Goal: Task Accomplishment & Management: Manage account settings

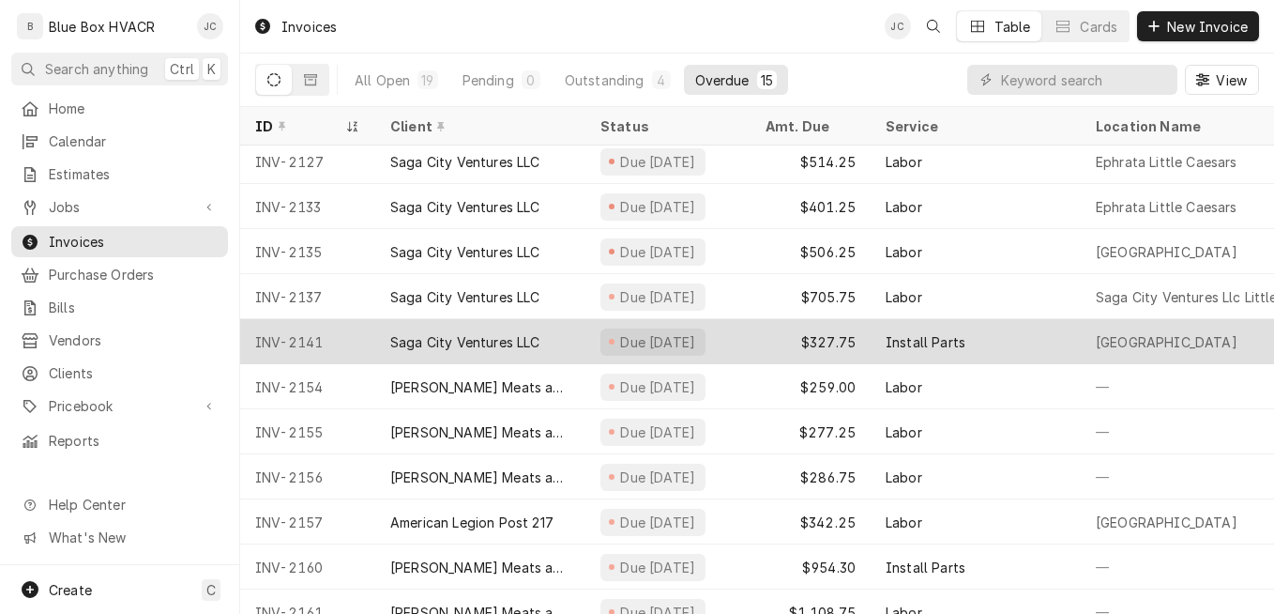
scroll to position [219, 0]
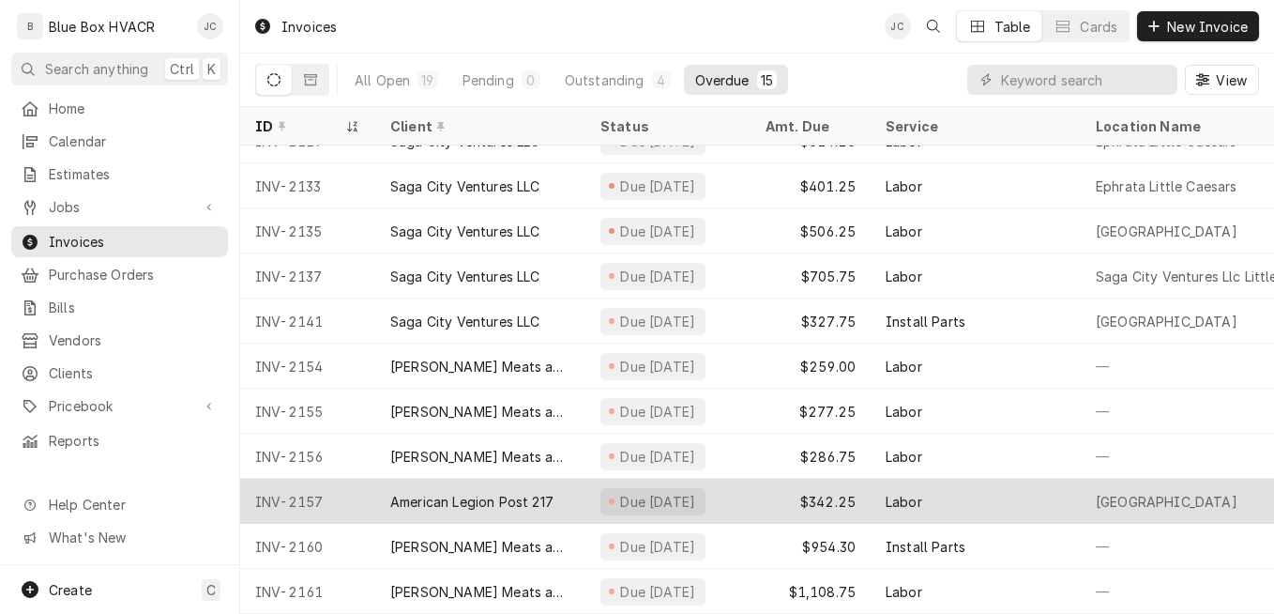
click at [741, 489] on div "Due [DATE]" at bounding box center [668, 501] width 165 height 45
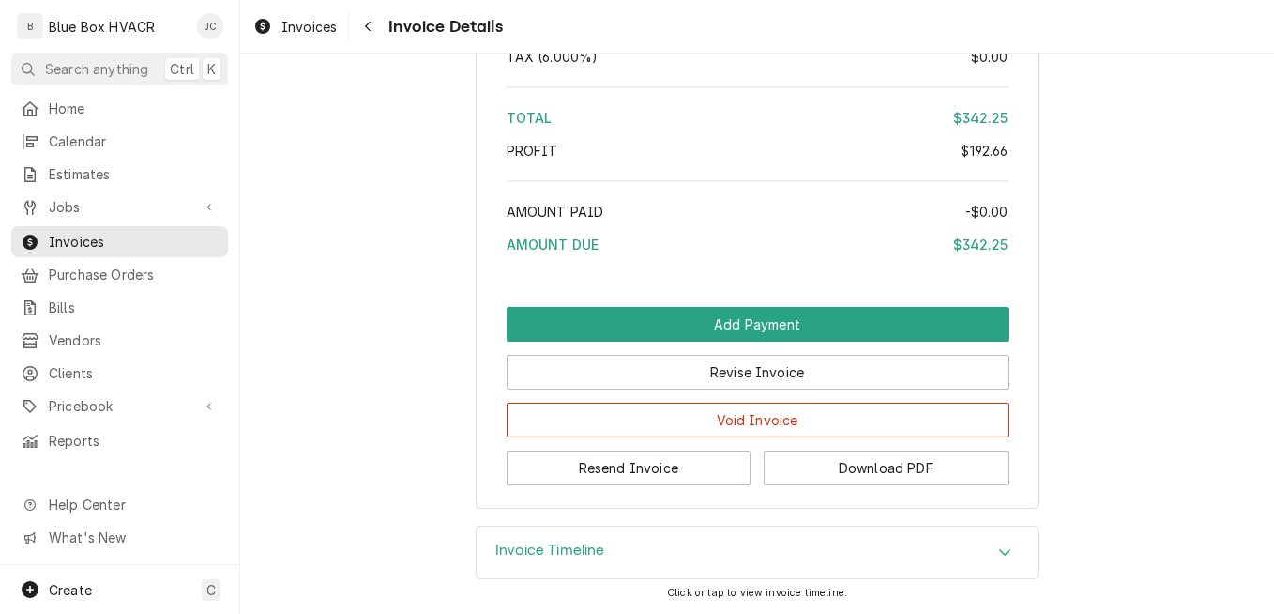
scroll to position [2652, 0]
click at [663, 463] on button "Resend Invoice" at bounding box center [629, 467] width 245 height 35
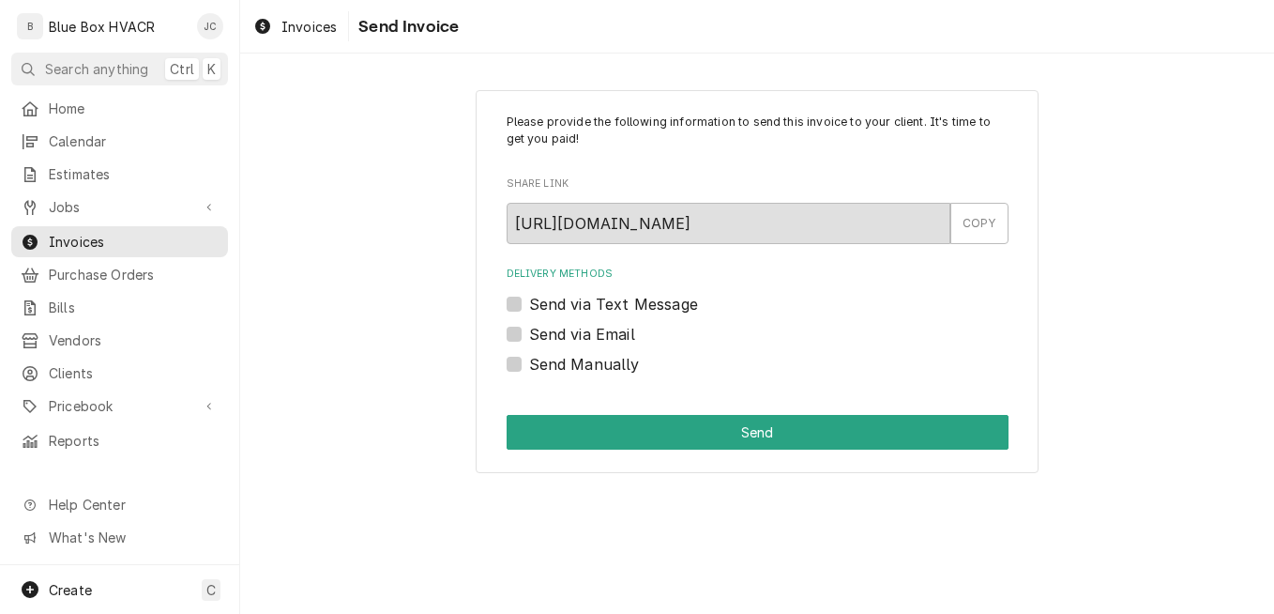
click at [607, 326] on label "Send via Email" at bounding box center [582, 334] width 106 height 23
click at [607, 326] on input "Send via Email" at bounding box center [780, 343] width 502 height 41
checkbox input "true"
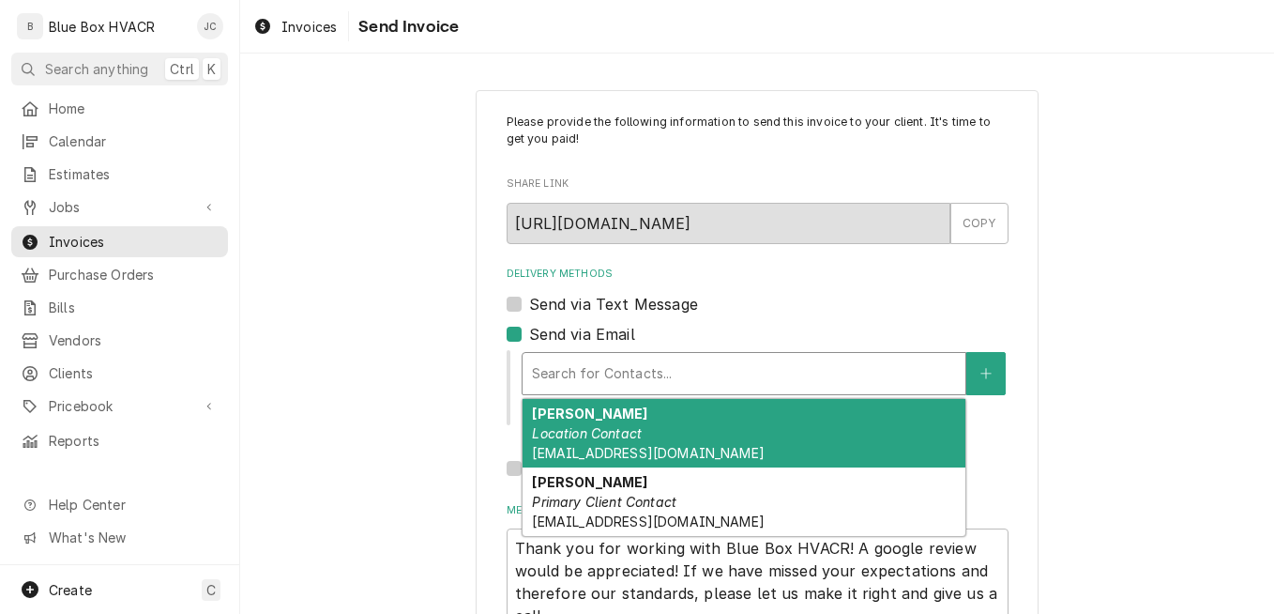
click at [626, 367] on div "Delivery Methods" at bounding box center [744, 374] width 424 height 34
click at [642, 440] on div "Jessica Location Contact ram217home@gmail.com" at bounding box center [744, 433] width 443 height 69
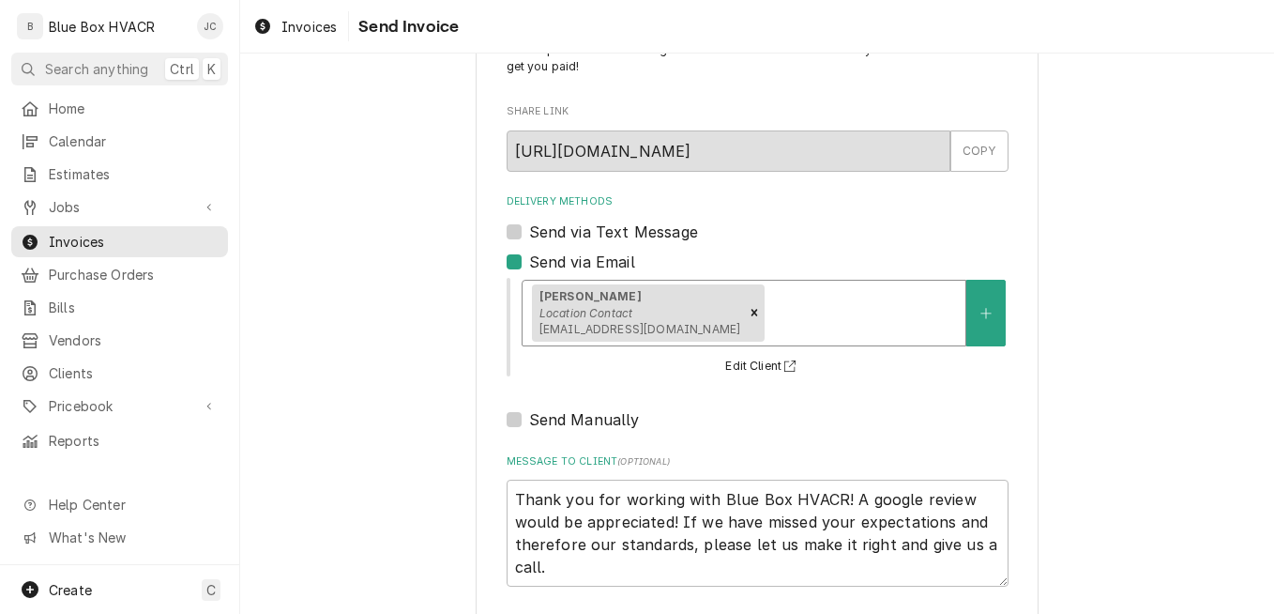
scroll to position [160, 0]
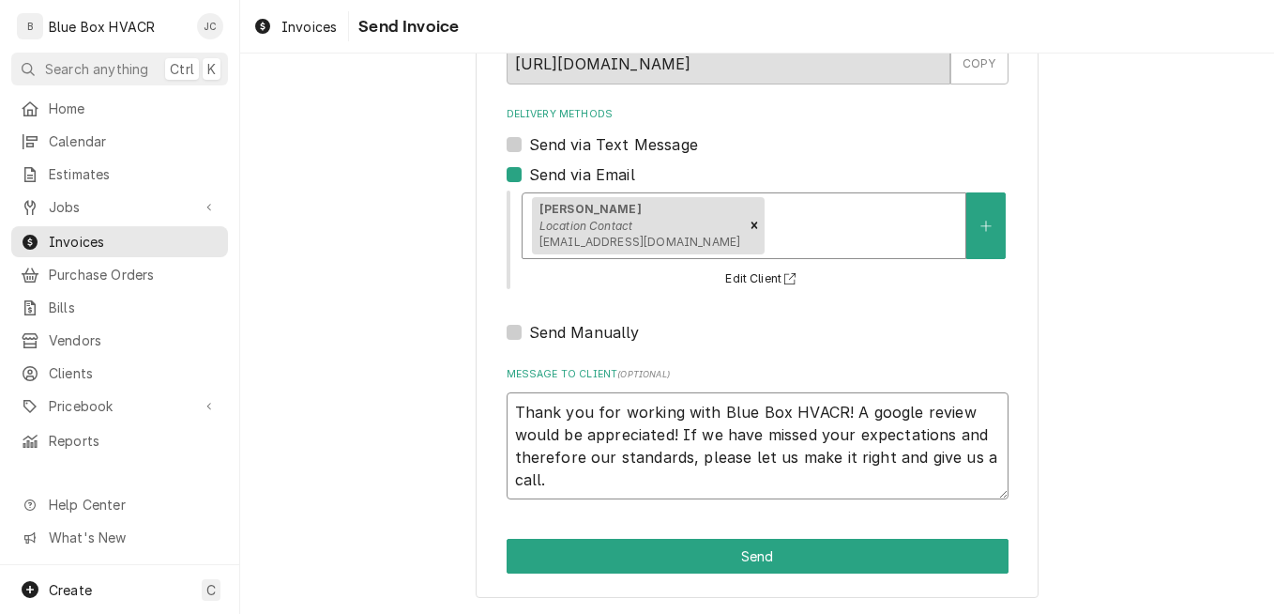
click at [514, 415] on textarea "Thank you for working with Blue Box HVACR! A google review would be appreciated…" at bounding box center [758, 445] width 502 height 107
click at [508, 413] on textarea "Thank you for working with Blue Box HVACR! A google review would be appreciated…" at bounding box center [758, 445] width 502 height 107
type textarea "x"
type textarea "Thank you for working with Blue Box HVACR! A google review would be appreciated…"
type textarea "x"
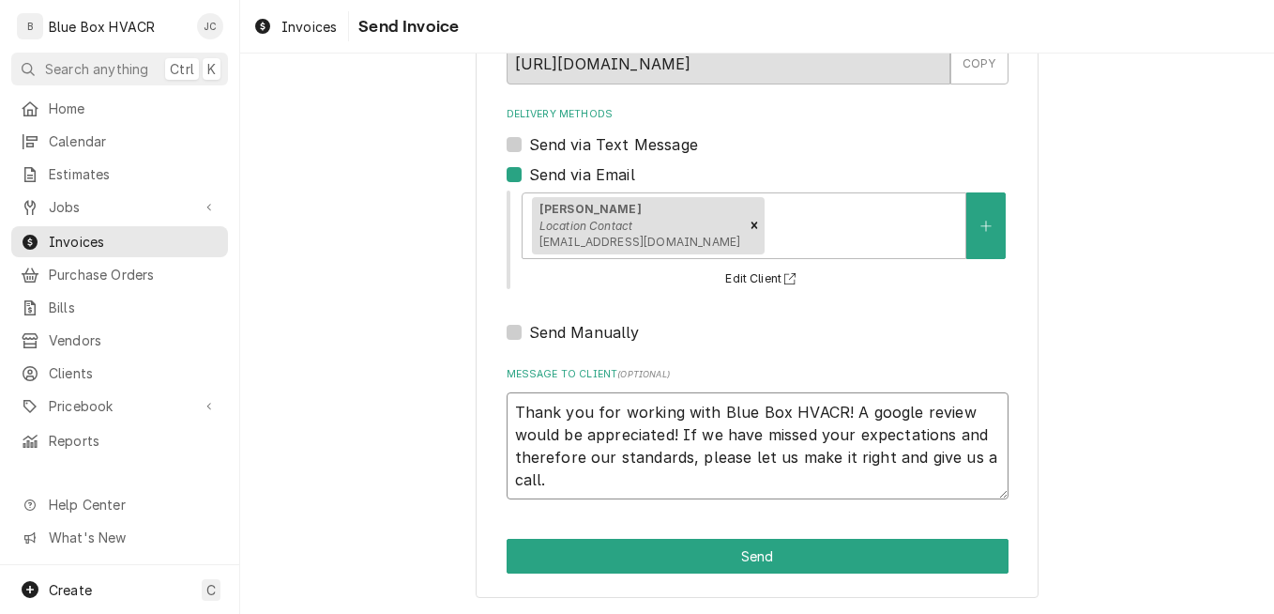
type textarea "Thank you for working with Blue Box HVACR! A google review would be appreciated…"
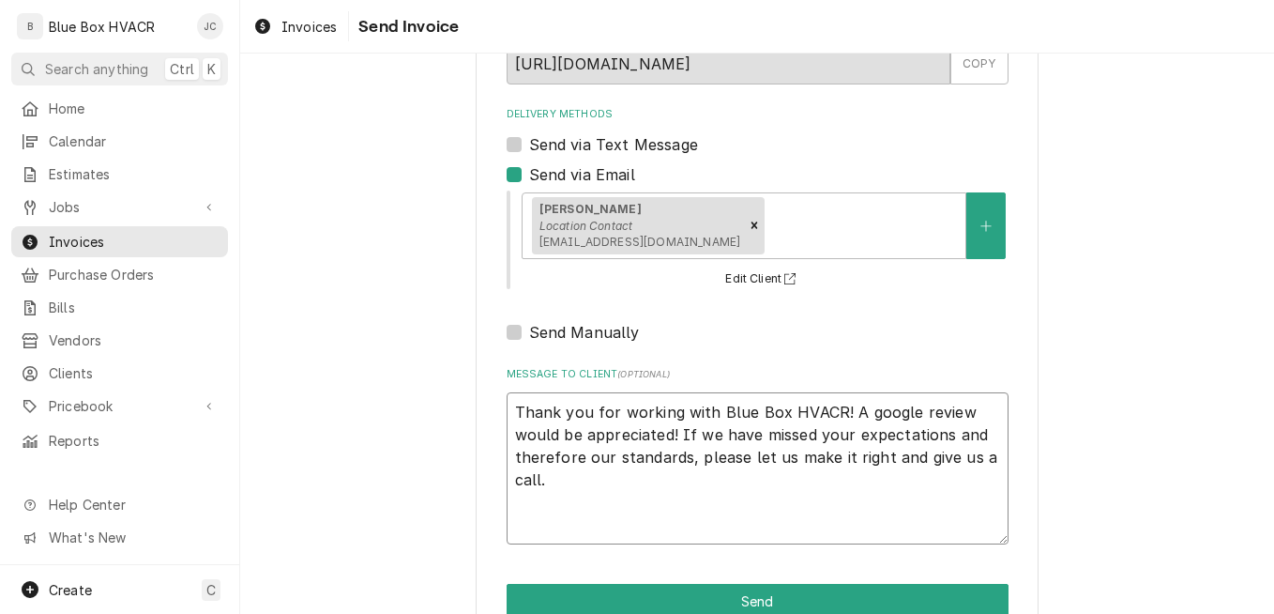
click at [587, 415] on textarea "Thank you for working with Blue Box HVACR! A google review would be appreciated…" at bounding box center [758, 468] width 502 height 152
type textarea "x"
type textarea "T Thank you for working with Blue Box HVACR! A google review would be appreciat…"
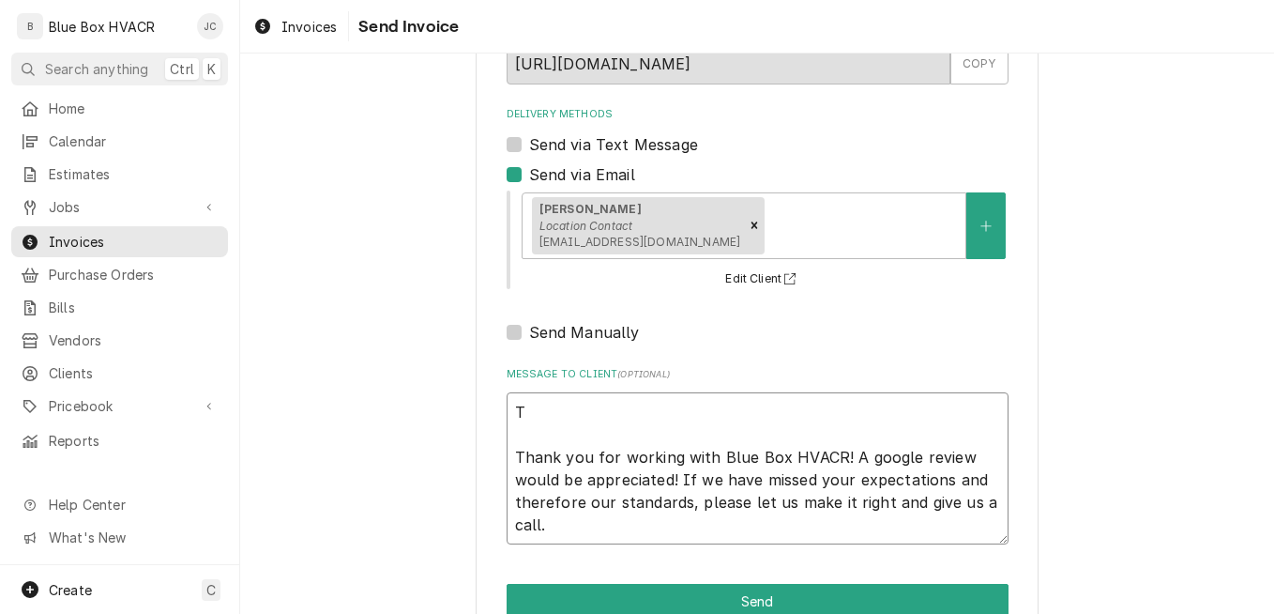
type textarea "x"
type textarea "Th Thank you for working with Blue Box HVACR! A google review would be apprecia…"
type textarea "x"
type textarea "Thi Thank you for working with Blue Box HVACR! A google review would be appreci…"
type textarea "x"
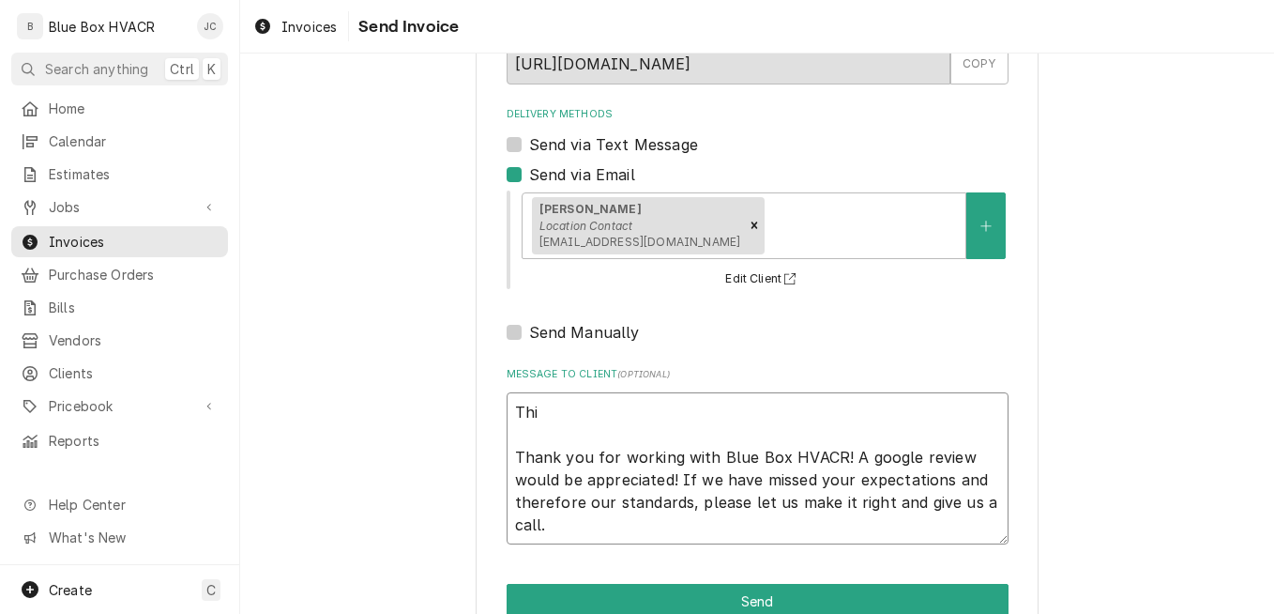
type textarea "This Thank you for working with Blue Box HVACR! A google review would be apprec…"
type textarea "x"
type textarea "This Thank you for working with Blue Box HVACR! A google review would be apprec…"
type textarea "x"
type textarea "This i Thank you for working with Blue Box HVACR! A google review would be appr…"
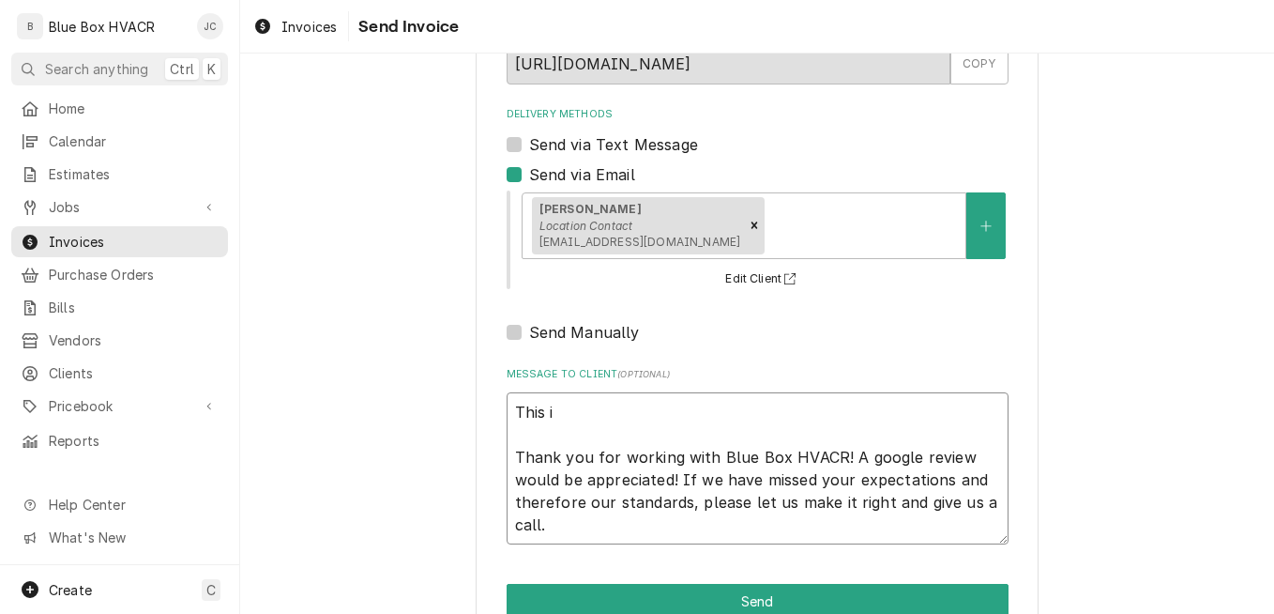
type textarea "x"
type textarea "This in Thank you for working with Blue Box HVACR! A google review would be app…"
type textarea "x"
type textarea "This inv Thank you for working with Blue Box HVACR! A google review would be ap…"
type textarea "x"
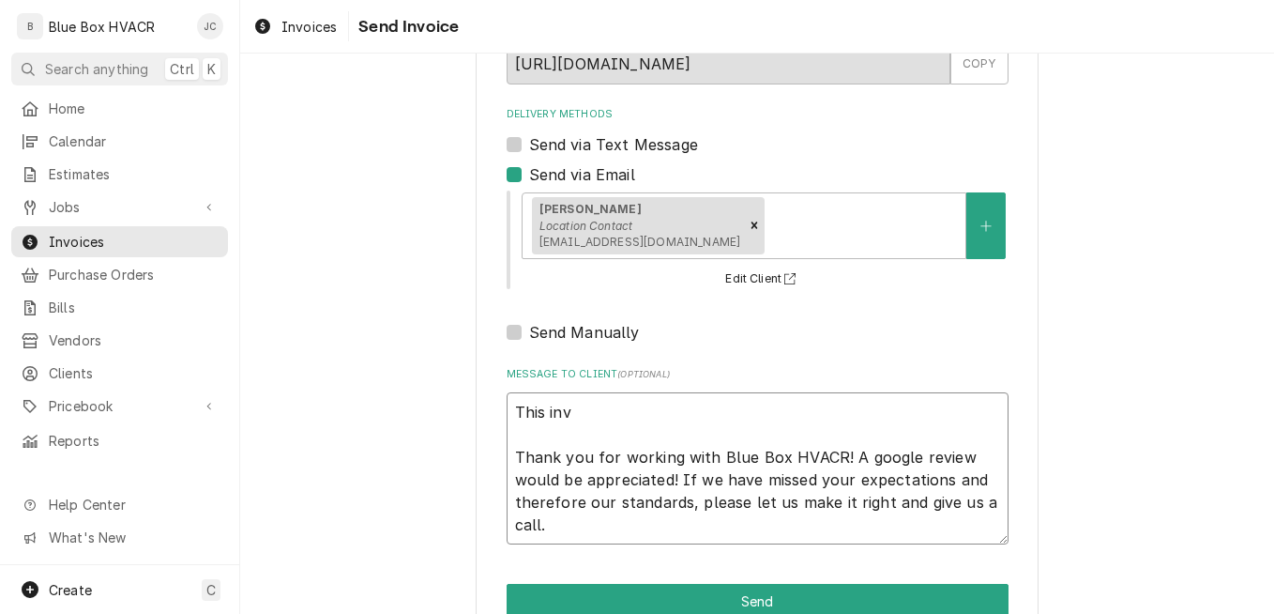
type textarea "This invo Thank you for working with Blue Box HVACR! A google review would be a…"
type textarea "x"
type textarea "This invoi Thank you for working with Blue Box HVACR! A google review would be …"
type textarea "x"
type textarea "This invoic Thank you for working with Blue Box HVACR! A google review would be…"
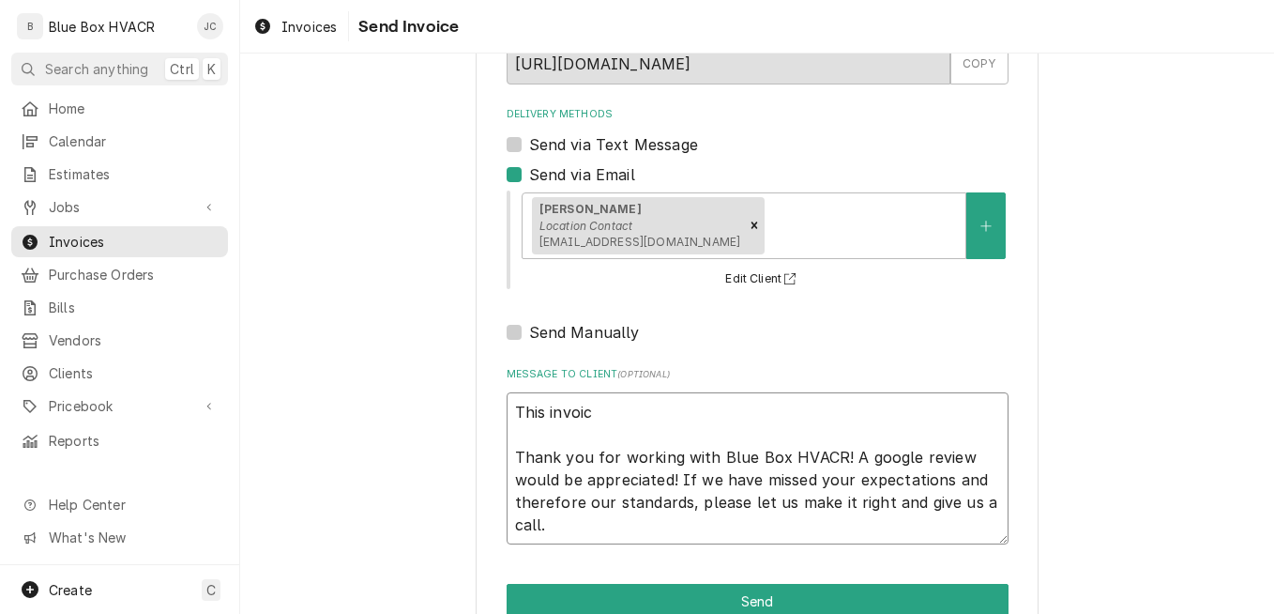
type textarea "x"
type textarea "This invoice Thank you for working with Blue Box HVACR! A google review would b…"
type textarea "x"
type textarea "This invoice Thank you for working with Blue Box HVACR! A google review would b…"
type textarea "x"
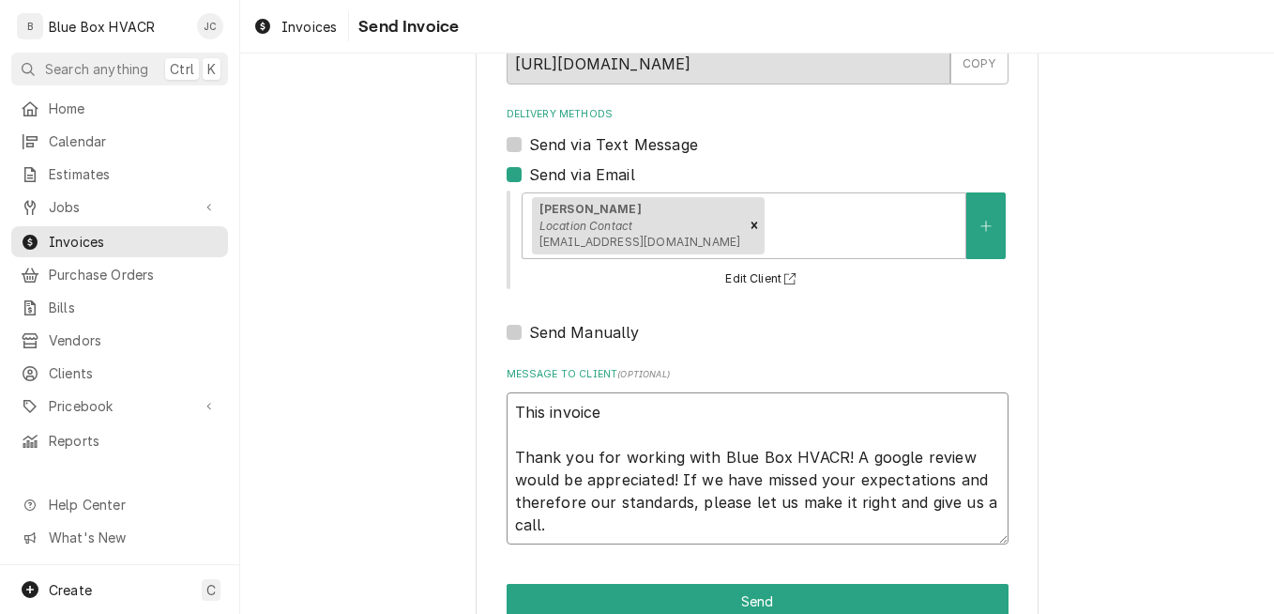
type textarea "This invoice i Thank you for working with Blue Box HVACR! A google review would…"
type textarea "x"
type textarea "This invoice is Thank you for working with Blue Box HVACR! A google review woul…"
type textarea "x"
type textarea "This invoice is Thank you for working with Blue Box HVACR! A google review woul…"
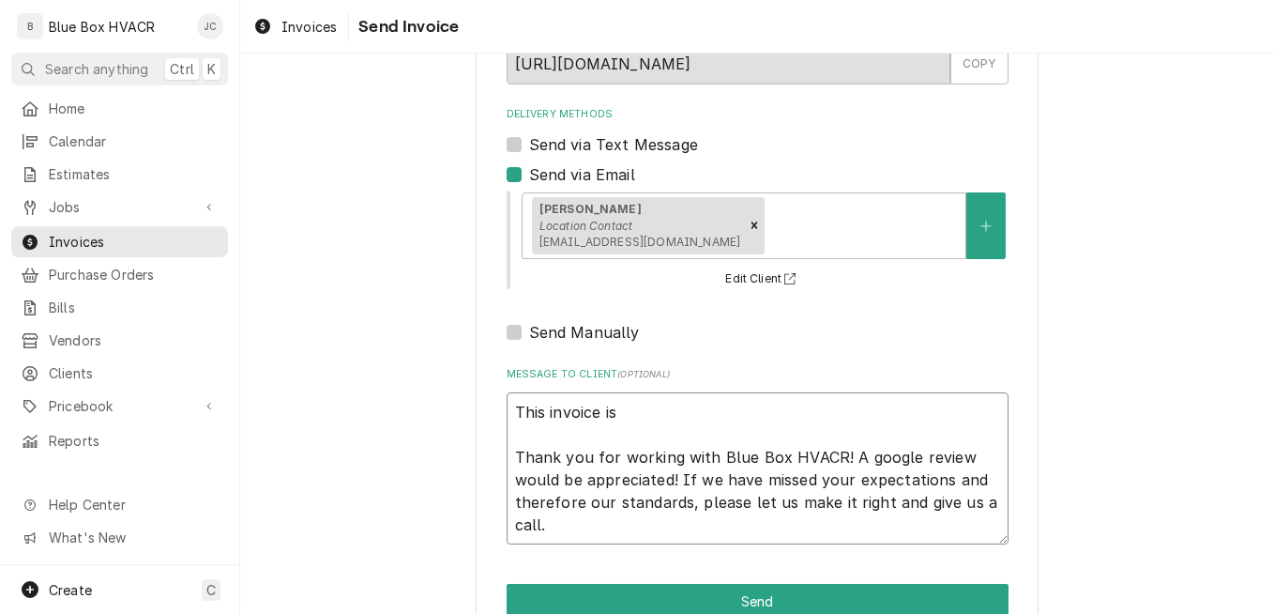
type textarea "x"
type textarea "This invoice is n Thank you for working with Blue Box HVACR! A google review wo…"
type textarea "x"
type textarea "This invoice is no Thank you for working with Blue Box HVACR! A google review w…"
type textarea "x"
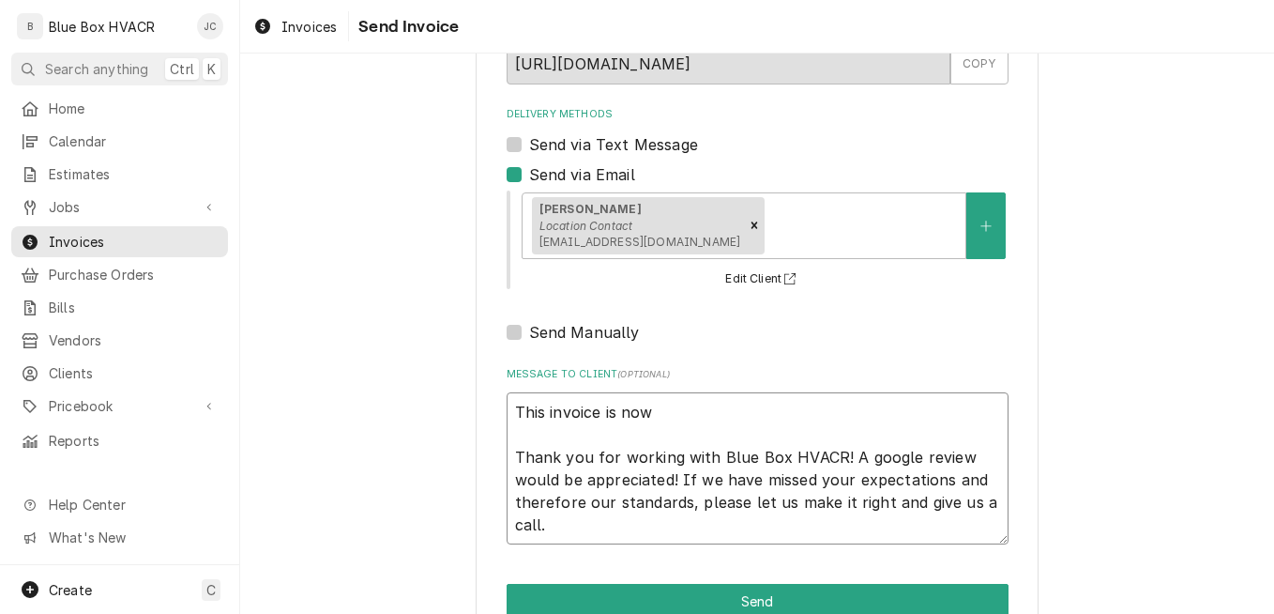
type textarea "This invoice is now Thank you for working with Blue Box HVACR! A google review …"
type textarea "x"
type textarea "This invoice is now o Thank you for working with Blue Box HVACR! A google revie…"
type textarea "x"
type textarea "This invoice is now ov Thank you for working with Blue Box HVACR! A google revi…"
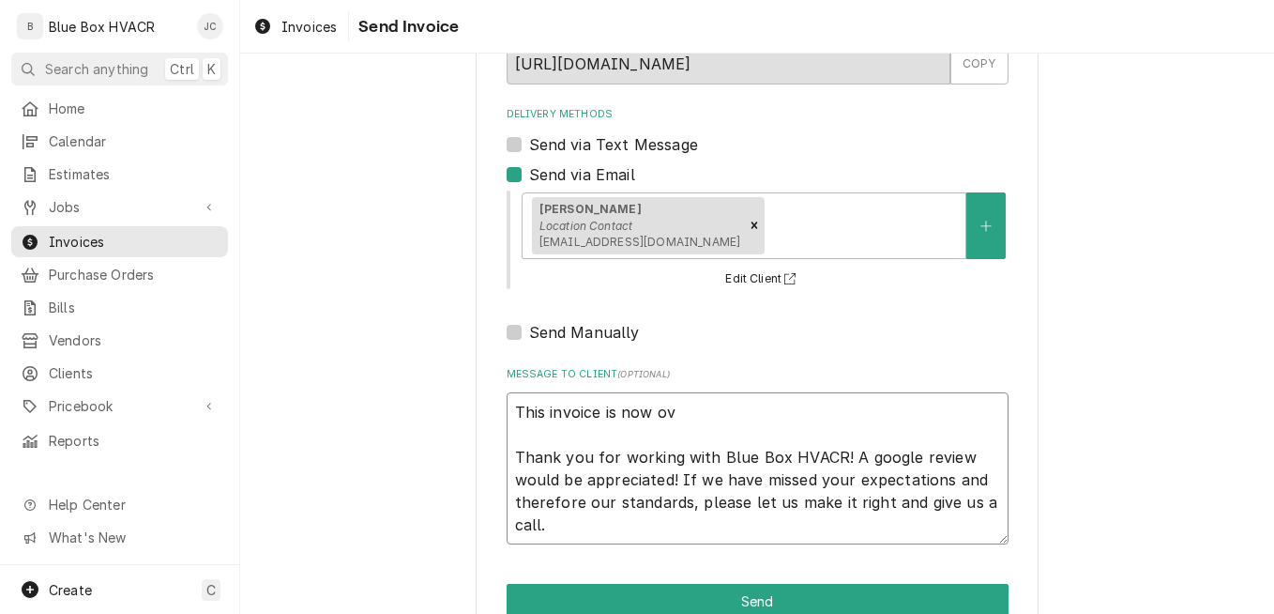
type textarea "x"
type textarea "This invoice is now ove Thank you for working with Blue Box HVACR! A google rev…"
type textarea "x"
type textarea "This invoice is now over Thank you for working with Blue Box HVACR! A google re…"
type textarea "x"
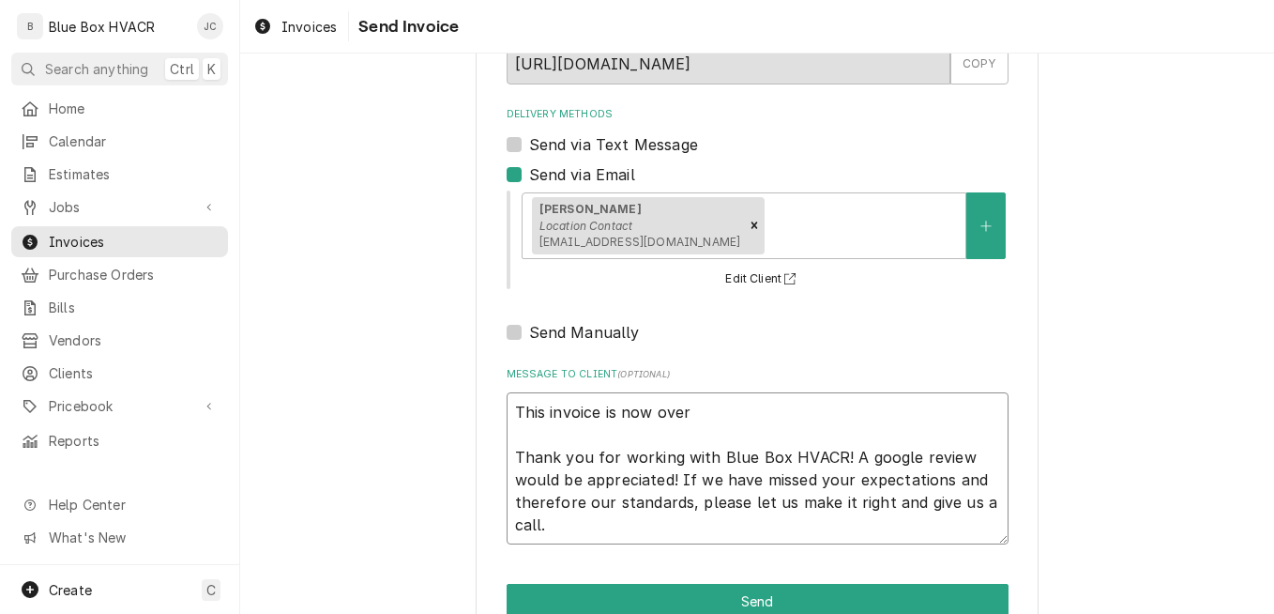
type textarea "This invoice is now overd Thank you for working with Blue Box HVACR! A google r…"
type textarea "x"
type textarea "This invoice is now overdu Thank you for working with Blue Box HVACR! A google …"
type textarea "x"
type textarea "This invoice is now overdur Thank you for working with Blue Box HVACR! A google…"
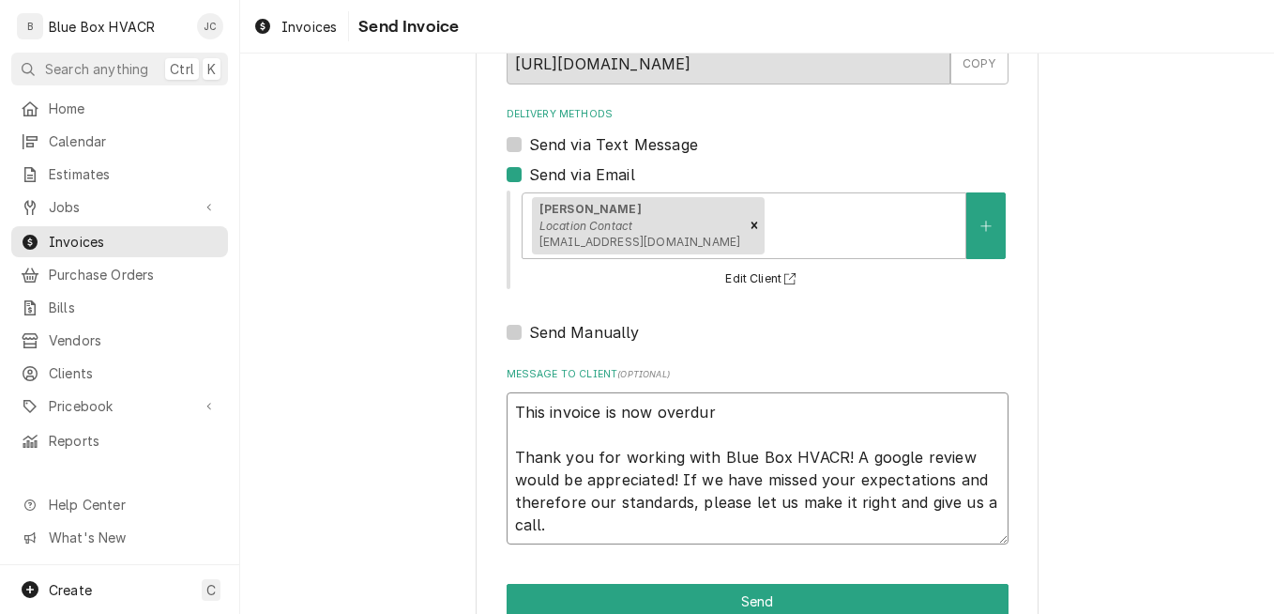
type textarea "x"
type textarea "This invoice is now overdu Thank you for working with Blue Box HVACR! A google …"
type textarea "x"
type textarea "This invoice is now overdue Thank you for working with Blue Box HVACR! A google…"
type textarea "x"
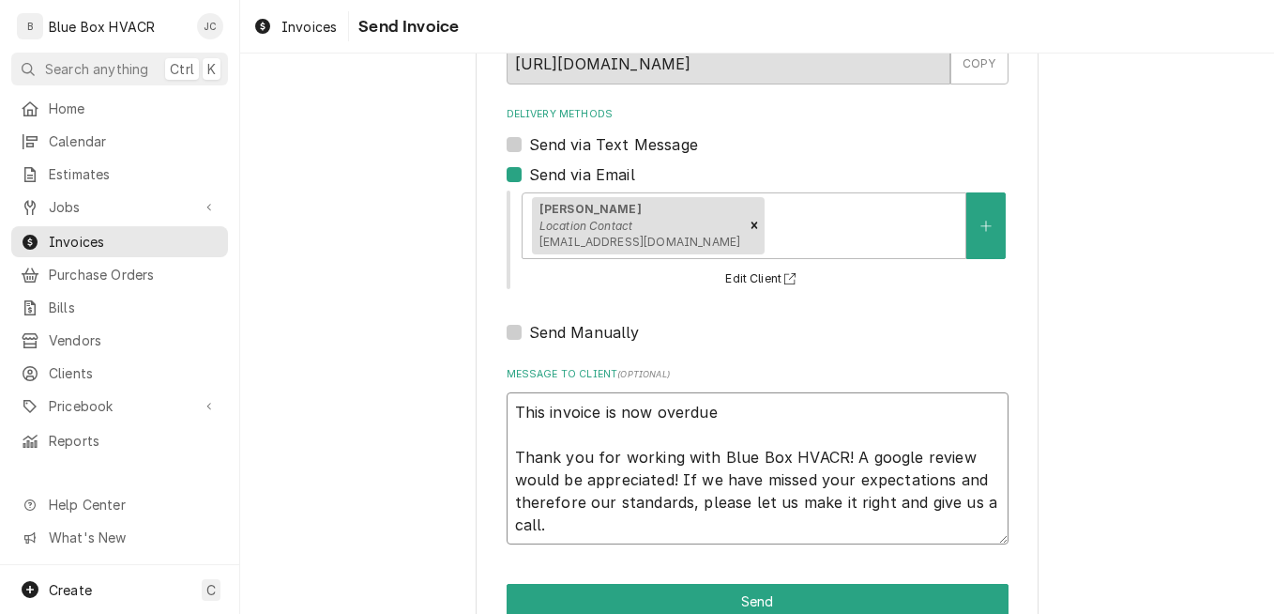
type textarea "This invoice is now overdue. Thank you for working with Blue Box HVACR! A googl…"
type textarea "x"
type textarea "This invoice is now overdue. Thank you for working with Blue Box HVACR! A googl…"
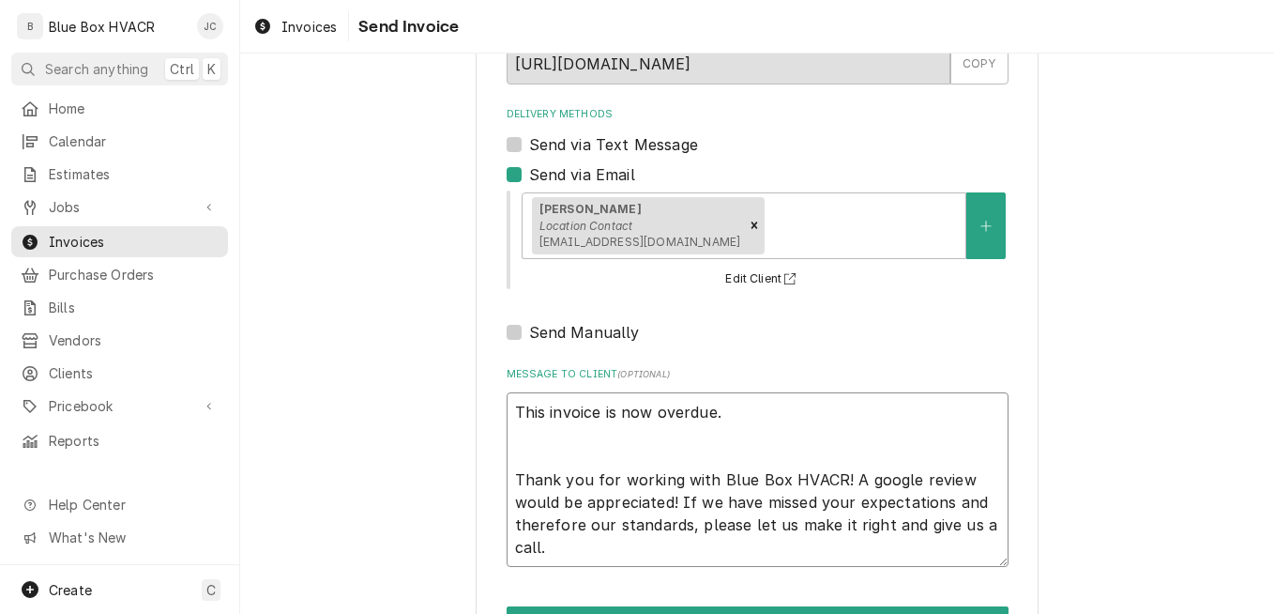
type textarea "x"
type textarea "This invoice is now overdue. T Thank you for working with Blue Box HVACR! A goo…"
type textarea "x"
type textarea "This invoice is now overdue. Th Thank you for working with Blue Box HVACR! A go…"
type textarea "x"
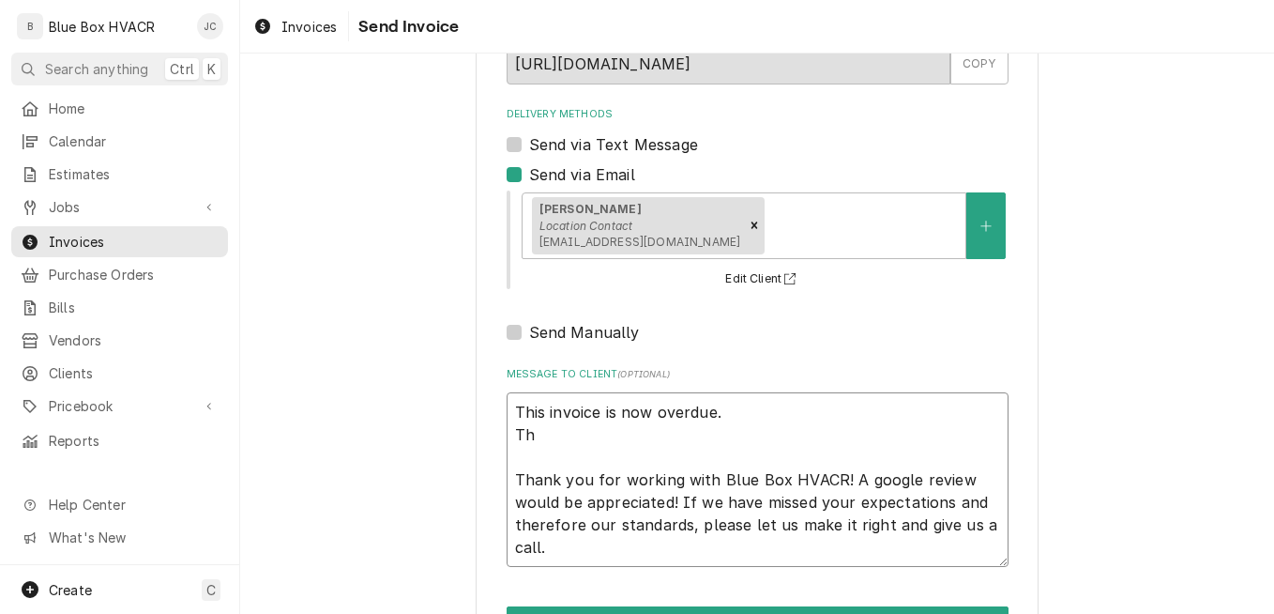
type textarea "This invoice is now overdue. Tha Thank you for working with Blue Box HVACR! A g…"
type textarea "x"
type textarea "This invoice is now overdue. Than Thank you for working with Blue Box HVACR! A …"
type textarea "x"
type textarea "This invoice is now overdue. Thank Thank you for working with Blue Box HVACR! A…"
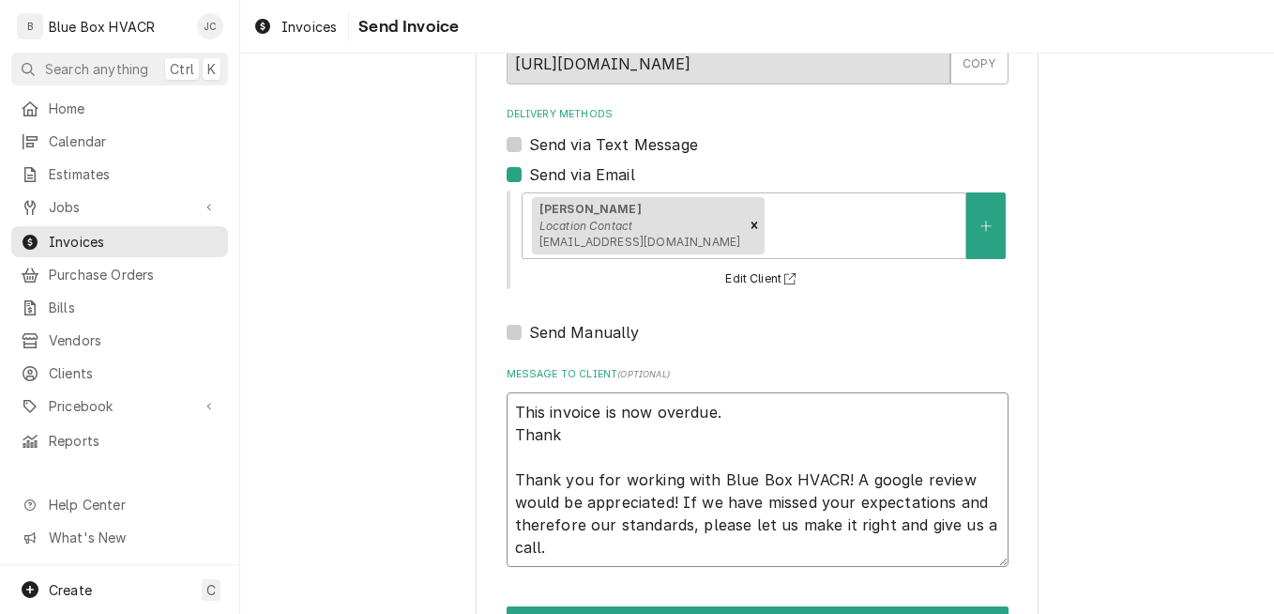
type textarea "x"
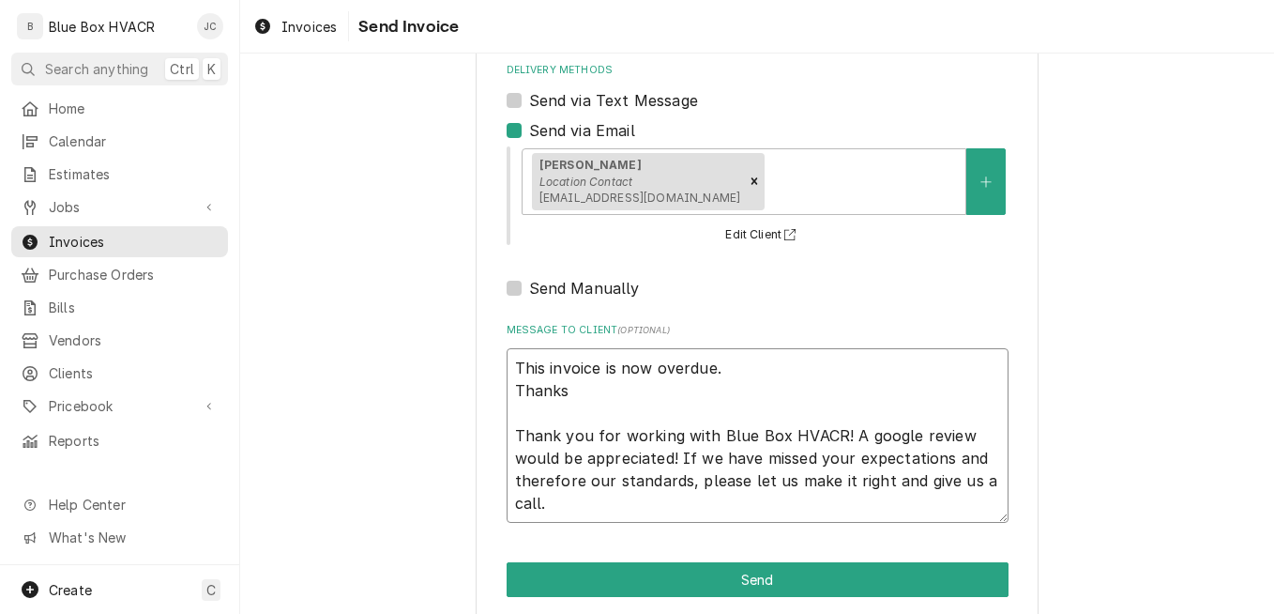
scroll to position [227, 0]
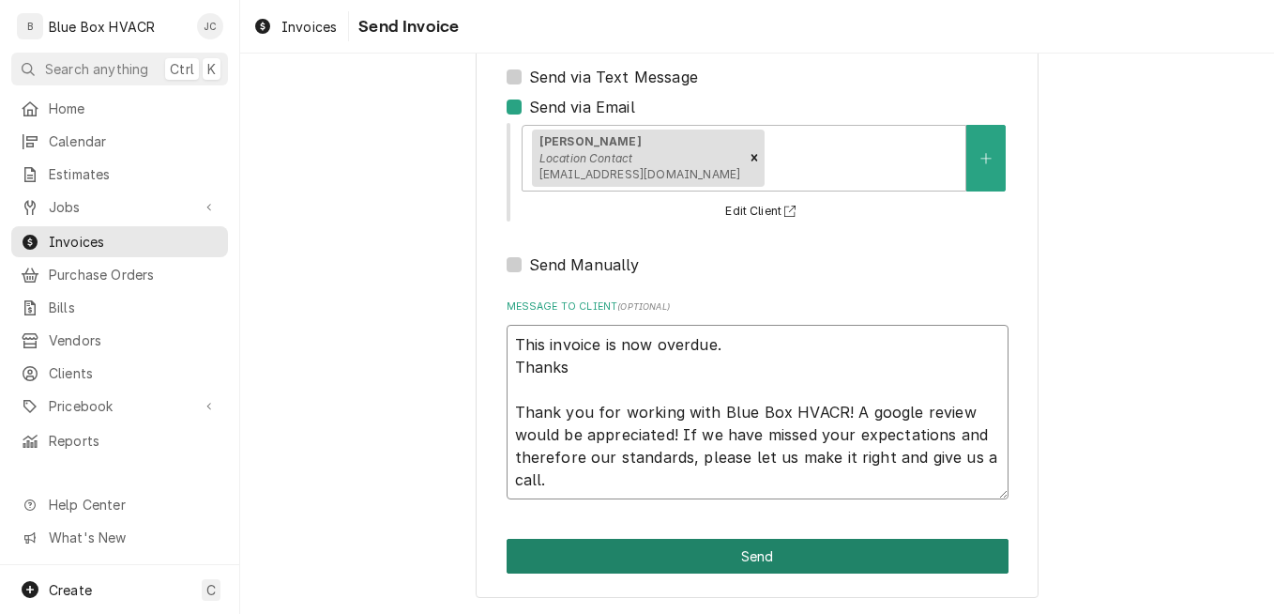
type textarea "This invoice is now overdue. Thanks Thank you for working with Blue Box HVACR! …"
click at [672, 559] on button "Send" at bounding box center [758, 556] width 502 height 35
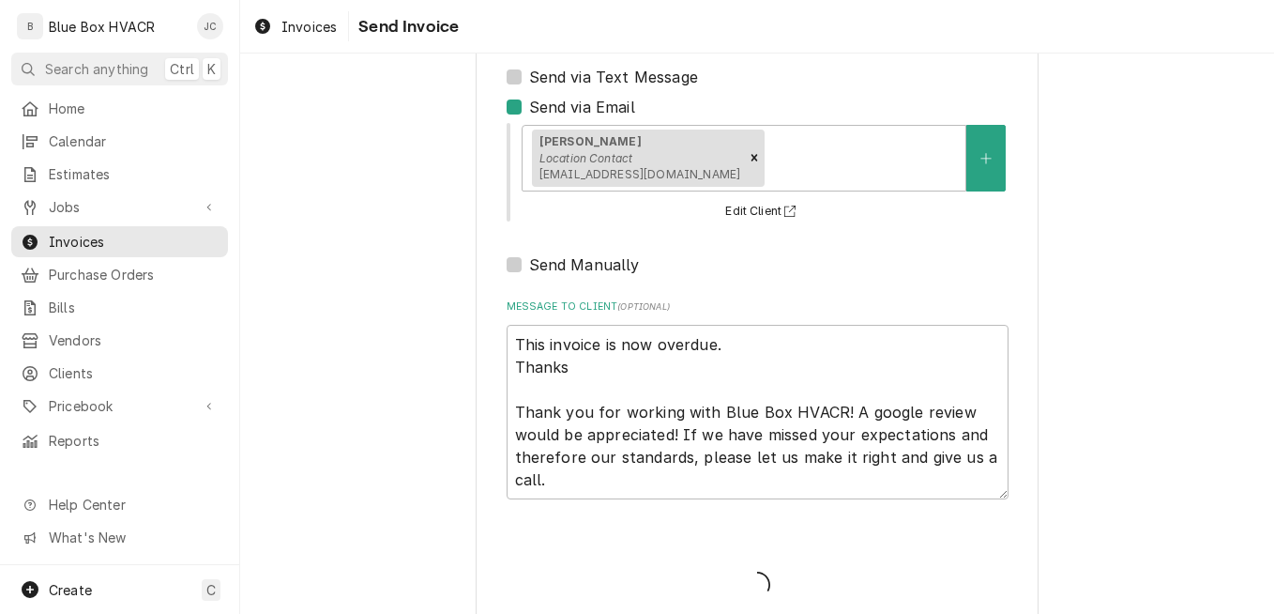
type textarea "x"
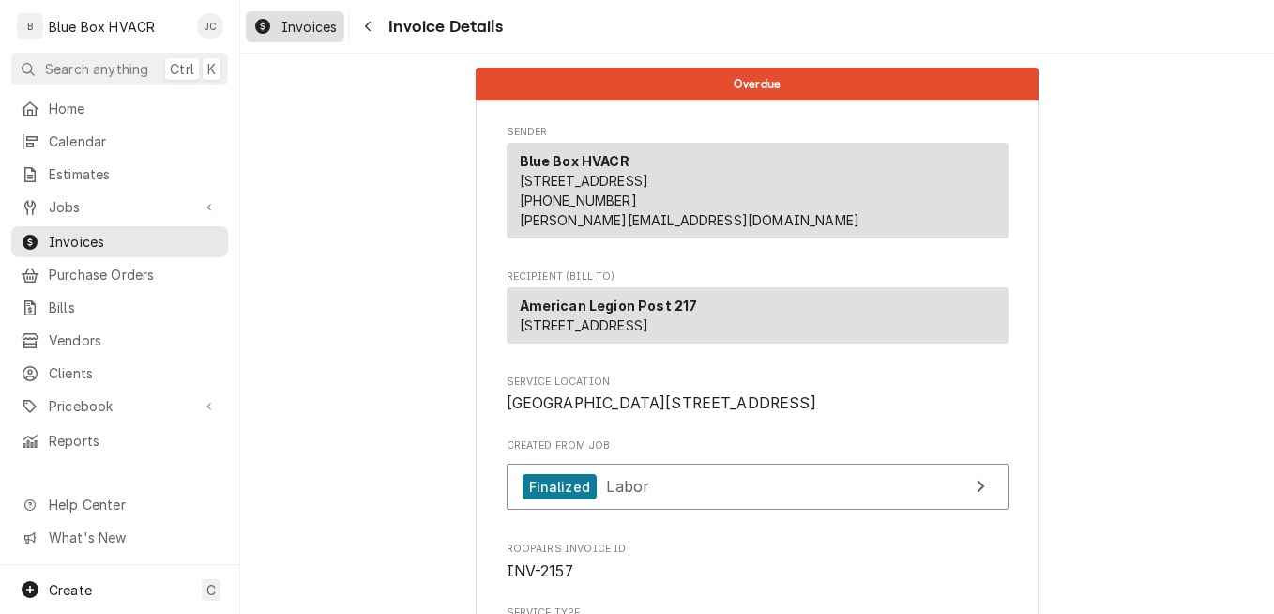
click at [285, 21] on span "Invoices" at bounding box center [309, 27] width 55 height 20
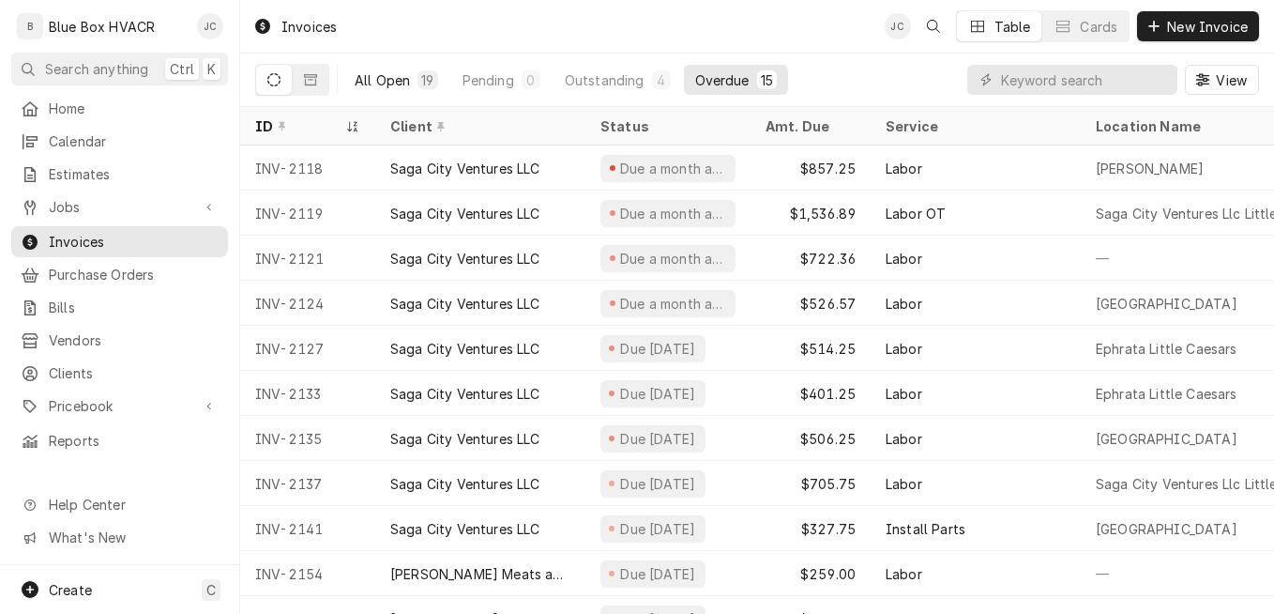
click at [372, 79] on div "All Open" at bounding box center [382, 80] width 55 height 20
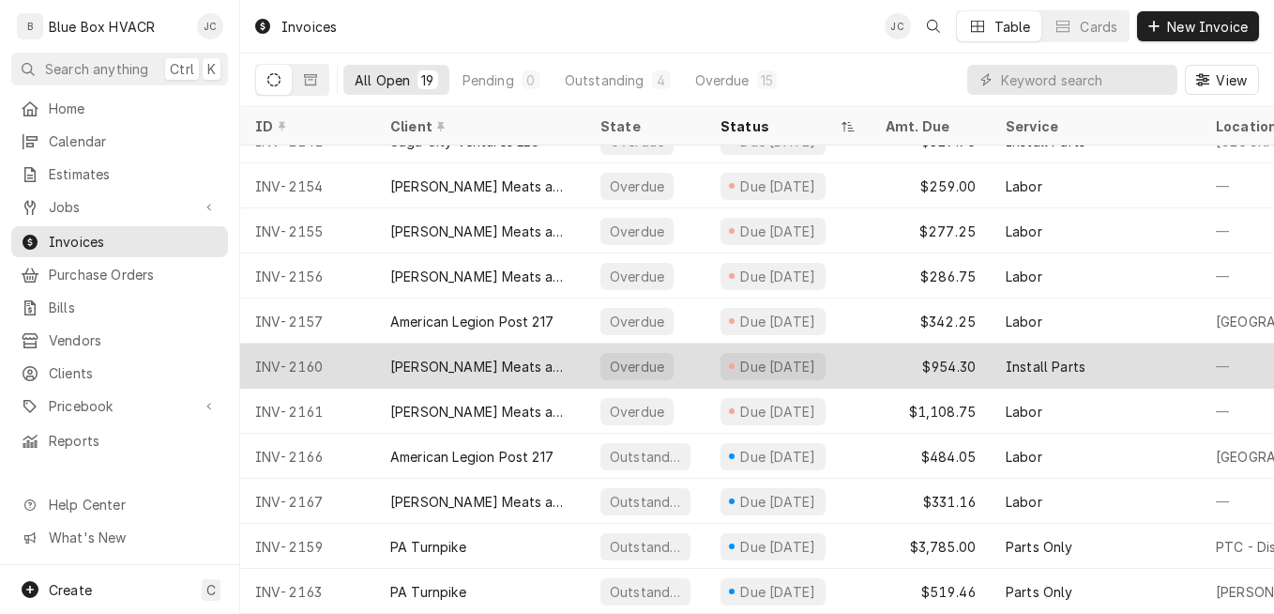
scroll to position [399, 0]
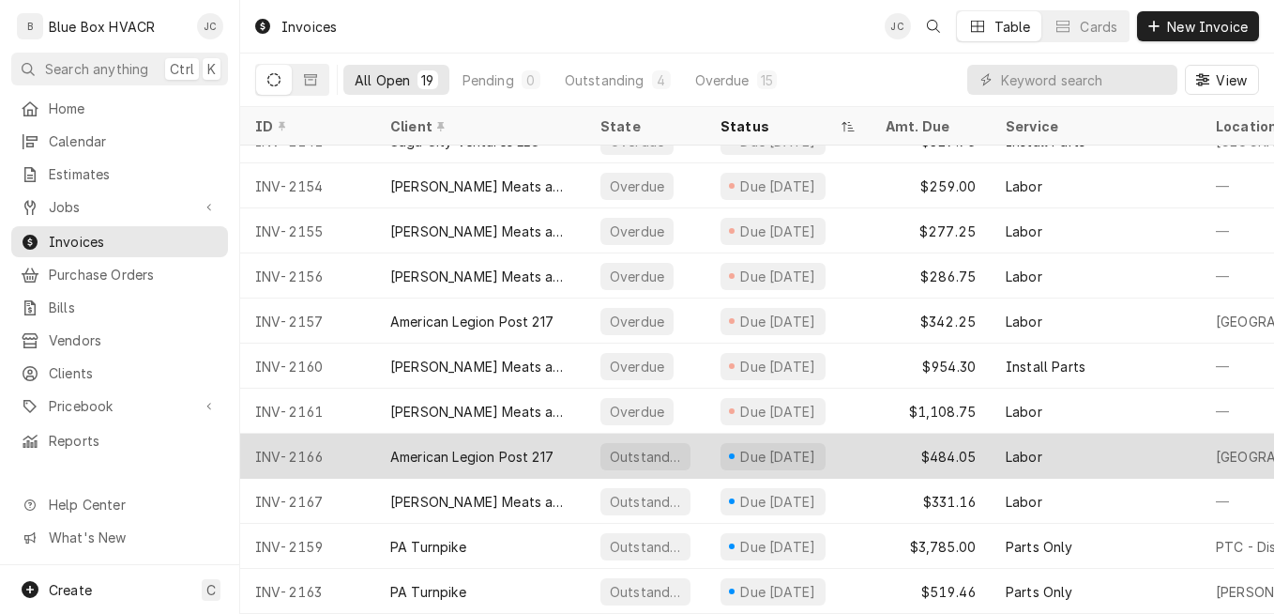
click at [649, 450] on div "Outstanding" at bounding box center [646, 456] width 90 height 27
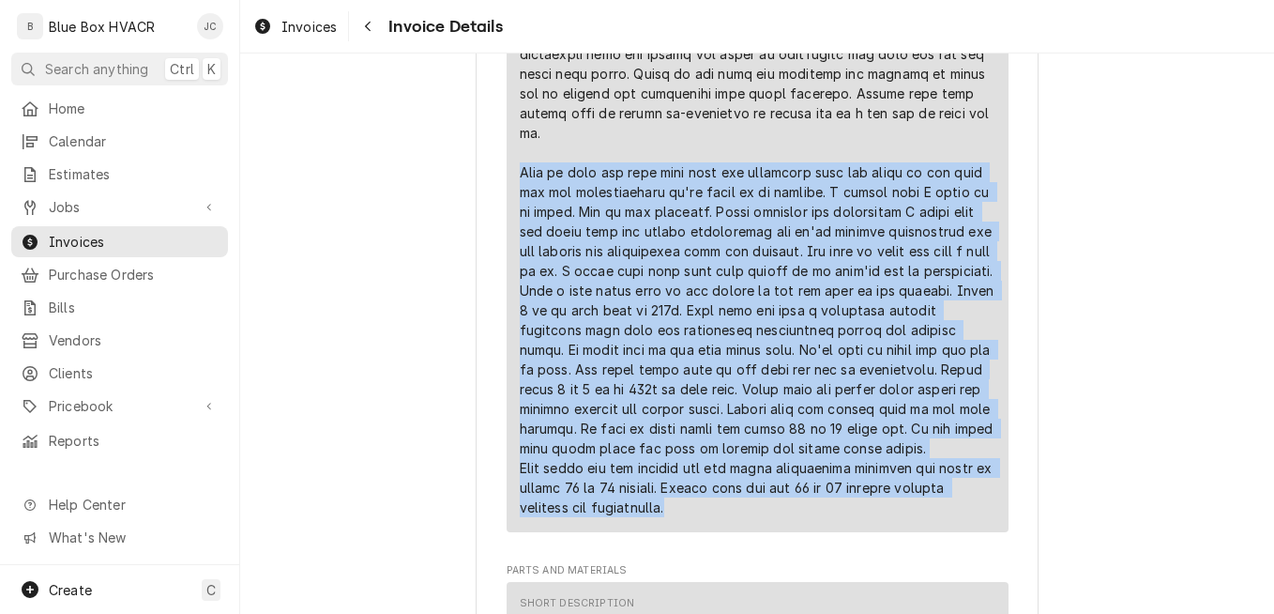
scroll to position [1509, 0]
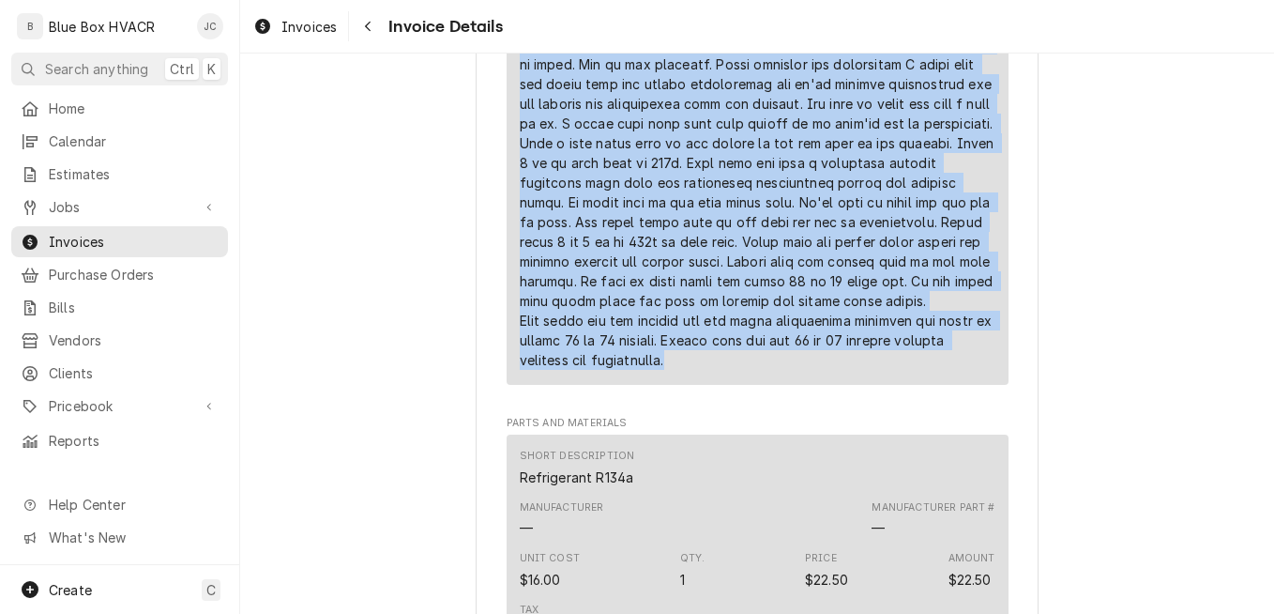
drag, startPoint x: 514, startPoint y: 379, endPoint x: 687, endPoint y: 437, distance: 182.2
click at [687, 376] on div "Service Summary" at bounding box center [758, 75] width 476 height 602
drag, startPoint x: 687, startPoint y: 437, endPoint x: 660, endPoint y: 357, distance: 85.2
copy div "Well on site was told that they had confirmed that the units in the hall for th…"
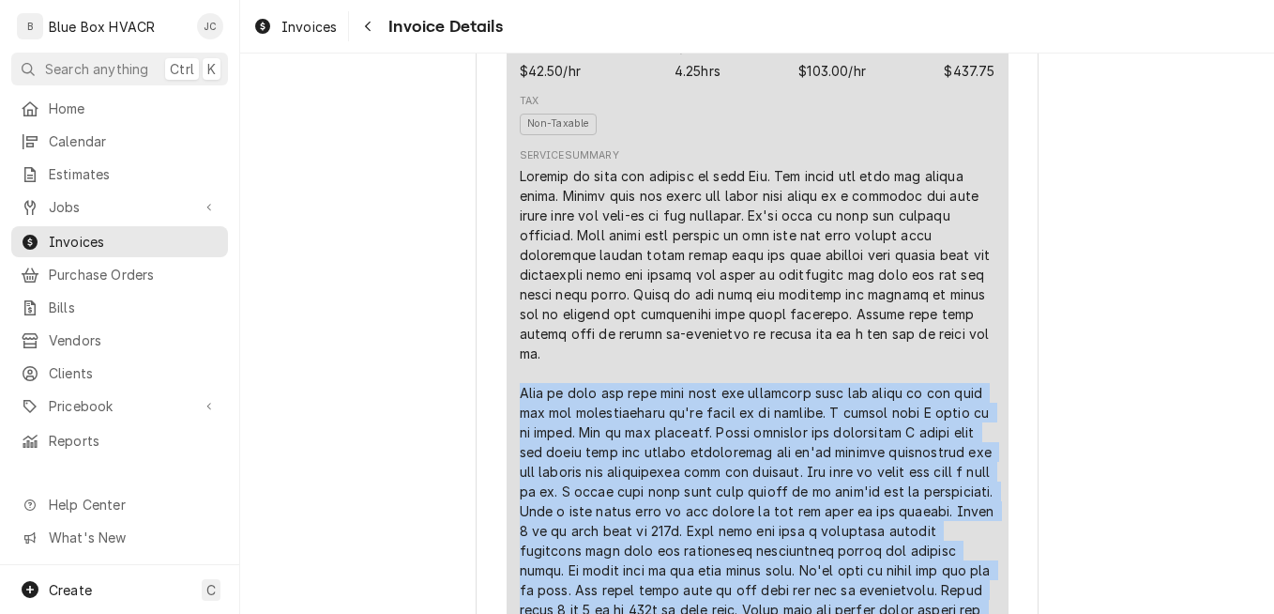
scroll to position [1134, 0]
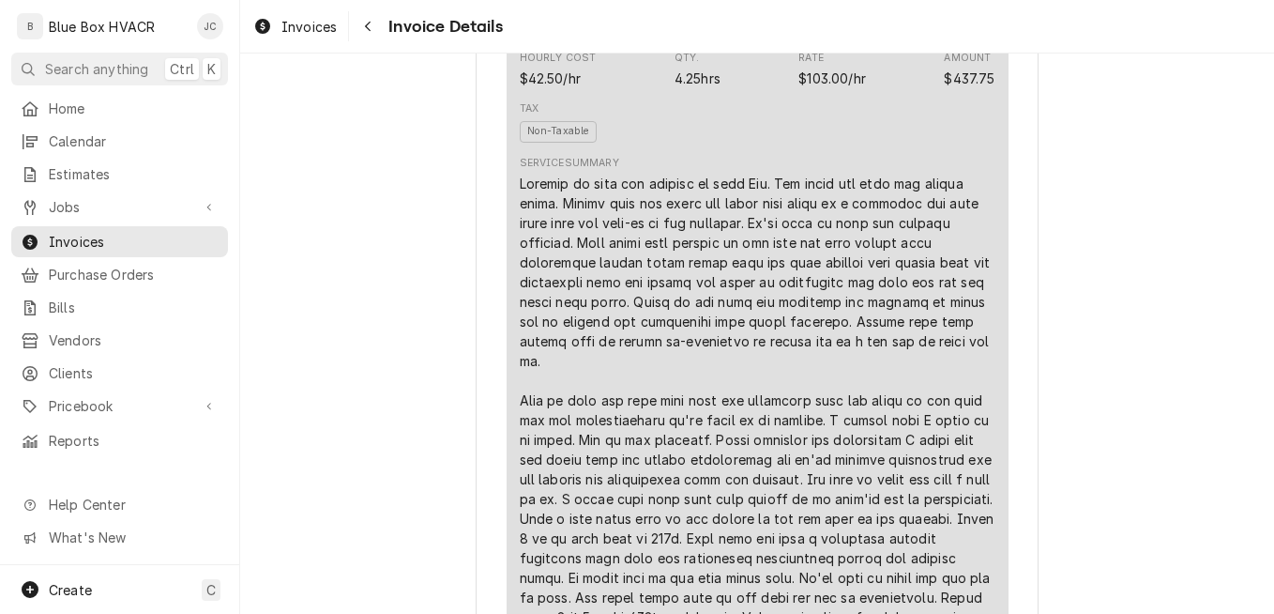
click at [799, 382] on div "Line Item" at bounding box center [758, 460] width 476 height 572
drag, startPoint x: 908, startPoint y: 419, endPoint x: 894, endPoint y: 422, distance: 14.4
click at [894, 422] on div "Line Item" at bounding box center [758, 460] width 476 height 572
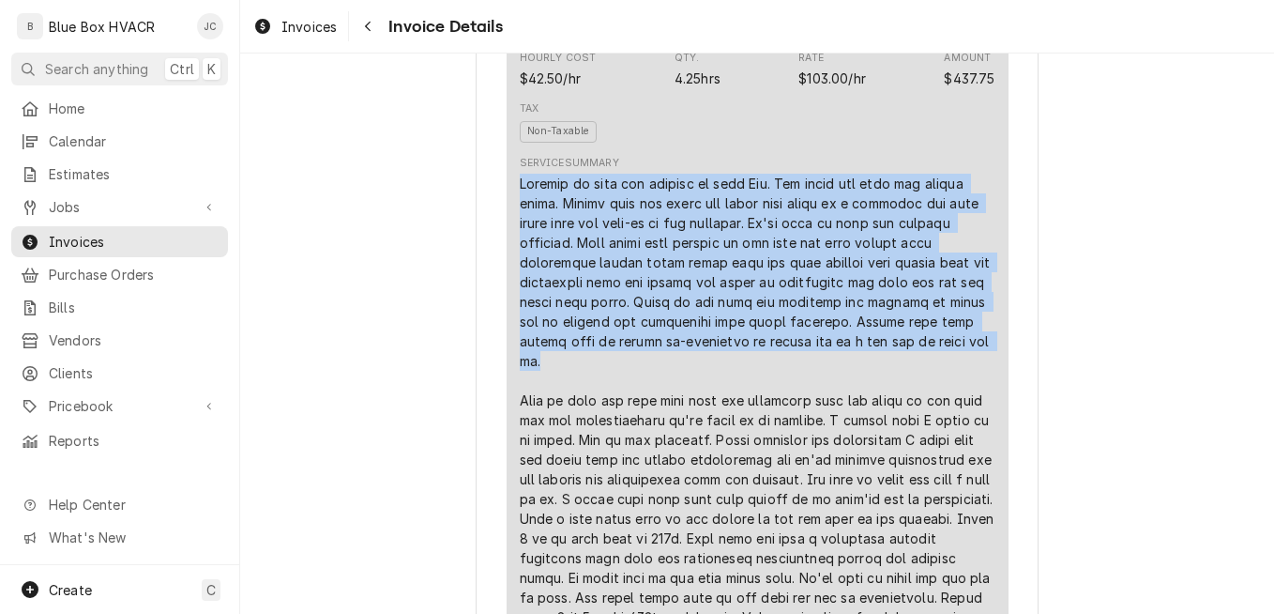
drag, startPoint x: 892, startPoint y: 429, endPoint x: 497, endPoint y: 257, distance: 429.9
copy div "Arrived on site and checked in with Roy. Was shown the beer tap glycol setup. L…"
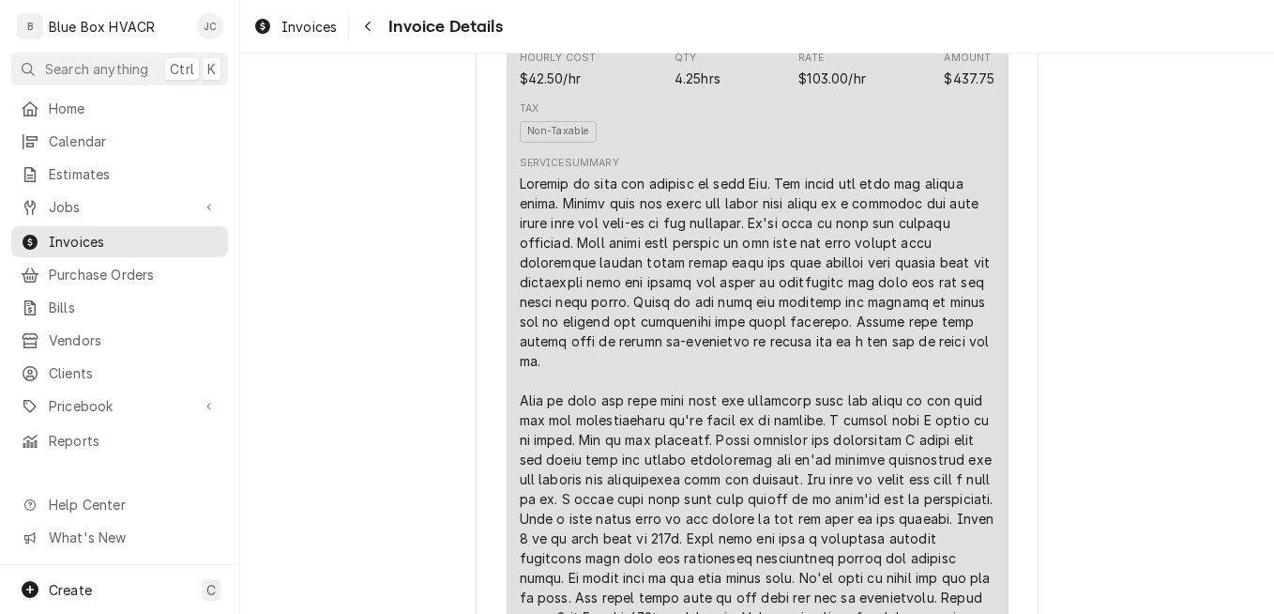
click at [873, 149] on div "Tax Non-Taxable" at bounding box center [758, 122] width 476 height 54
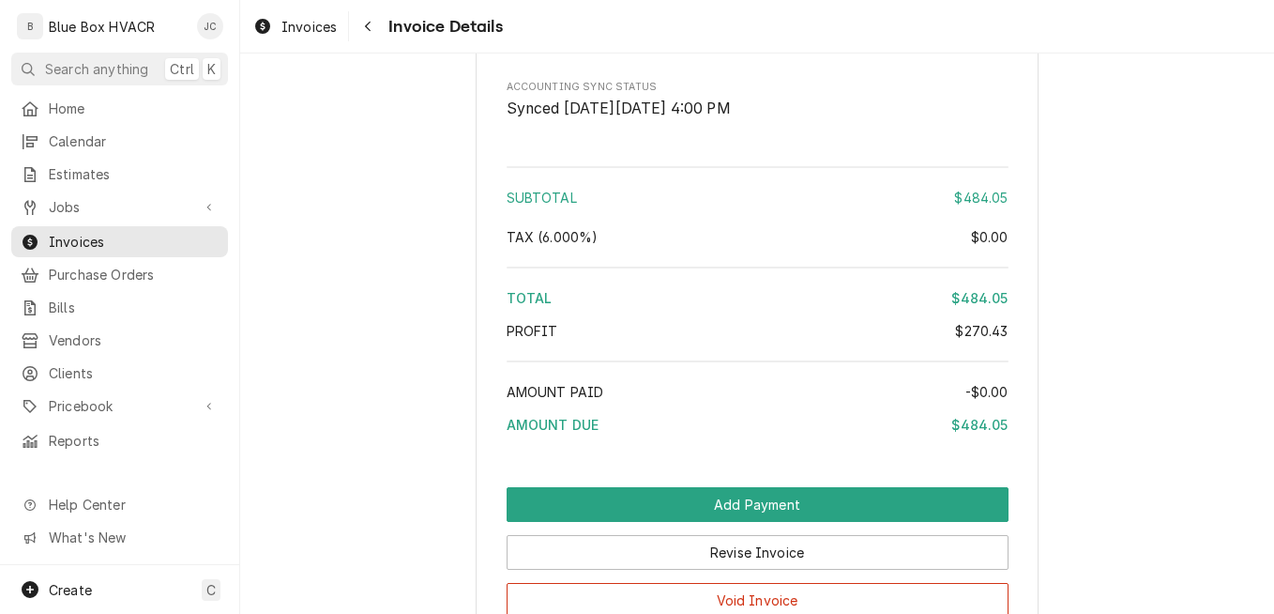
scroll to position [3456, 0]
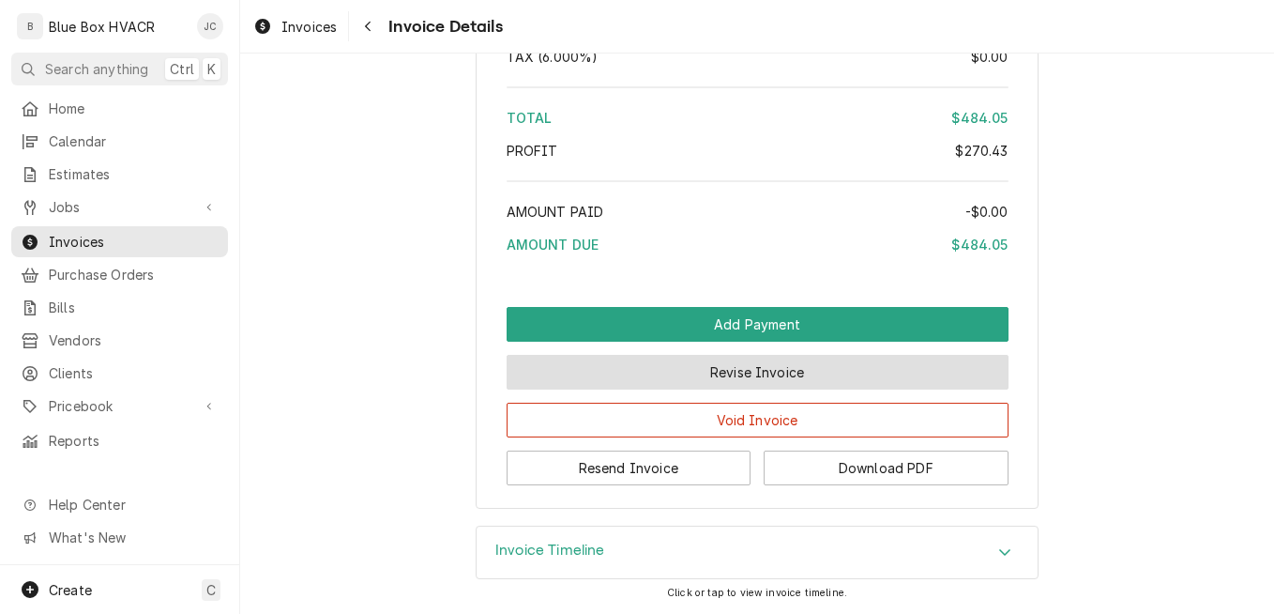
click at [758, 369] on button "Revise Invoice" at bounding box center [758, 372] width 502 height 35
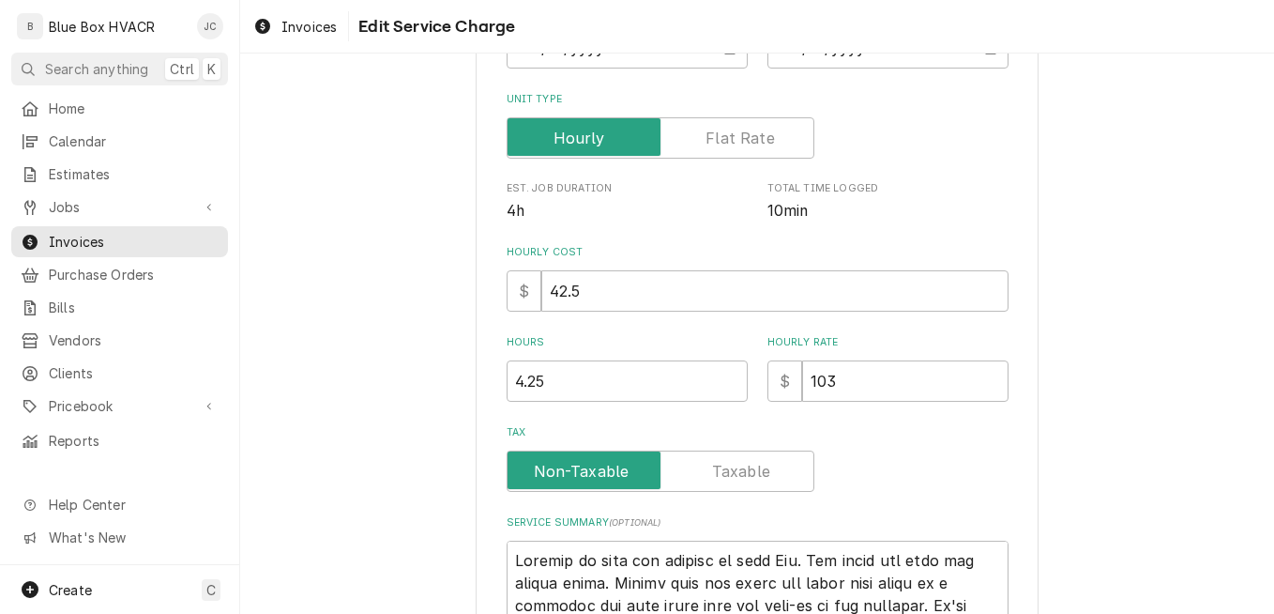
scroll to position [563, 0]
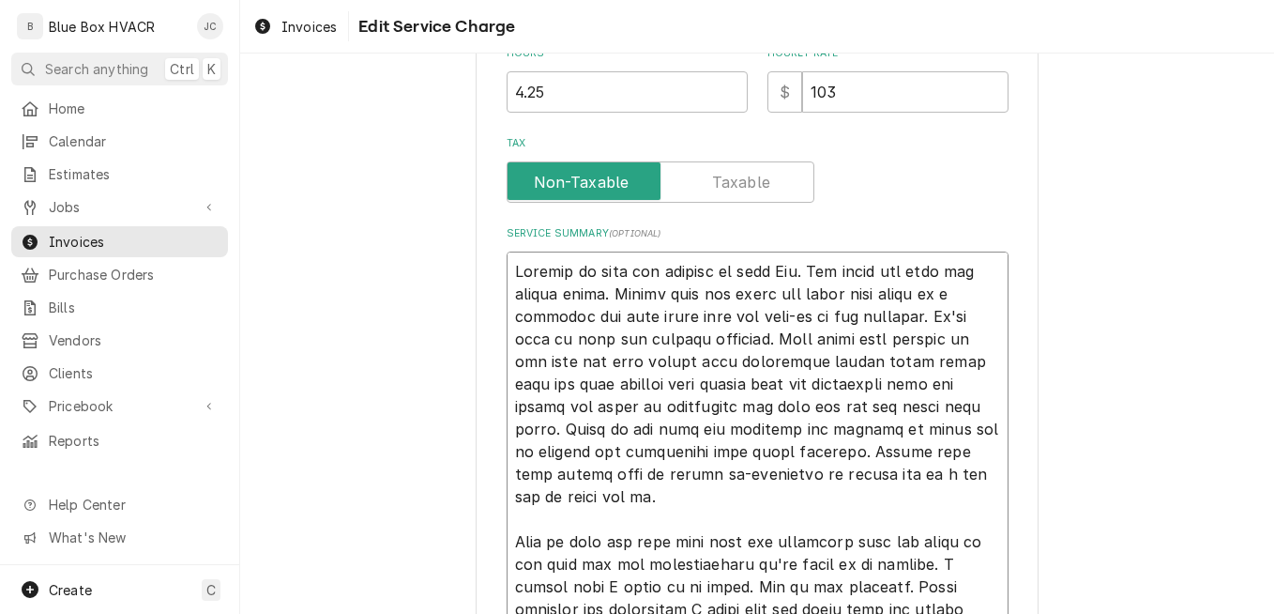
drag, startPoint x: 509, startPoint y: 274, endPoint x: 570, endPoint y: 500, distance: 234.2
click at [578, 522] on textarea "Service Summary ( optional )" at bounding box center [758, 609] width 502 height 715
type textarea "x"
type textarea "Well on site was told that they had confirmed that the units in the hall for th…"
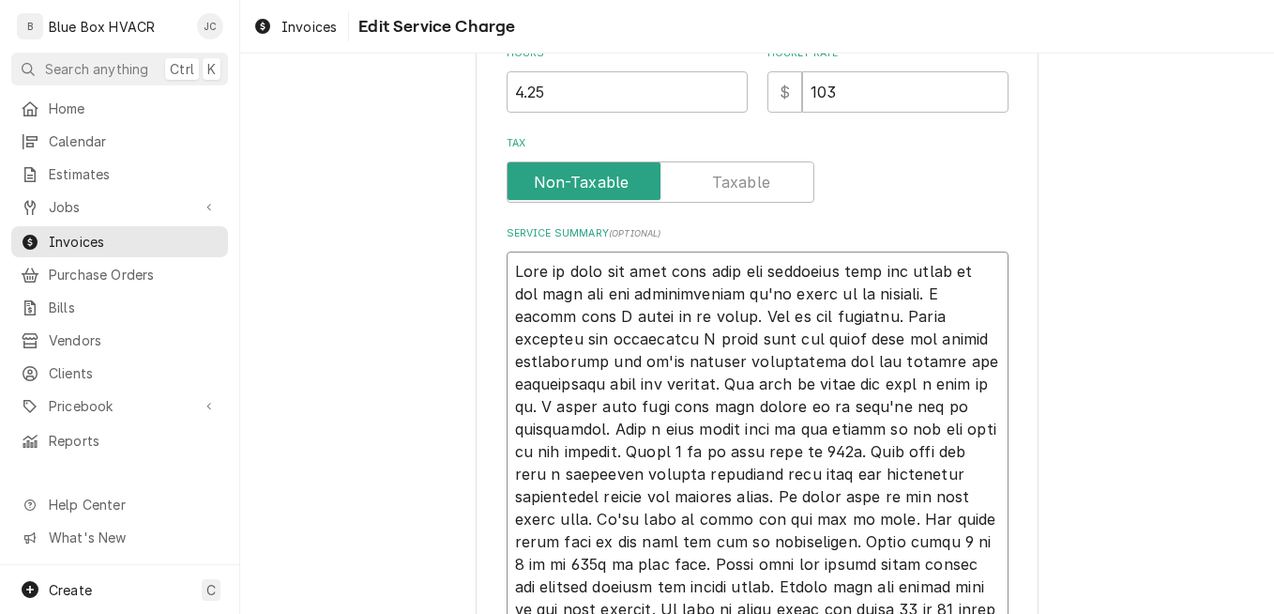
type textarea "x"
type textarea "Well on site was told that they had confirmed that the units in the hall for th…"
type textarea "x"
type textarea "Well on site was told that they had confirmed that the units in the hall for th…"
drag, startPoint x: 534, startPoint y: 292, endPoint x: 545, endPoint y: 293, distance: 11.3
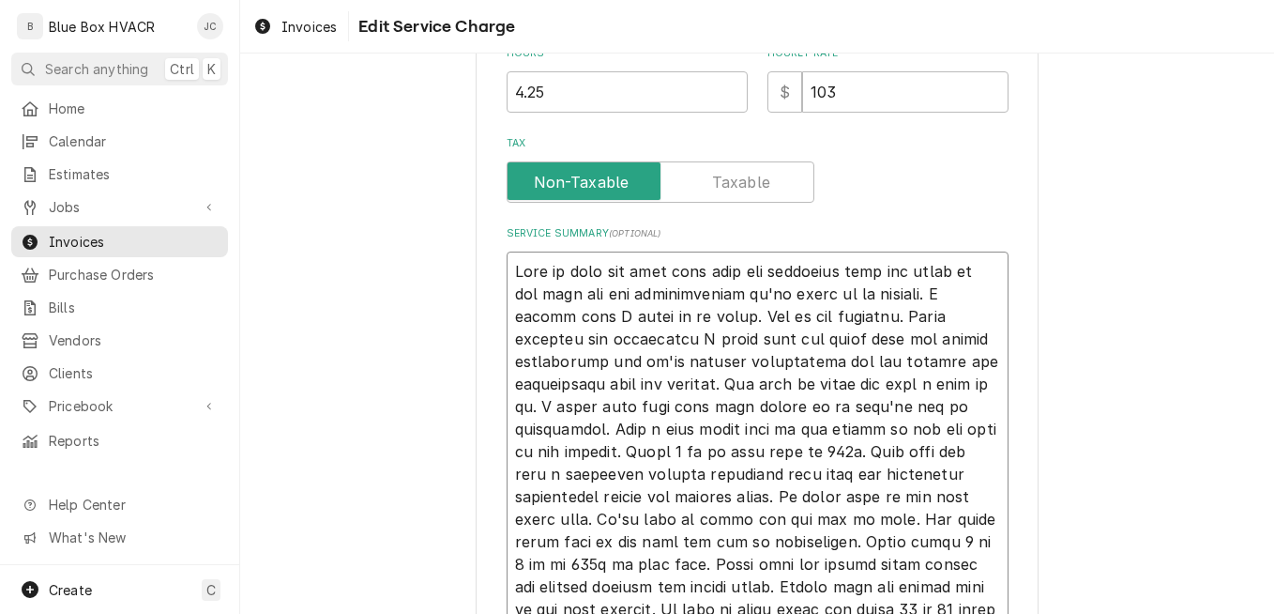
click at [537, 292] on textarea "Service Summary ( optional )" at bounding box center [758, 497] width 502 height 490
type textarea "x"
type textarea "Wel on site was told that they had confirmed that the units in the hall for the…"
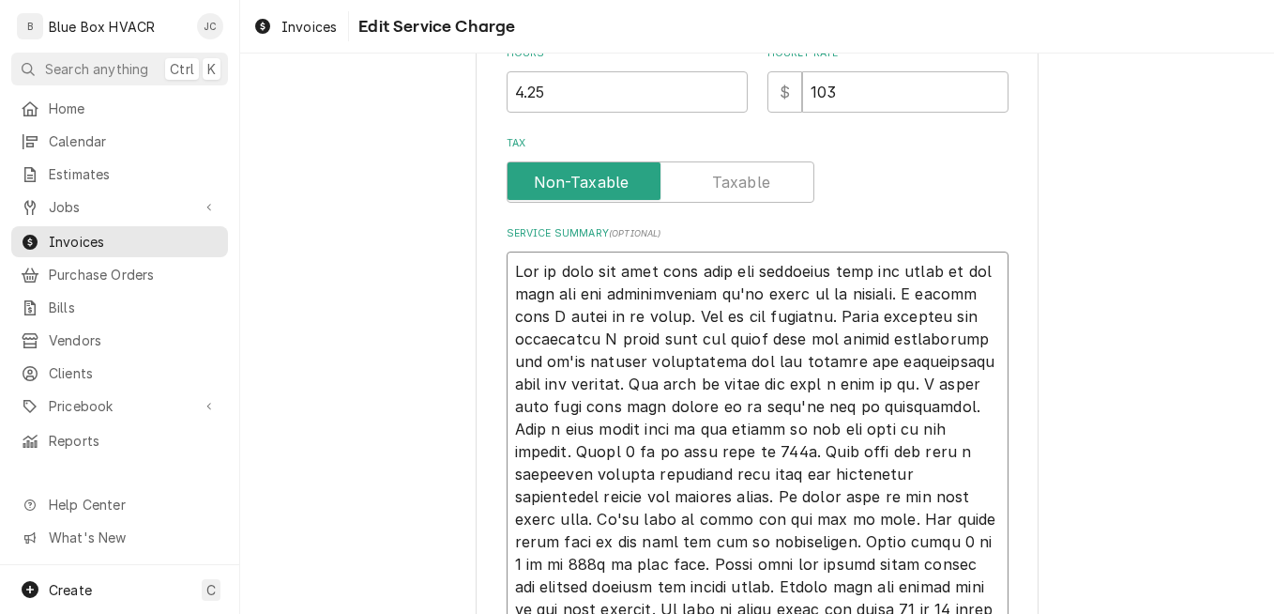
type textarea "x"
type textarea "We on site was told that they had confirmed that the units in the hall for the …"
type textarea "x"
type textarea "W on site was told that they had confirmed that the units in the hall for the r…"
type textarea "x"
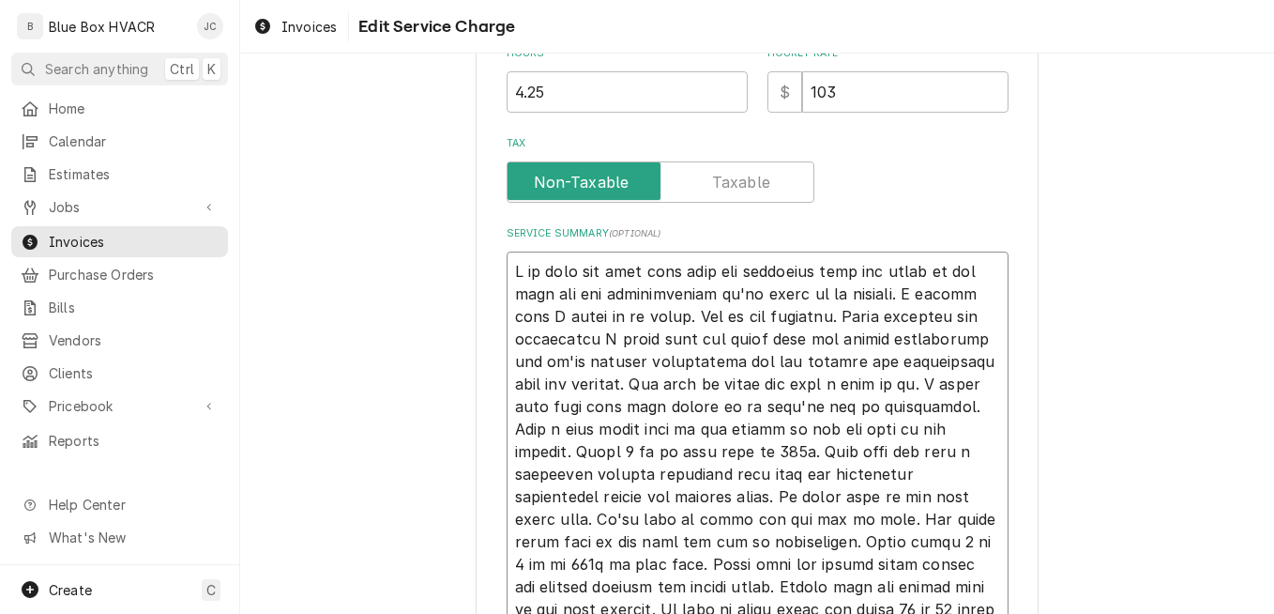
type textarea "Wh on site was told that they had confirmed that the units in the hall for the …"
type textarea "x"
type textarea "Whi on site was told that they had confirmed that the units in the hall for the…"
type textarea "x"
type textarea "Whil on site was told that they had confirmed that the units in the hall for th…"
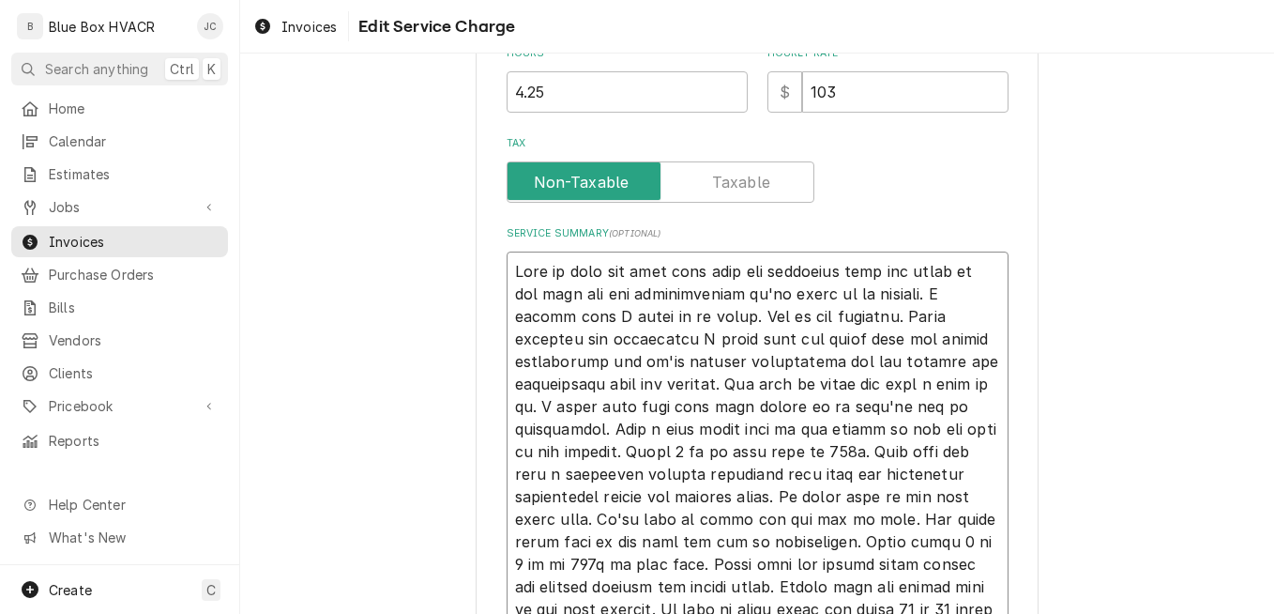
type textarea "x"
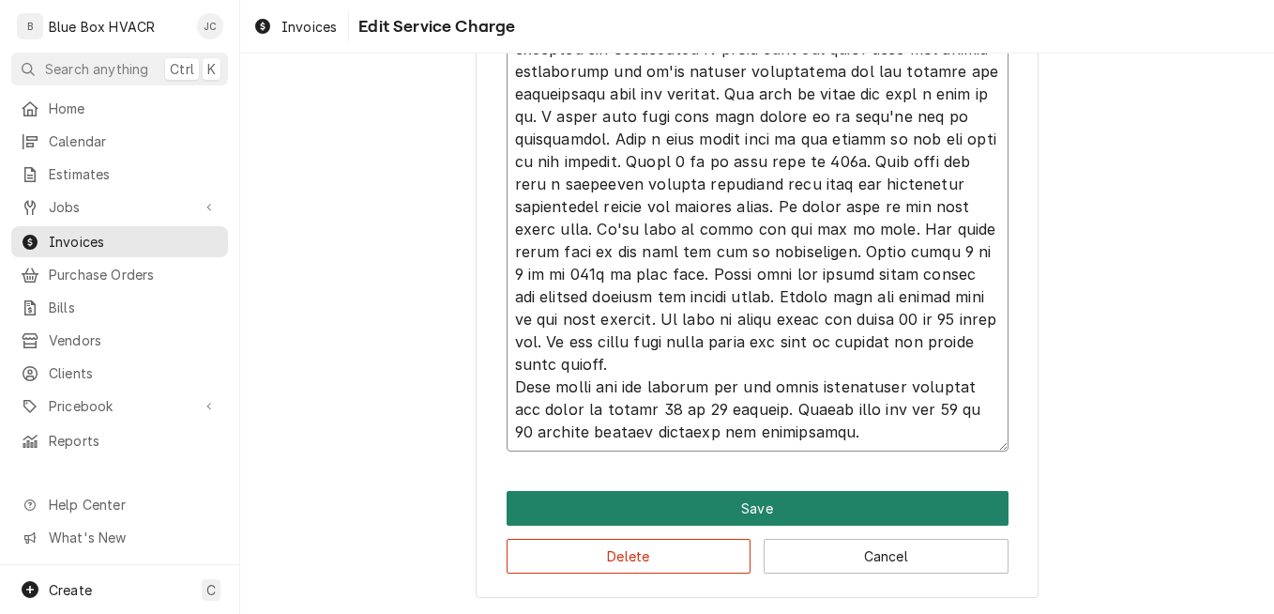
type textarea "While on site was told that they had confirmed that the units in the hall for t…"
click at [724, 508] on button "Save" at bounding box center [758, 508] width 502 height 35
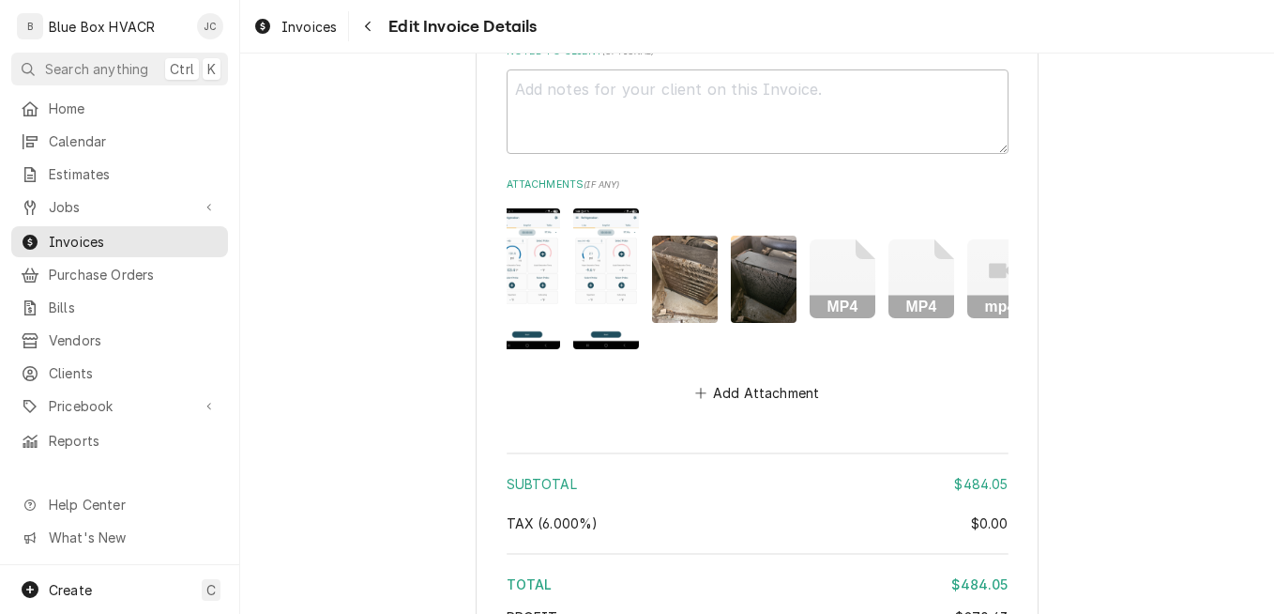
scroll to position [0, 103]
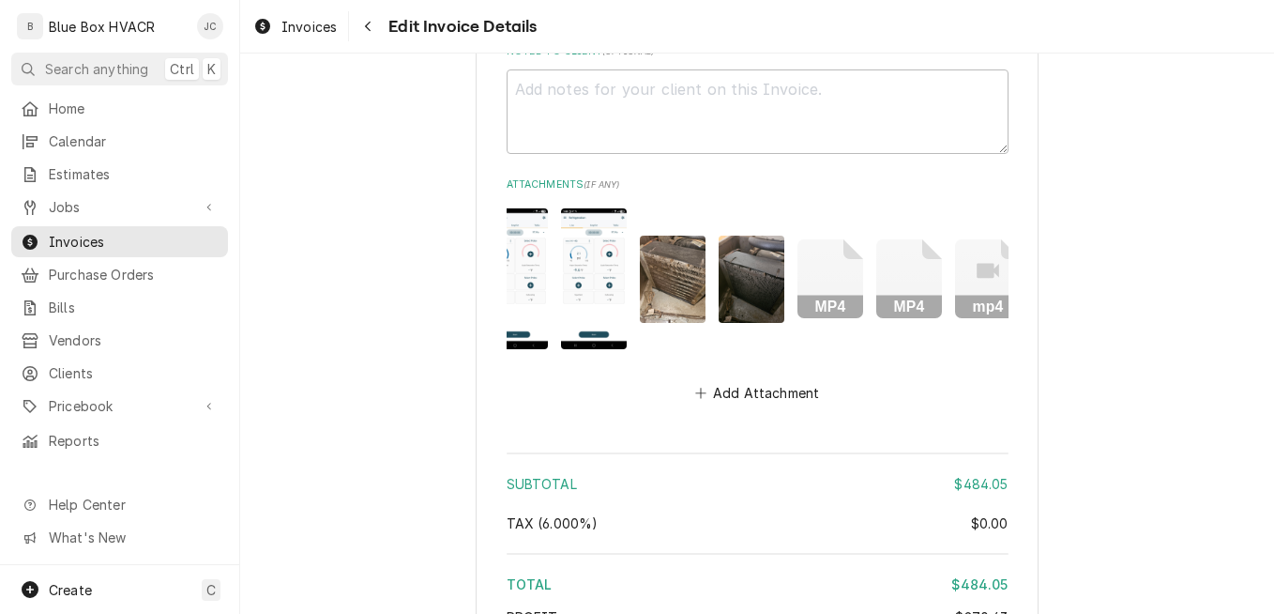
drag, startPoint x: 842, startPoint y: 310, endPoint x: 1175, endPoint y: 191, distance: 353.8
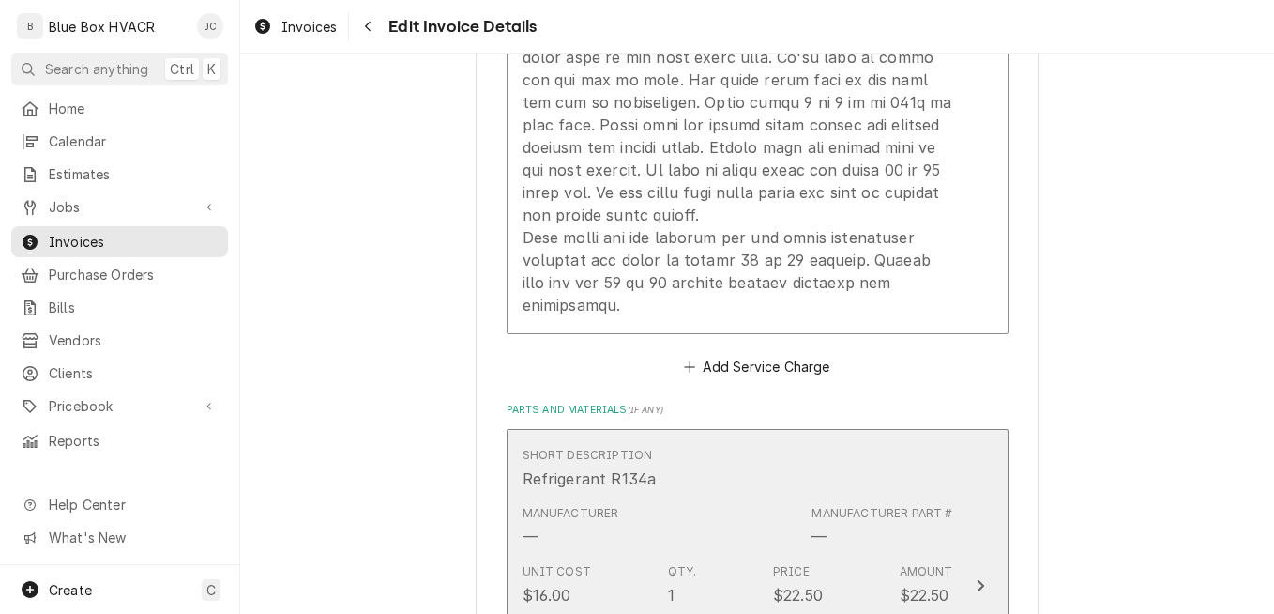
scroll to position [1385, 0]
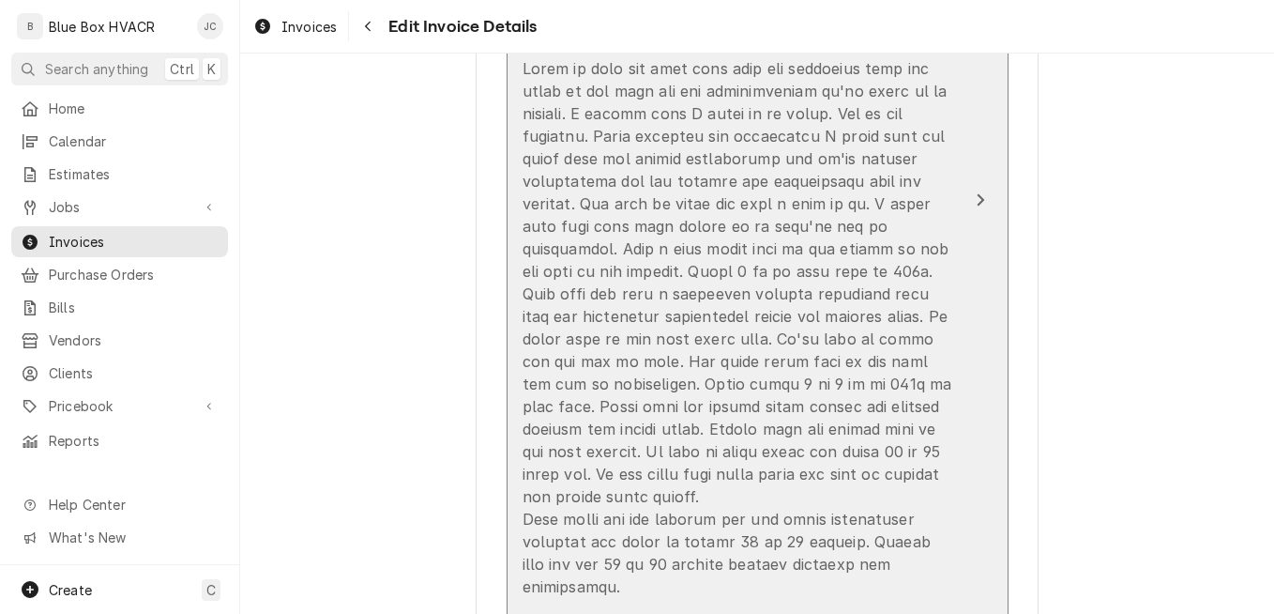
click at [707, 260] on div "Update Line Item" at bounding box center [738, 327] width 431 height 541
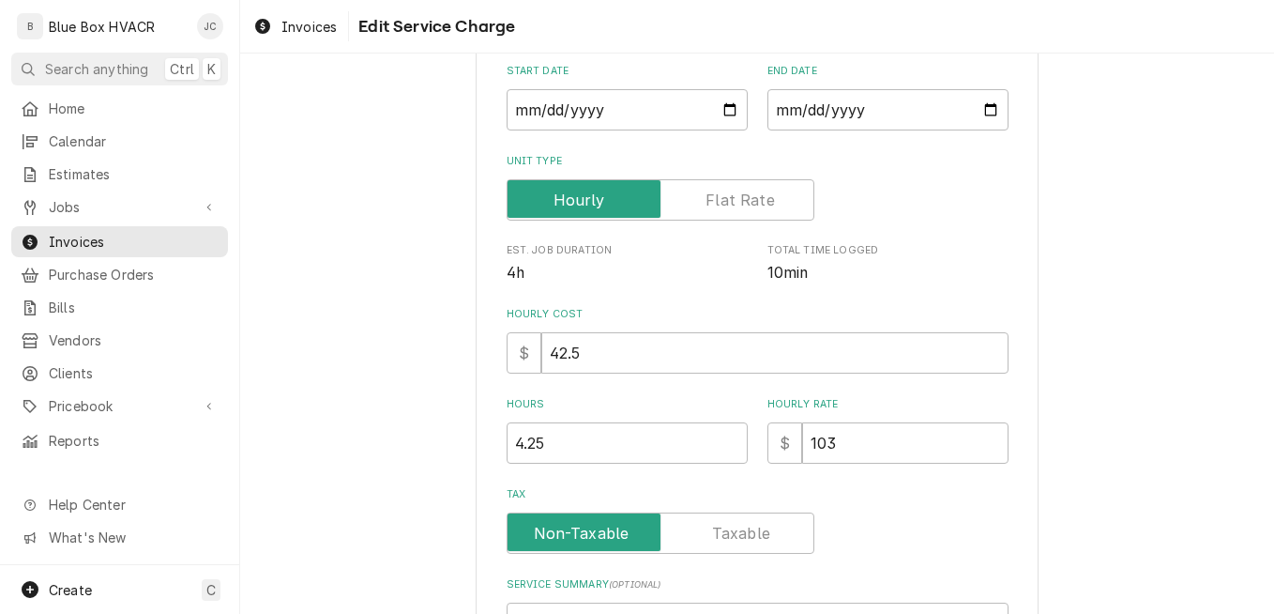
scroll to position [282, 0]
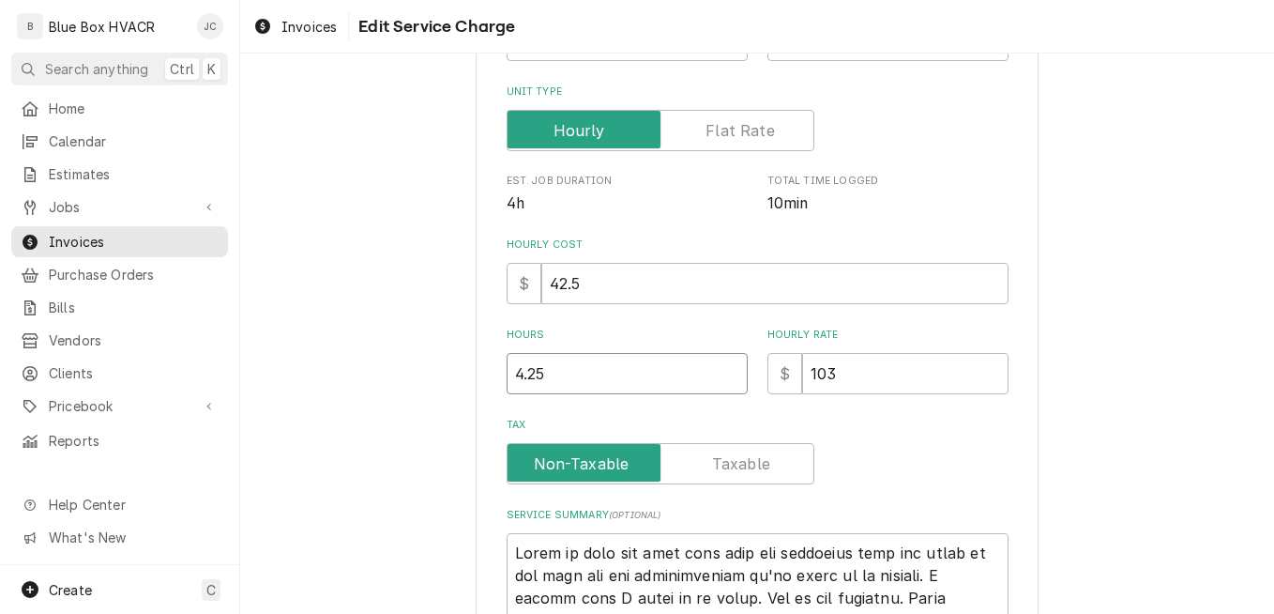
drag, startPoint x: 558, startPoint y: 375, endPoint x: 459, endPoint y: 368, distance: 99.8
click at [459, 368] on div "Use the fields below to edit this service charge Short Description Labor Edit P…" at bounding box center [757, 489] width 1034 height 1394
type textarea "x"
type input "3"
click at [944, 439] on div "Tax" at bounding box center [758, 451] width 502 height 67
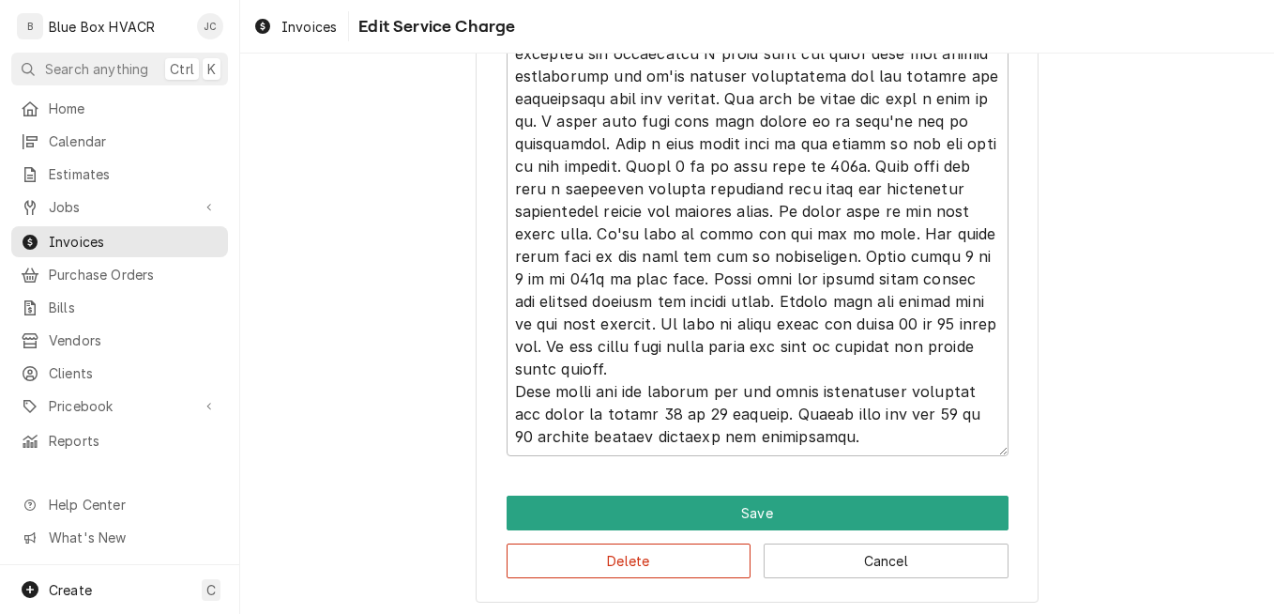
scroll to position [853, 0]
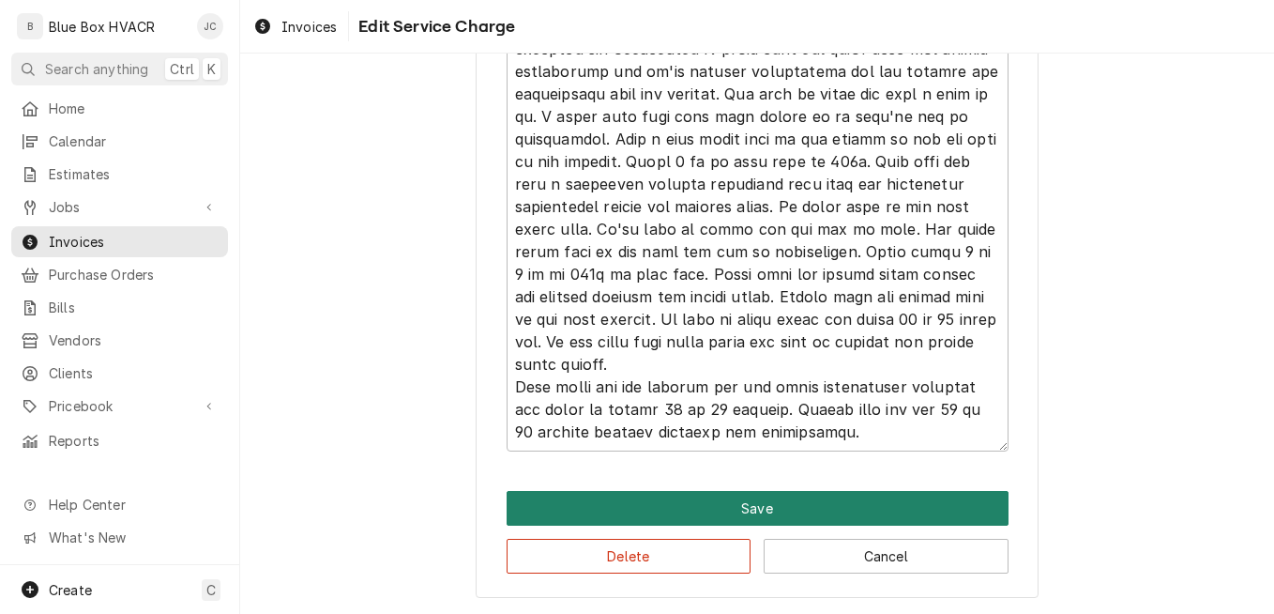
click at [874, 499] on button "Save" at bounding box center [758, 508] width 502 height 35
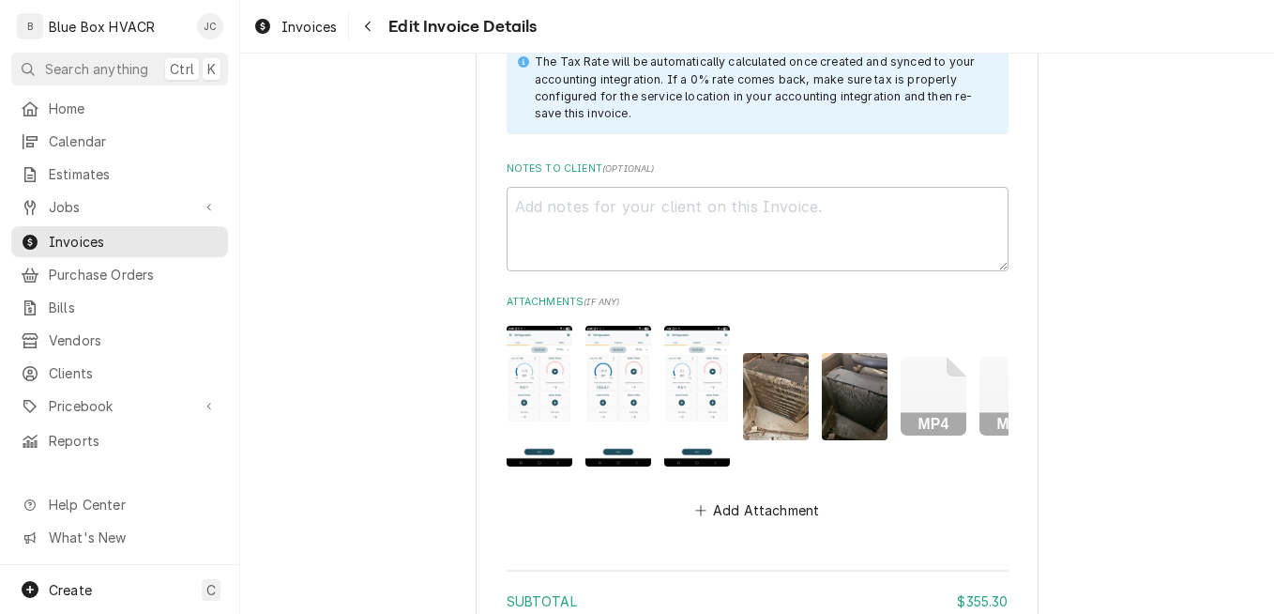
scroll to position [3052, 0]
click at [741, 214] on textarea "Notes to Client ( optional )" at bounding box center [758, 228] width 502 height 84
type textarea "x"
type textarea "T"
type textarea "x"
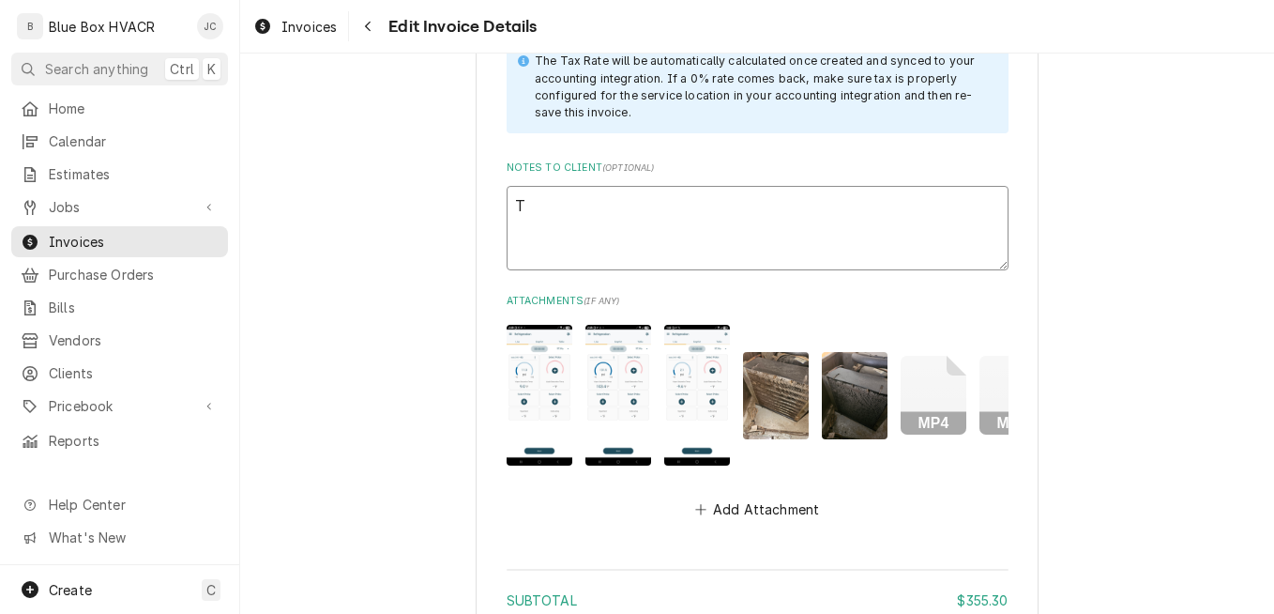
type textarea "Th"
type textarea "x"
type textarea "Thi"
type textarea "x"
type textarea "This"
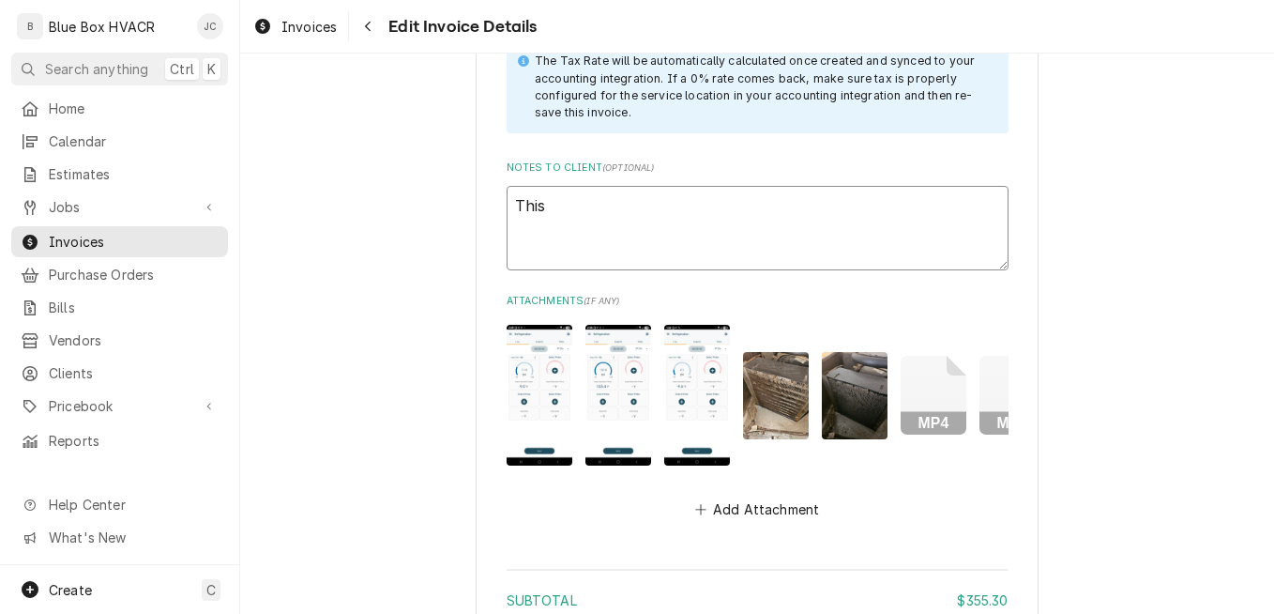
type textarea "x"
type textarea "This"
type textarea "x"
type textarea "This i"
type textarea "x"
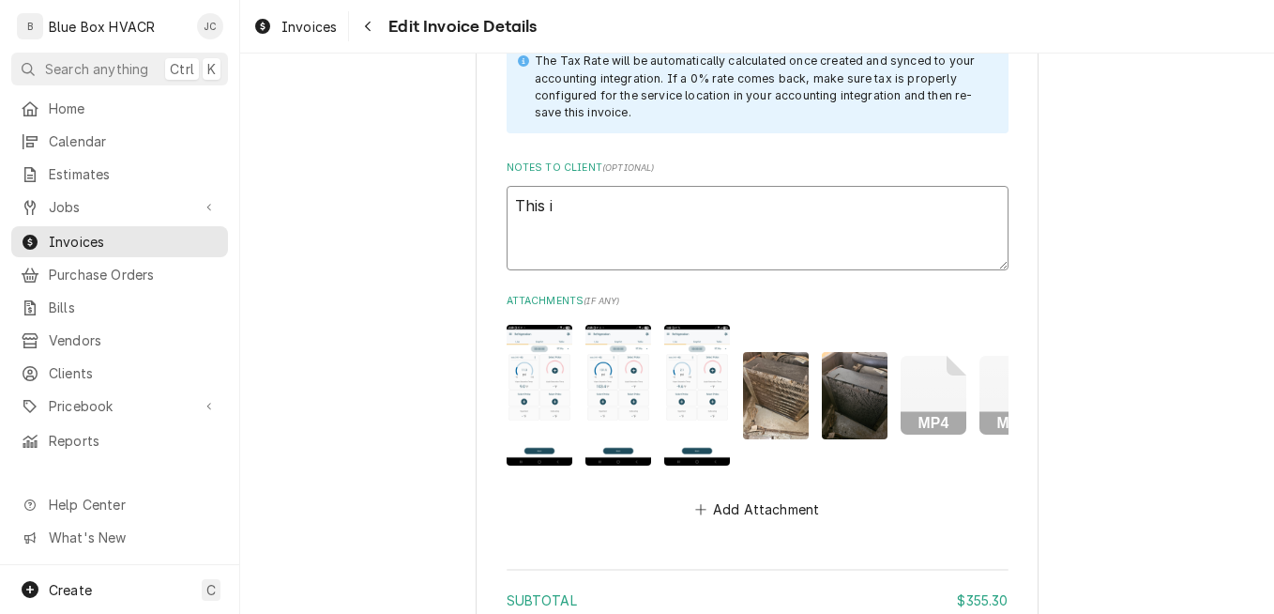
type textarea "This is"
type textarea "x"
type textarea "This is"
type textarea "x"
type textarea "This is fo"
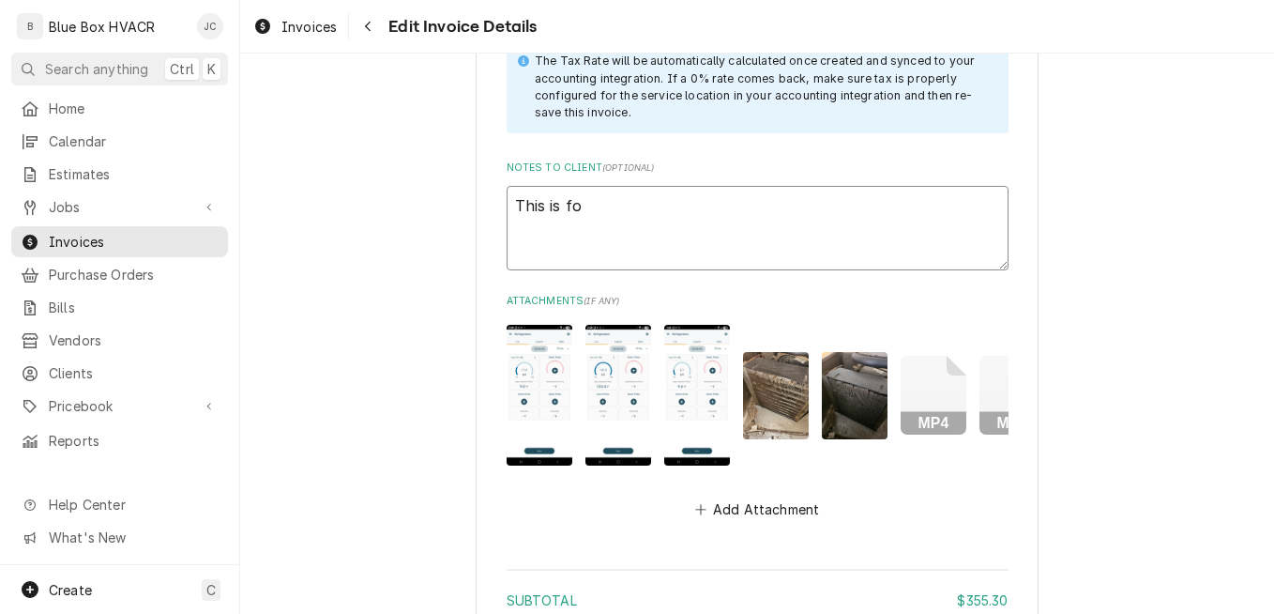
type textarea "x"
type textarea "This is for"
type textarea "x"
type textarea "This is for t"
type textarea "x"
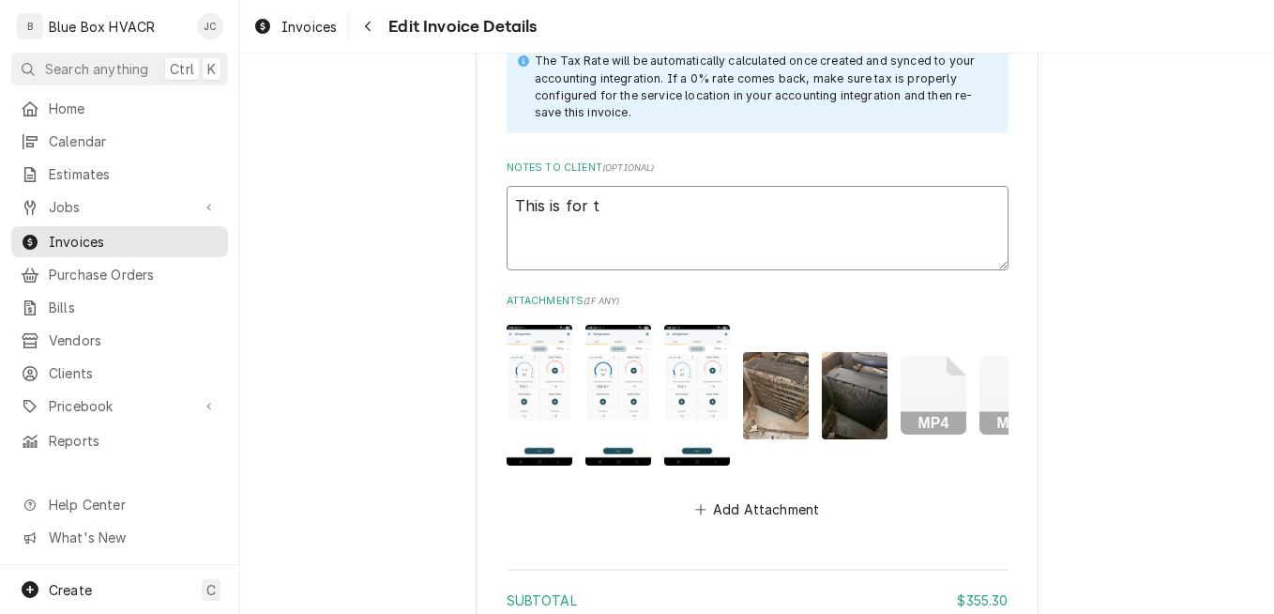
type textarea "This is for th"
type textarea "x"
type textarea "This is for the"
type textarea "x"
type textarea "This is for the"
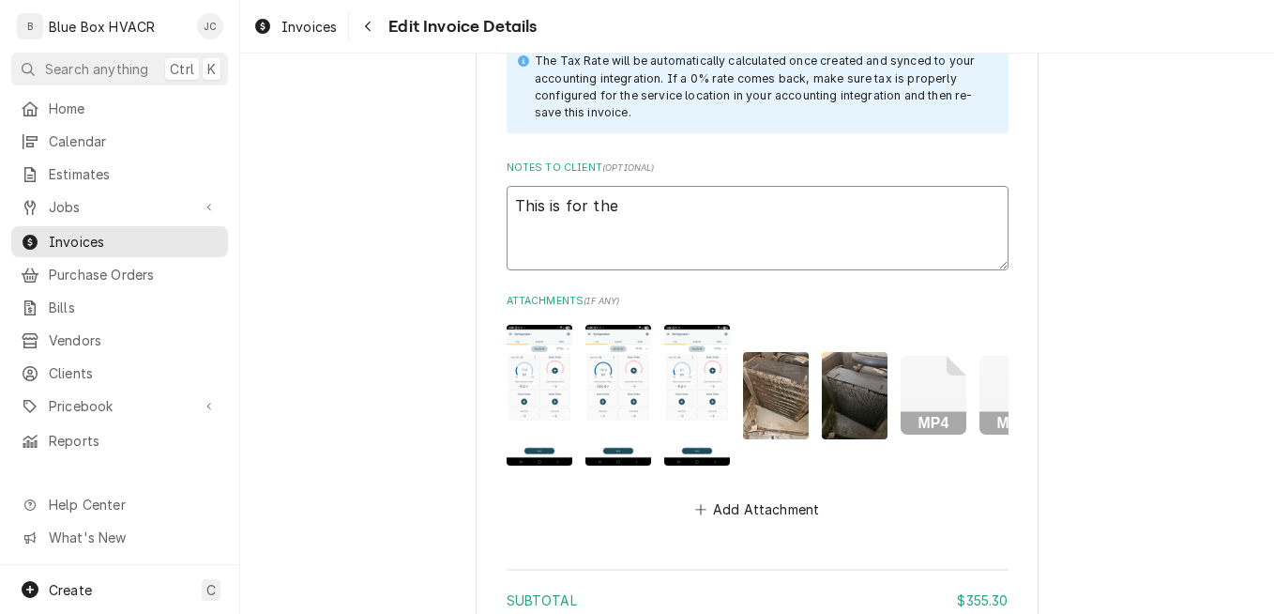
type textarea "x"
type textarea "This is for the cl"
type textarea "x"
type textarea "This is for the cle"
type textarea "x"
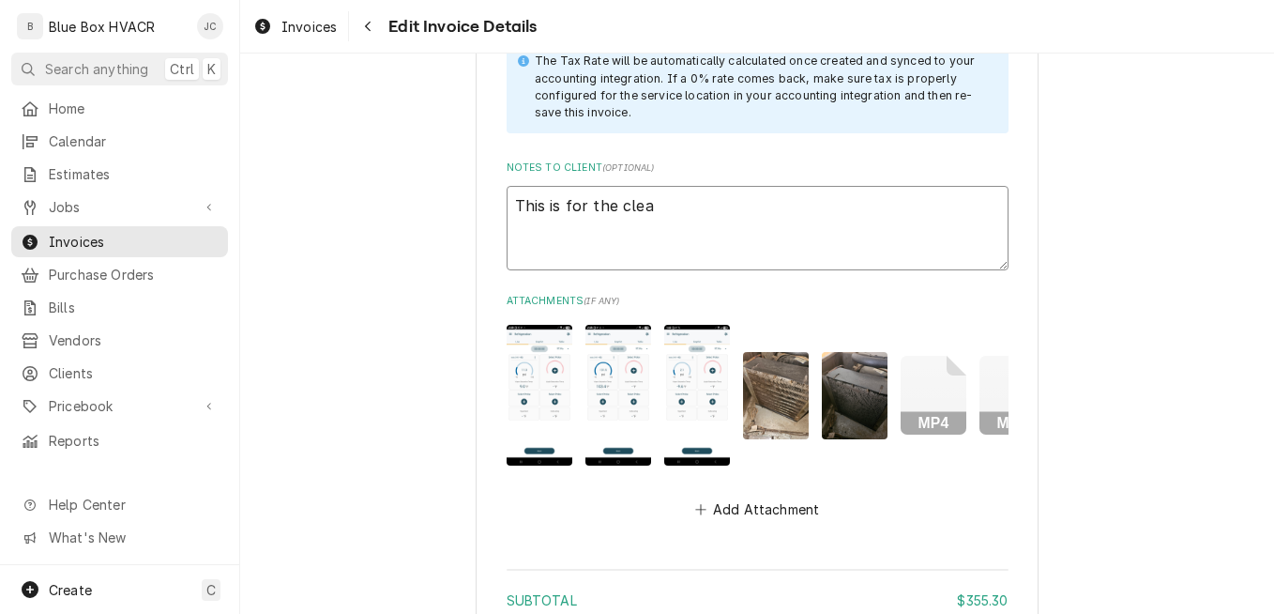
type textarea "This is for the clean"
type textarea "x"
type textarea "This is for the cleani"
type textarea "x"
type textarea "This is for the cleanin"
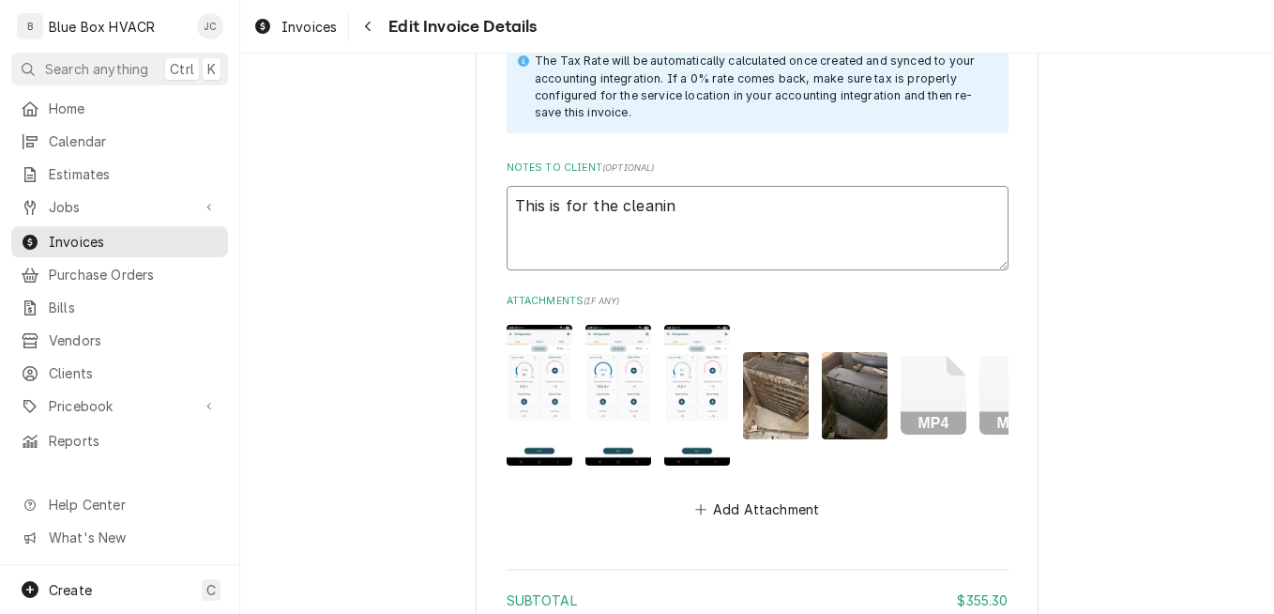
type textarea "x"
type textarea "This is for the cleaning"
type textarea "x"
type textarea "This is for the cleaning"
type textarea "x"
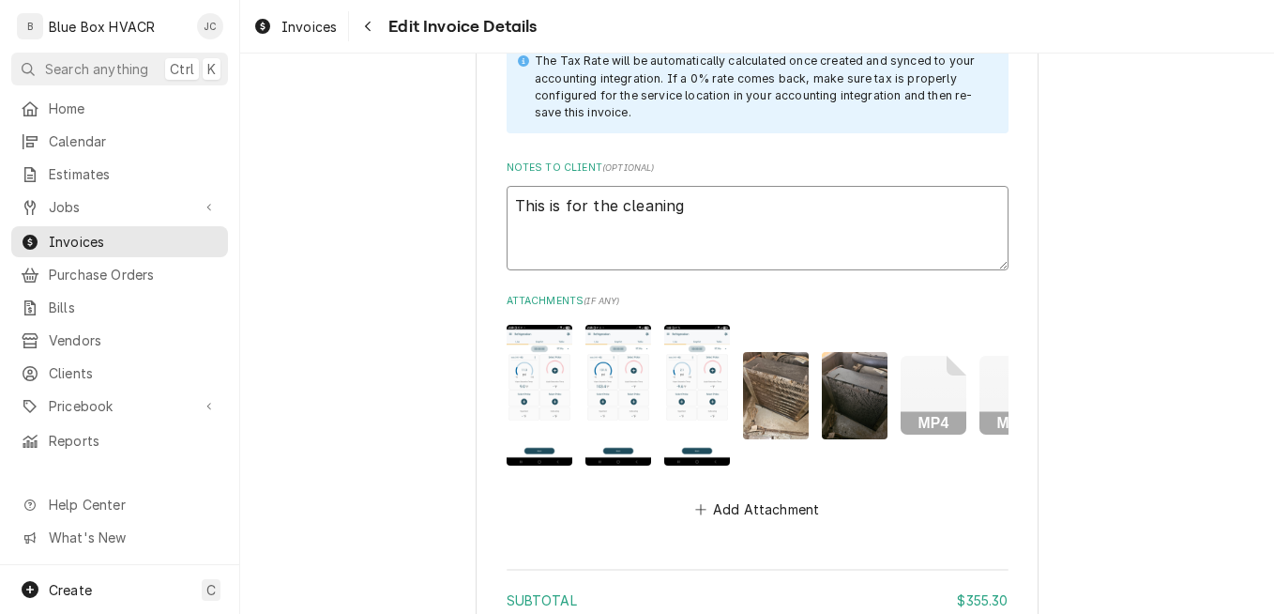
type textarea "This is for the cleaning a"
type textarea "x"
type textarea "This is for the cleaning an"
type textarea "x"
type textarea "This is for the cleaning and"
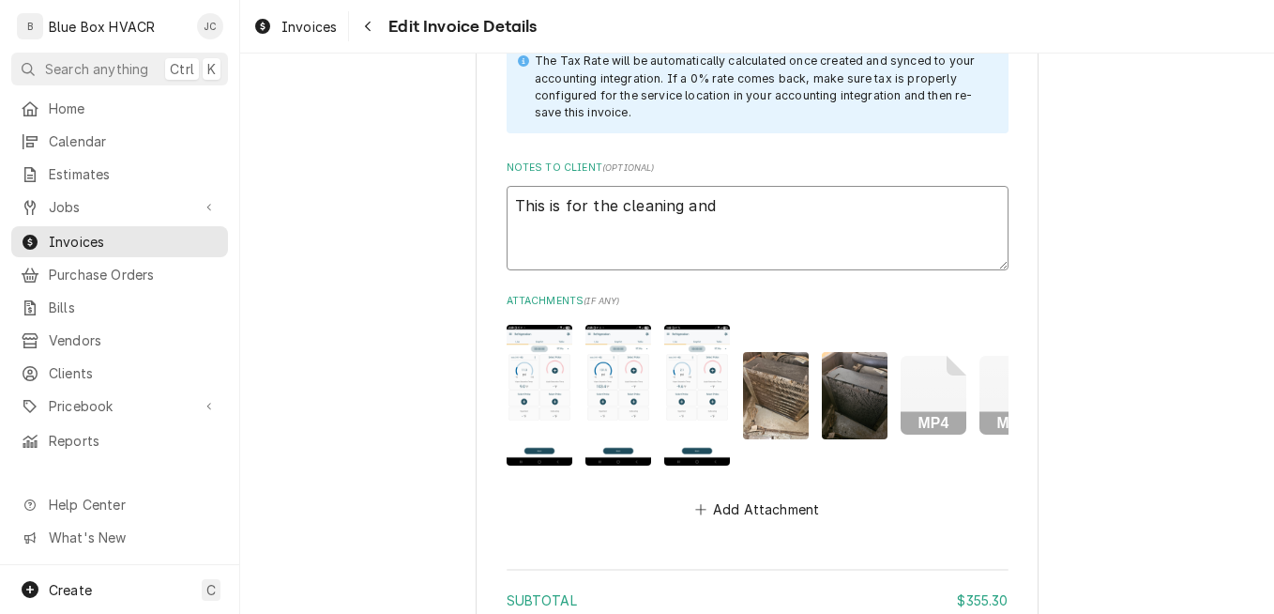
type textarea "x"
type textarea "This is for the cleaning and r"
type textarea "x"
type textarea "This is for the cleaning and re"
type textarea "x"
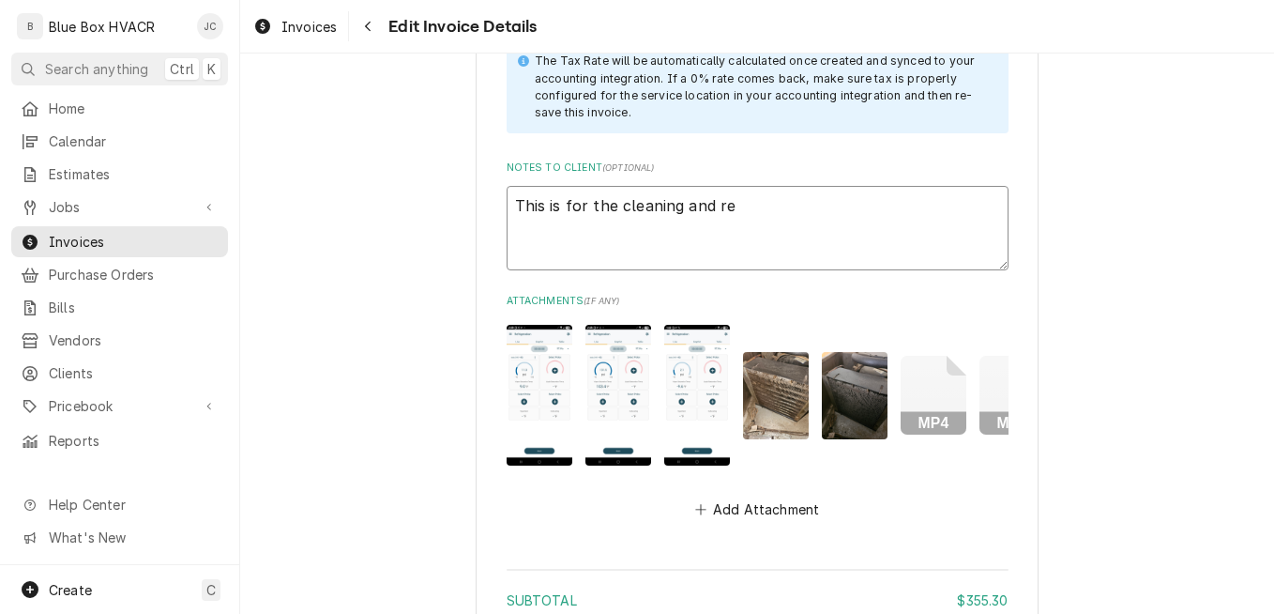
type textarea "This is for the cleaning and rep"
type textarea "x"
type textarea "This is for the cleaning and repa"
type textarea "x"
type textarea "This is for the cleaning and repai"
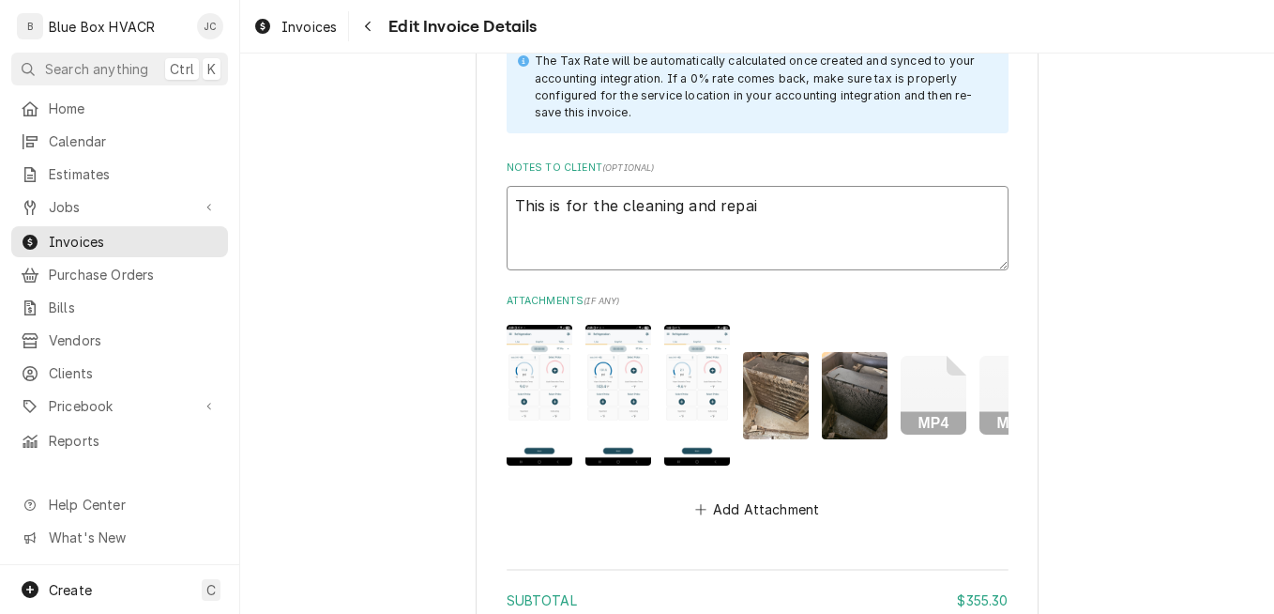
type textarea "x"
type textarea "This is for the cleaning and repair"
type textarea "x"
type textarea "This is for the cleaning and repair o"
type textarea "x"
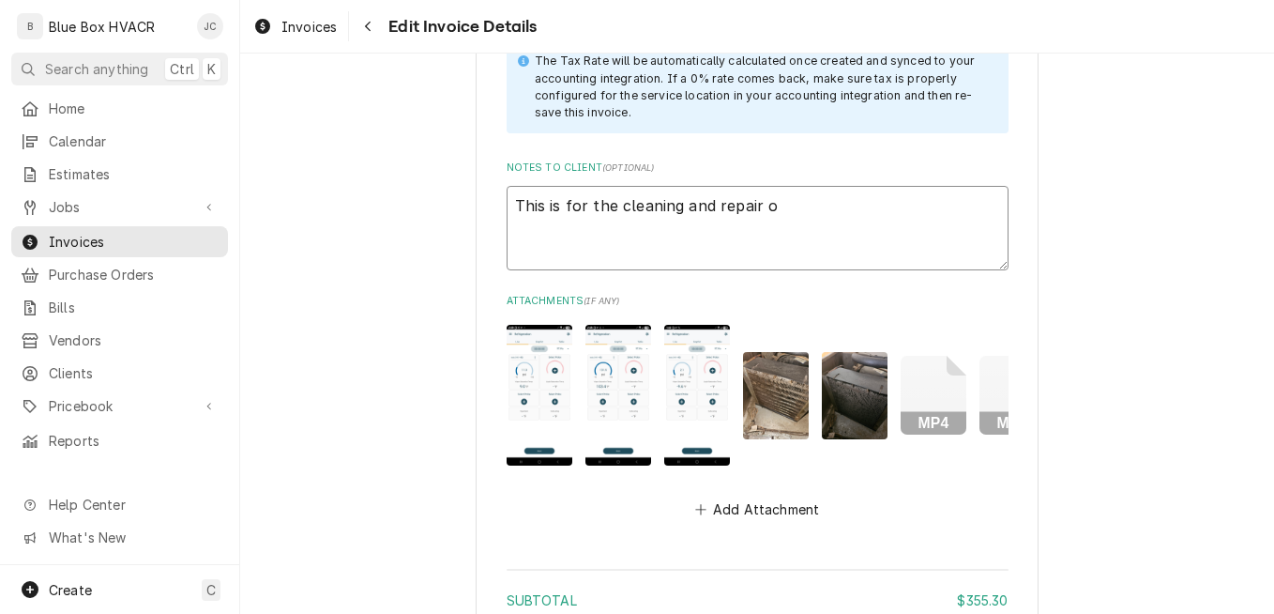
type textarea "This is for the cleaning and repair of"
type textarea "x"
type textarea "This is for the cleaning and repair of t"
type textarea "x"
type textarea "This is for the cleaning and repair of the"
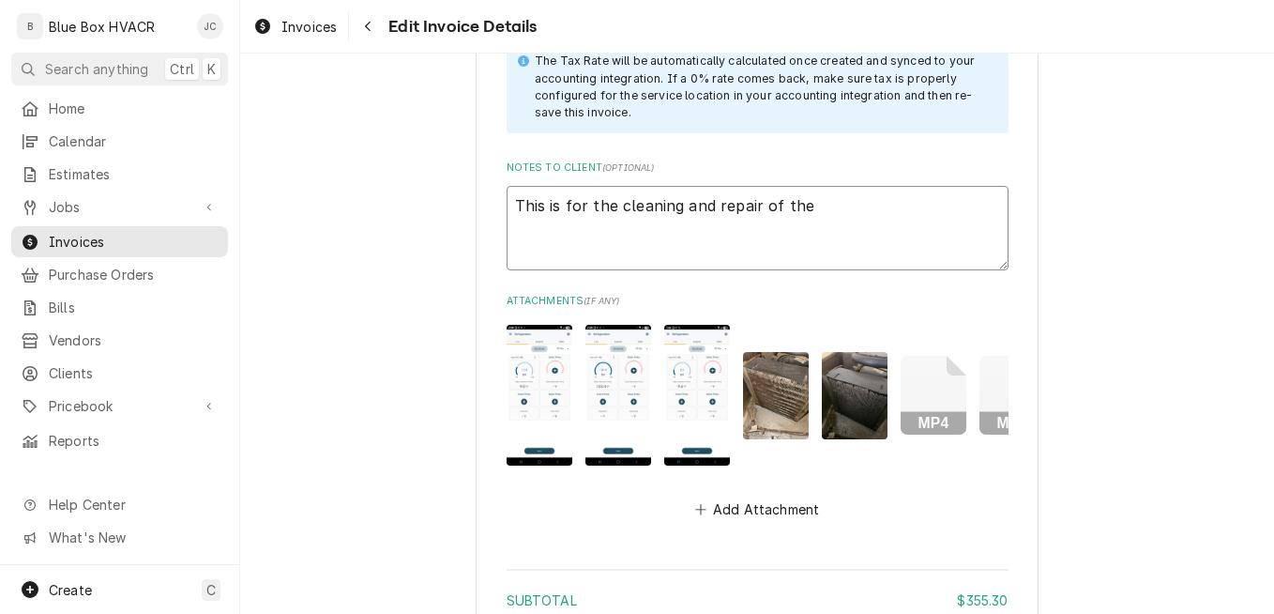
type textarea "x"
type textarea "This is for the cleaning and repair of the"
type textarea "x"
type textarea "This is for the cleaning and repair of the H"
type textarea "x"
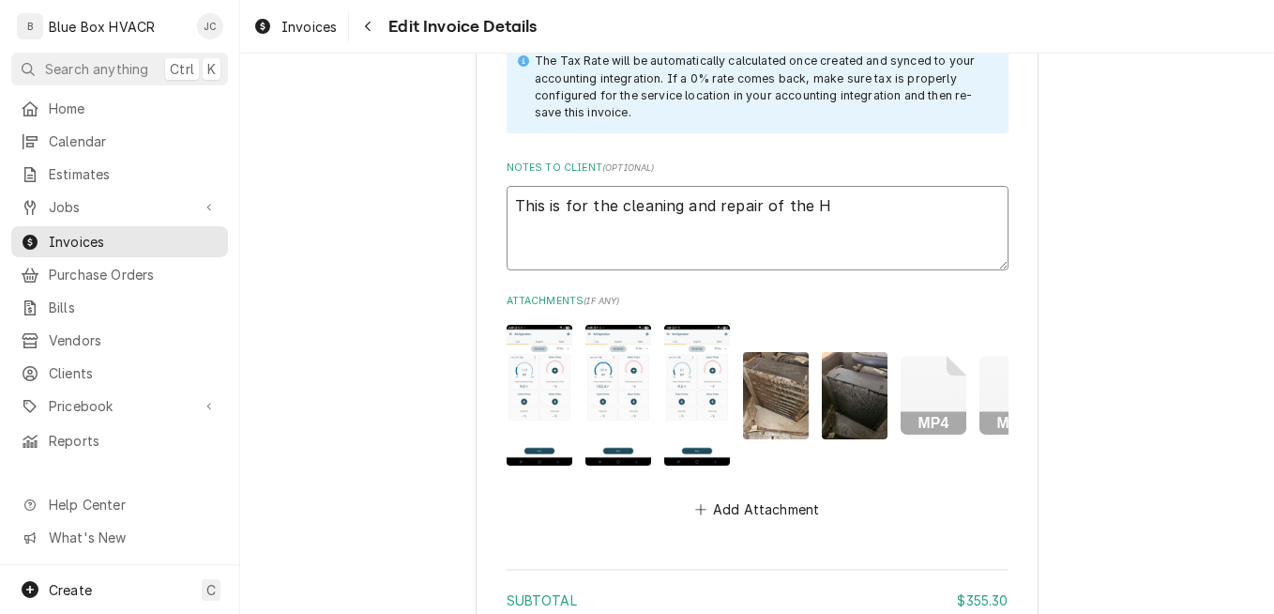
type textarea "This is for the cleaning and repair of the Ha"
type textarea "x"
type textarea "This is for the cleaning and repair of the Hal"
type textarea "x"
type textarea "This is for the cleaning and repair of the Hall"
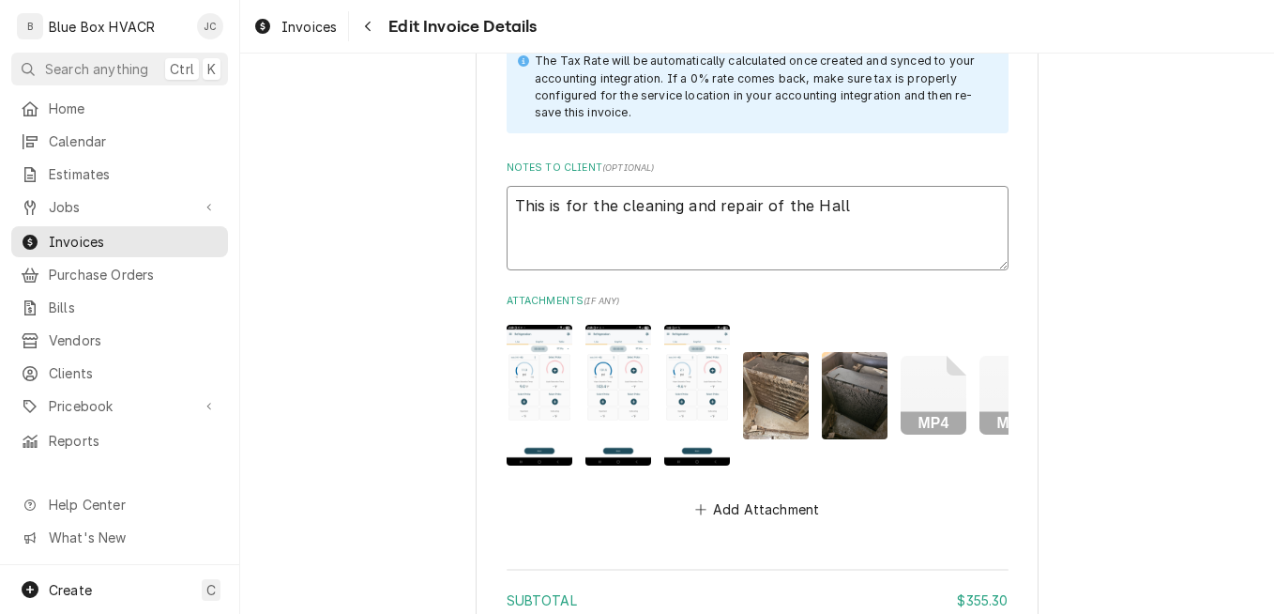
type textarea "x"
type textarea "This is for the cleaning and repair of the Hall"
type textarea "x"
type textarea "This is for the cleaning and repair of the Hall u"
type textarea "x"
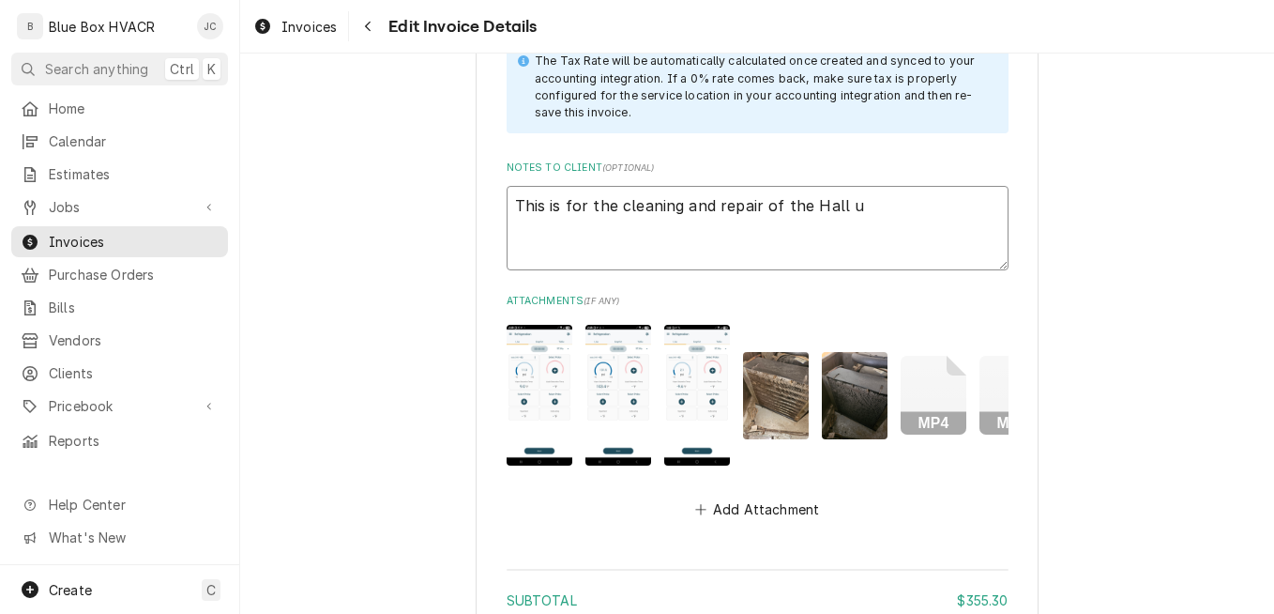
type textarea "This is for the cleaning and repair of the Hall un"
type textarea "x"
type textarea "This is for the cleaning and repair of the Hall uni"
type textarea "x"
type textarea "This is for the cleaning and repair of the Hall unit"
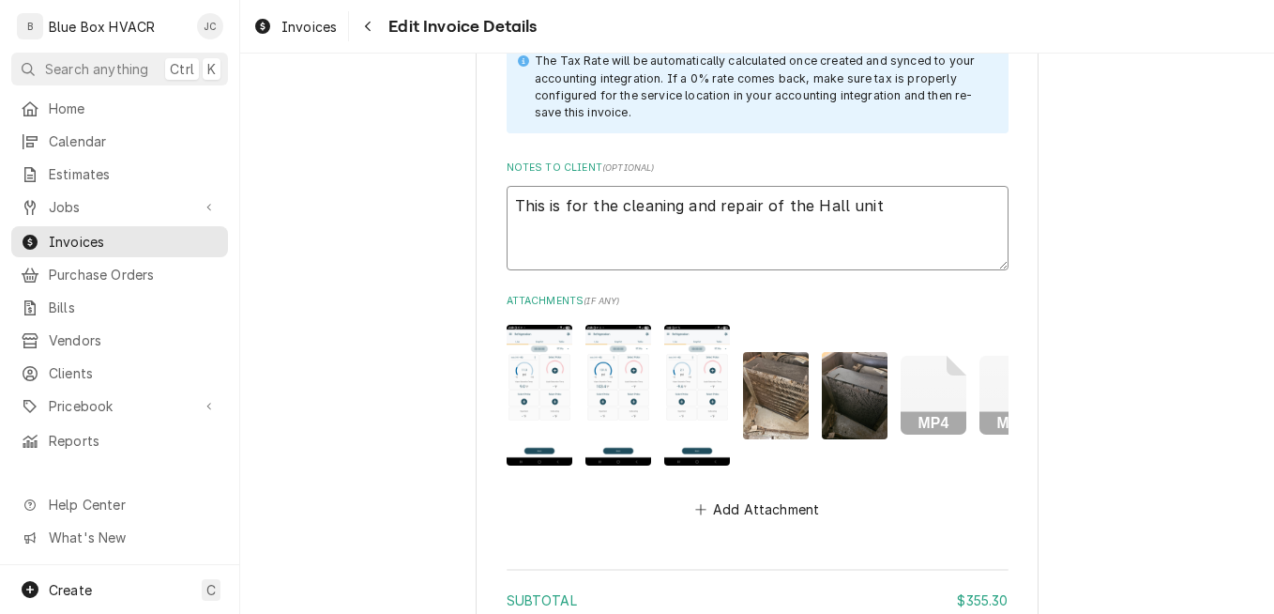
type textarea "x"
type textarea "This is for the cleaning and repair of the Hall units"
type textarea "x"
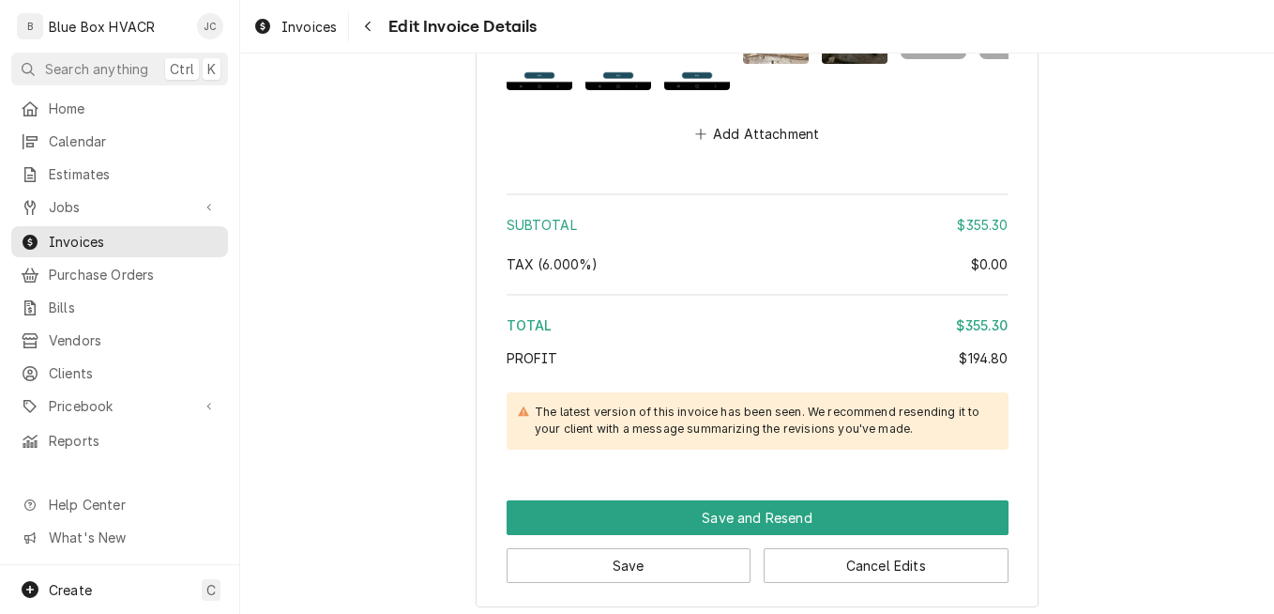
scroll to position [3539, 0]
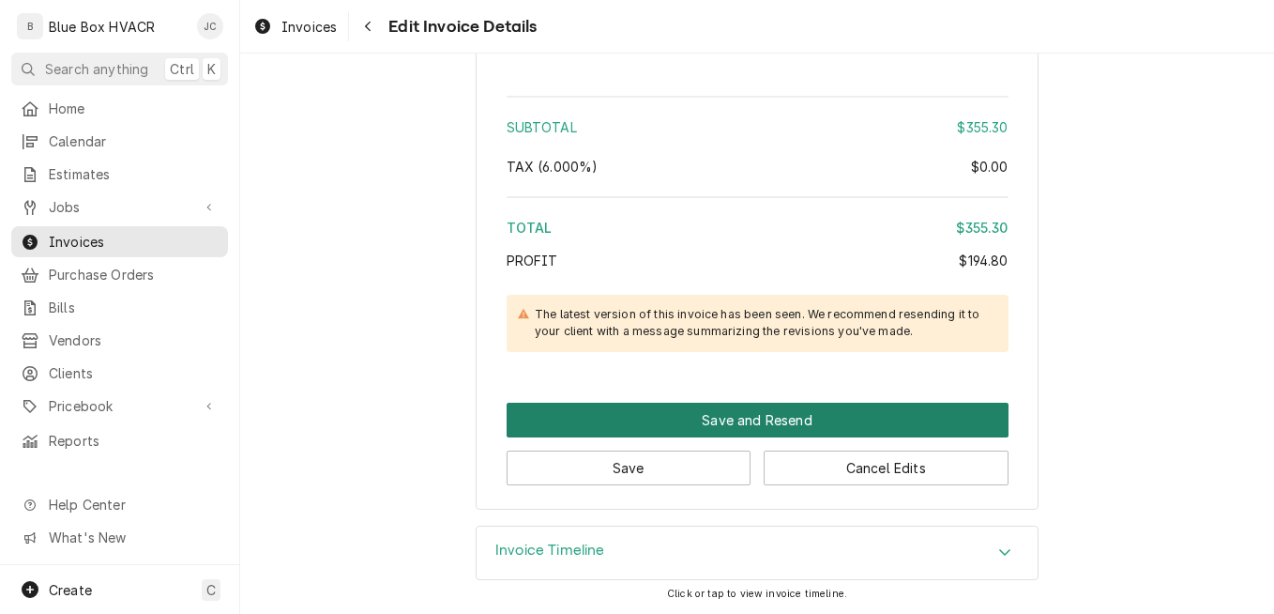
type textarea "This is for the cleaning and repair of the Hall units."
click at [752, 411] on button "Save and Resend" at bounding box center [758, 420] width 502 height 35
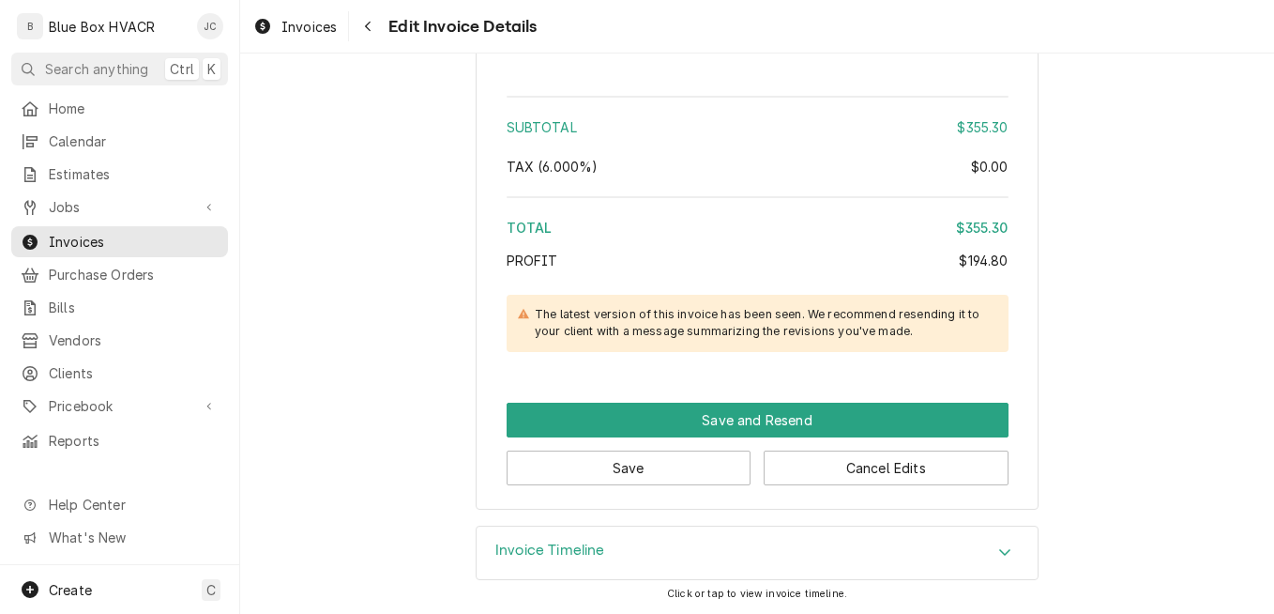
scroll to position [3529, 0]
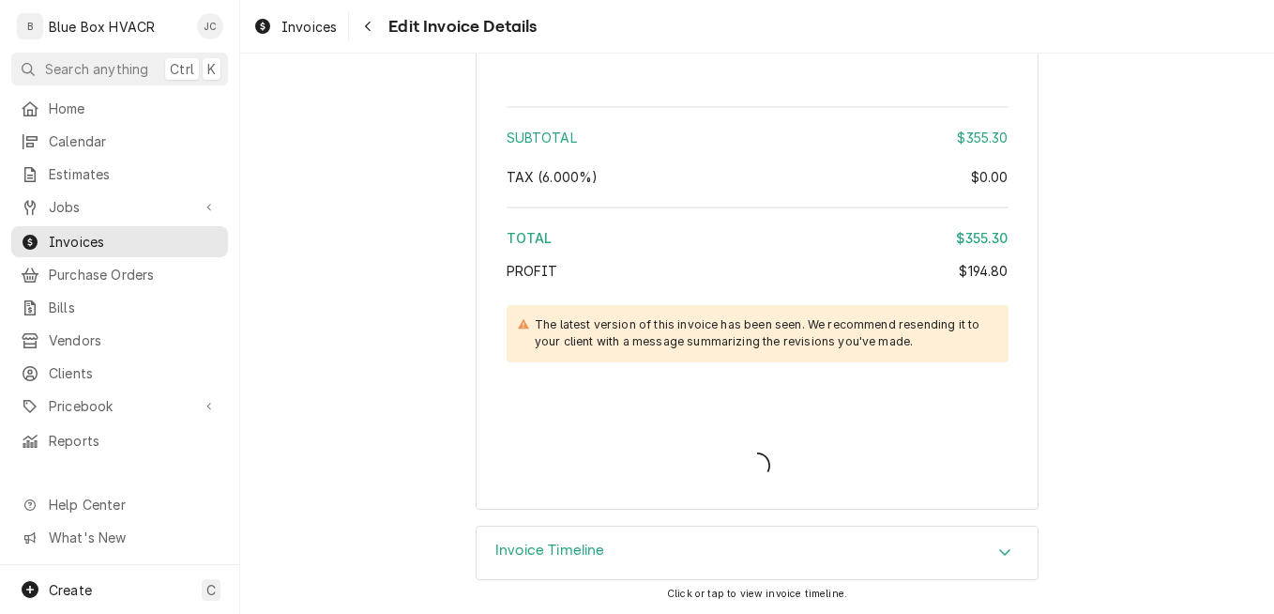
type textarea "x"
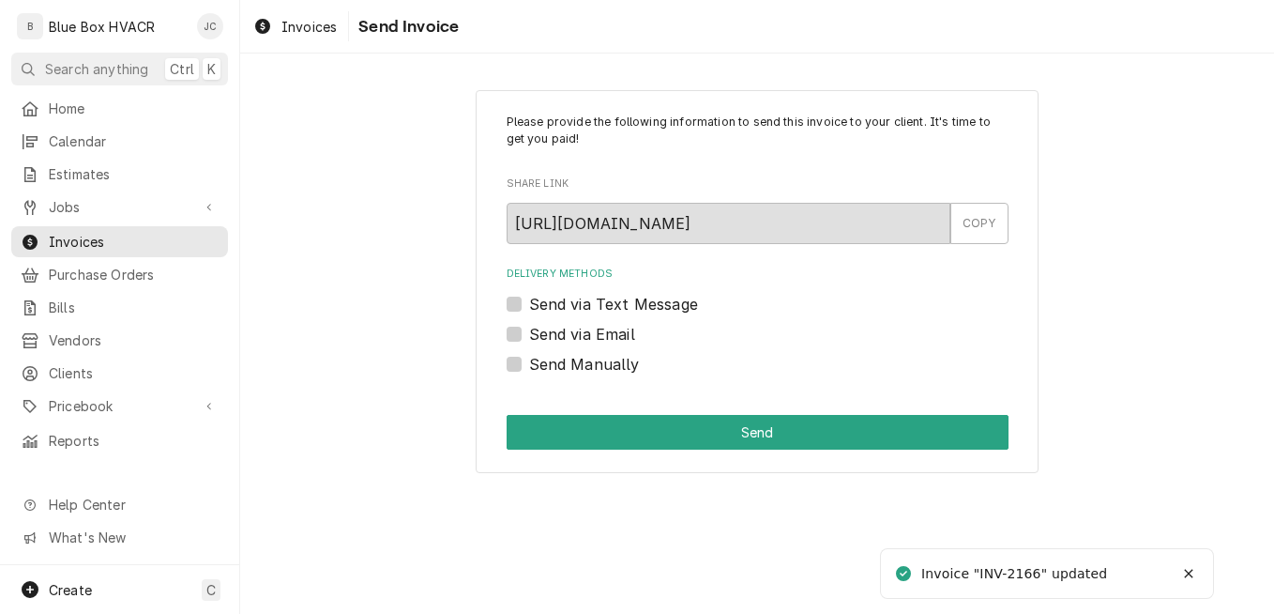
click at [553, 326] on label "Send via Email" at bounding box center [582, 334] width 106 height 23
click at [553, 326] on input "Send via Email" at bounding box center [780, 343] width 502 height 41
checkbox input "true"
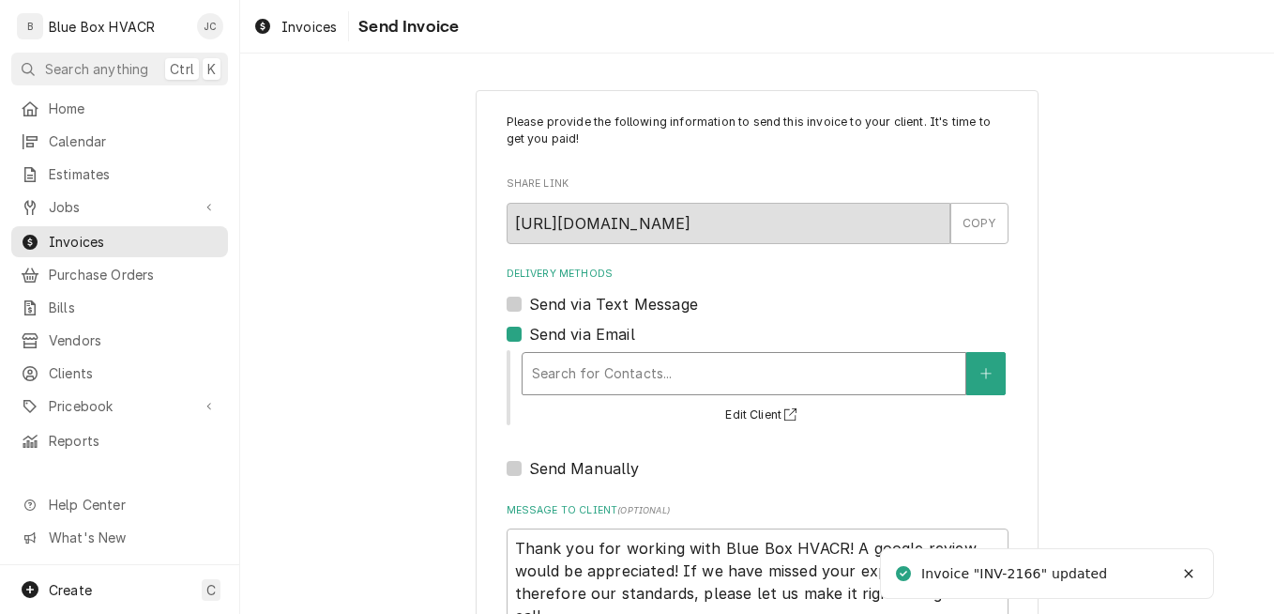
click at [602, 365] on div "Delivery Methods" at bounding box center [744, 374] width 424 height 34
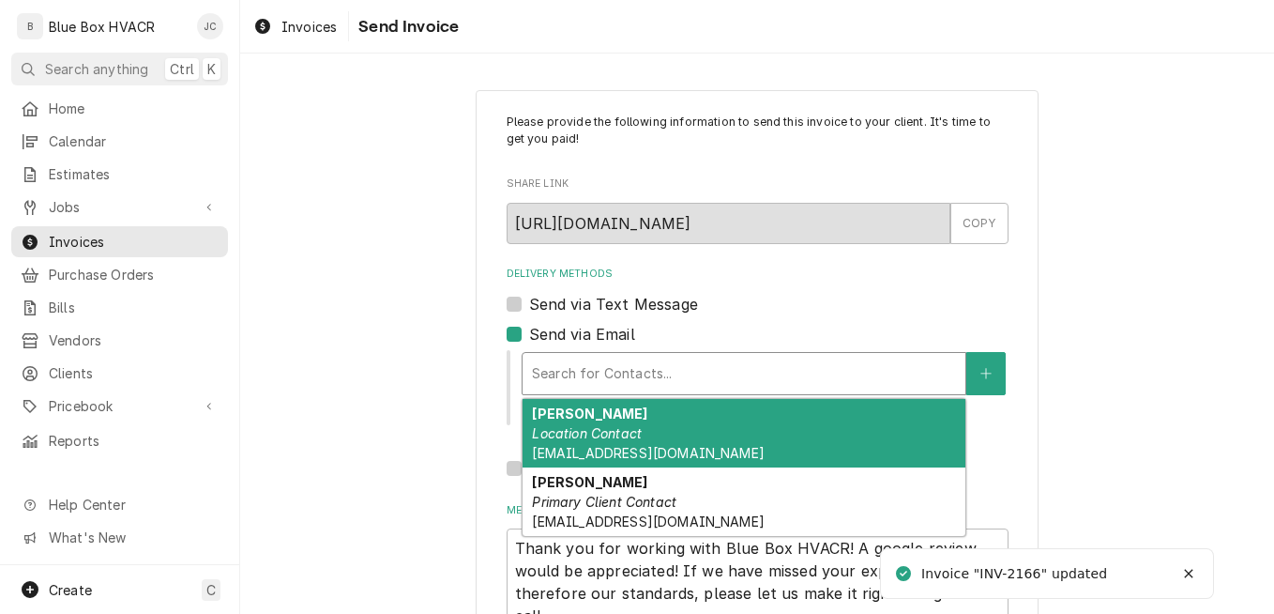
click at [651, 448] on span "ram217home@gmail.com" at bounding box center [648, 453] width 232 height 16
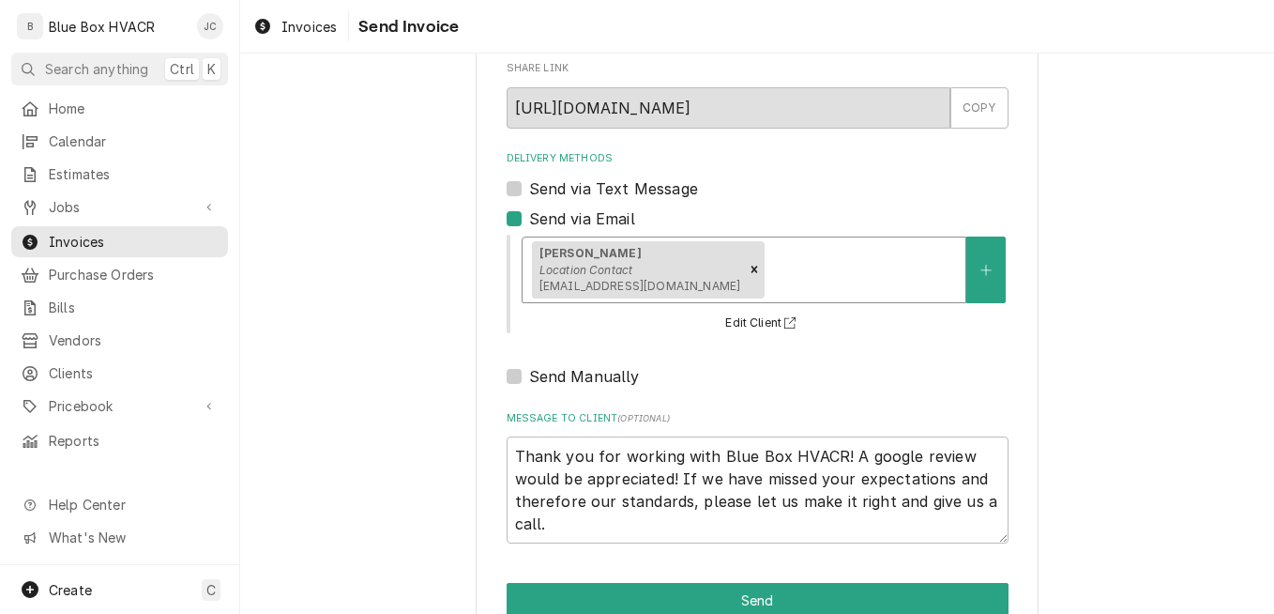
scroll to position [160, 0]
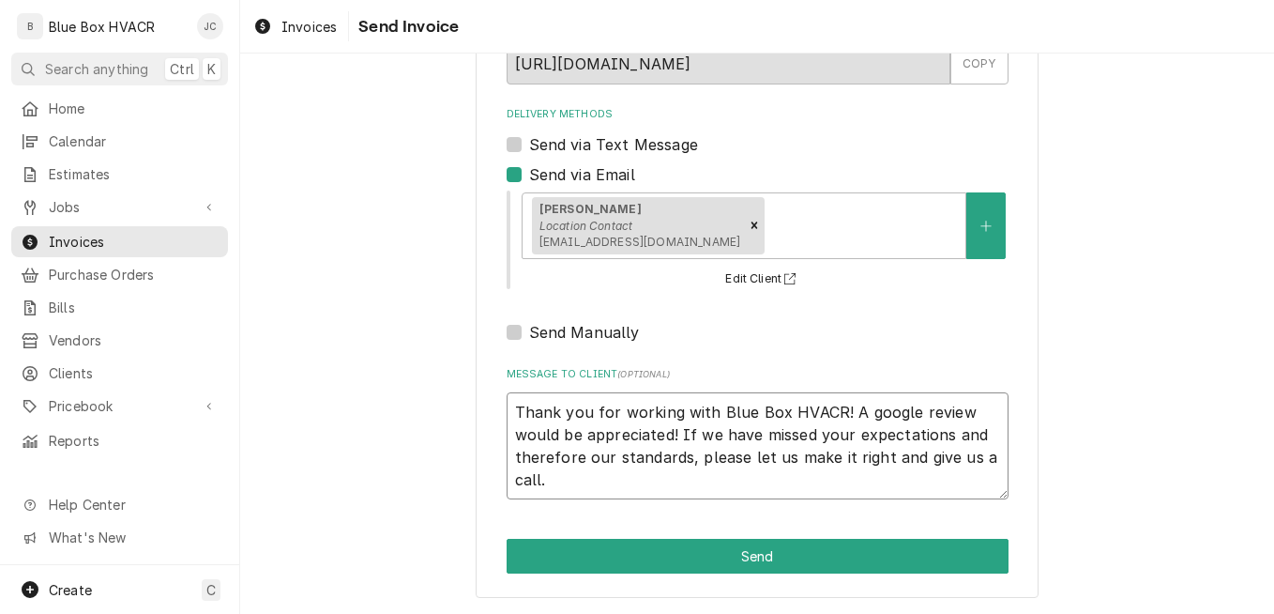
drag, startPoint x: 509, startPoint y: 418, endPoint x: 536, endPoint y: 415, distance: 27.4
click at [508, 416] on textarea "Thank you for working with Blue Box HVACR! A google review would be appreciated…" at bounding box center [758, 445] width 502 height 107
type textarea "x"
type textarea "Thank you for working with Blue Box HVACR! A google review would be appreciated…"
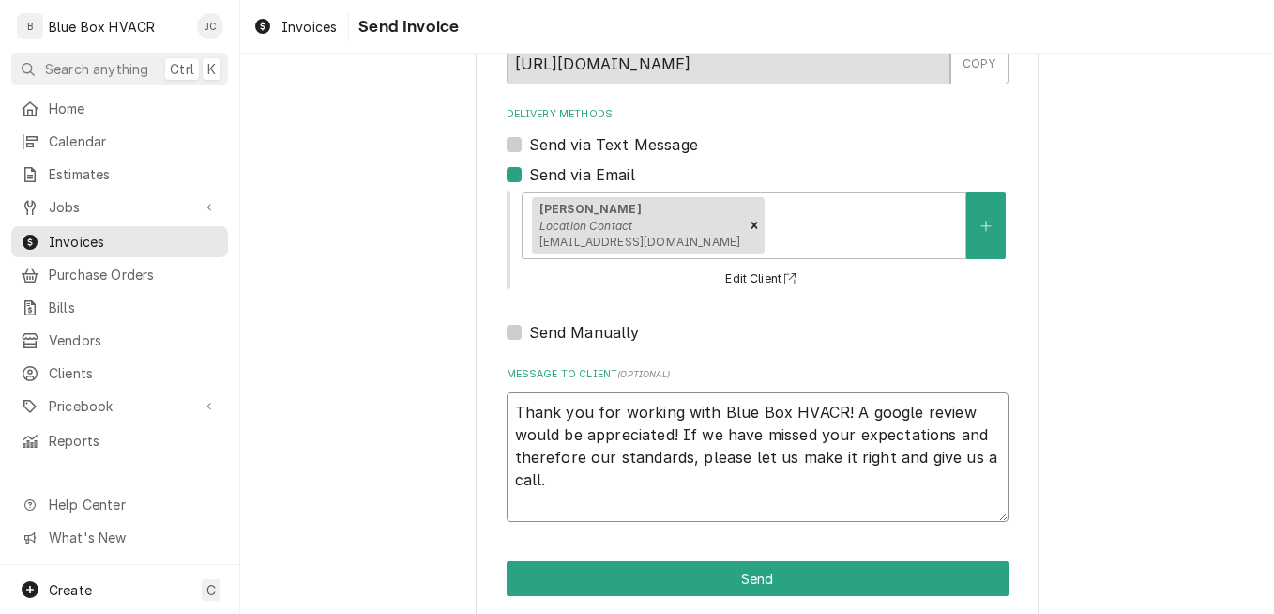
type textarea "x"
type textarea "Thank you for working with Blue Box HVACR! A google review would be appreciated…"
type textarea "x"
type textarea "Thank you for working with Blue Box HVACR! A google review would be appreciated…"
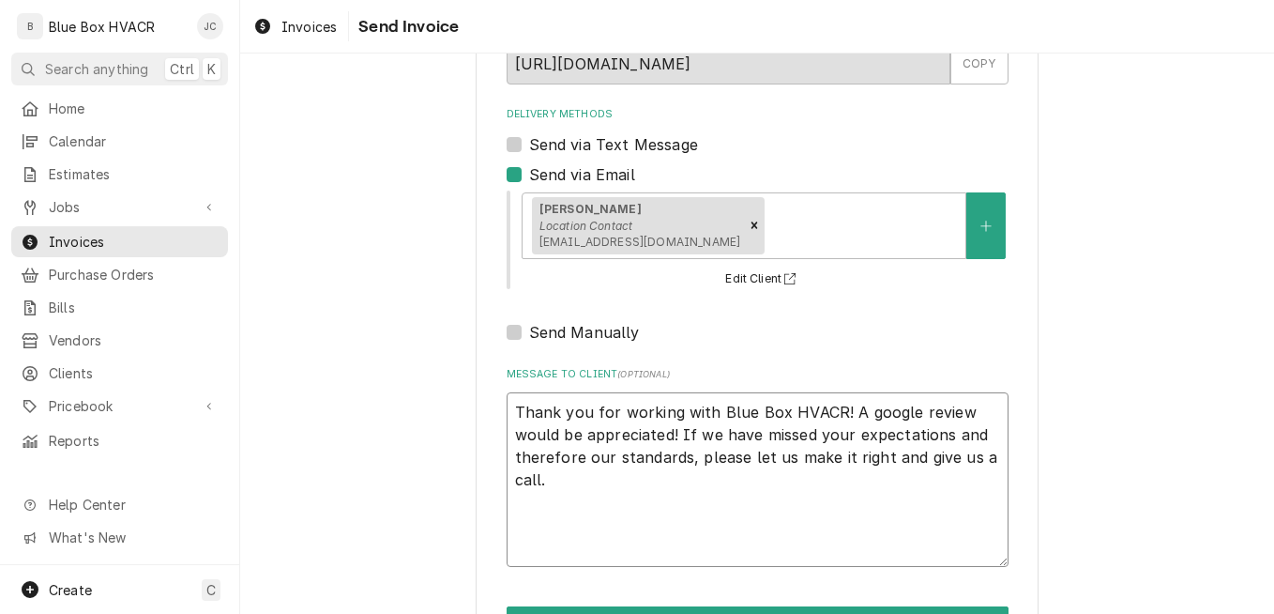
click at [685, 404] on textarea "Thank you for working with Blue Box HVACR! A google review would be appreciated…" at bounding box center [758, 479] width 502 height 175
type textarea "x"
type textarea "I Thank you for working with Blue Box HVACR! A google review would be appreciat…"
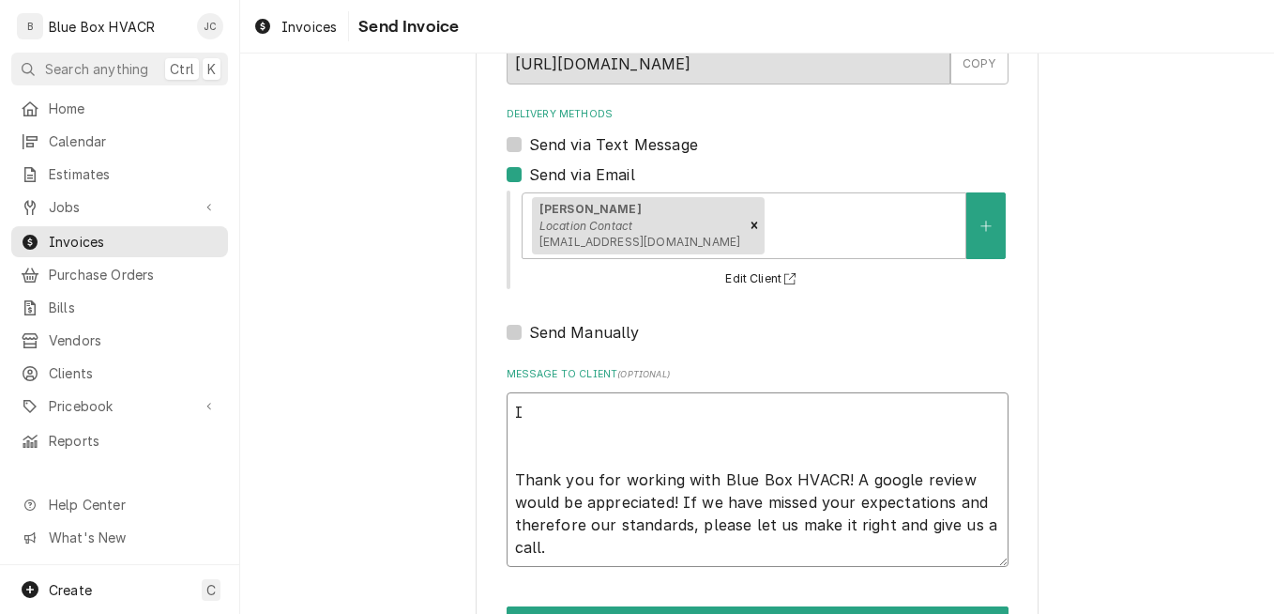
type textarea "x"
type textarea "In Thank you for working with Blue Box HVACR! A google review would be apprecia…"
type textarea "x"
type textarea "Inv Thank you for working with Blue Box HVACR! A google review would be appreci…"
type textarea "x"
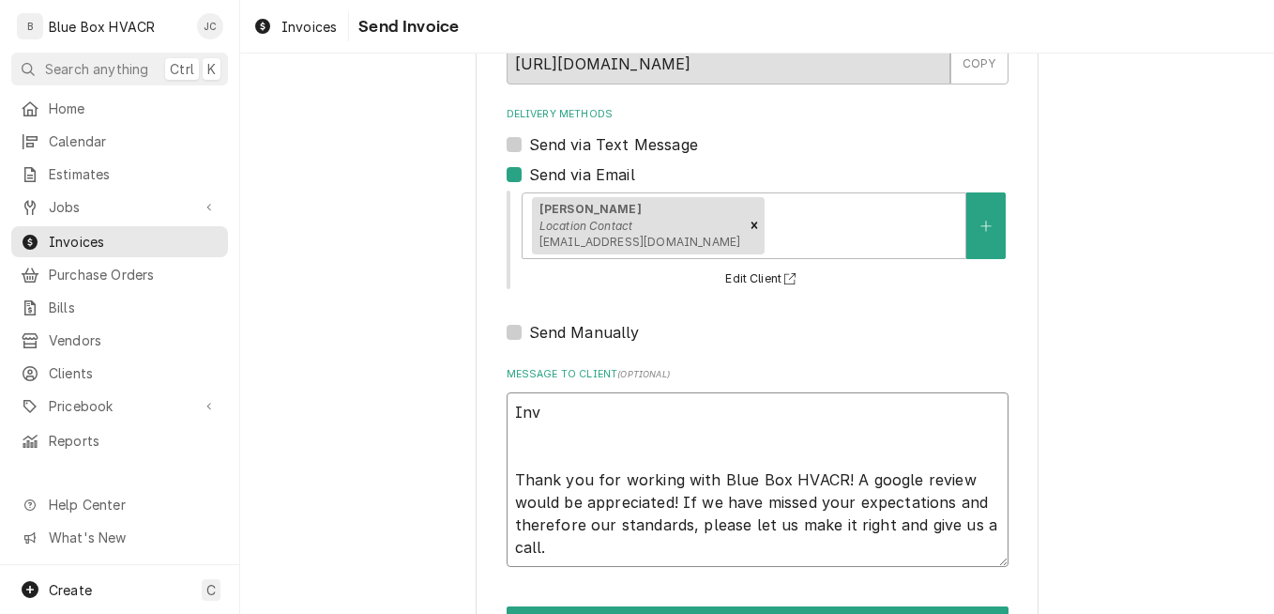
type textarea "Invp Thank you for working with Blue Box HVACR! A google review would be apprec…"
type textarea "x"
type textarea "Invpi Thank you for working with Blue Box HVACR! A google review would be appre…"
type textarea "x"
type textarea "Invp Thank you for working with Blue Box HVACR! A google review would be apprec…"
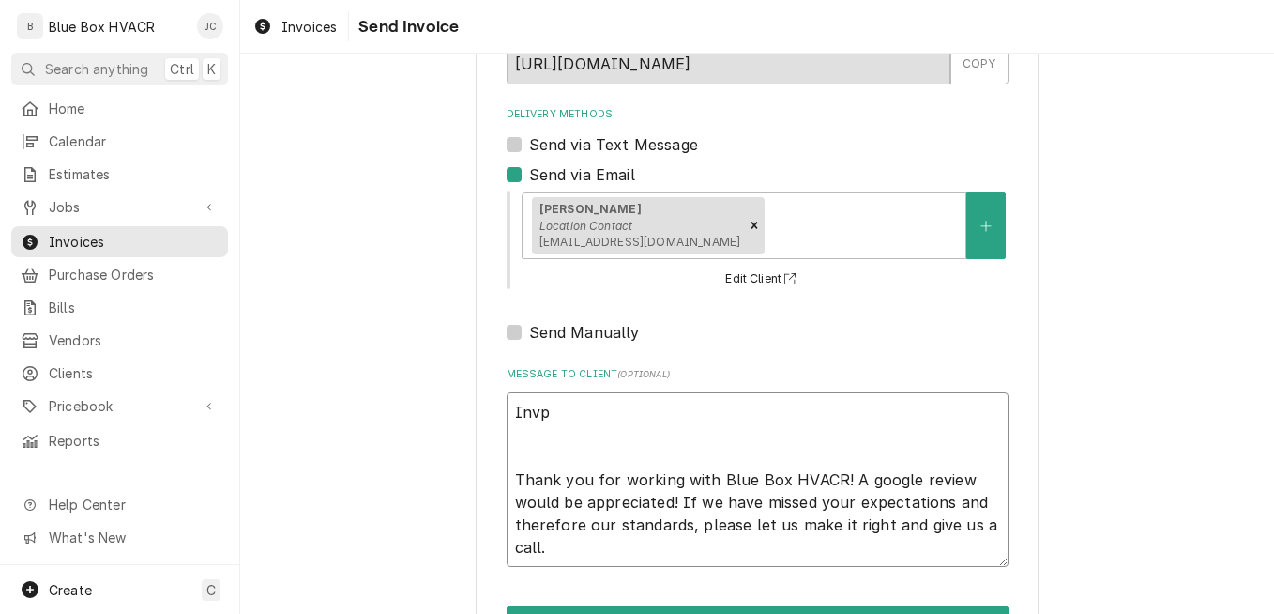
type textarea "x"
type textarea "Inv Thank you for working with Blue Box HVACR! A google review would be appreci…"
type textarea "x"
type textarea "Invo Thank you for working with Blue Box HVACR! A google review would be apprec…"
type textarea "x"
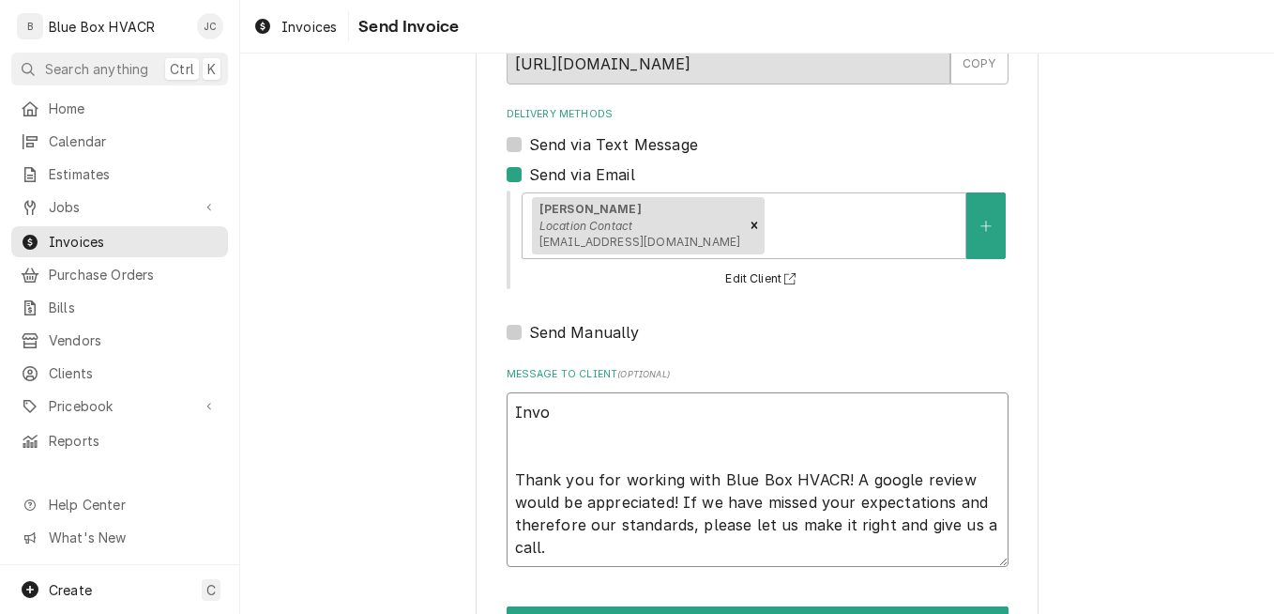
type textarea "Invoi Thank you for working with Blue Box HVACR! A google review would be appre…"
type textarea "x"
type textarea "Invoice Thank you for working with Blue Box HVACR! A google review would be app…"
type textarea "x"
type textarea "Invoice Thank you for working with Blue Box HVACR! A google review would be app…"
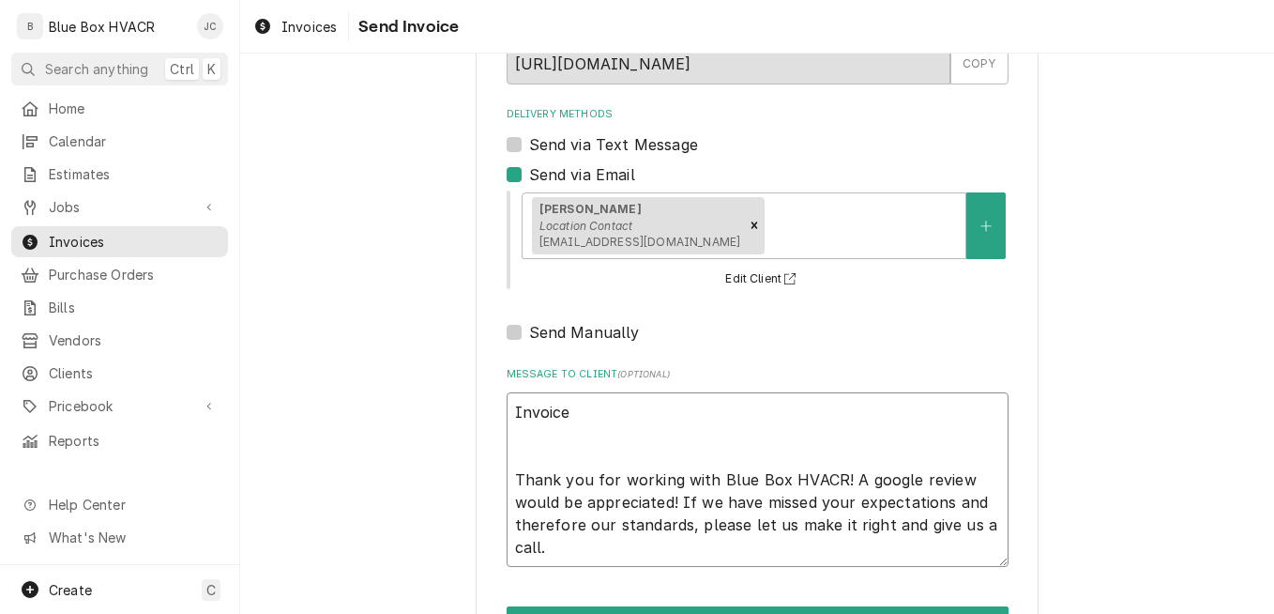
type textarea "x"
type textarea "Invoice f Thank you for working with Blue Box HVACR! A google review would be a…"
type textarea "x"
type textarea "Invoice fo Thank you for working with Blue Box HVACR! A google review would be …"
type textarea "x"
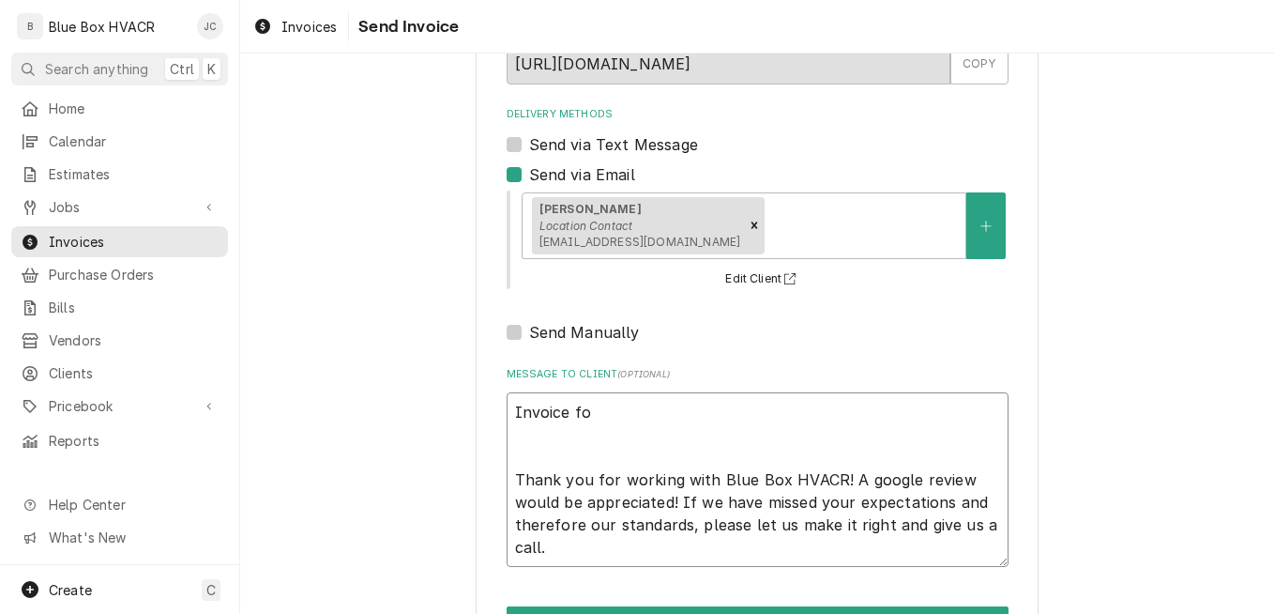
type textarea "Invoice for Thank you for working with Blue Box HVACR! A google review would be…"
type textarea "x"
type textarea "Invoice for Thank you for working with Blue Box HVACR! A google review would be…"
type textarea "x"
type textarea "Invoice for t Thank you for working with Blue Box HVACR! A google review would …"
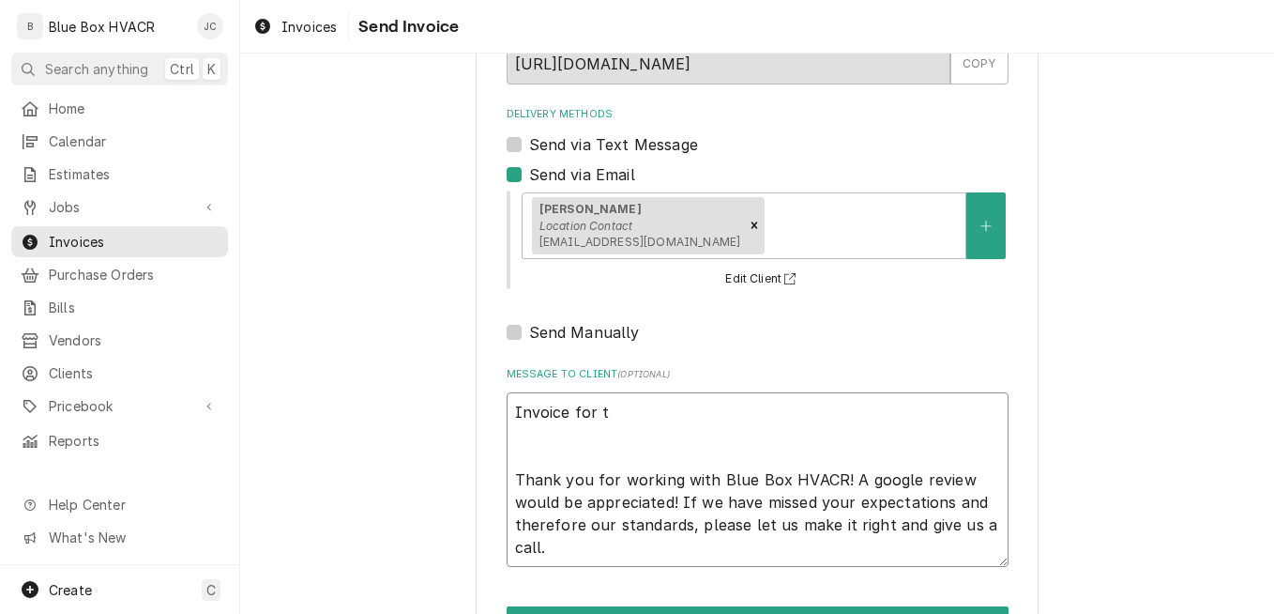
type textarea "x"
type textarea "Invoice for th Thank you for working with Blue Box HVACR! A google review would…"
type textarea "x"
type textarea "Invoice for the Thank you for working with Blue Box HVACR! A google review woul…"
type textarea "x"
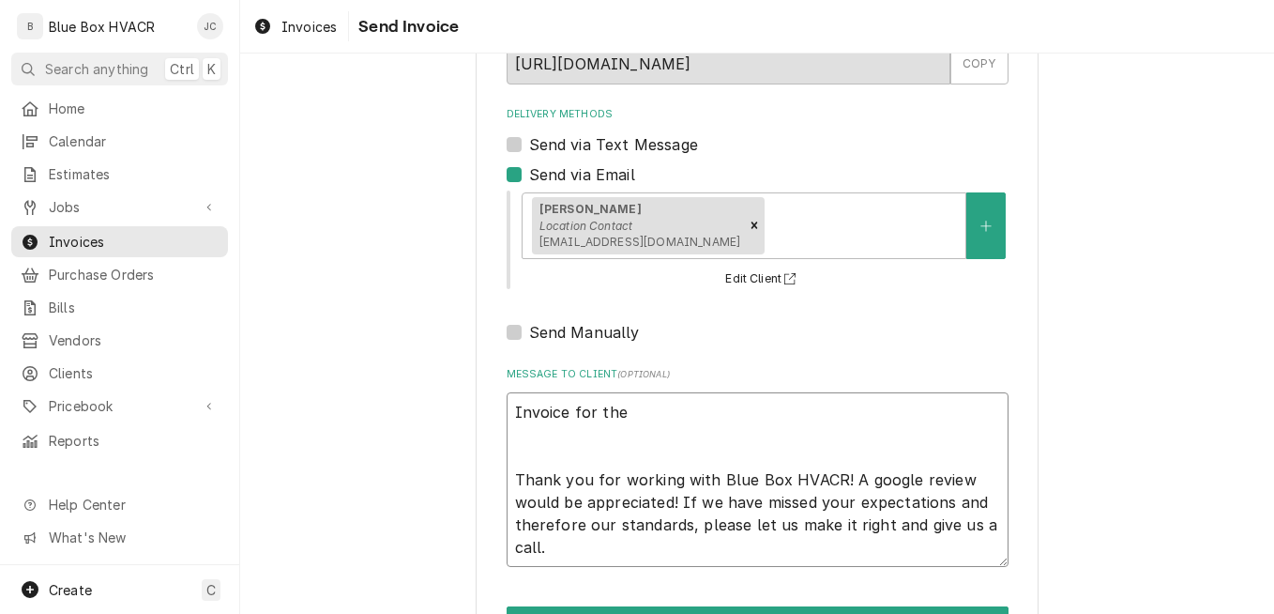
type textarea "Invoice for the Thank you for working with Blue Box HVACR! A google review woul…"
type textarea "x"
type textarea "Invoice for the H Thank you for working with Blue Box HVACR! A google review wo…"
type textarea "x"
type textarea "Invoice for the Ha Thank you for working with Blue Box HVACR! A google review w…"
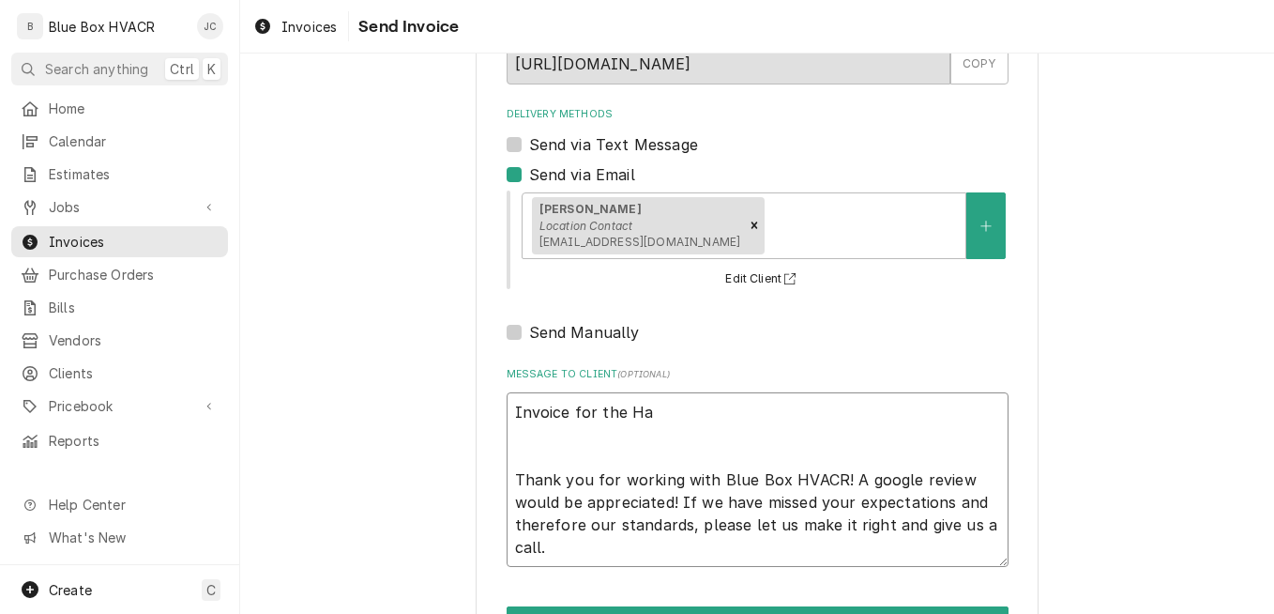
type textarea "x"
type textarea "Invoice for the Hal Thank you for working with Blue Box HVACR! A google review …"
type textarea "x"
type textarea "Invoice for the Hall Thank you for working with Blue Box HVACR! A google review…"
type textarea "x"
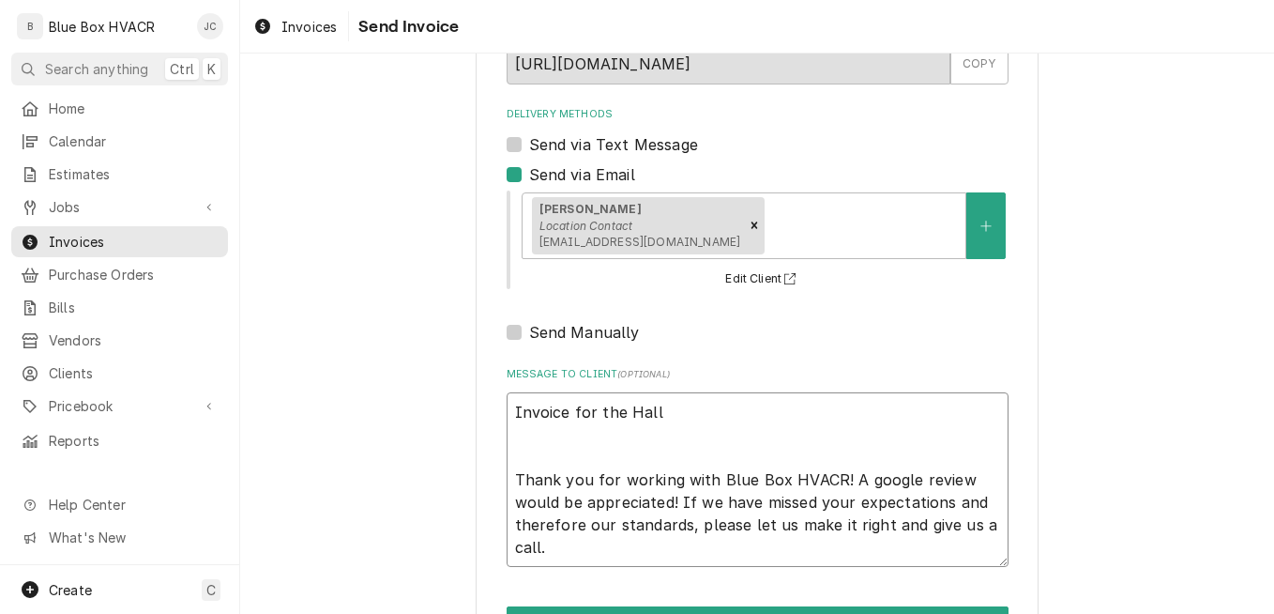
type textarea "Invoice for the Hall Thank you for working with Blue Box HVACR! A google review…"
type textarea "x"
type textarea "Invoice for the Hall d Thank you for working with Blue Box HVACR! A google revi…"
type textarea "x"
type textarea "Invoice for the Hall do Thank you for working with Blue Box HVACR! A google rev…"
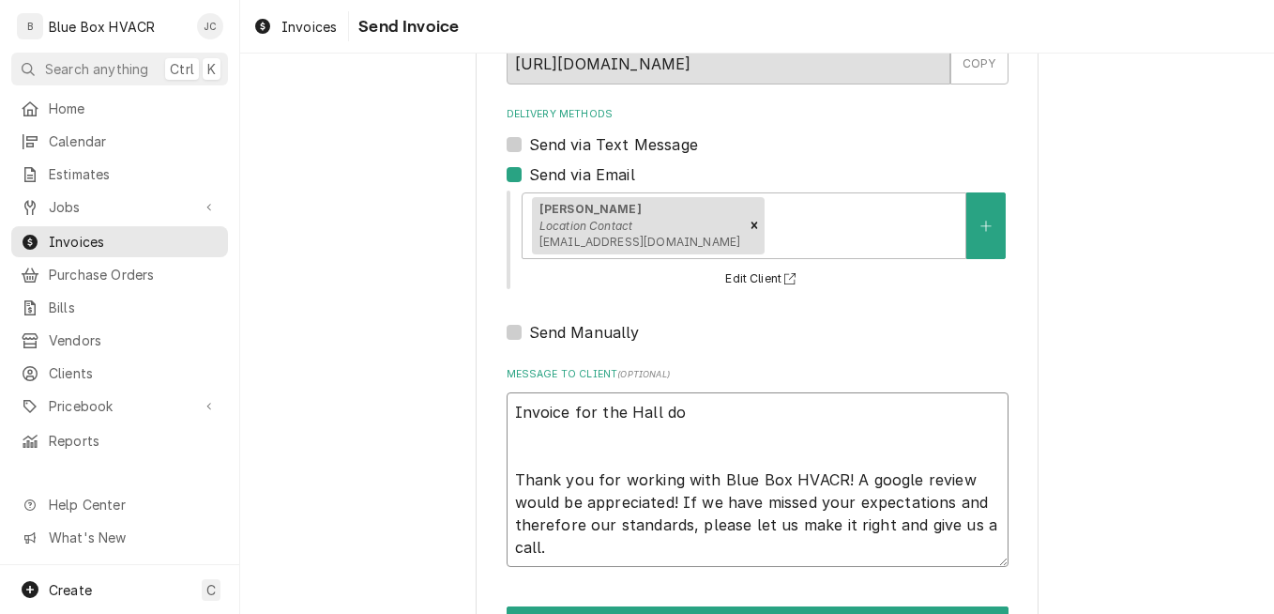
type textarea "x"
type textarea "Invoice for the Hall doo Thank you for working with Blue Box HVACR! A google re…"
type textarea "x"
type textarea "Invoice for the Hall door Thank you for working with Blue Box HVACR! A google r…"
type textarea "x"
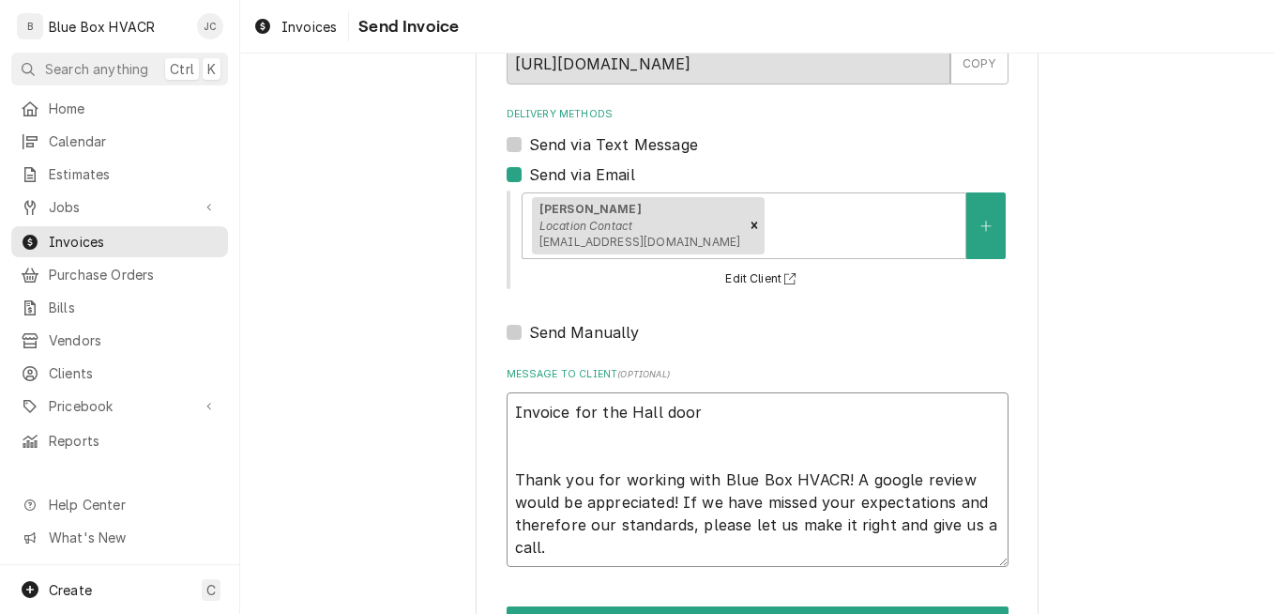
type textarea "Invoice for the Hall door c Thank you for working with Blue Box HVACR! A google…"
type textarea "x"
type textarea "Invoice for the Hall door co Thank you for working with Blue Box HVACR! A googl…"
type textarea "x"
type textarea "Invoice for the Hall door coo Thank you for working with Blue Box HVACR! A goog…"
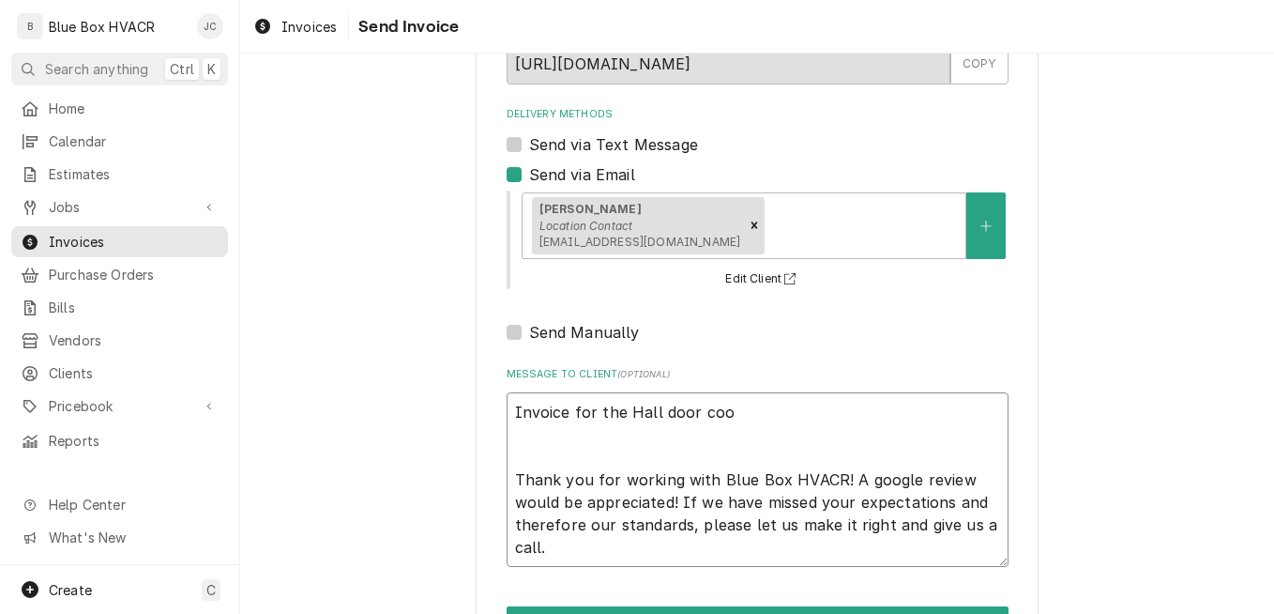
type textarea "x"
type textarea "Invoice for the Hall door cool Thank you for working with Blue Box HVACR! A goo…"
type textarea "x"
type textarea "Invoice for the Hall door coole Thank you for working with Blue Box HVACR! A go…"
type textarea "x"
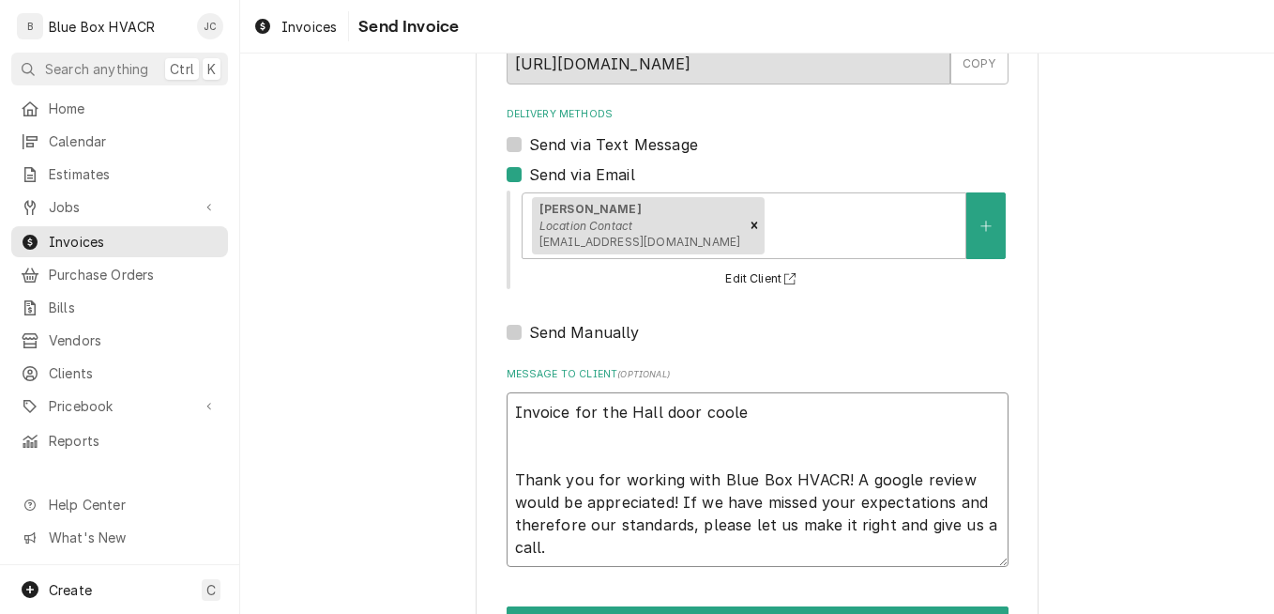
type textarea "Invoice for the Hall door cooler Thank you for working with Blue Box HVACR! A g…"
type textarea "x"
type textarea "Invoice for the Hall door cooler Thank you for working with Blue Box HVACR! A g…"
type textarea "x"
type textarea "Invoice for the Hall door cooler w Thank you for working with Blue Box HVACR! A…"
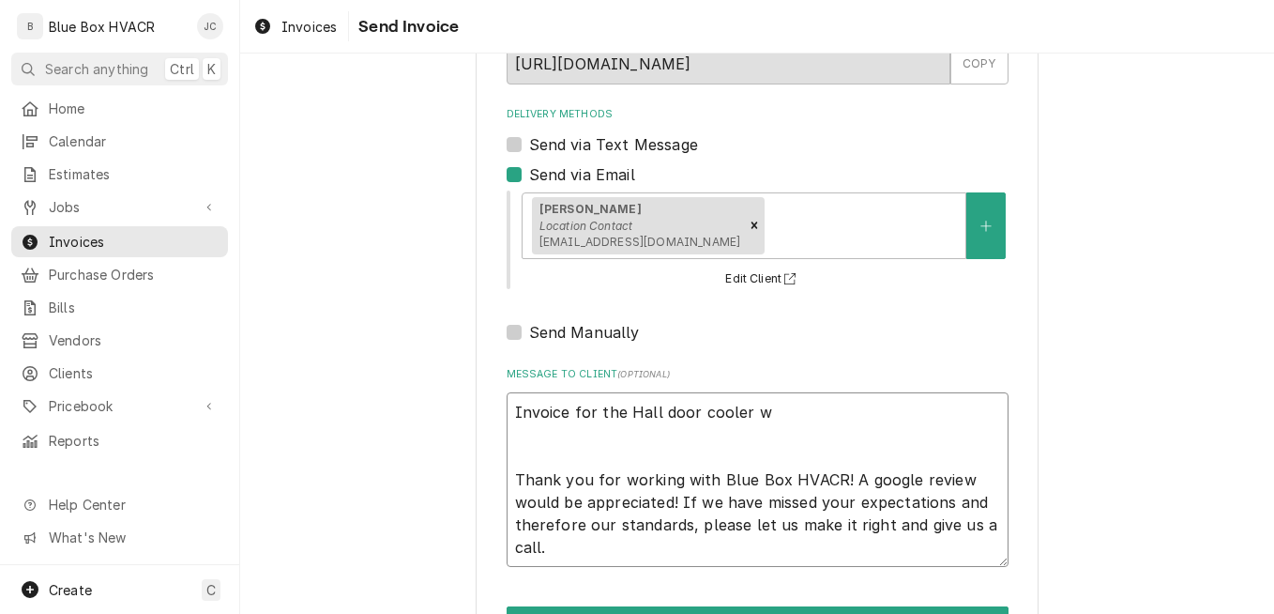
type textarea "x"
type textarea "Invoice for the Hall door cooler wo Thank you for working with Blue Box HVACR! …"
type textarea "x"
type textarea "Invoice for the Hall door cooler wor Thank you for working with Blue Box HVACR!…"
type textarea "x"
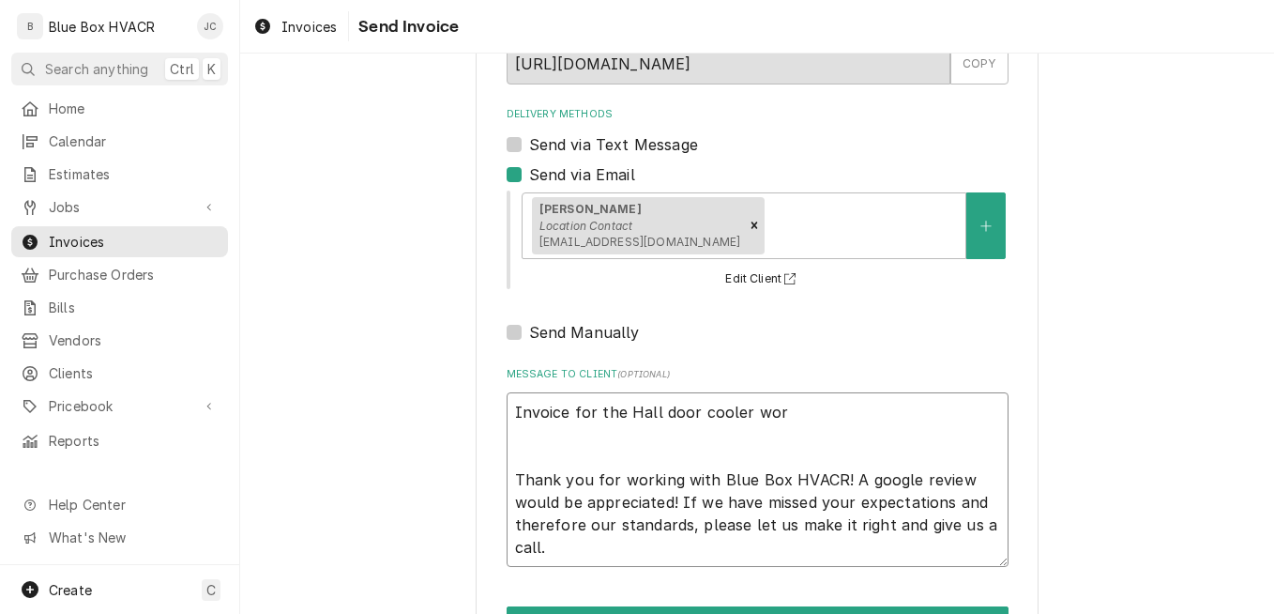
type textarea "Invoice for the Hall door cooler work Thank you for working with Blue Box HVACR…"
type textarea "x"
type textarea "Invoice for the Hall door cooler work. Thank you for working with Blue Box HVAC…"
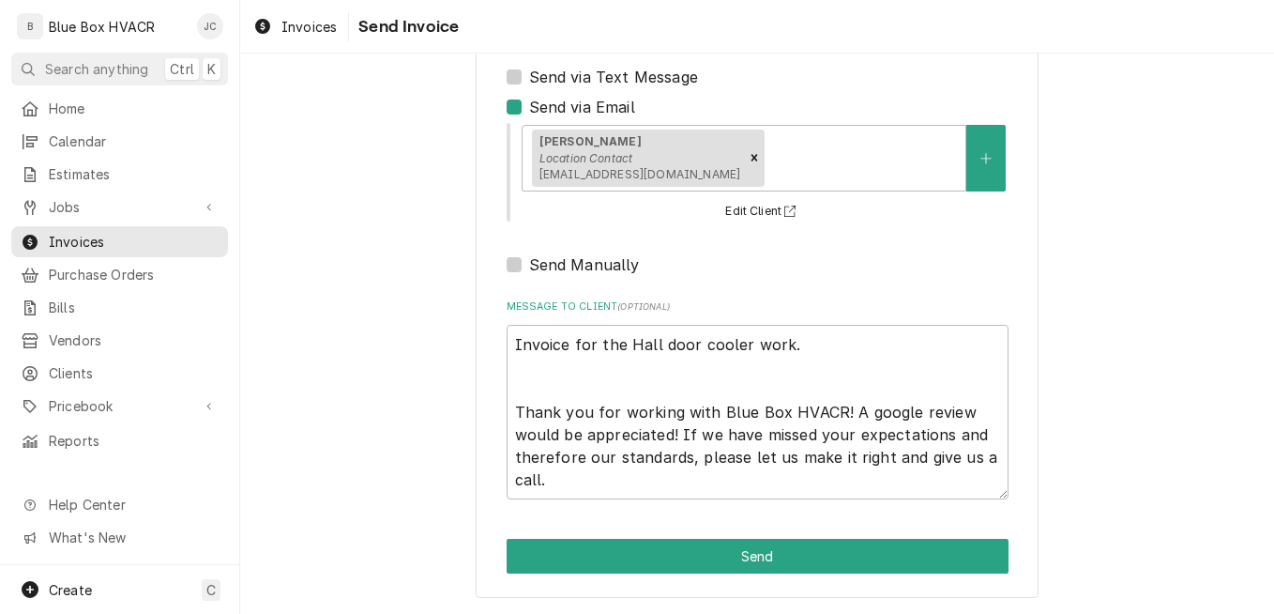
scroll to position [0, 0]
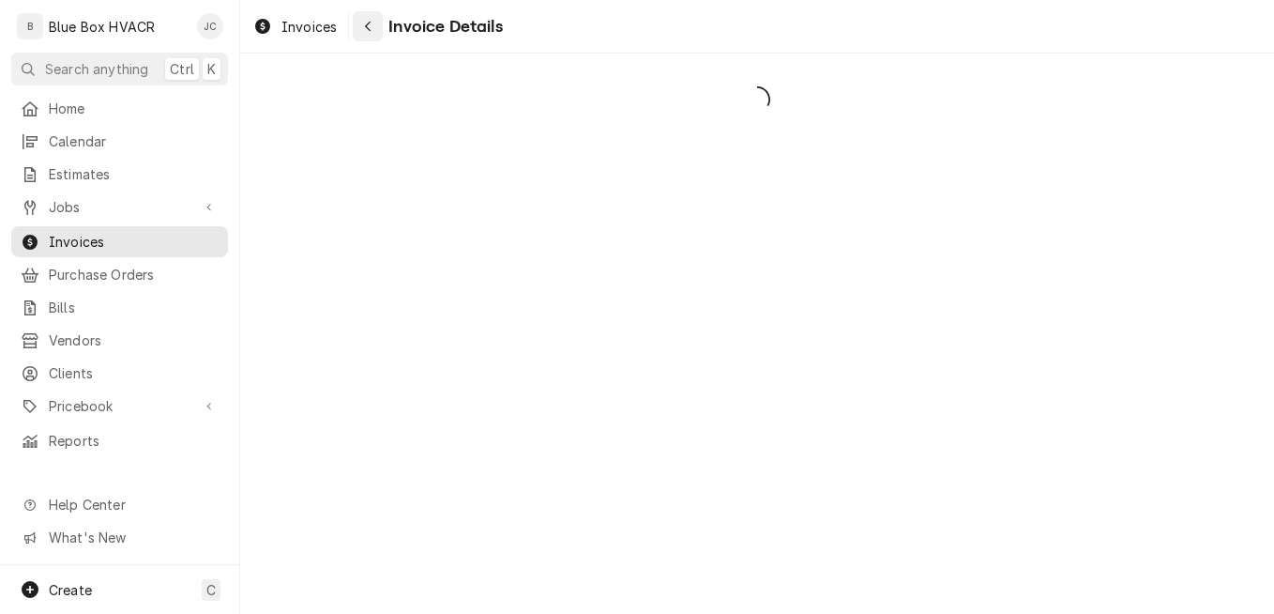
drag, startPoint x: 385, startPoint y: 22, endPoint x: 367, endPoint y: 30, distance: 19.7
click at [386, 22] on span "Invoice Details" at bounding box center [442, 26] width 119 height 25
click at [366, 30] on icon "Navigate back" at bounding box center [368, 26] width 8 height 13
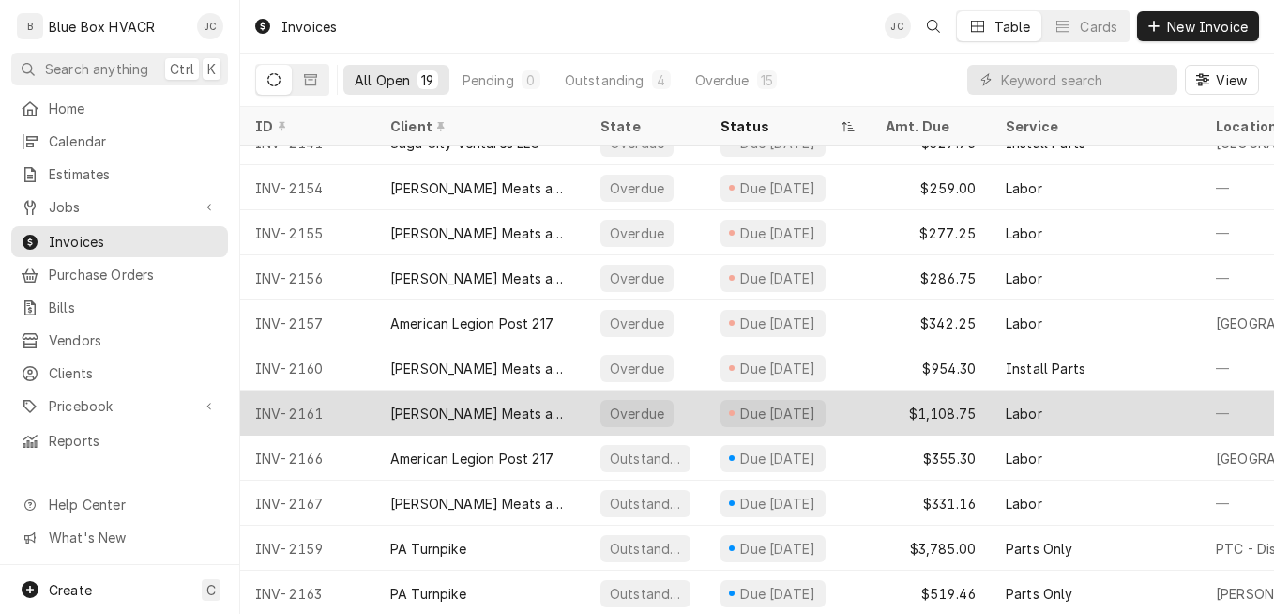
scroll to position [399, 0]
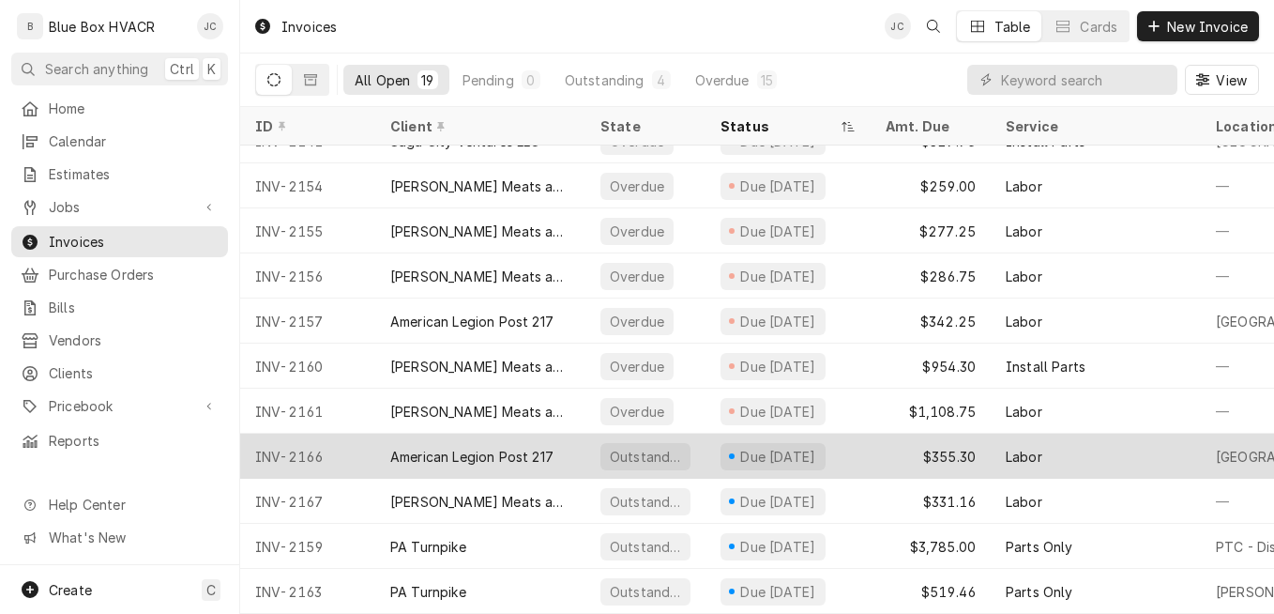
click at [727, 451] on div "Due [DATE]" at bounding box center [773, 456] width 105 height 27
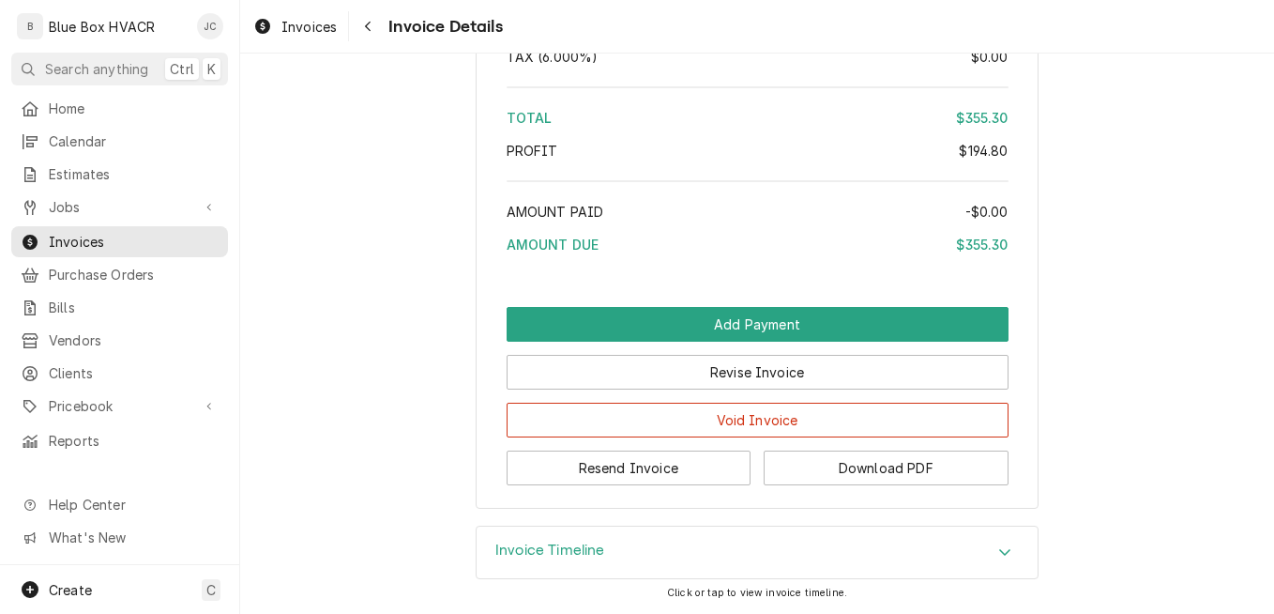
scroll to position [3259, 0]
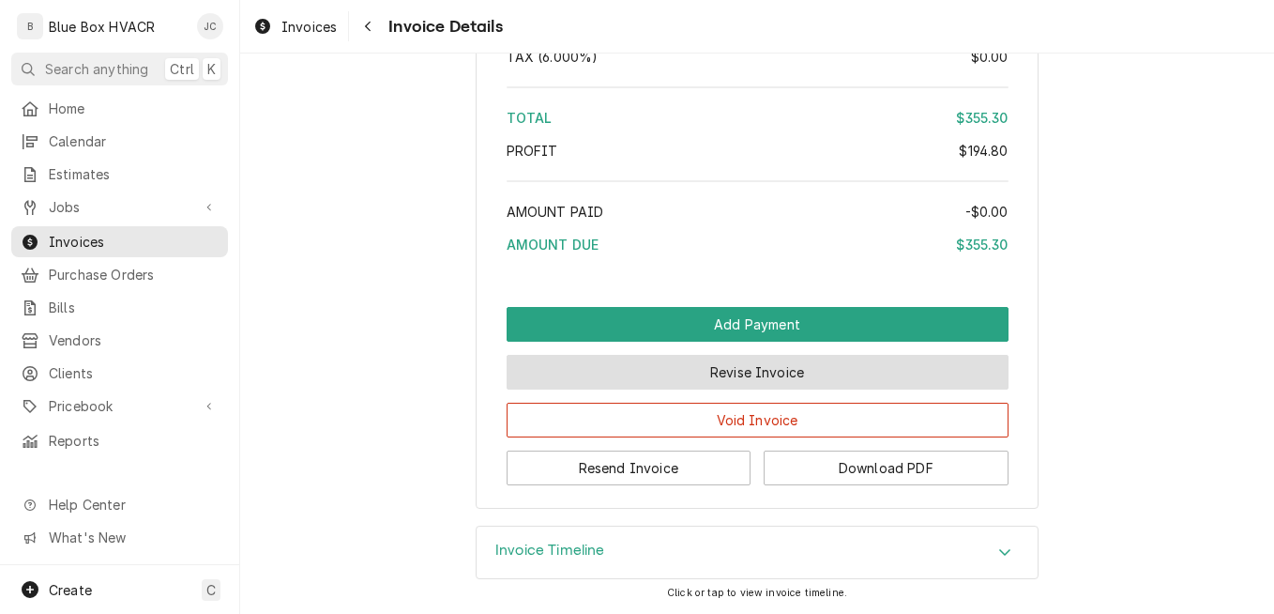
click at [770, 377] on button "Revise Invoice" at bounding box center [758, 372] width 502 height 35
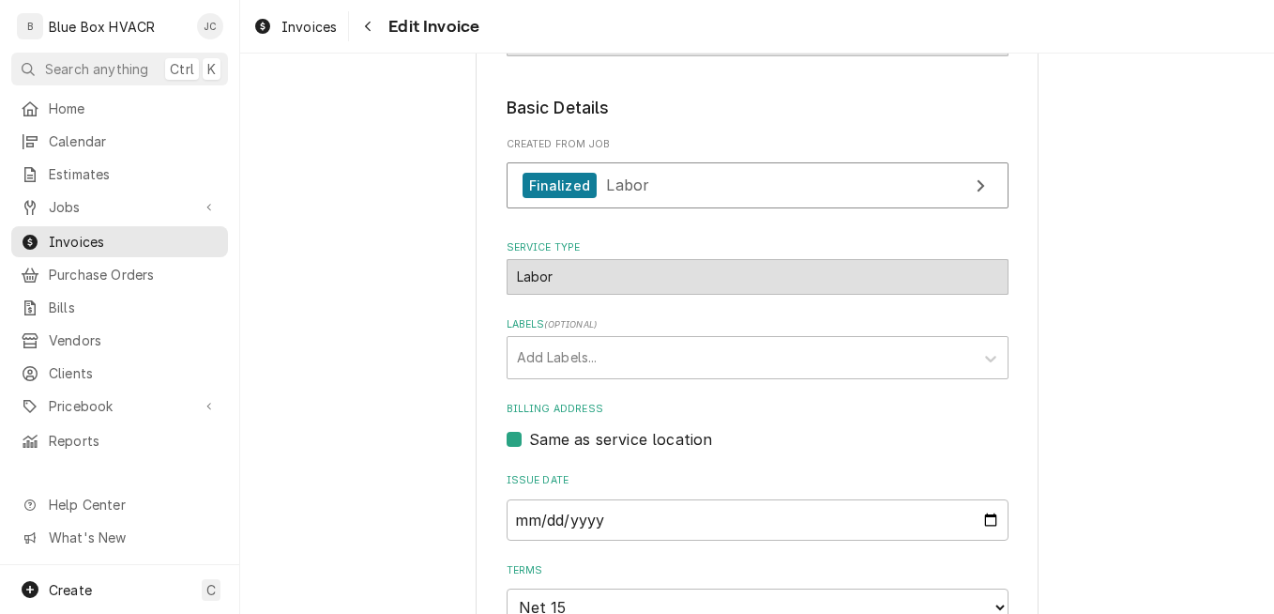
scroll to position [563, 0]
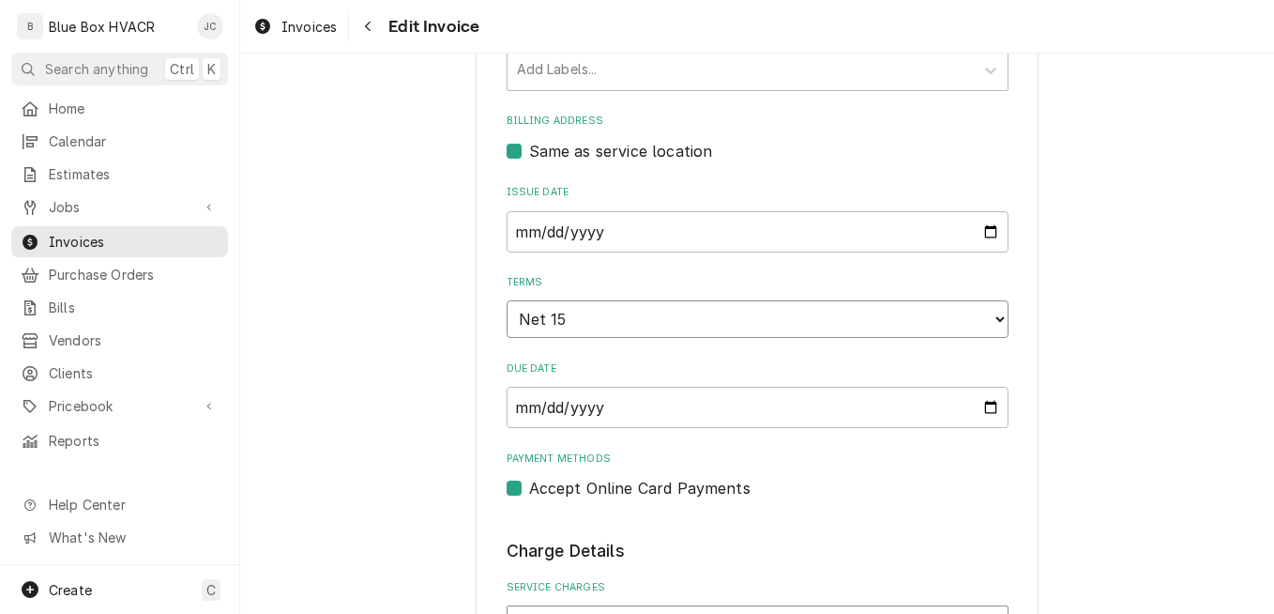
click at [731, 314] on select "Choose payment terms... Same Day Net 7 Net 14 Net 15 Net 21 Net 30 Net 45 Net 6…" at bounding box center [758, 319] width 502 height 38
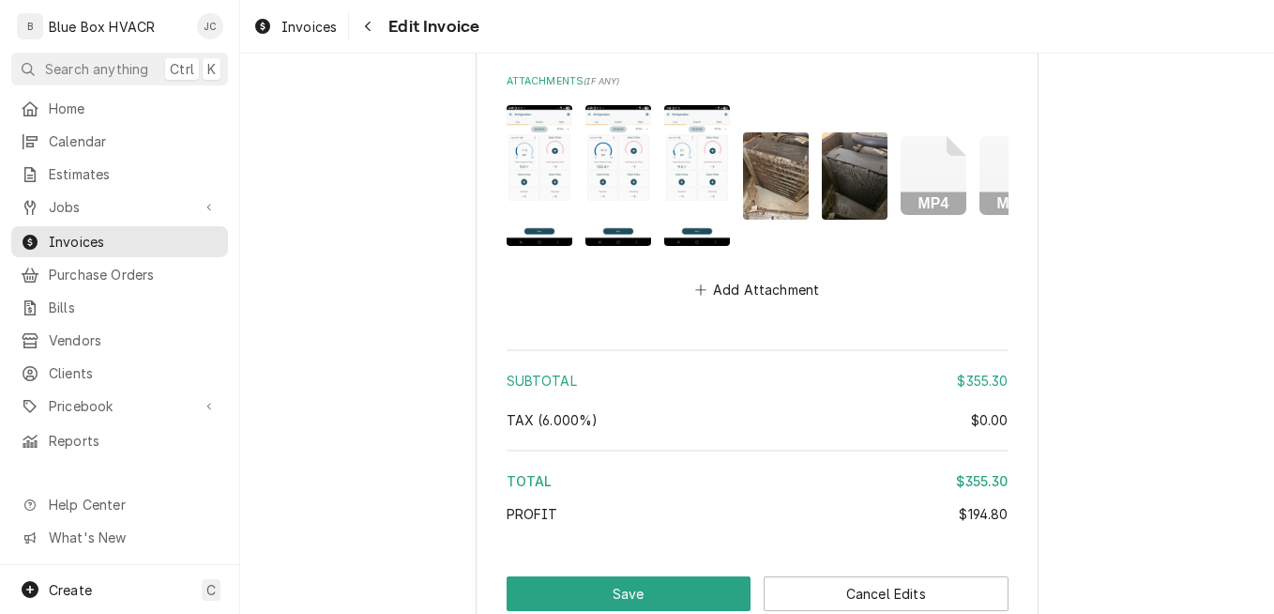
scroll to position [3389, 0]
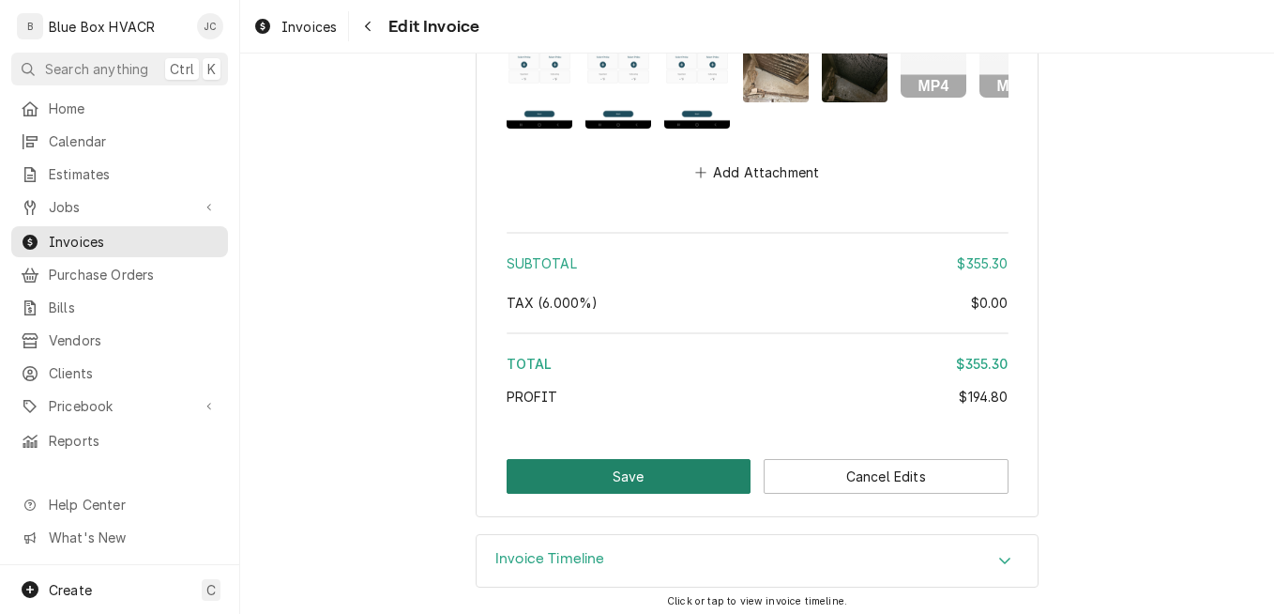
click at [640, 461] on button "Save" at bounding box center [629, 476] width 245 height 35
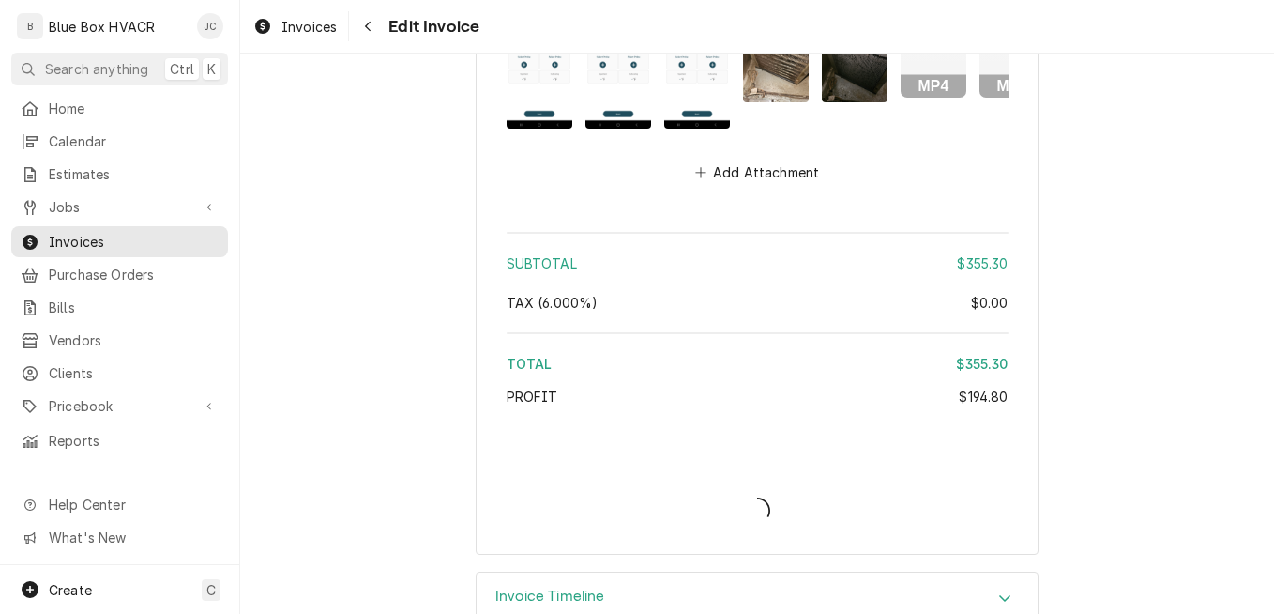
type textarea "x"
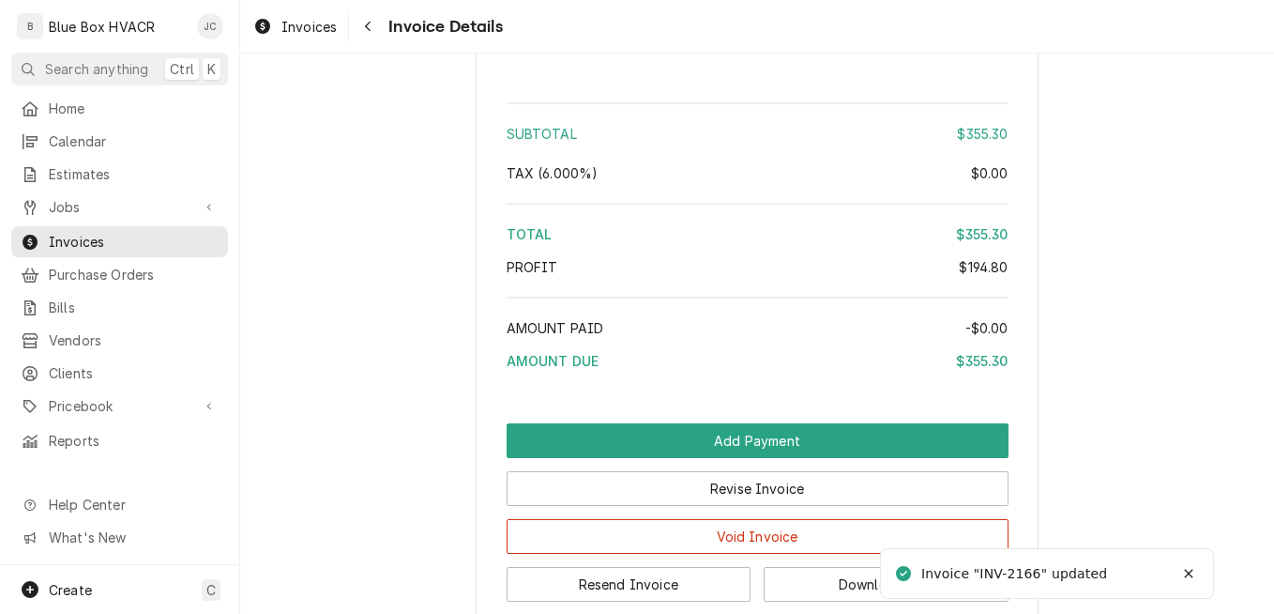
scroll to position [3259, 0]
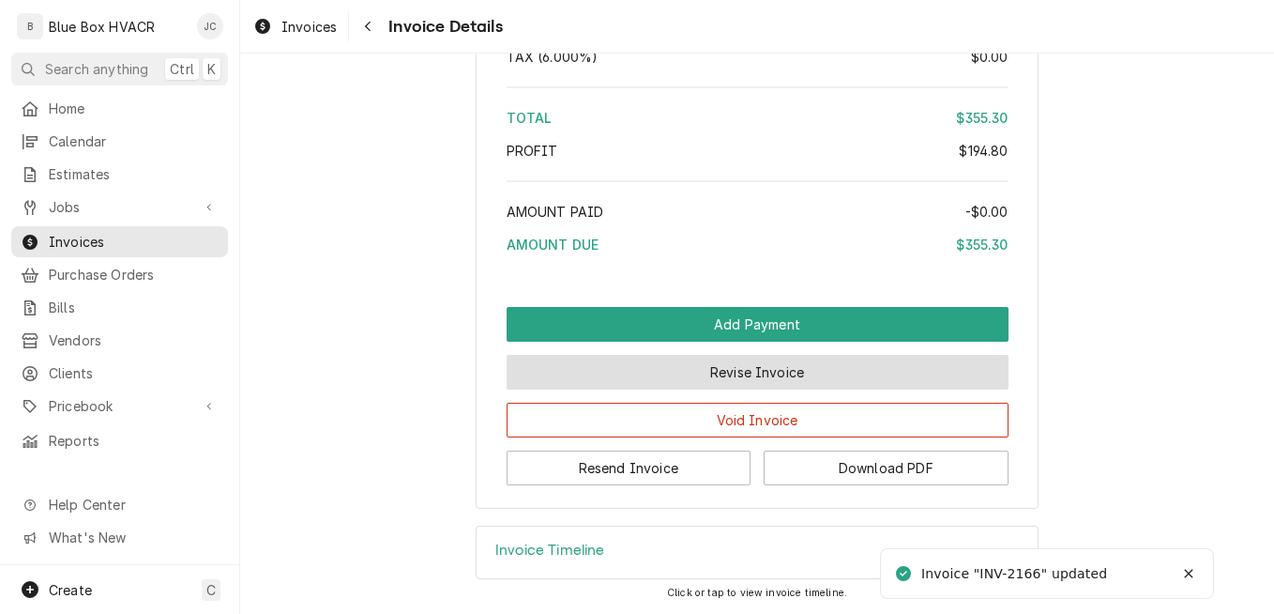
click at [776, 381] on button "Revise Invoice" at bounding box center [758, 372] width 502 height 35
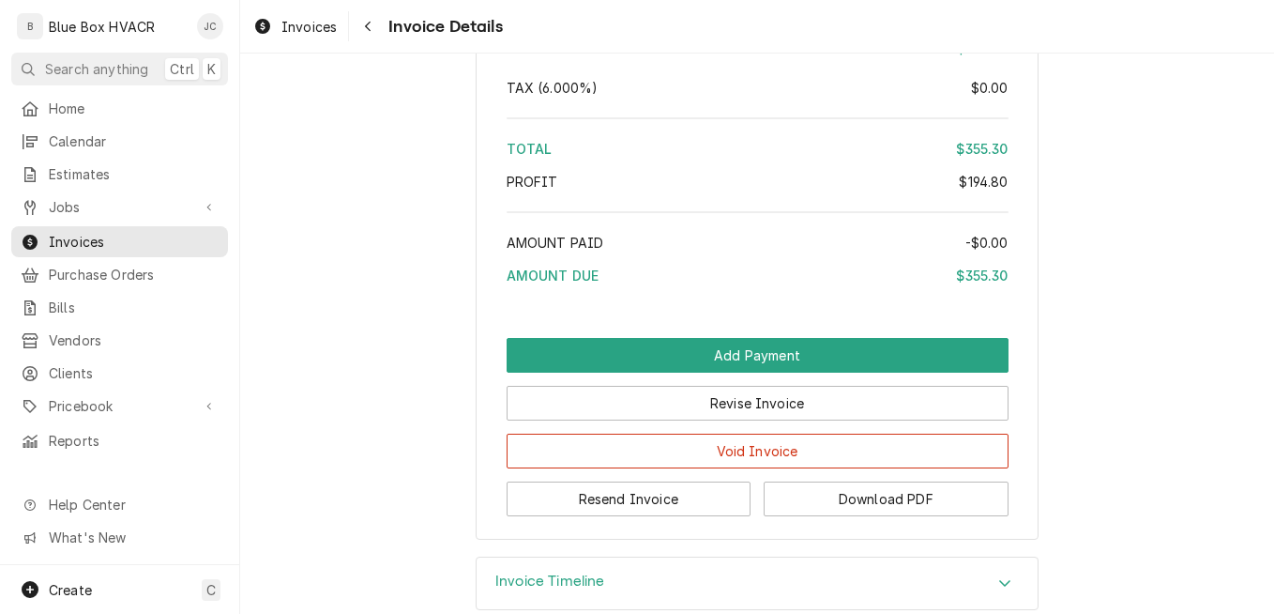
scroll to position [3259, 0]
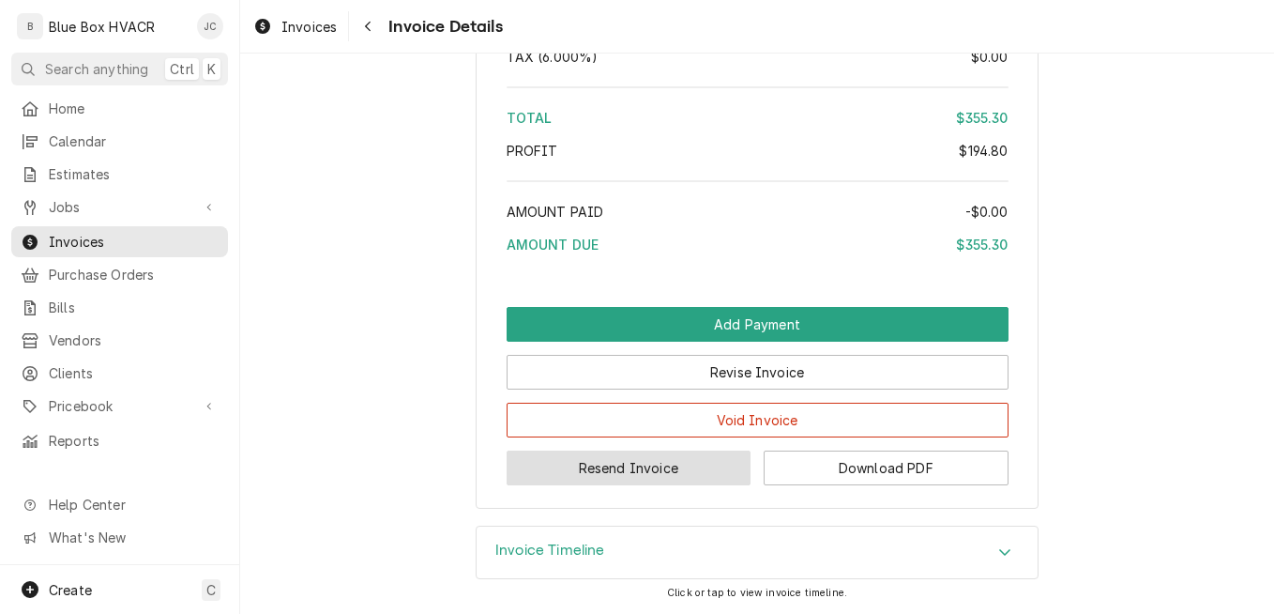
click at [670, 463] on button "Resend Invoice" at bounding box center [629, 467] width 245 height 35
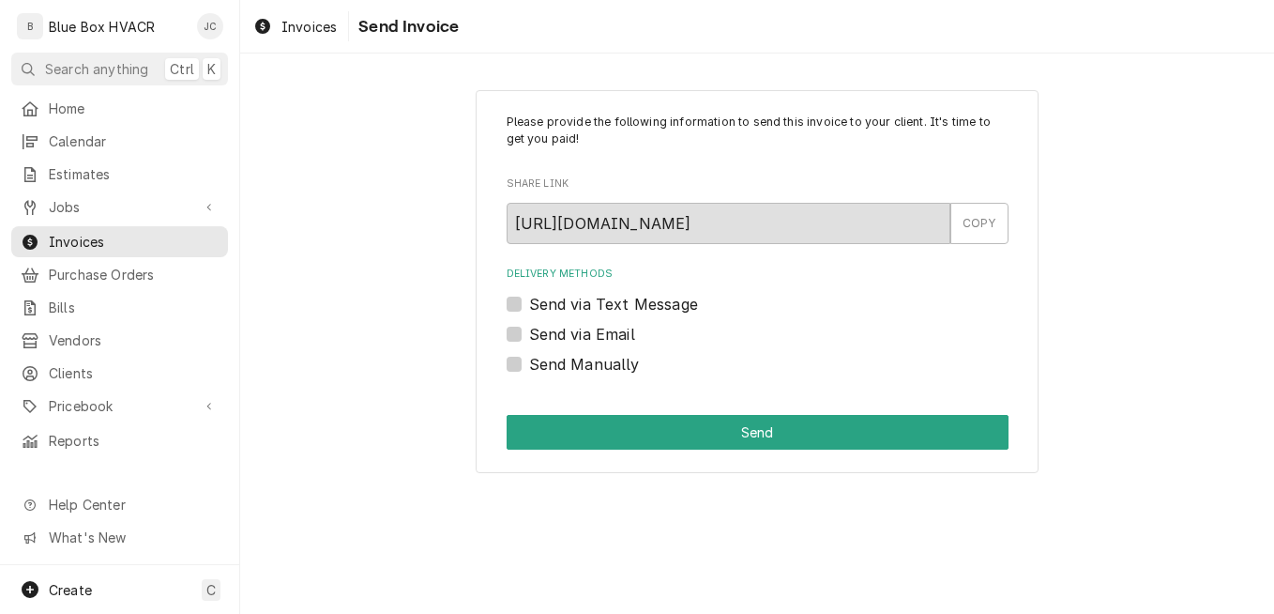
click at [632, 346] on div "Delivery Methods Send via Text Message Send via Email Send Manually" at bounding box center [758, 321] width 502 height 108
click at [617, 337] on label "Send via Email" at bounding box center [582, 334] width 106 height 23
click at [617, 337] on input "Send via Email" at bounding box center [780, 343] width 502 height 41
checkbox input "true"
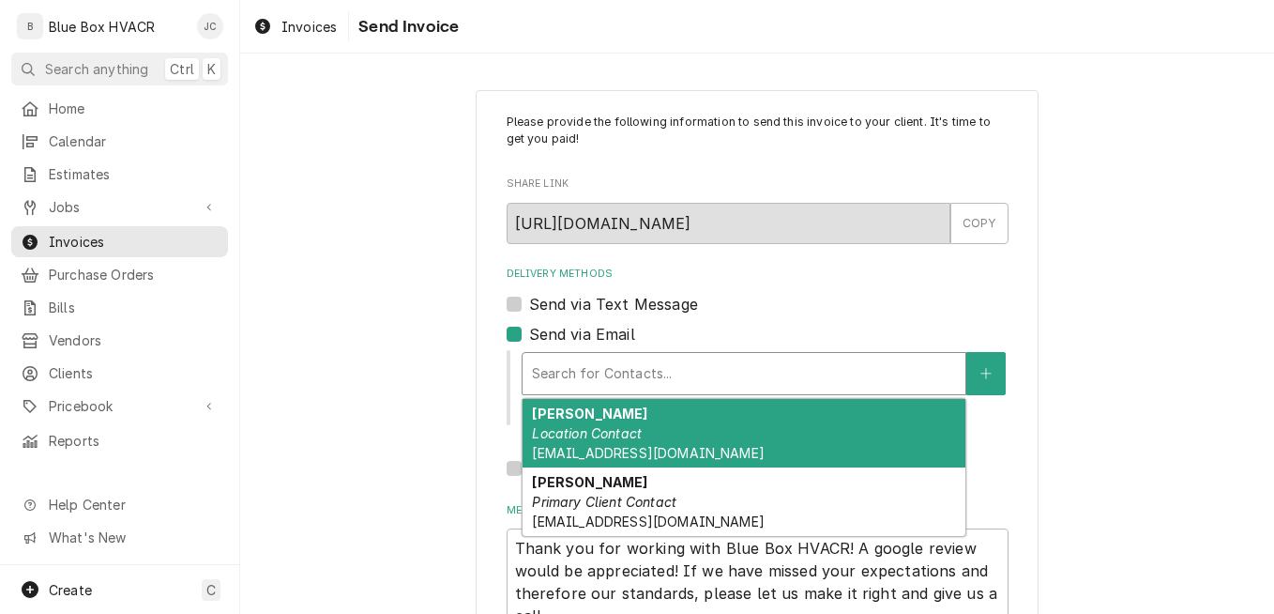
click at [650, 371] on div "Delivery Methods" at bounding box center [744, 374] width 424 height 34
click at [641, 433] on div "Jessica Location Contact ram217home@gmail.com" at bounding box center [744, 433] width 443 height 69
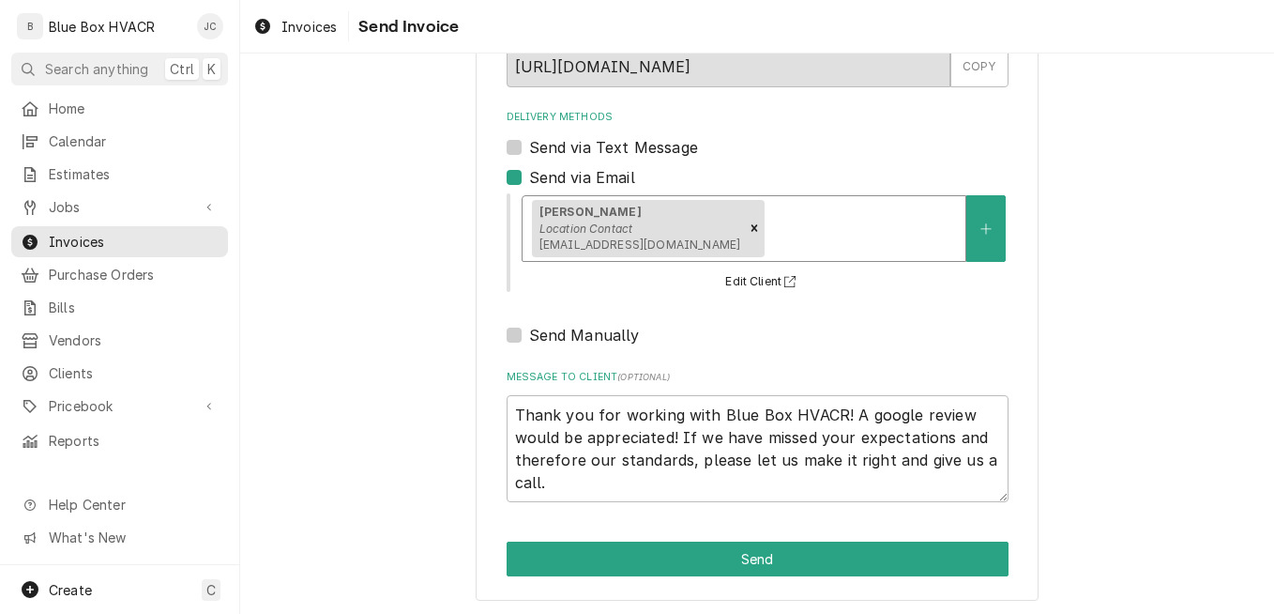
scroll to position [160, 0]
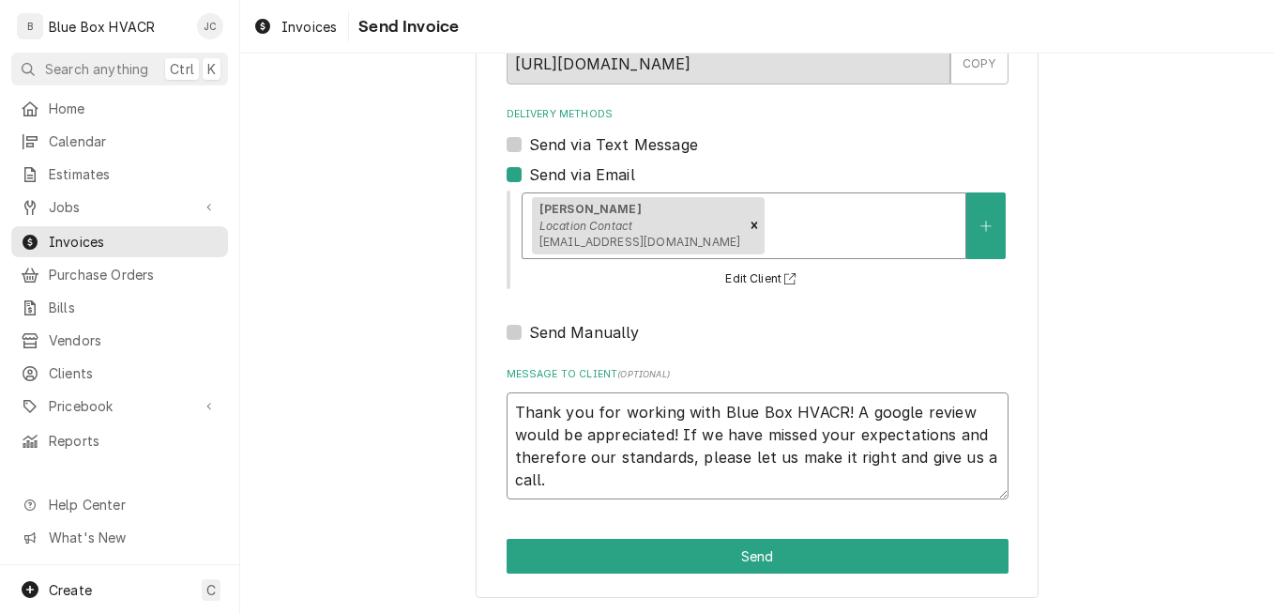
click at [522, 411] on textarea "Thank you for working with Blue Box HVACR! A google review would be appreciated…" at bounding box center [758, 445] width 502 height 107
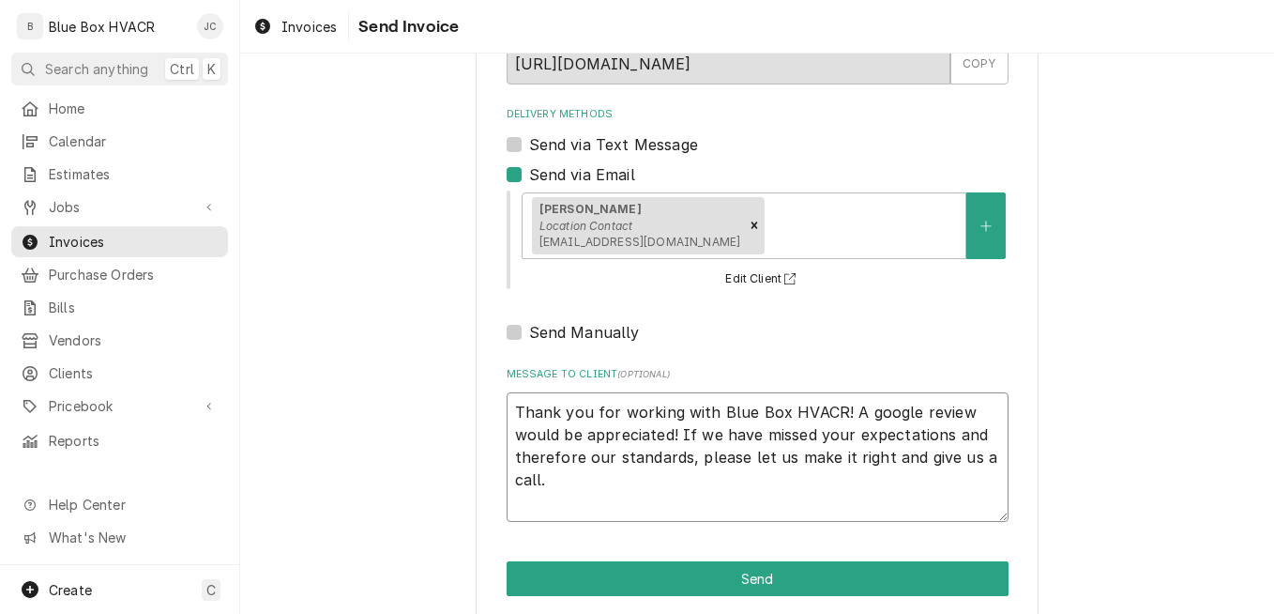
type textarea "x"
type textarea "Thank you for working with Blue Box HVACR! A google review would be appreciated…"
type textarea "x"
type textarea "Thank you for working with Blue Box HVACR! A google review would be appreciated…"
type textarea "x"
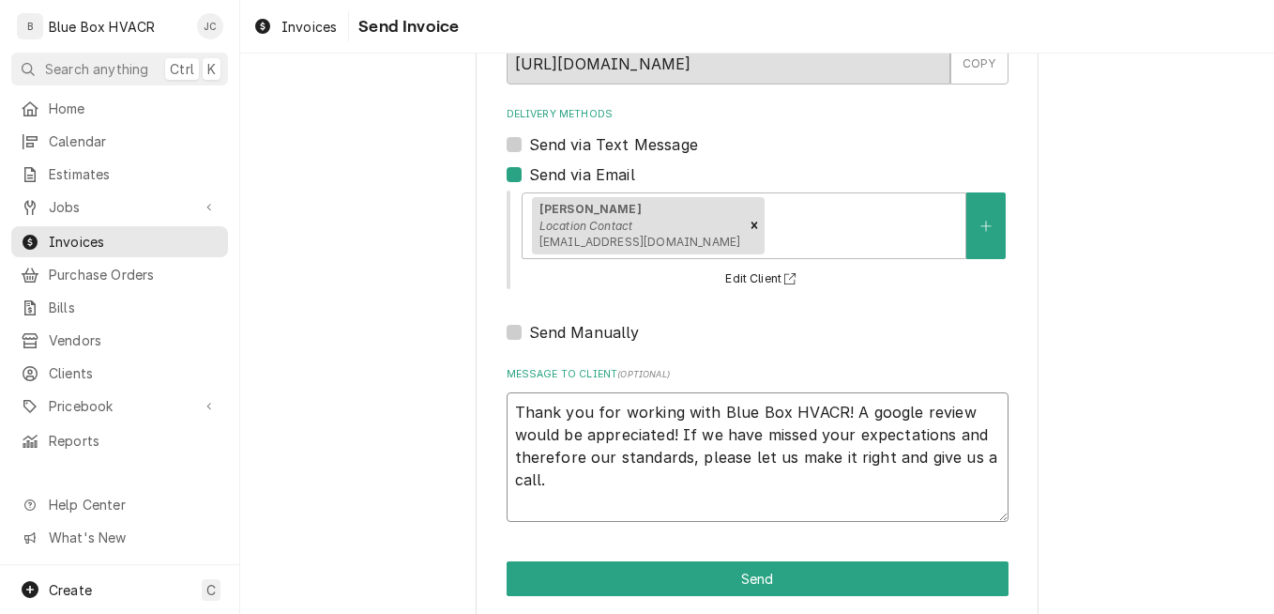
type textarea "Thank you for working with Blue Box HVACR! A google review would be appreciated…"
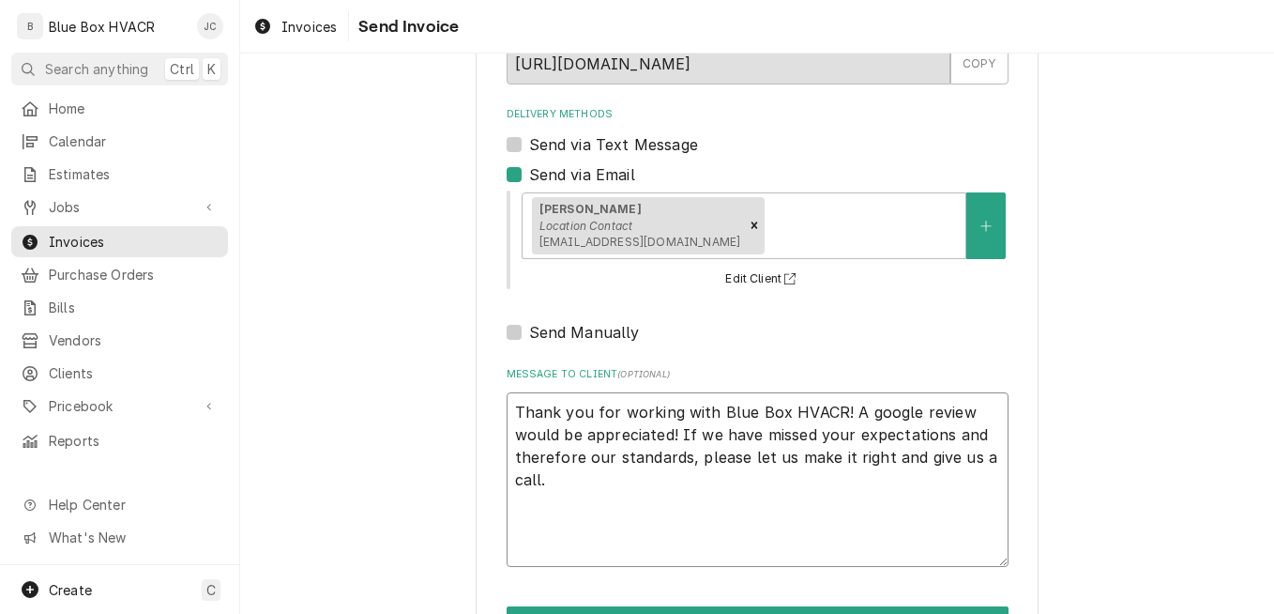
click at [537, 400] on textarea "Thank you for working with Blue Box HVACR! A google review would be appreciated…" at bounding box center [758, 479] width 502 height 175
type textarea "x"
type textarea "T Thank you for working with Blue Box HVACR! A google review would be appreciat…"
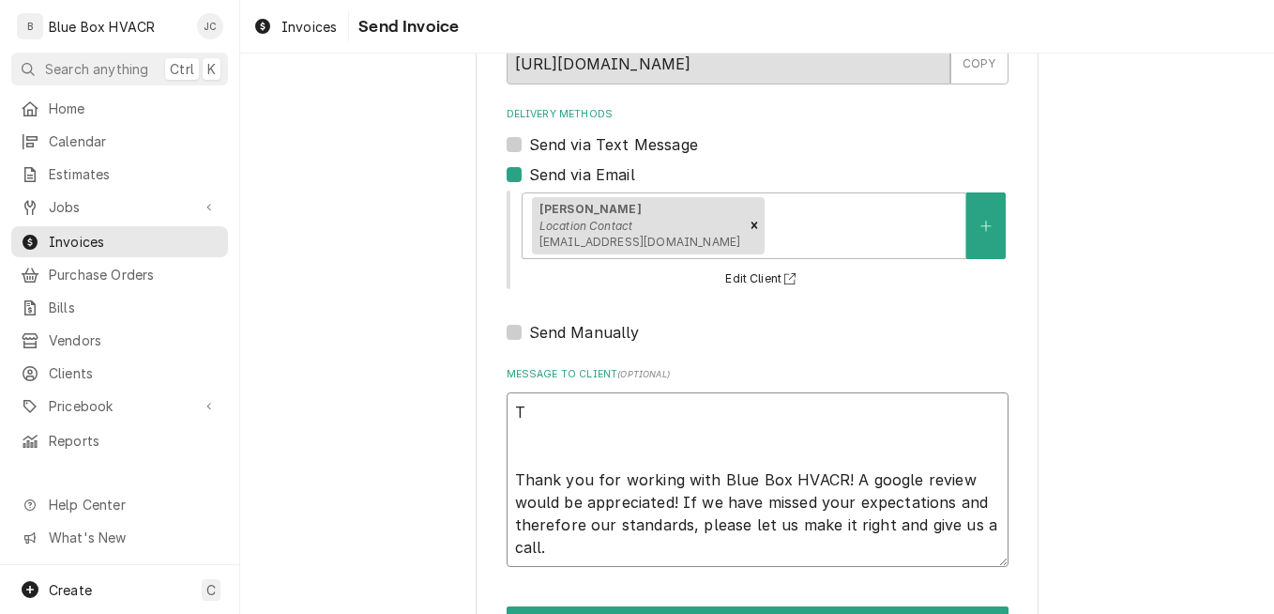
type textarea "x"
type textarea "Th Thank you for working with Blue Box HVACR! A google review would be apprecia…"
type textarea "x"
type textarea "Thi Thank you for working with Blue Box HVACR! A google review would be appreci…"
type textarea "x"
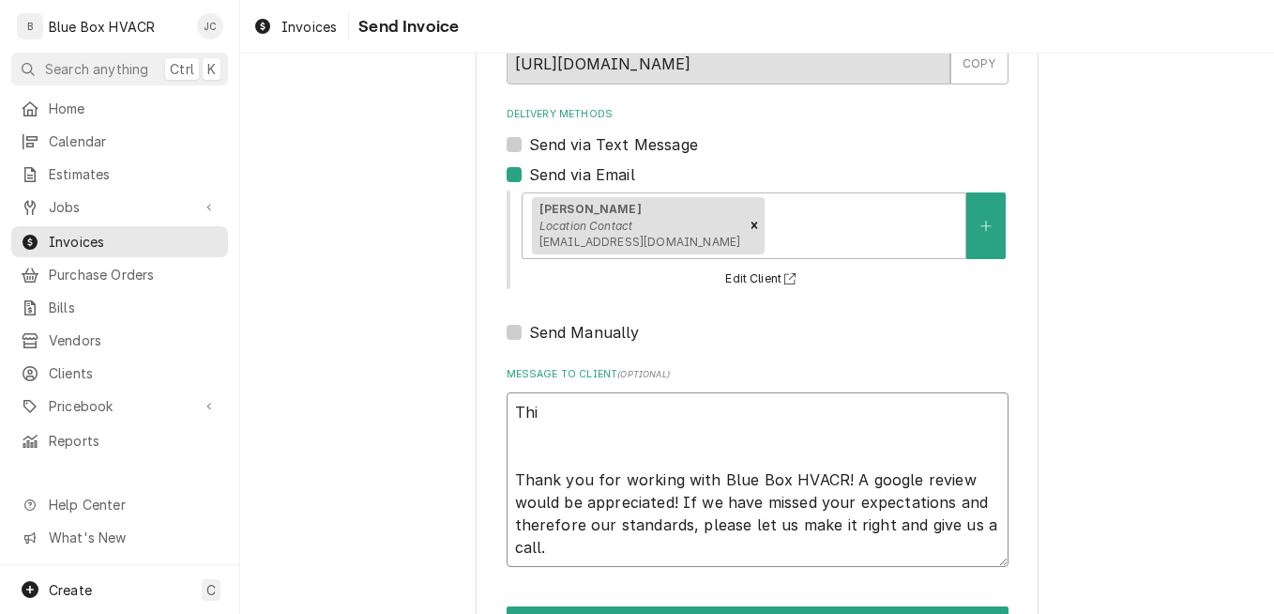
type textarea "This Thank you for working with Blue Box HVACR! A google review would be apprec…"
type textarea "x"
type textarea "This Thank you for working with Blue Box HVACR! A google review would be apprec…"
type textarea "x"
type textarea "This i Thank you for working with Blue Box HVACR! A google review would be appr…"
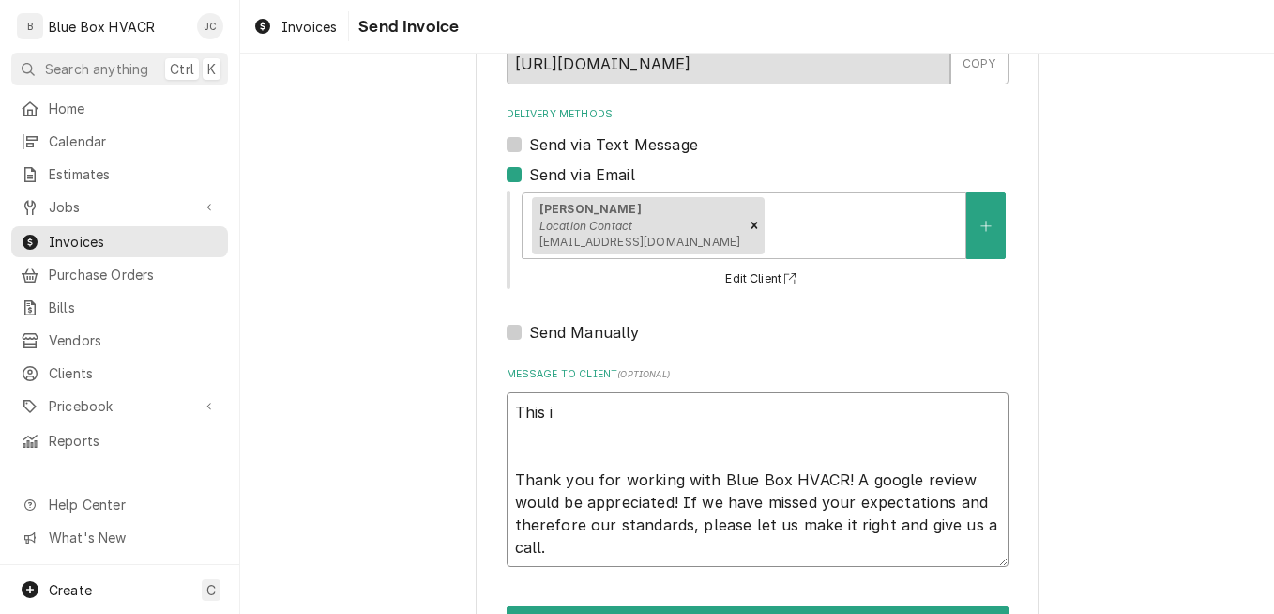
type textarea "x"
type textarea "This is Thank you for working with Blue Box HVACR! A google review would be app…"
type textarea "x"
type textarea "This is Thank you for working with Blue Box HVACR! A google review would be app…"
type textarea "x"
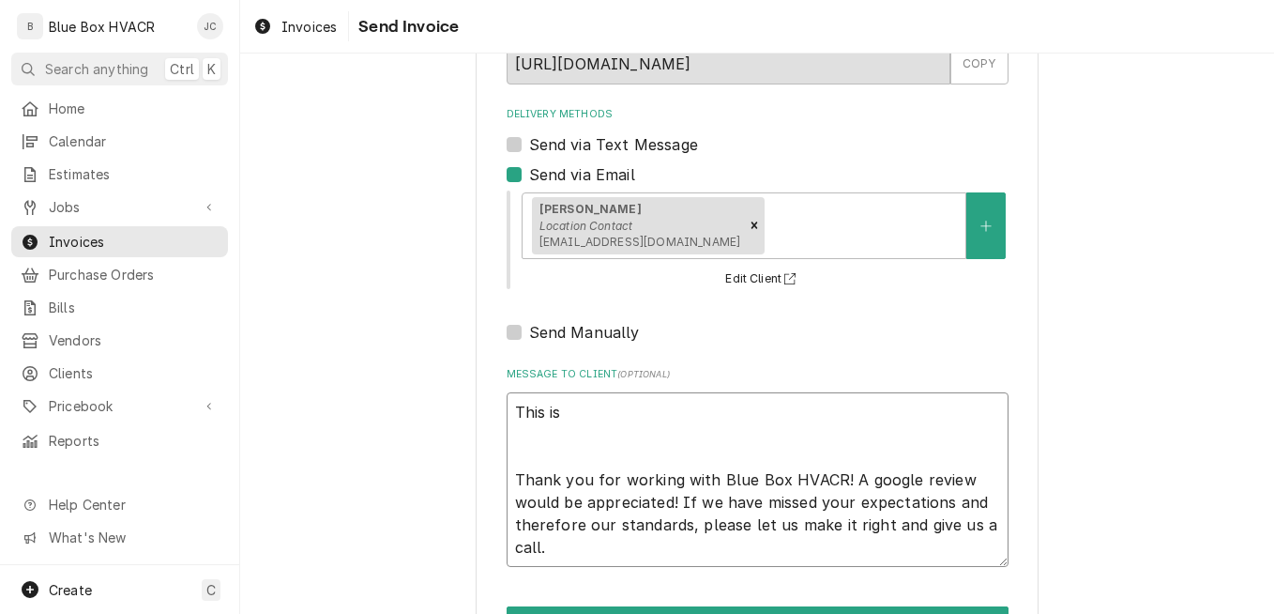
type textarea "This is t Thank you for working with Blue Box HVACR! A google review would be a…"
type textarea "x"
type textarea "This is th Thank you for working with Blue Box HVACR! A google review would be …"
type textarea "x"
type textarea "This is the Thank you for working with Blue Box HVACR! A google review would be…"
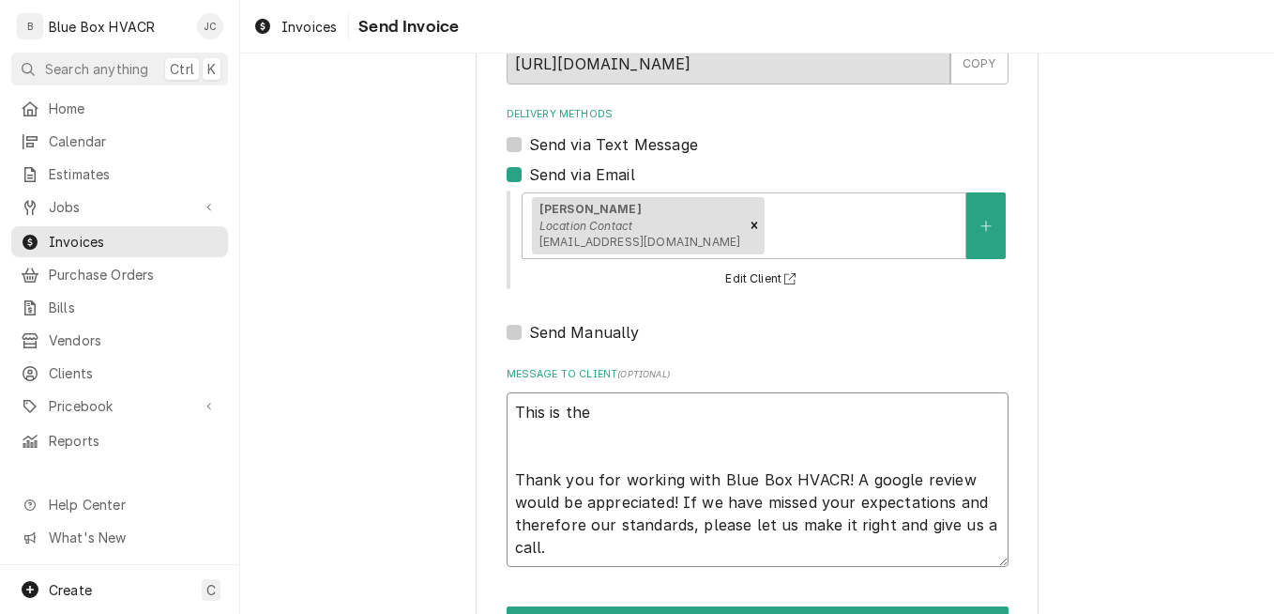
type textarea "x"
type textarea "This is the Thank you for working with Blue Box HVACR! A google review would be…"
type textarea "x"
type textarea "This is the i Thank you for working with Blue Box HVACR! A google review would …"
type textarea "x"
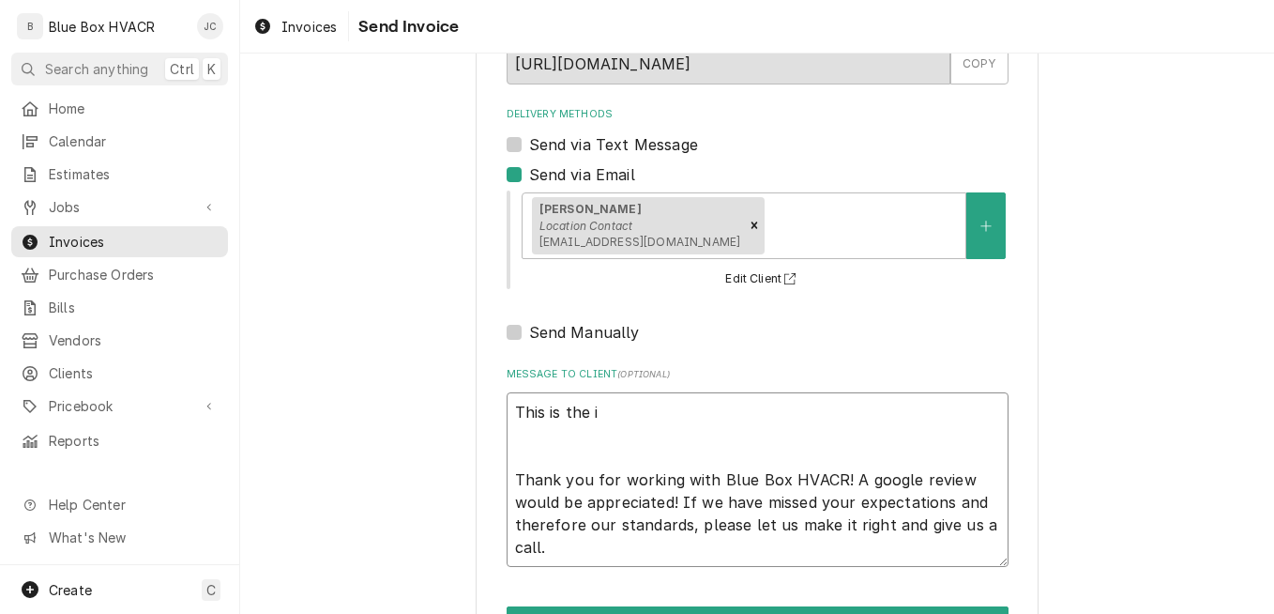
type textarea "This is the in Thank you for working with Blue Box HVACR! A google review would…"
type textarea "x"
type textarea "This is the invo Thank you for working with Blue Box HVACR! A google review wou…"
type textarea "x"
type textarea "This is the invoi Thank you for working with Blue Box HVACR! A google review wo…"
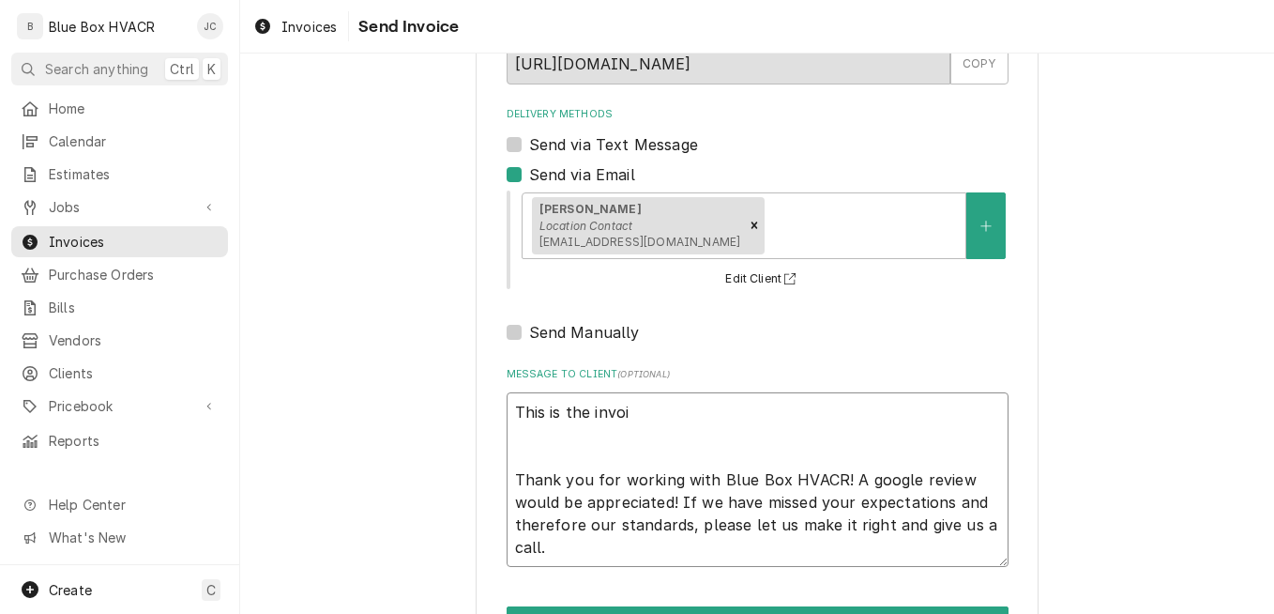
type textarea "x"
type textarea "This is the invoic Thank you for working with Blue Box HVACR! A google review w…"
type textarea "x"
type textarea "This is the invoice Thank you for working with Blue Box HVACR! A google review …"
type textarea "x"
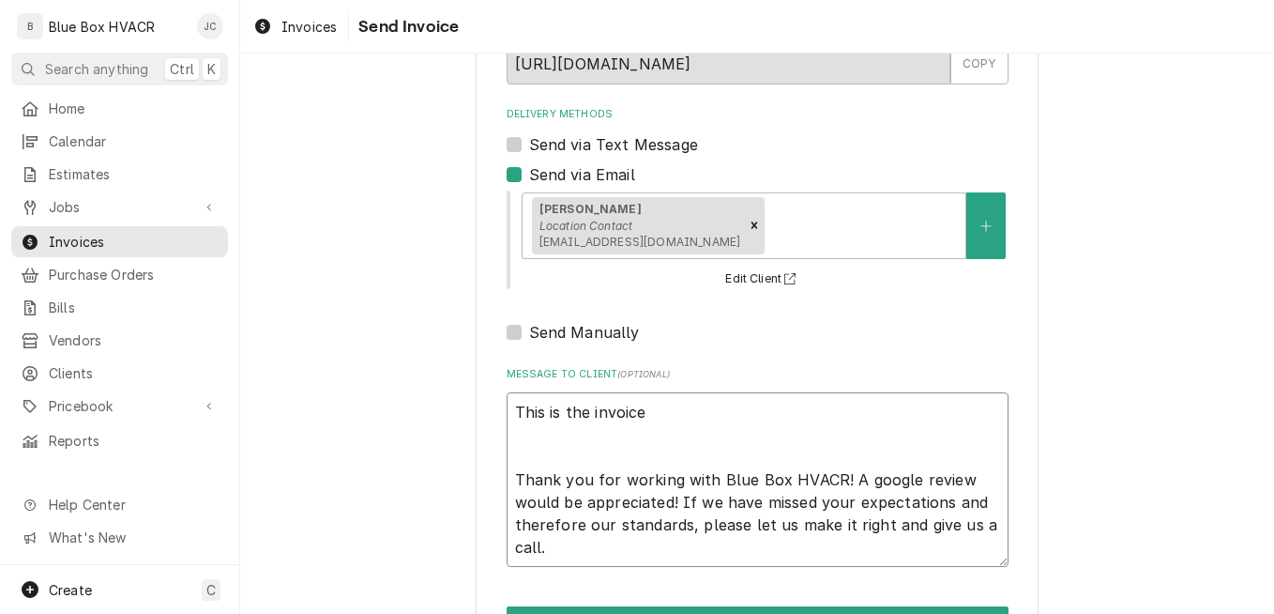
type textarea "This is the invoice f Thank you for working with Blue Box HVACR! A google revie…"
type textarea "x"
type textarea "This is the invoice fo Thank you for working with Blue Box HVACR! A google revi…"
type textarea "x"
type textarea "This is the invoice for Thank you for working with Blue Box HVACR! A google rev…"
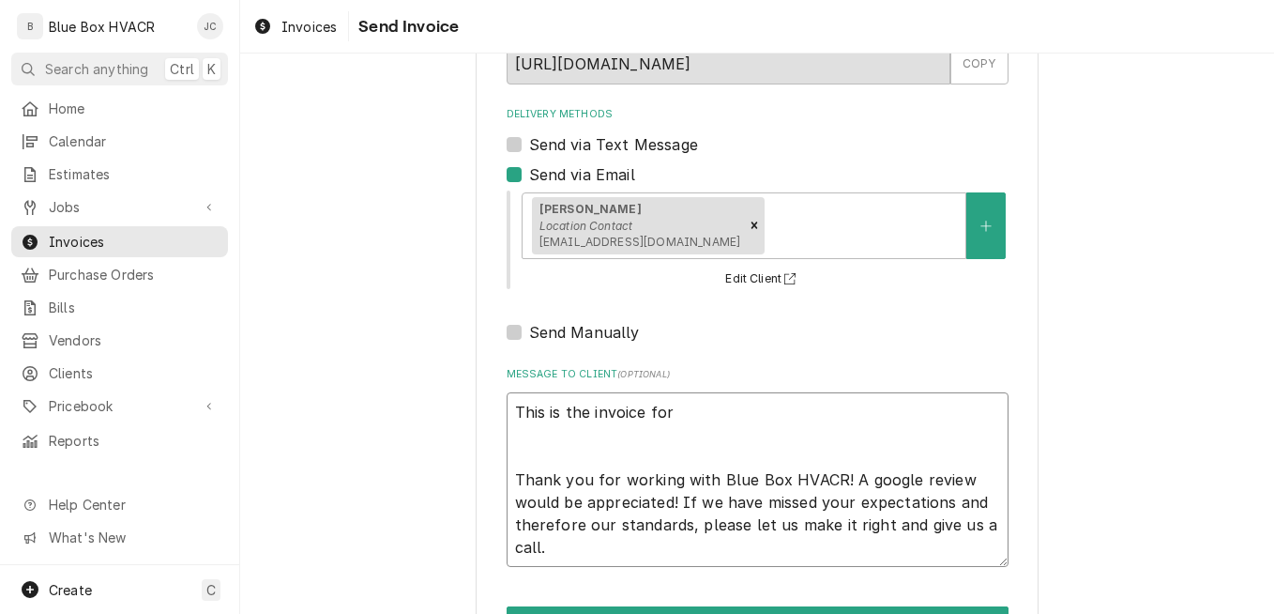
type textarea "x"
type textarea "This is the invoice for t Thank you for working with Blue Box HVACR! A google r…"
type textarea "x"
type textarea "This is the invoice for th Thank you for working with Blue Box HVACR! A google …"
type textarea "x"
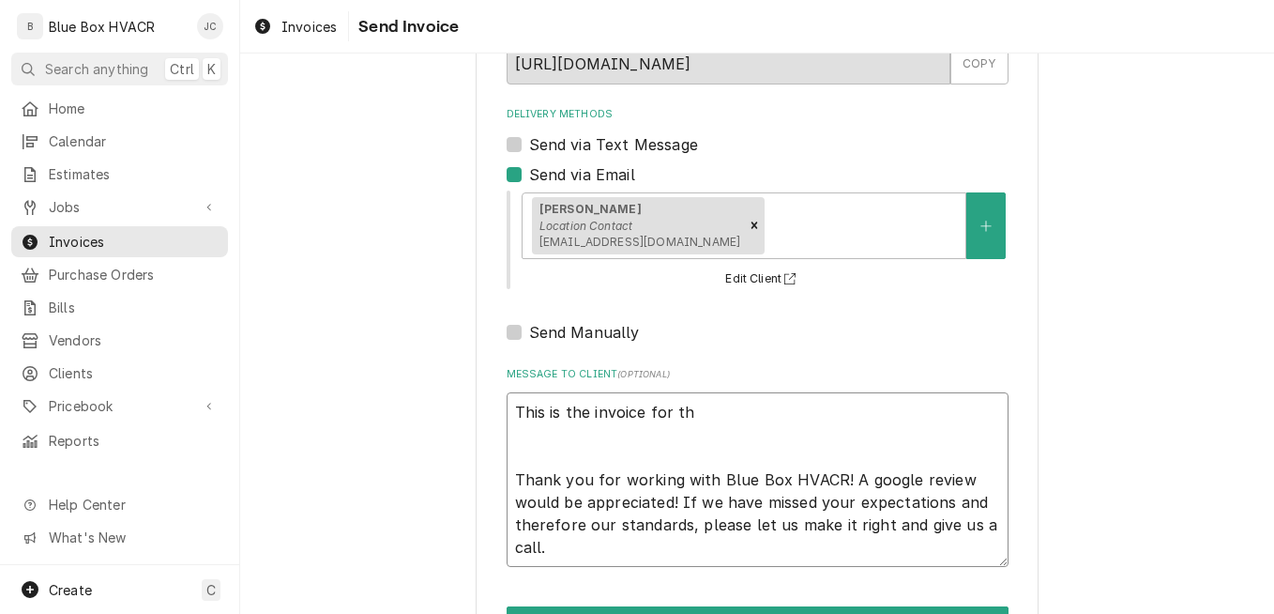
type textarea "This is the invoice for the Thank you for working with Blue Box HVACR! A google…"
type textarea "x"
type textarea "This is the invoice for the Thank you for working with Blue Box HVACR! A google…"
type textarea "x"
type textarea "This is the invoice for the h Thank you for working with Blue Box HVACR! A goog…"
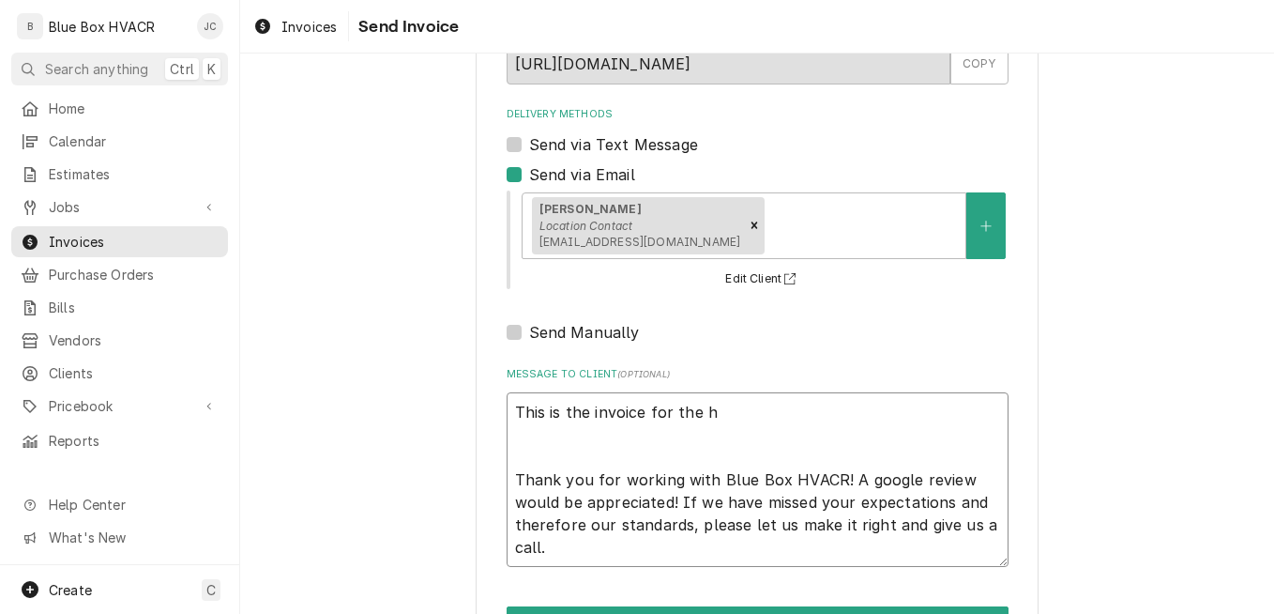
type textarea "x"
type textarea "This is the invoice for the ha Thank you for working with Blue Box HVACR! A goo…"
type textarea "x"
type textarea "This is the invoice for the hal Thank you for working with Blue Box HVACR! A go…"
type textarea "x"
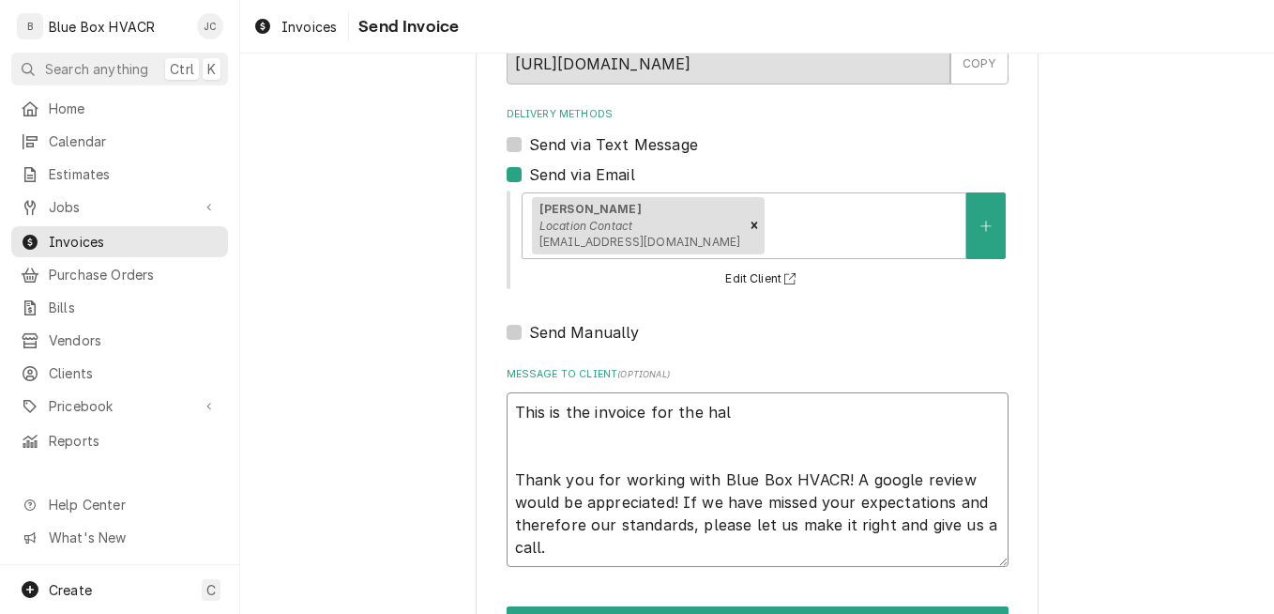
type textarea "This is the invoice for the hall Thank you for working with Blue Box HVACR! A g…"
type textarea "x"
type textarea "This is the invoice for the hall Thank you for working with Blue Box HVACR! A g…"
type textarea "x"
type textarea "This is the invoice for the hall s Thank you for working with Blue Box HVACR! A…"
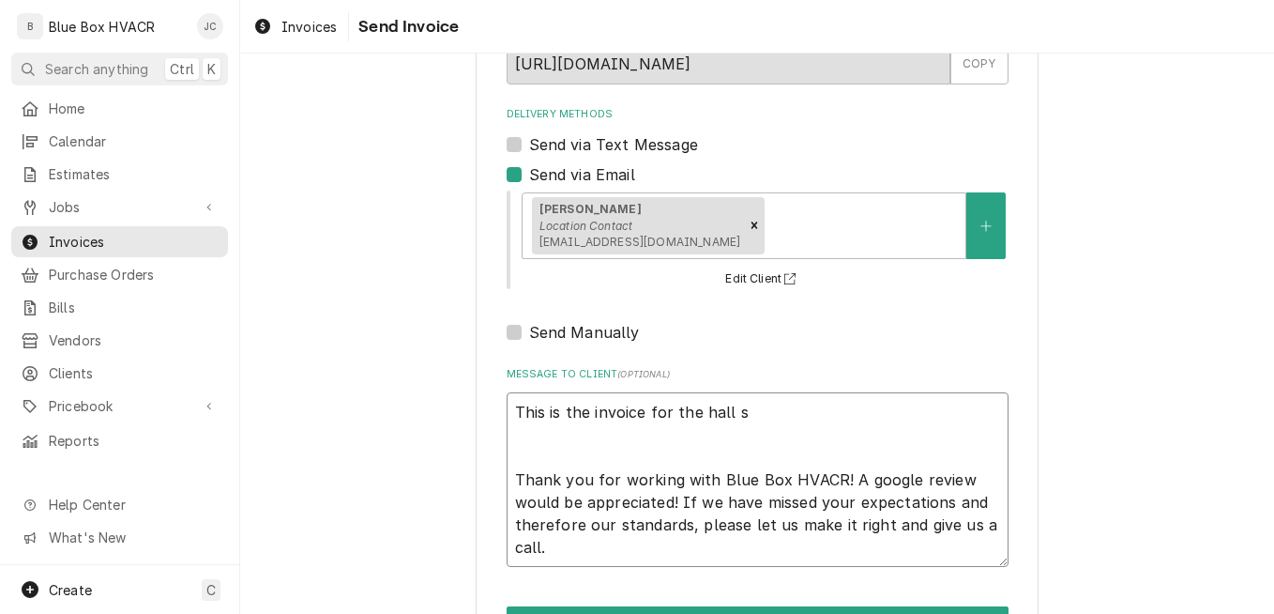
type textarea "x"
type textarea "This is the invoice for the hall si Thank you for working with Blue Box HVACR! …"
type textarea "x"
type textarea "This is the invoice for the hall sid Thank you for working with Blue Box HVACR!…"
type textarea "x"
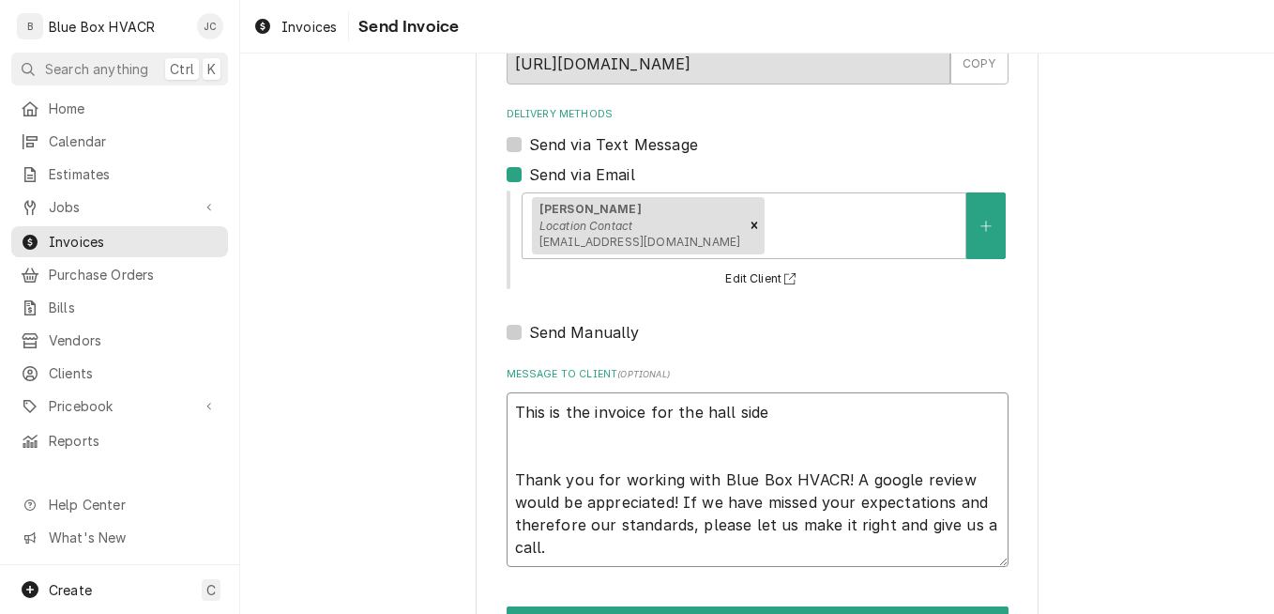
type textarea "This is the invoice for the hall side Thank you for working with Blue Box HVACR…"
type textarea "x"
type textarea "This is the invoice for the hall side d Thank you for working with Blue Box HVA…"
type textarea "x"
type textarea "This is the invoice for the hall side do Thank you for working with Blue Box HV…"
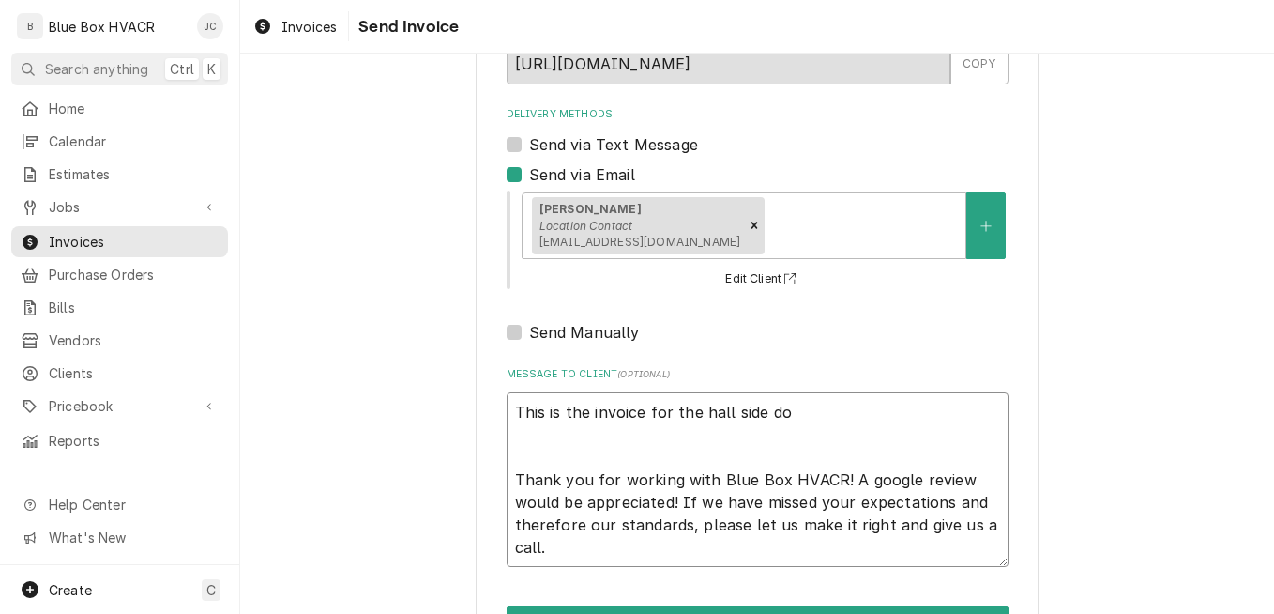
type textarea "x"
type textarea "This is the invoice for the hall side doo Thank you for working with Blue Box H…"
type textarea "x"
type textarea "This is the invoice for the hall side door Thank you for working with Blue Box …"
type textarea "x"
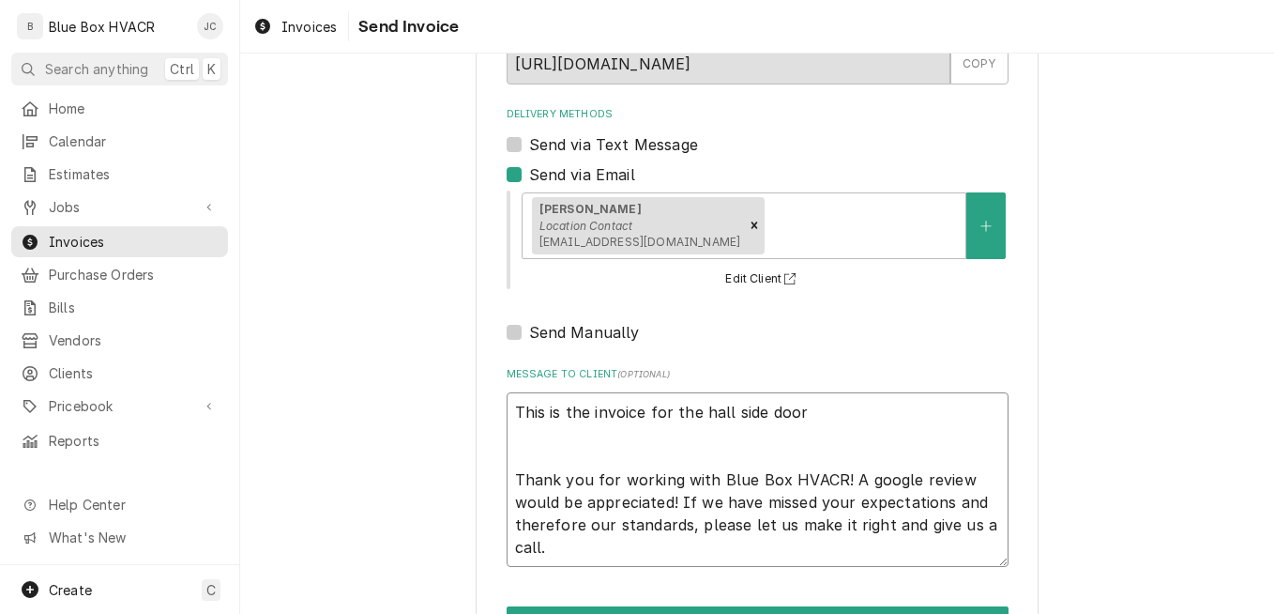
type textarea "This is the invoice for the hall side door Thank you for working with Blue Box …"
type textarea "x"
type textarea "This is the invoice for the hall side door c Thank you for working with Blue Bo…"
type textarea "x"
type textarea "This is the invoice for the hall side door co Thank you for working with Blue B…"
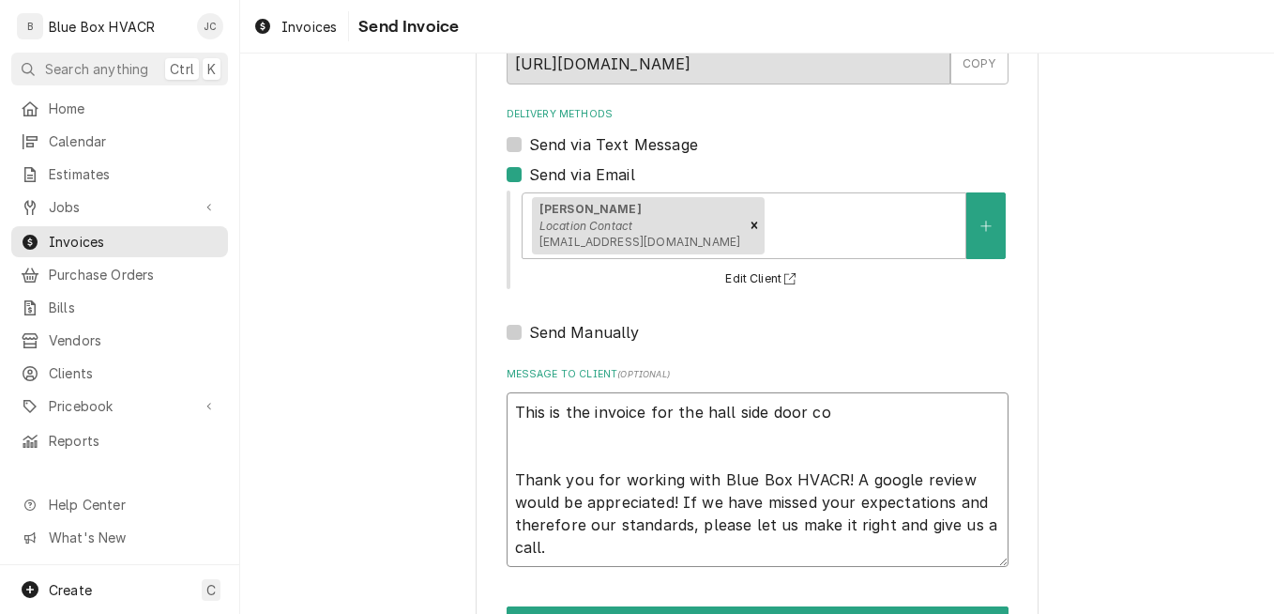
type textarea "x"
type textarea "This is the invoice for the hall side door coo Thank you for working with Blue …"
type textarea "x"
type textarea "This is the invoice for the hall side door cool Thank you for working with Blue…"
type textarea "x"
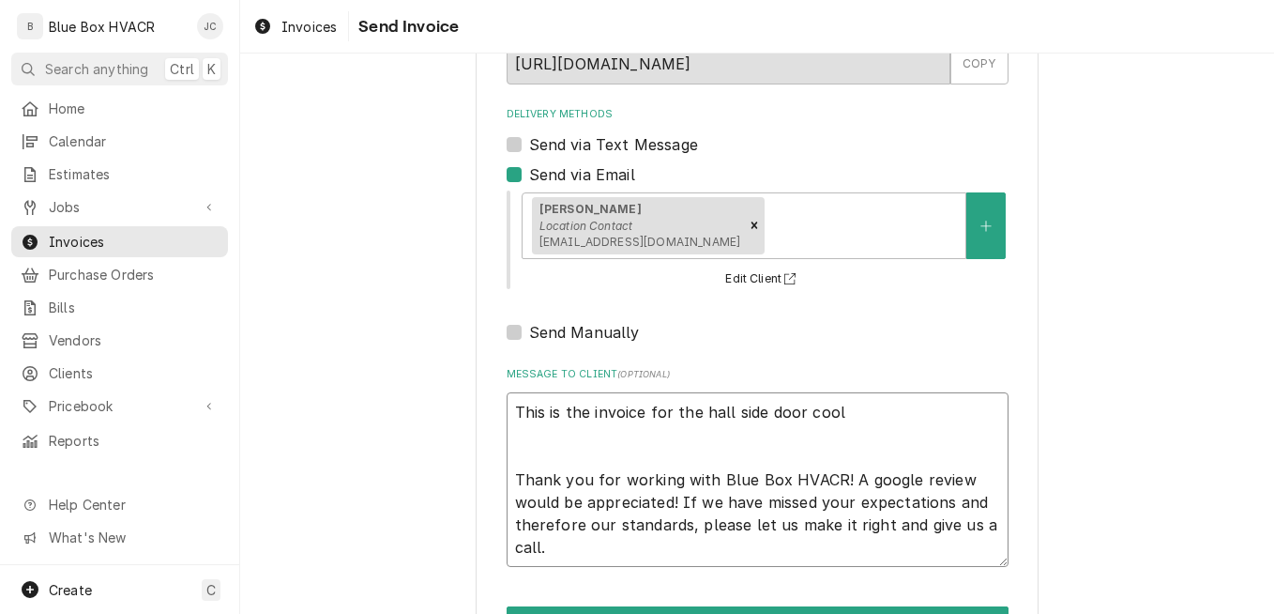
type textarea "This is the invoice for the hall side door coole Thank you for working with Blu…"
type textarea "x"
type textarea "This is the invoice for the hall side door cooler Thank you for working with Bl…"
type textarea "x"
type textarea "This is the invoice for the hall side door coolers Thank you for working with B…"
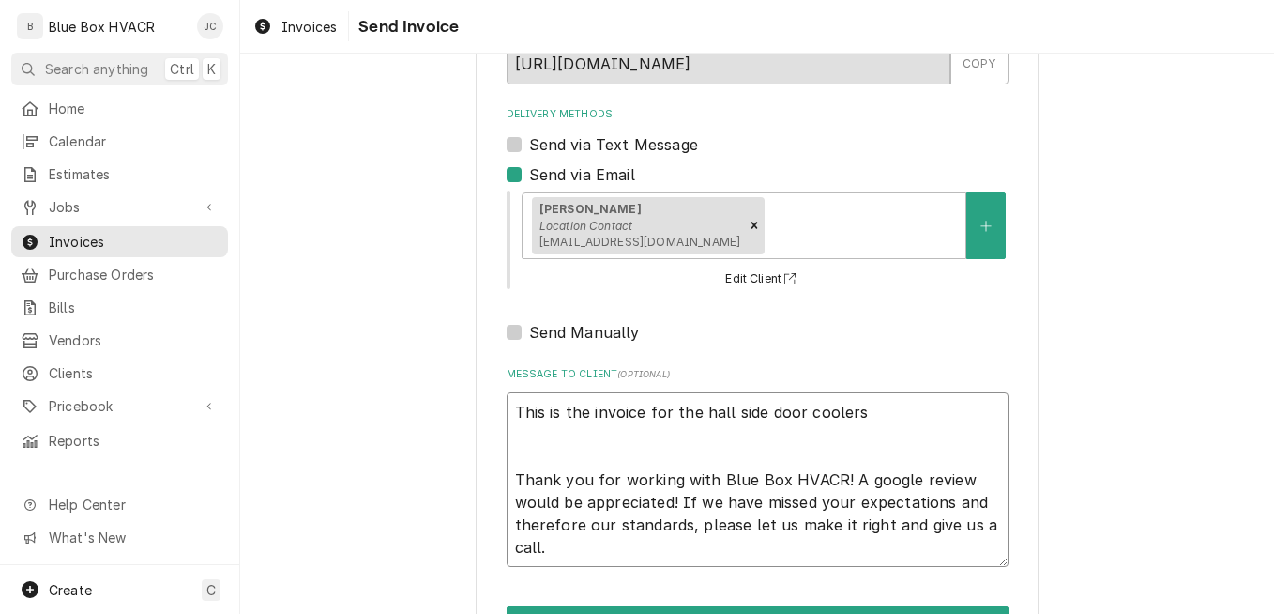
type textarea "x"
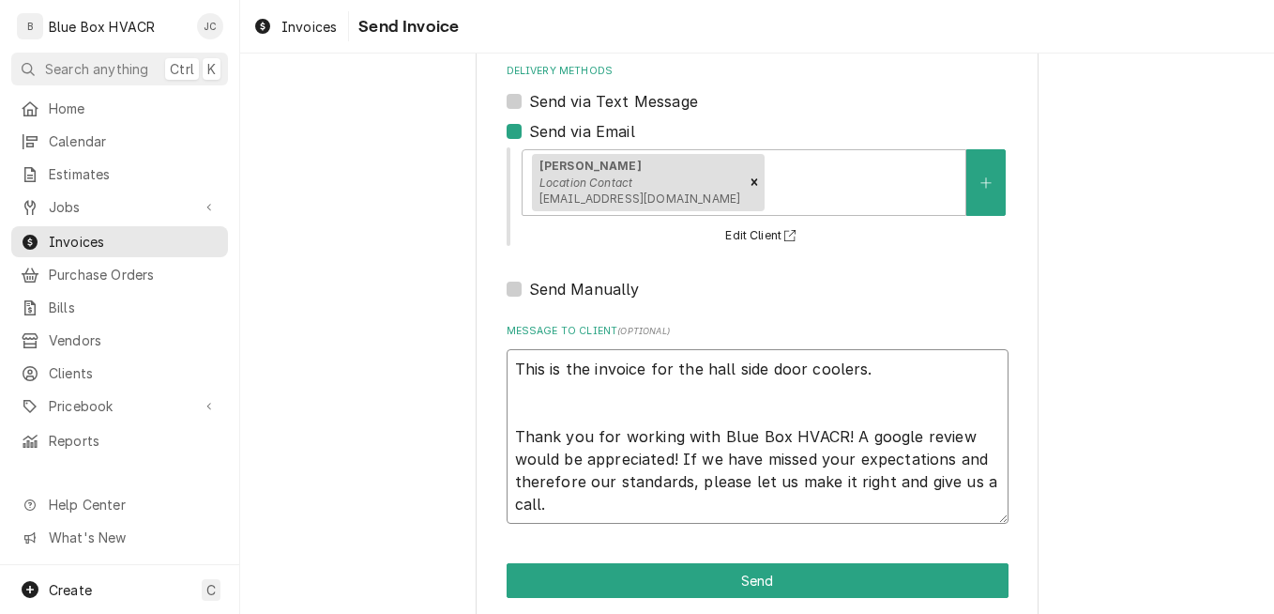
scroll to position [227, 0]
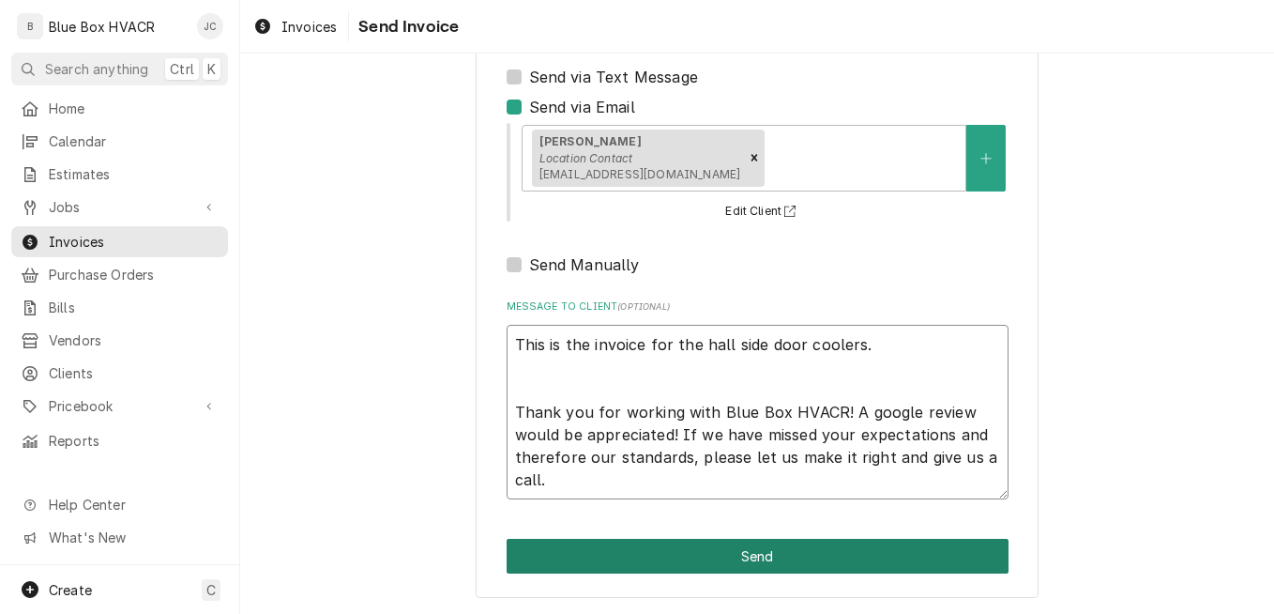
type textarea "This is the invoice for the hall side door coolers. Thank you for working with …"
click at [674, 555] on button "Send" at bounding box center [758, 556] width 502 height 35
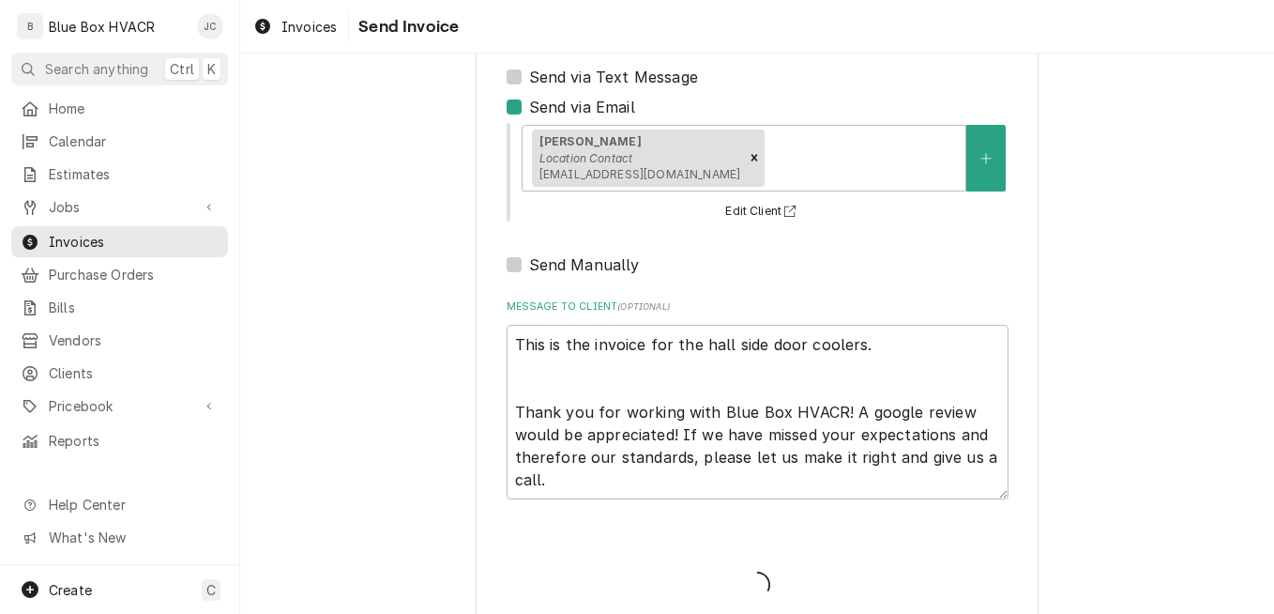
type textarea "x"
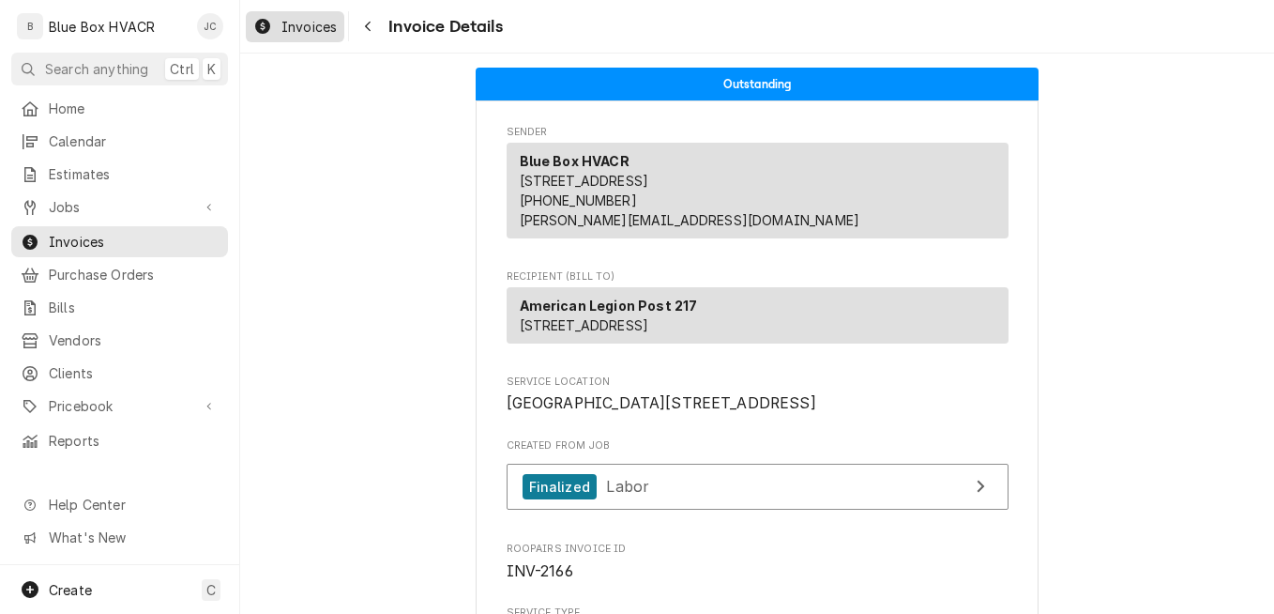
click at [303, 23] on span "Invoices" at bounding box center [309, 27] width 55 height 20
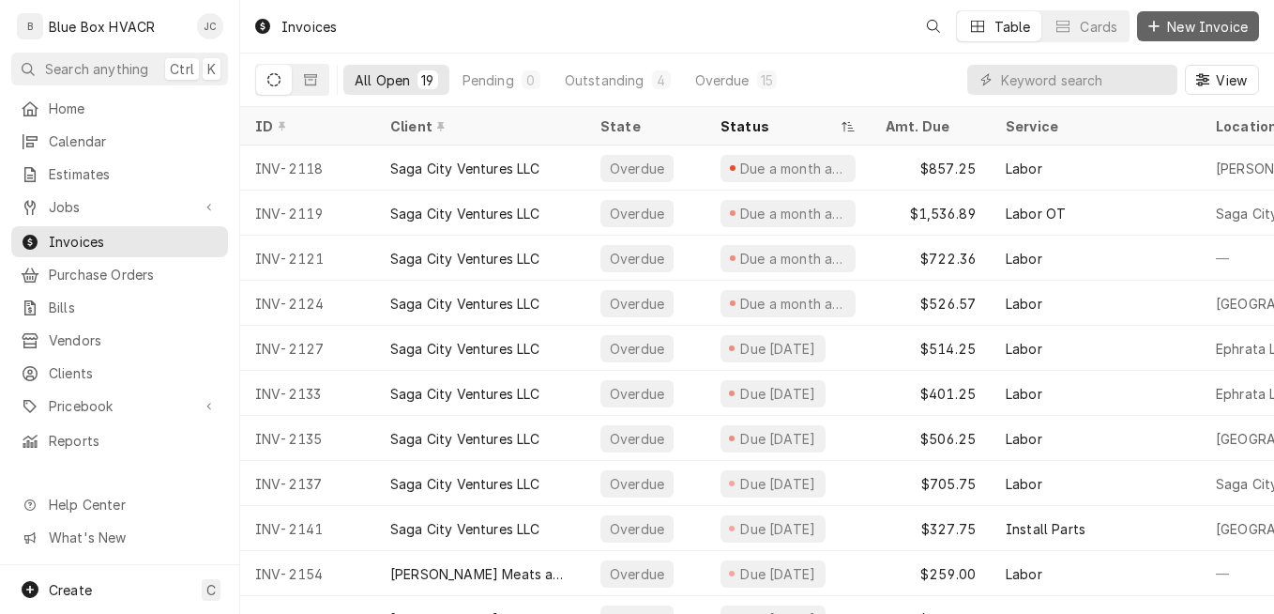
click at [1165, 12] on button "New Invoice" at bounding box center [1198, 26] width 122 height 30
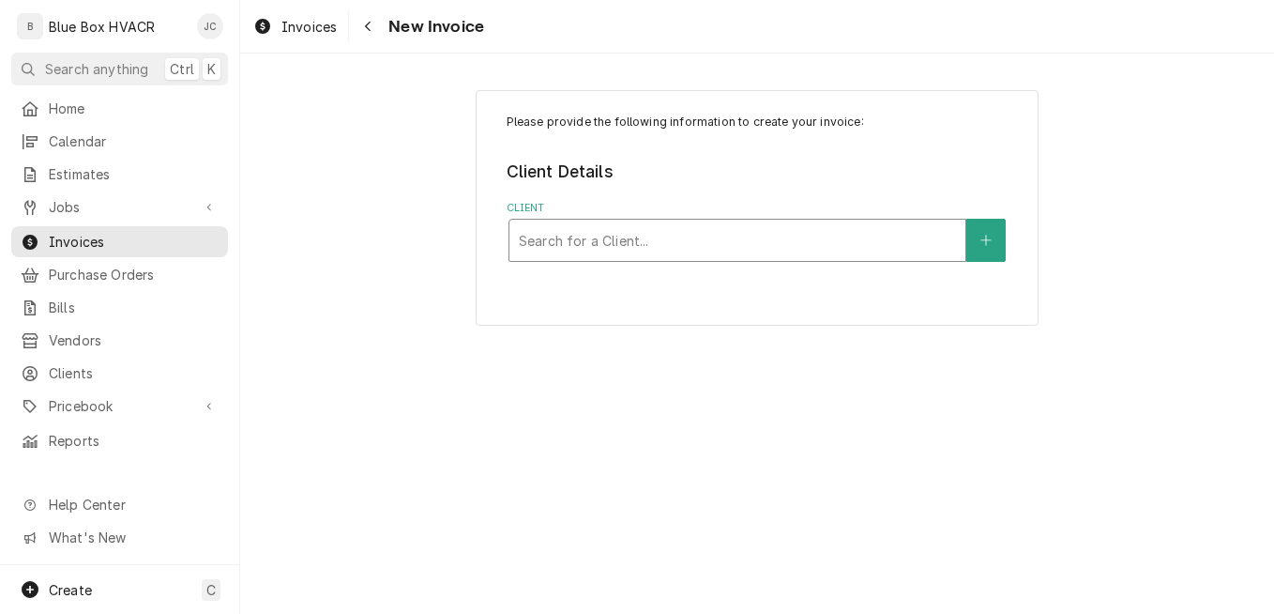
click at [633, 239] on div "Client" at bounding box center [737, 240] width 437 height 34
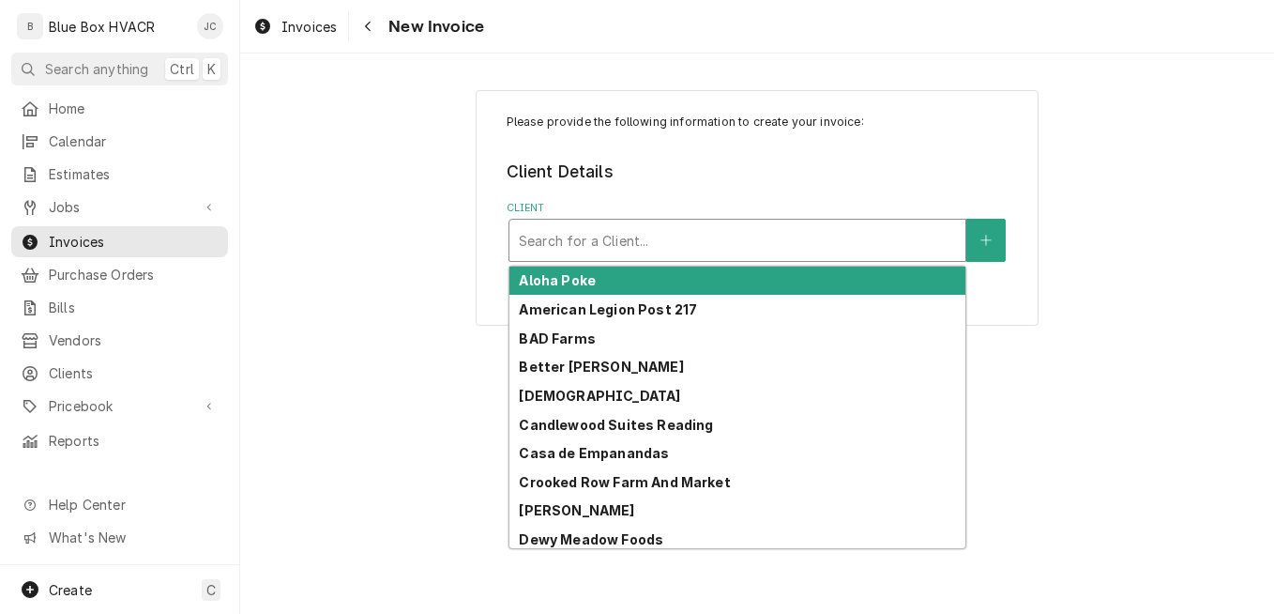
type input "r"
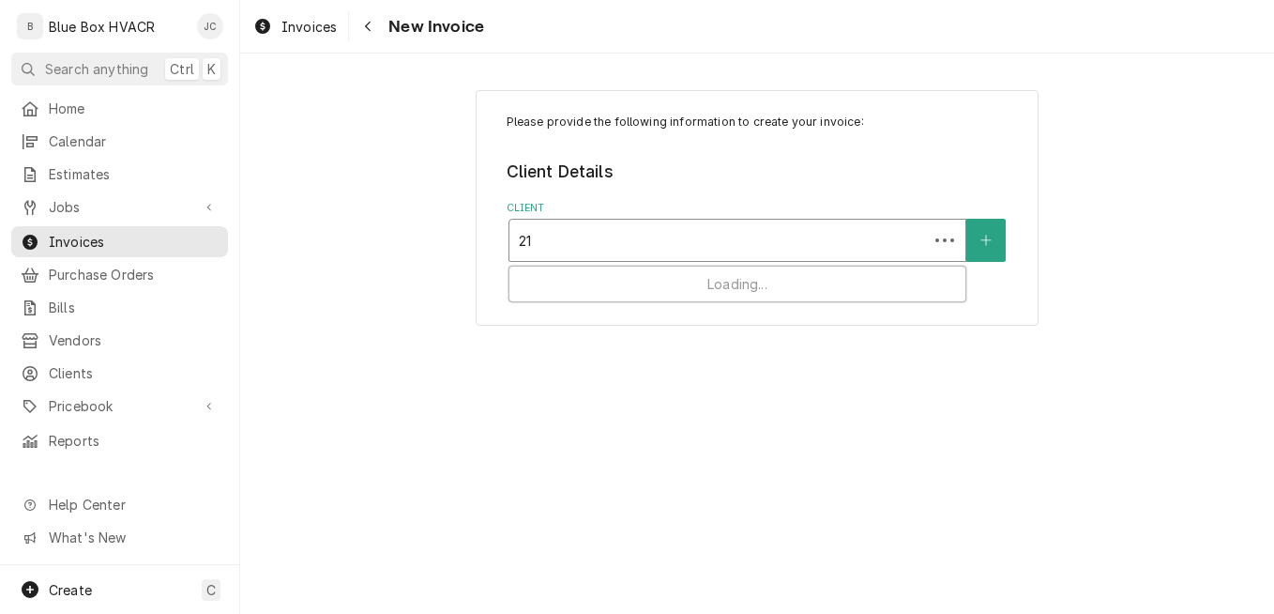
type input "217"
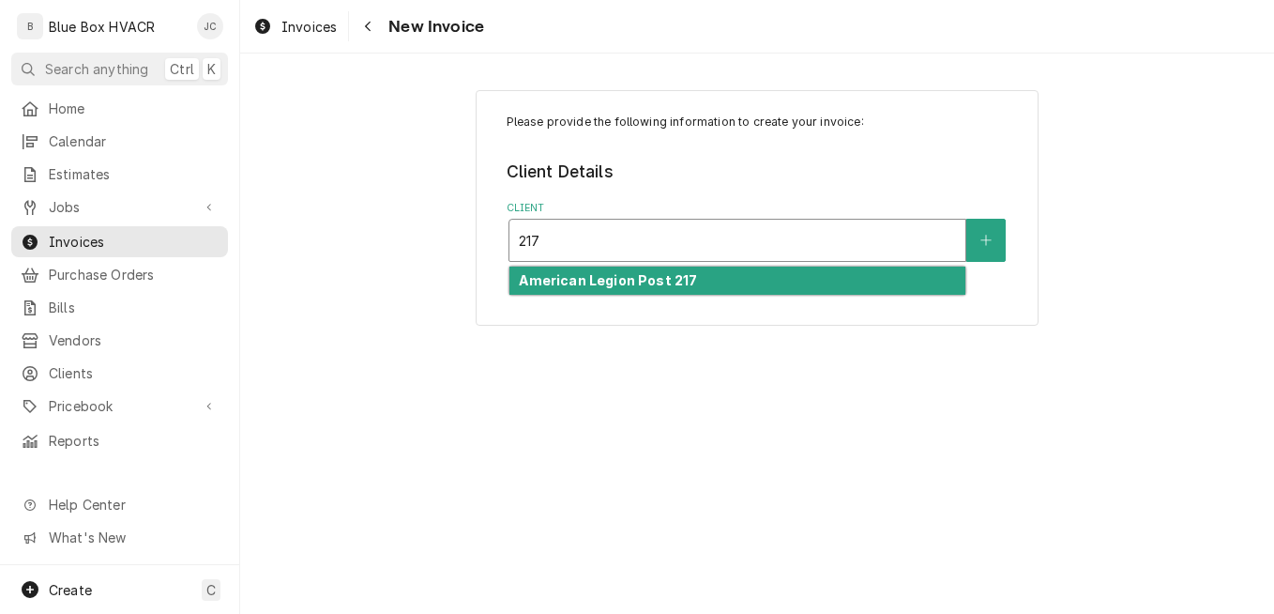
click at [644, 281] on strong "American Legion Post 217" at bounding box center [608, 280] width 178 height 16
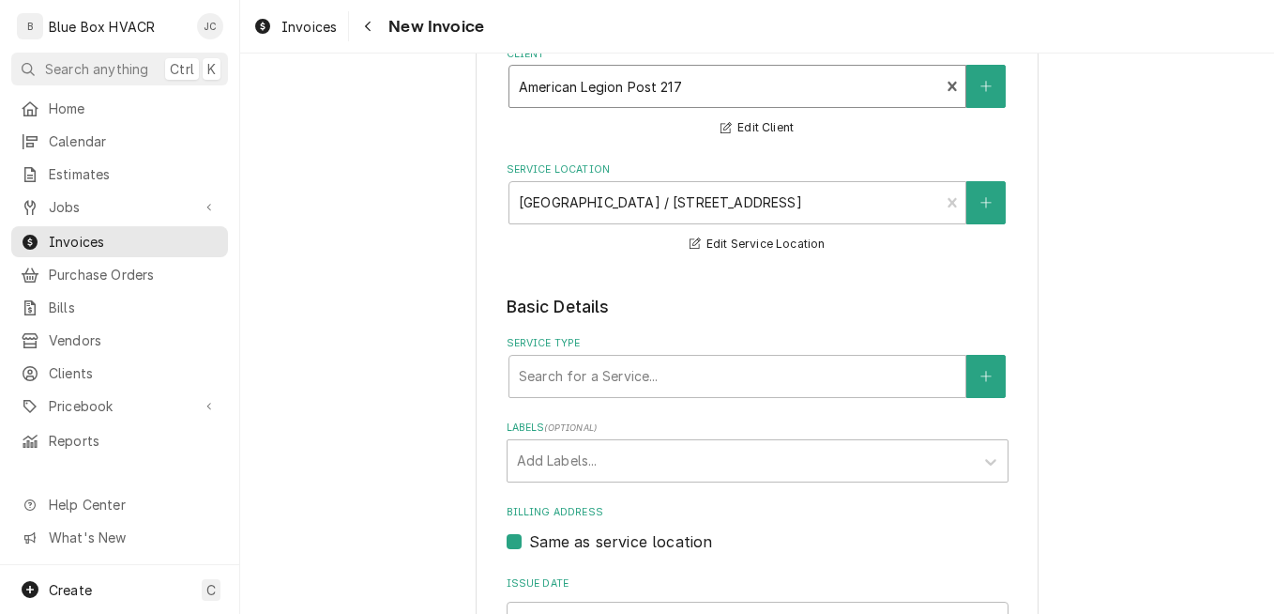
scroll to position [282, 0]
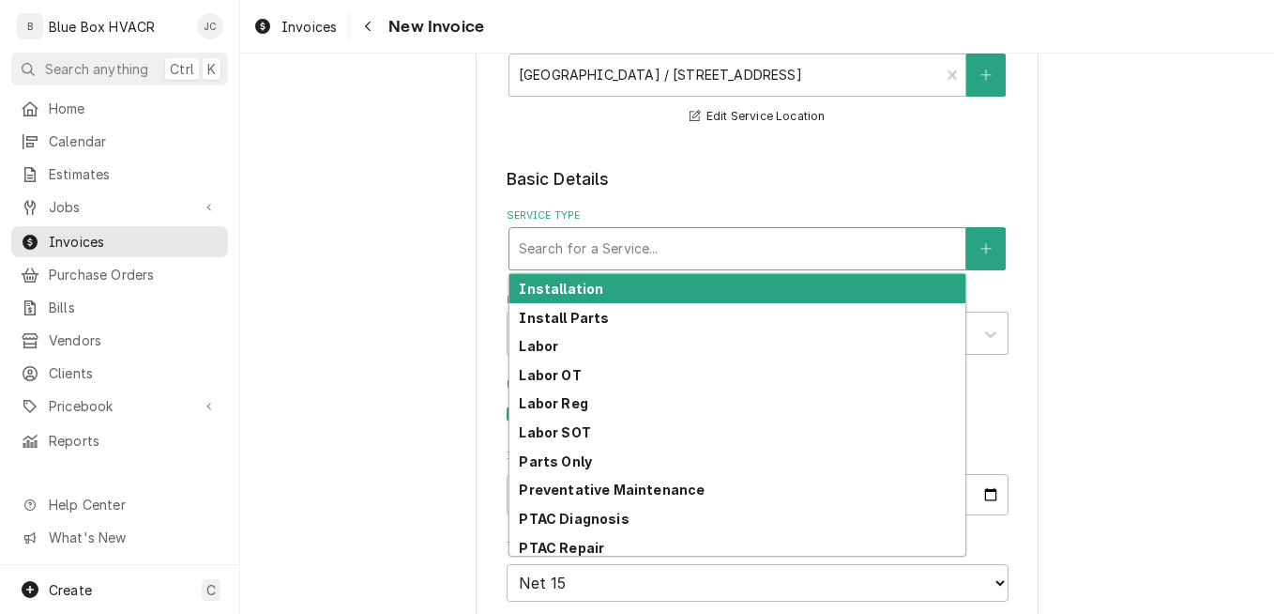
click at [622, 252] on div "Service Type" at bounding box center [737, 249] width 437 height 34
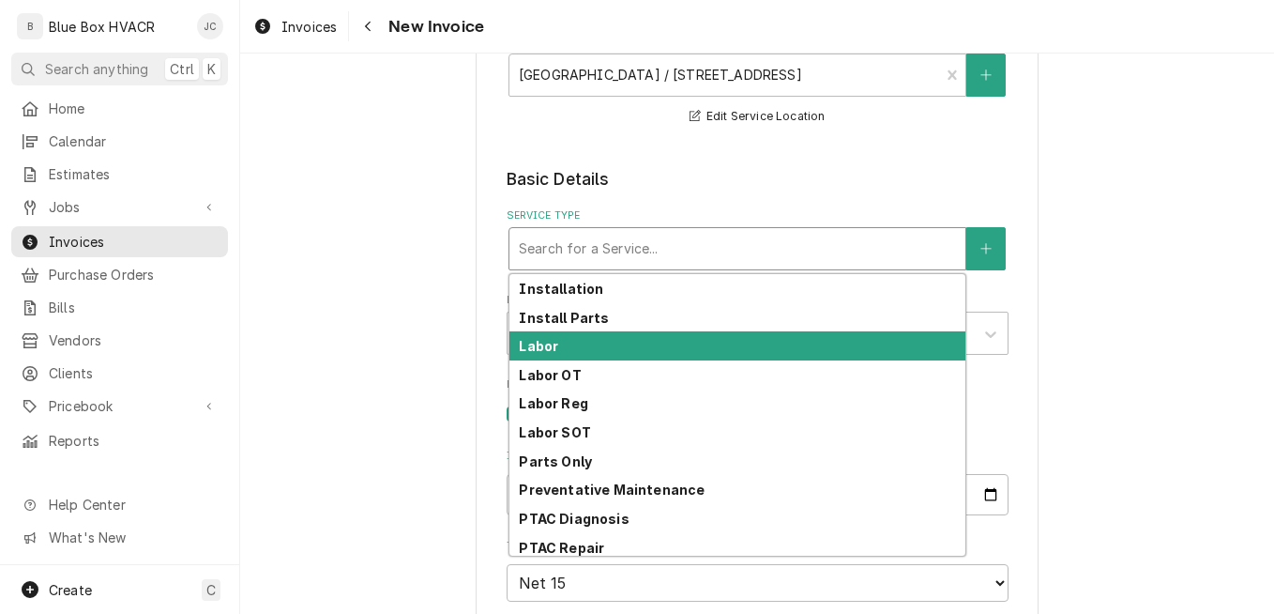
click at [629, 338] on div "Labor" at bounding box center [738, 345] width 456 height 29
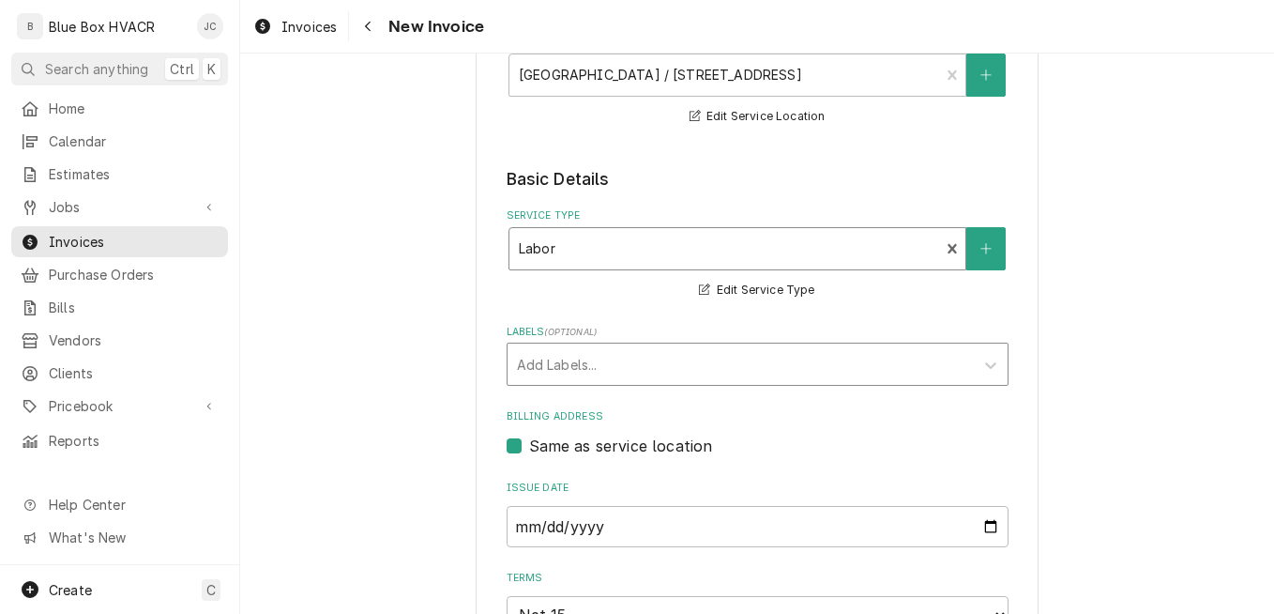
scroll to position [657, 0]
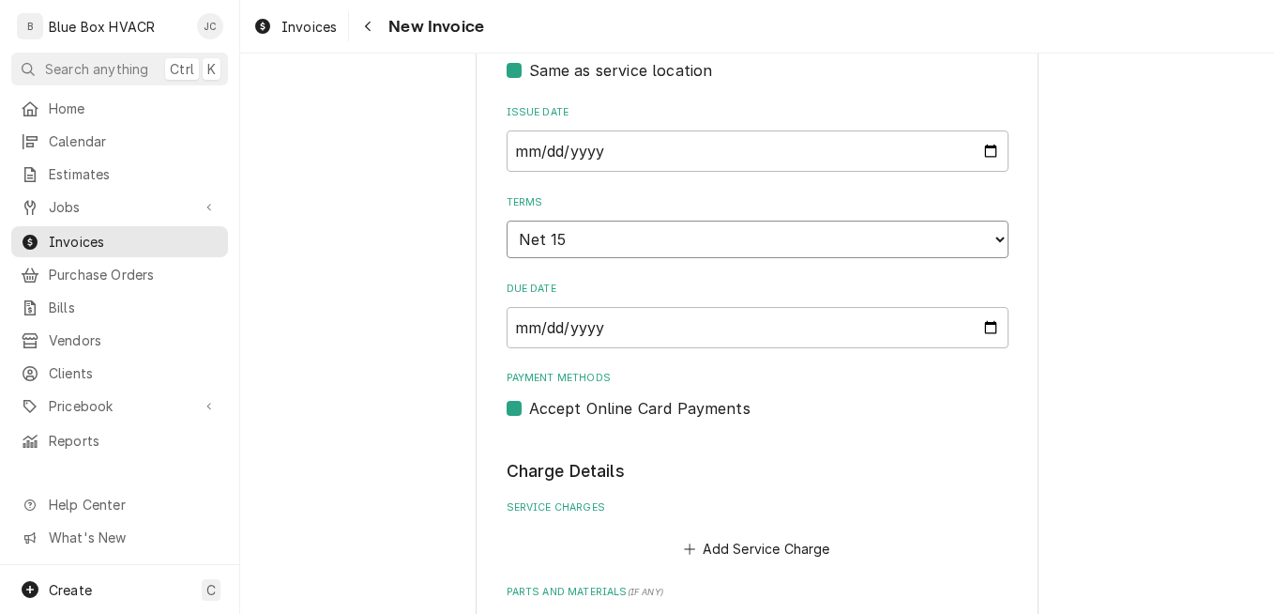
click at [636, 241] on select "Choose payment terms... Same Day Net 7 Net 14 Net 15 Net 21 Net 30 Net 45 Net 6…" at bounding box center [758, 240] width 502 height 38
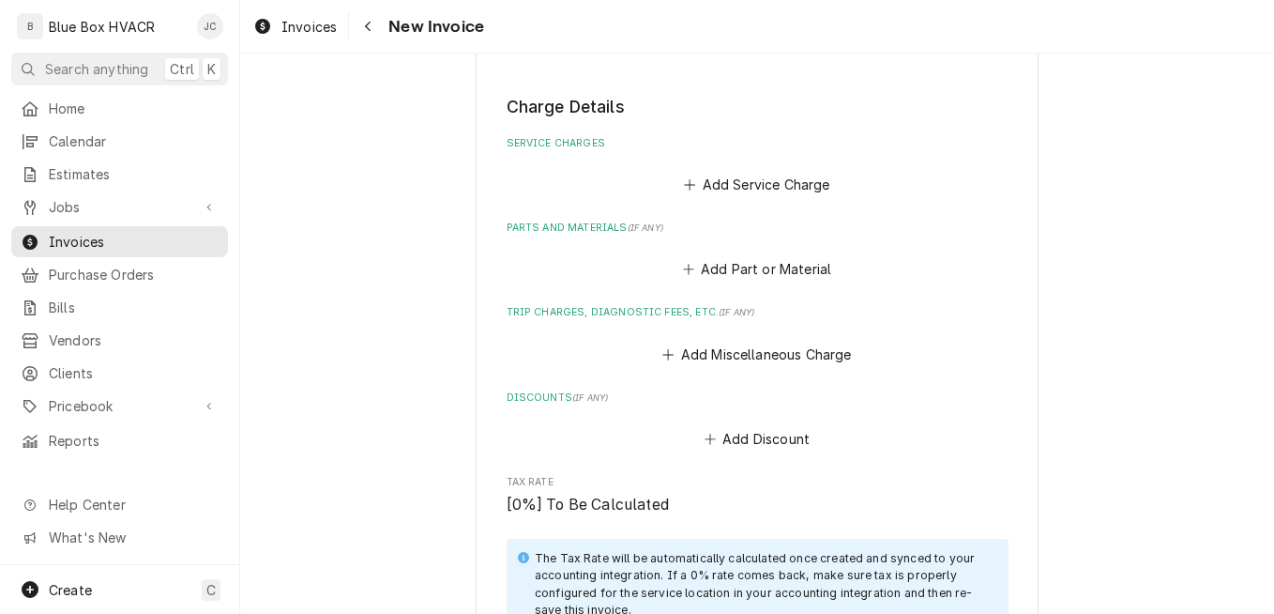
scroll to position [1032, 0]
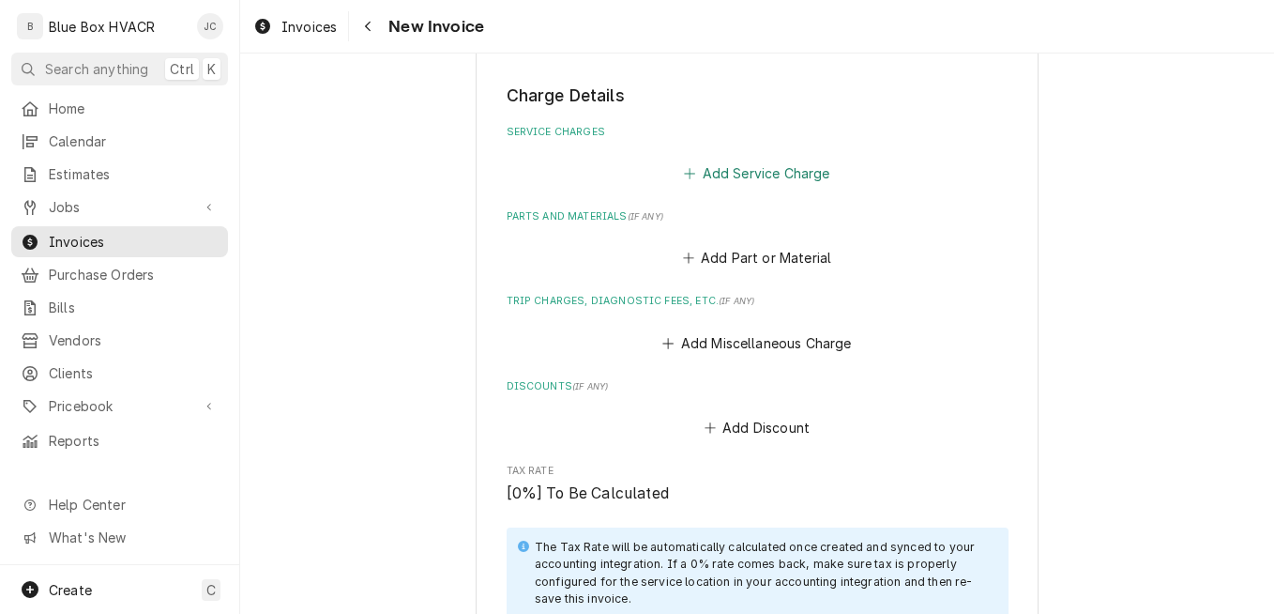
click at [748, 177] on button "Add Service Charge" at bounding box center [757, 173] width 152 height 26
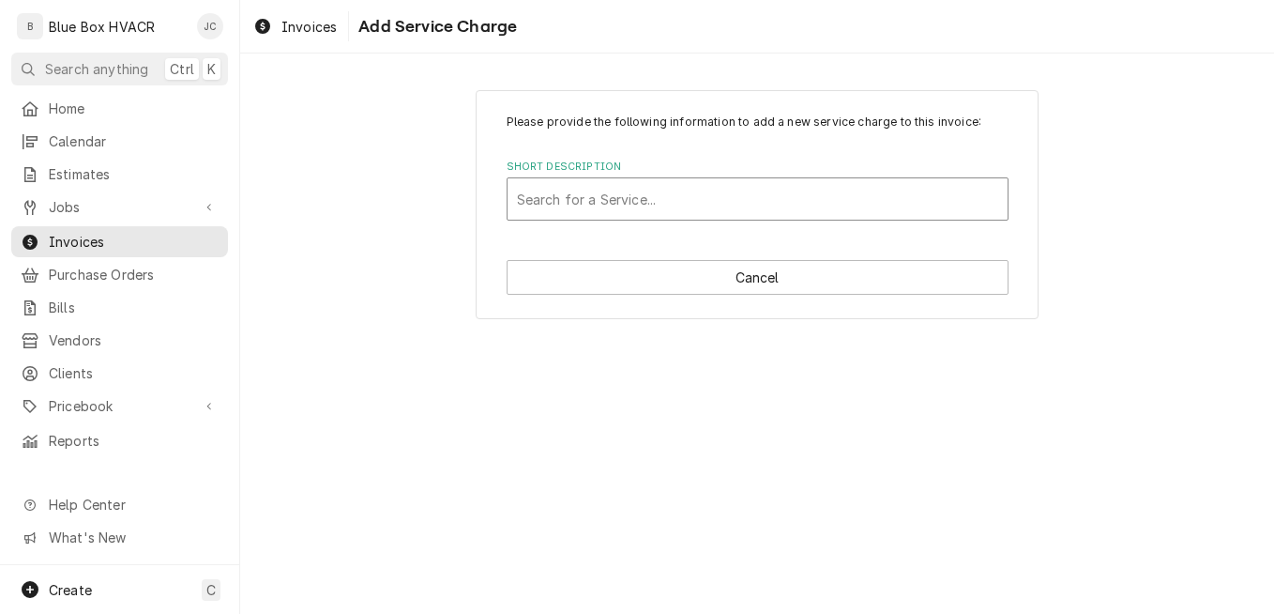
click at [685, 206] on div "Short Description" at bounding box center [757, 199] width 481 height 34
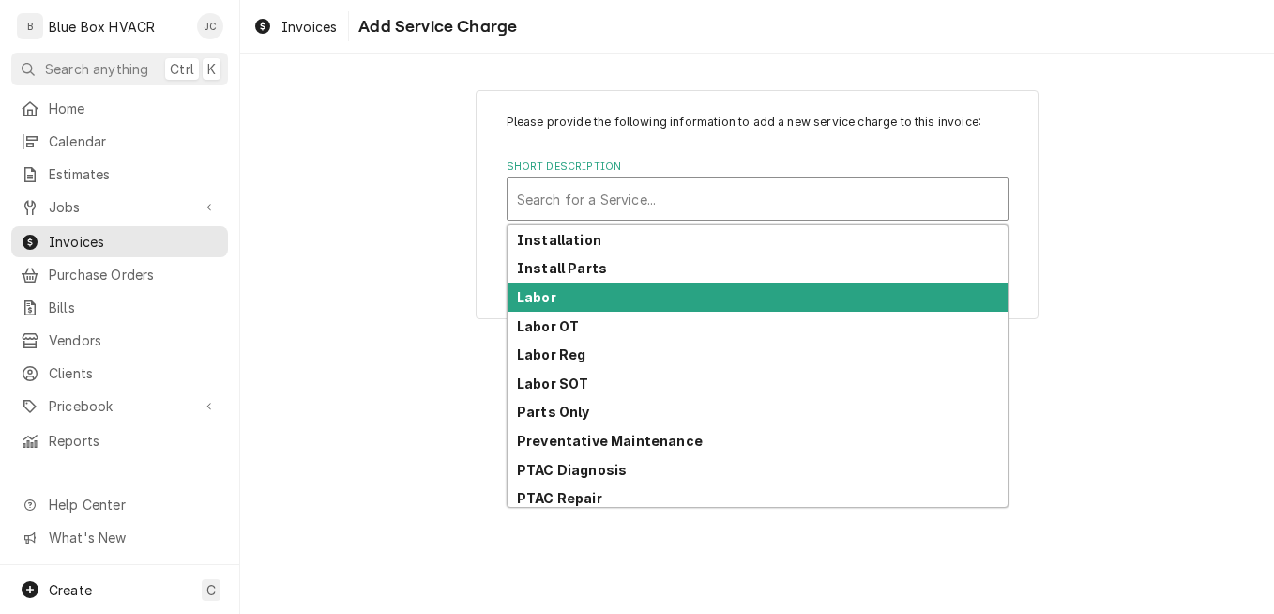
click at [638, 288] on div "Labor" at bounding box center [758, 296] width 500 height 29
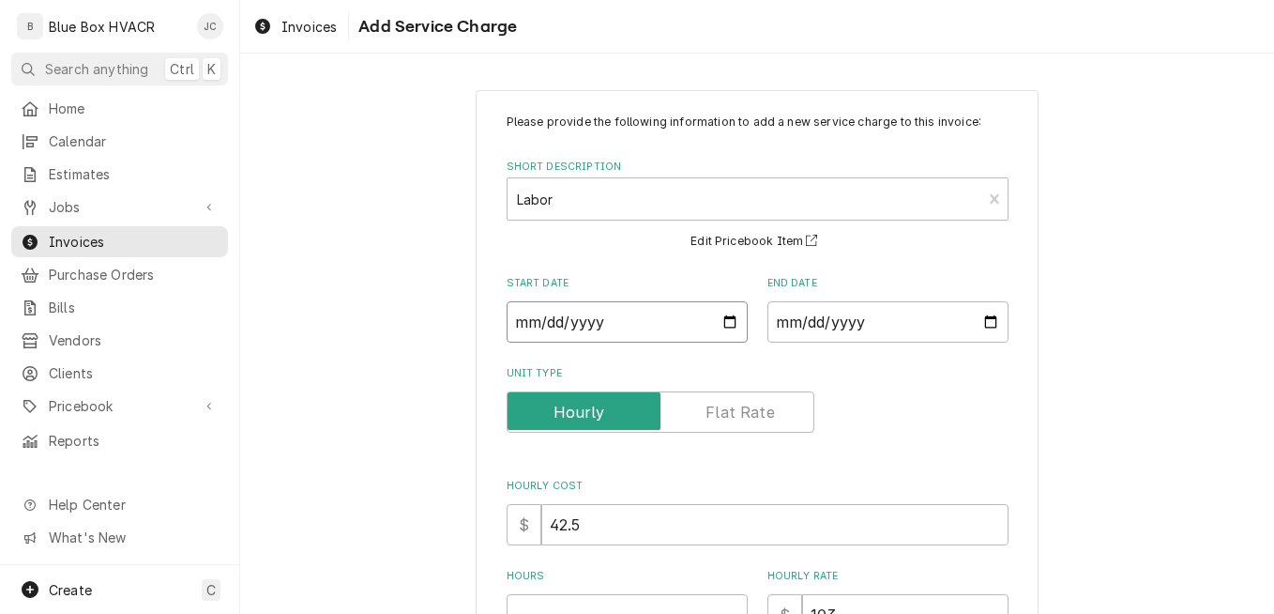
click at [726, 318] on input "Start Date" at bounding box center [627, 321] width 241 height 41
type textarea "x"
type input "2025-08-18"
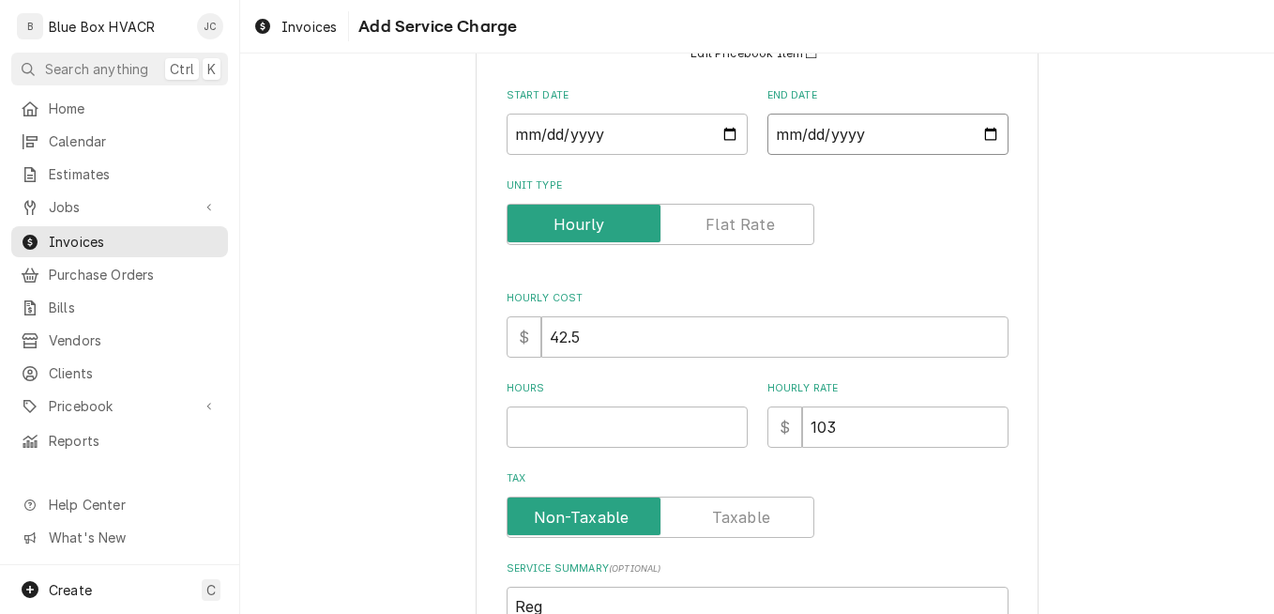
click at [983, 128] on input "End Date" at bounding box center [888, 134] width 241 height 41
type textarea "x"
type input "2025-08-18"
click at [602, 423] on input "Hours" at bounding box center [627, 426] width 241 height 41
type textarea "x"
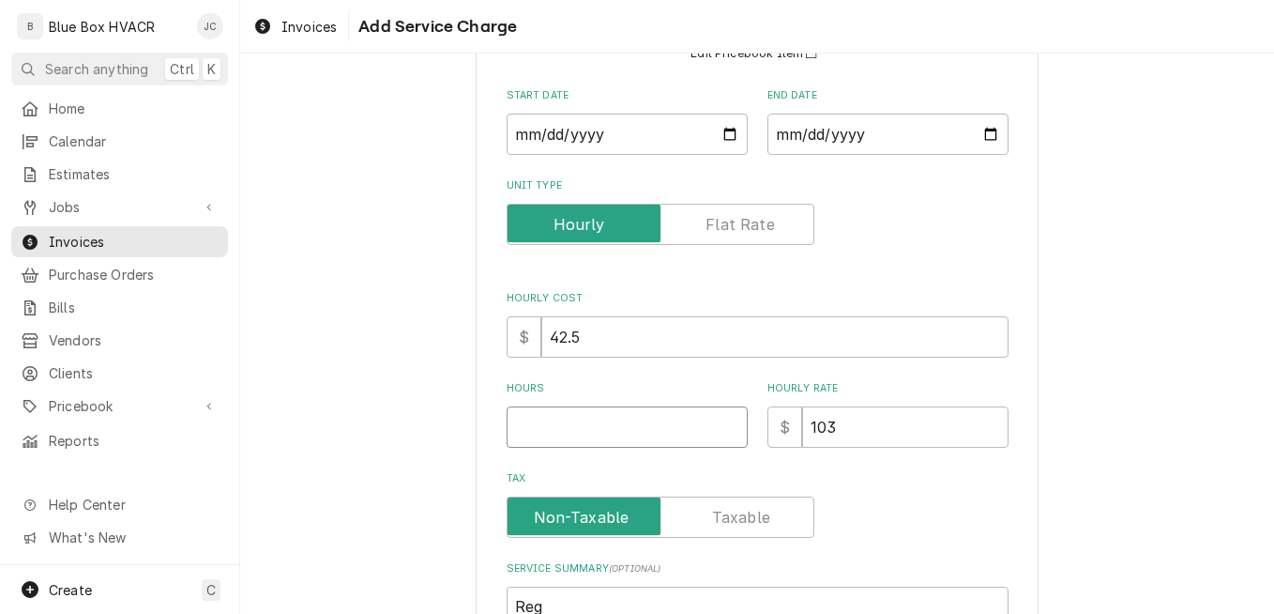
type input "1"
type textarea "x"
type input "1.2"
type textarea "x"
type input "1.25"
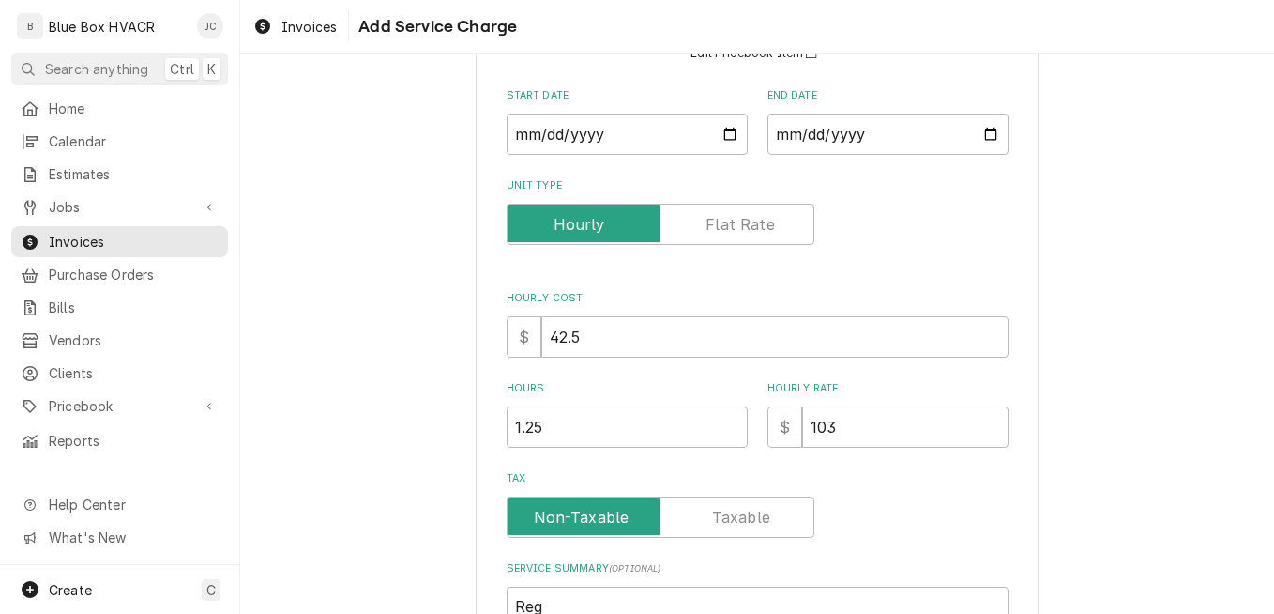
click at [981, 481] on label "Tax" at bounding box center [758, 478] width 502 height 15
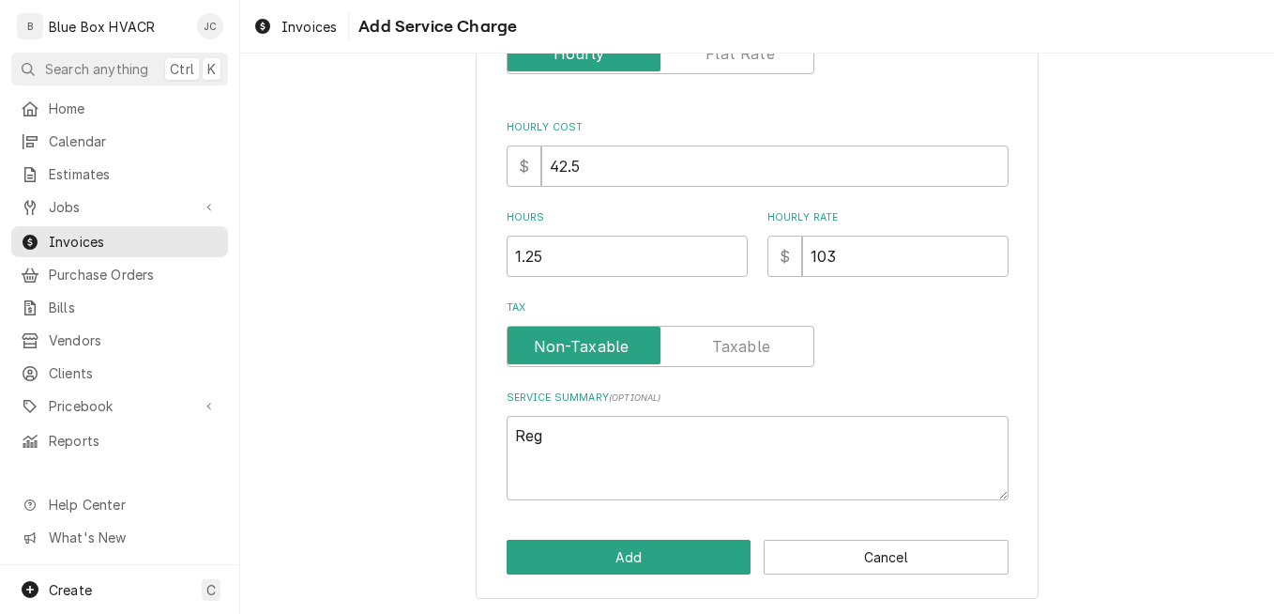
scroll to position [359, 0]
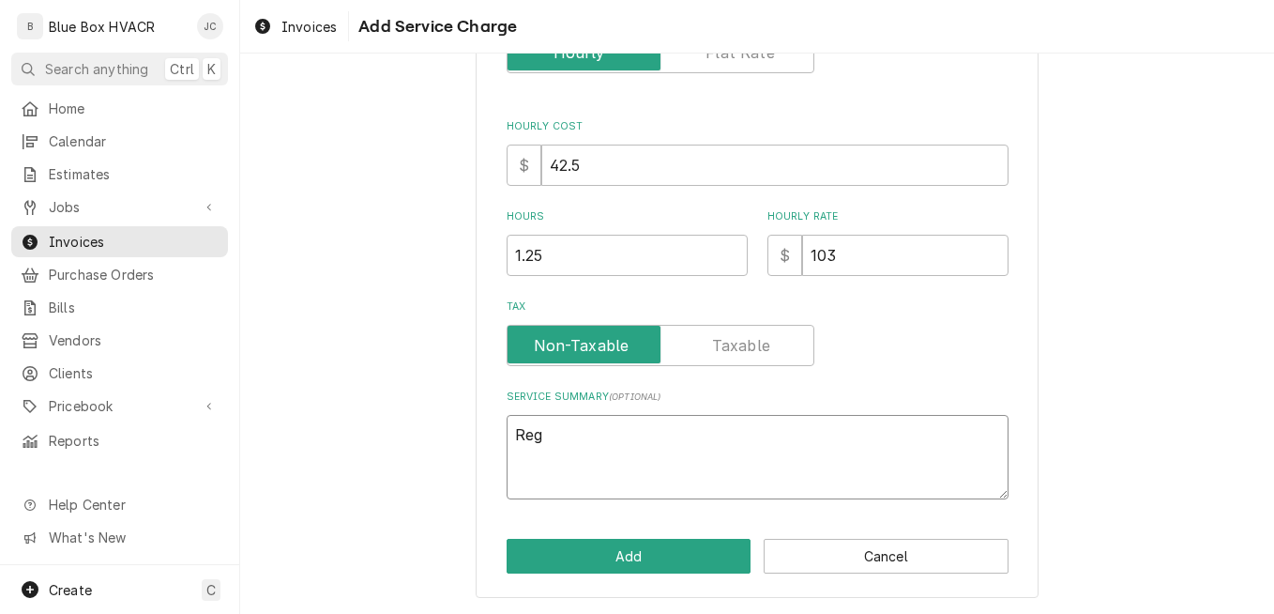
drag, startPoint x: 614, startPoint y: 441, endPoint x: 455, endPoint y: 441, distance: 158.6
click at [456, 441] on div "Please provide the following information to add a new service charge to this in…" at bounding box center [757, 164] width 1034 height 900
type textarea "x"
paste textarea "Arrived on site and checked in with Roy. Was shown the beer tap glycol setup. L…"
type textarea "Arrived on site and checked in with Roy. Was shown the beer tap glycol setup. L…"
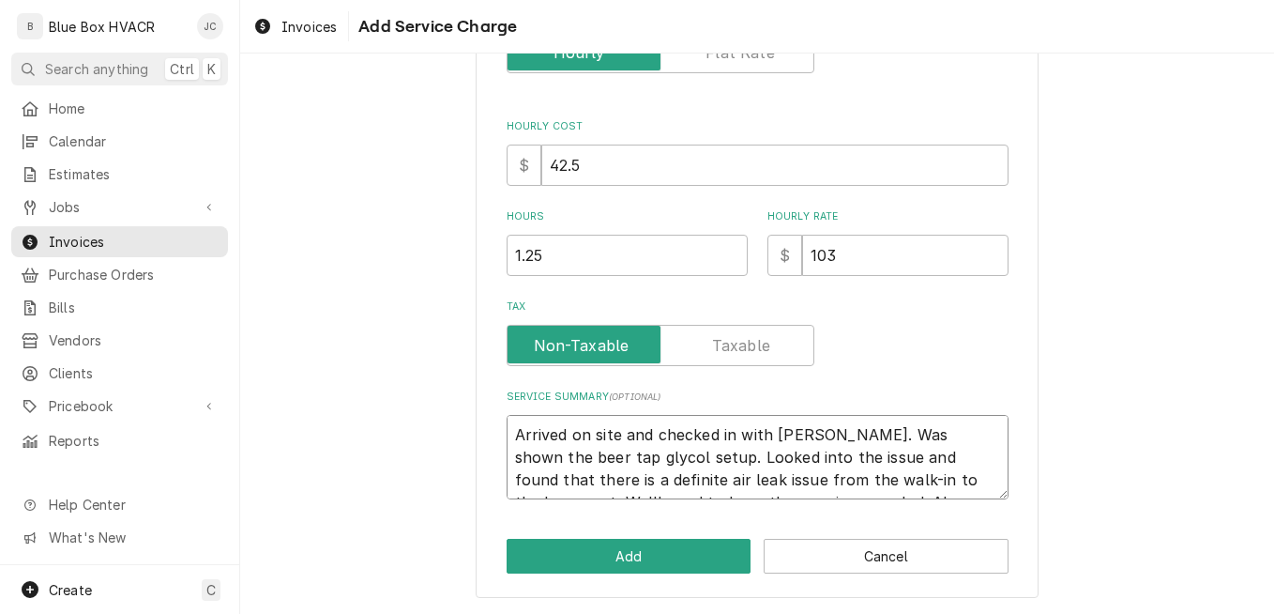
type textarea "x"
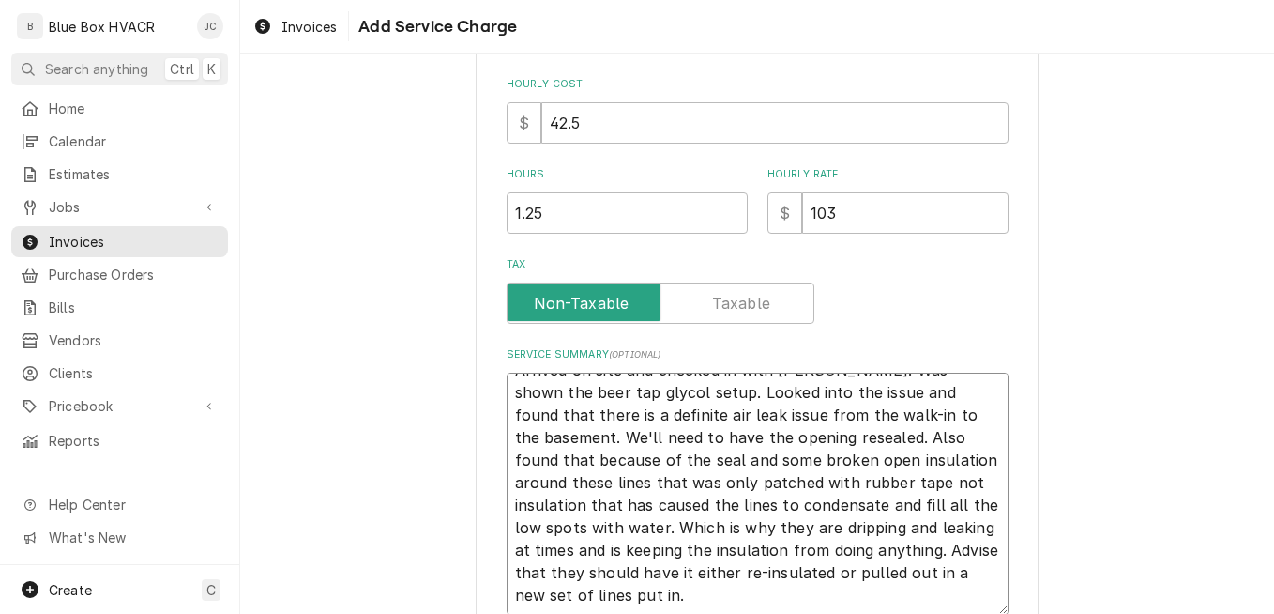
scroll to position [517, 0]
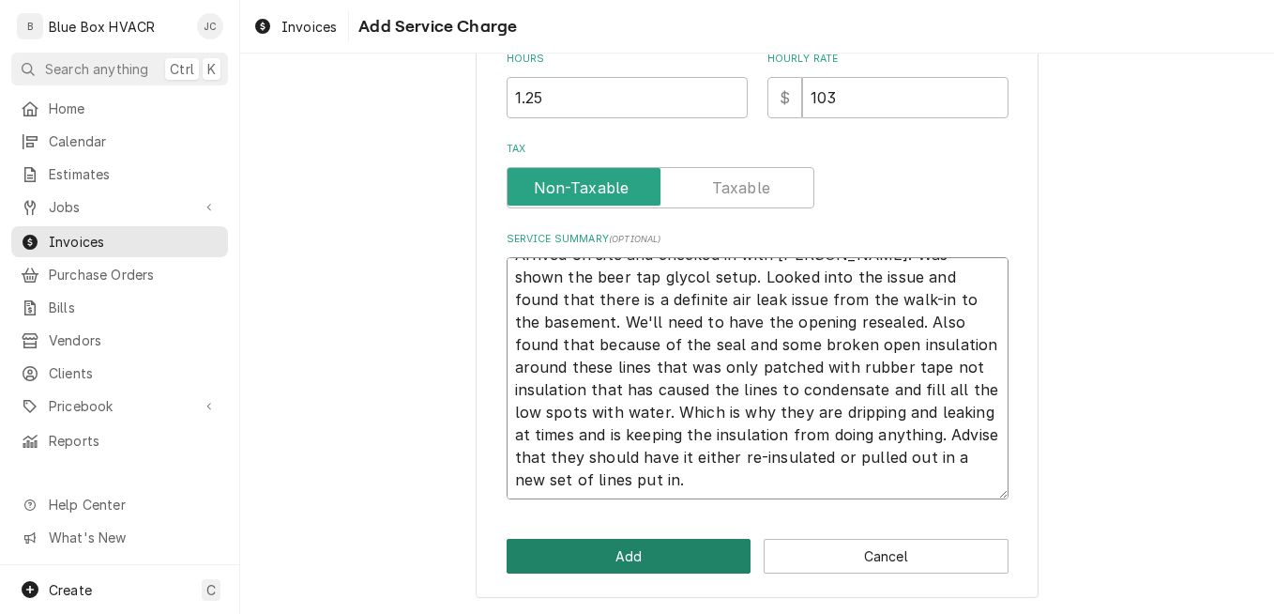
type textarea "Arrived on site and checked in with Roy. Was shown the beer tap glycol setup. L…"
click at [641, 546] on button "Add" at bounding box center [629, 556] width 245 height 35
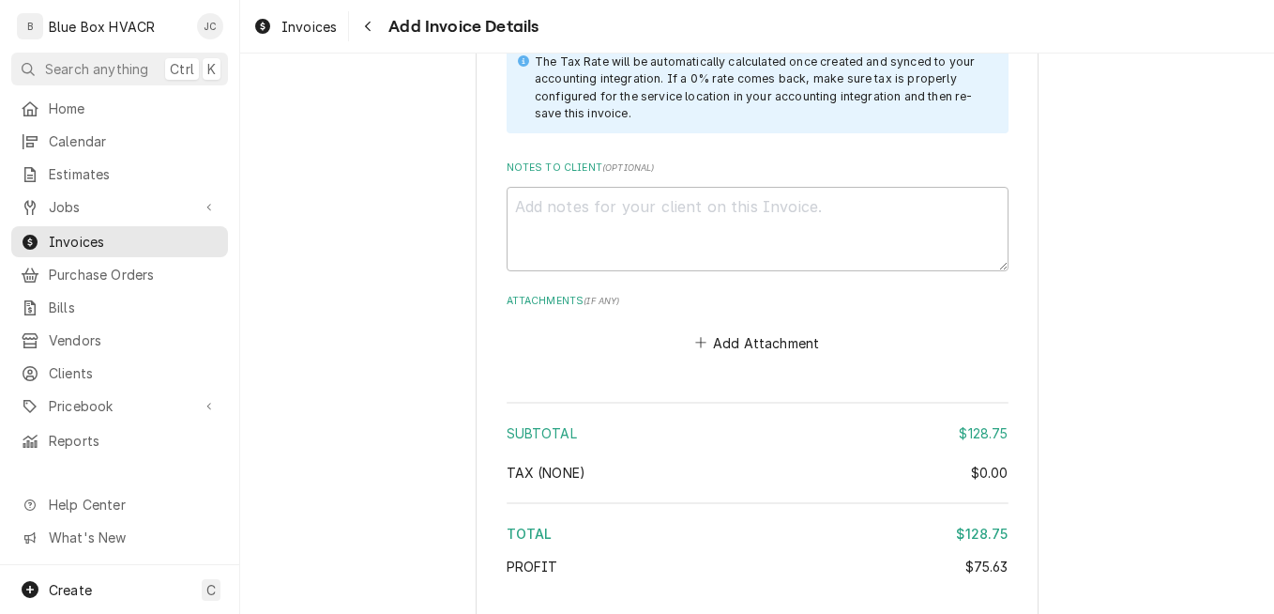
scroll to position [2227, 0]
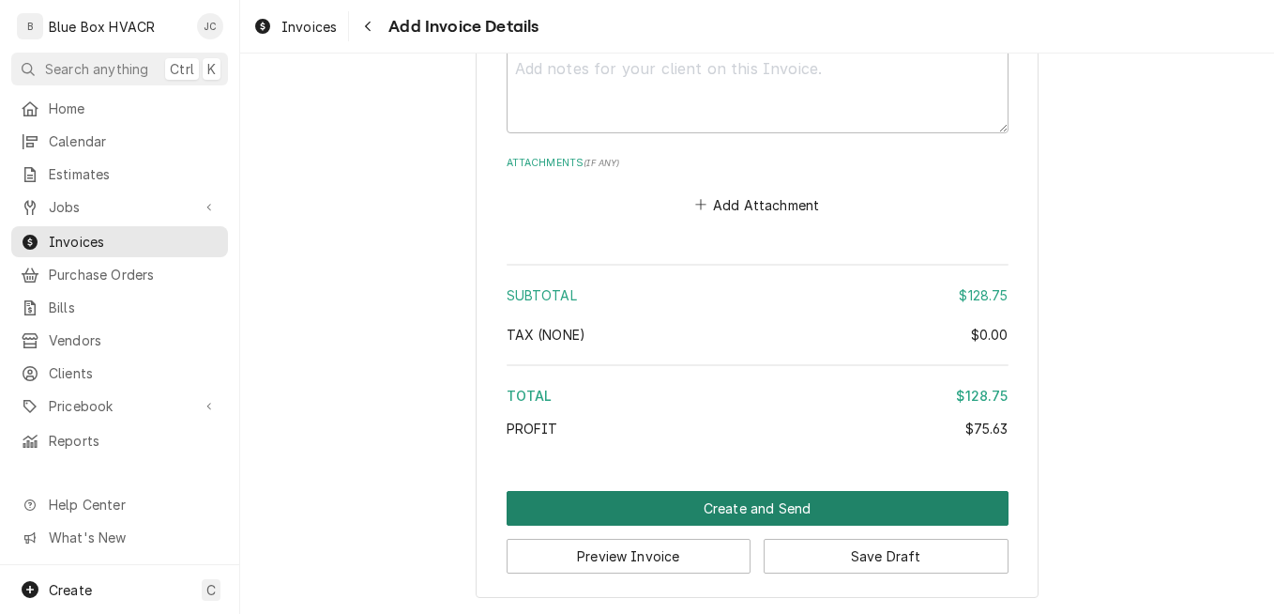
click at [755, 500] on button "Create and Send" at bounding box center [758, 508] width 502 height 35
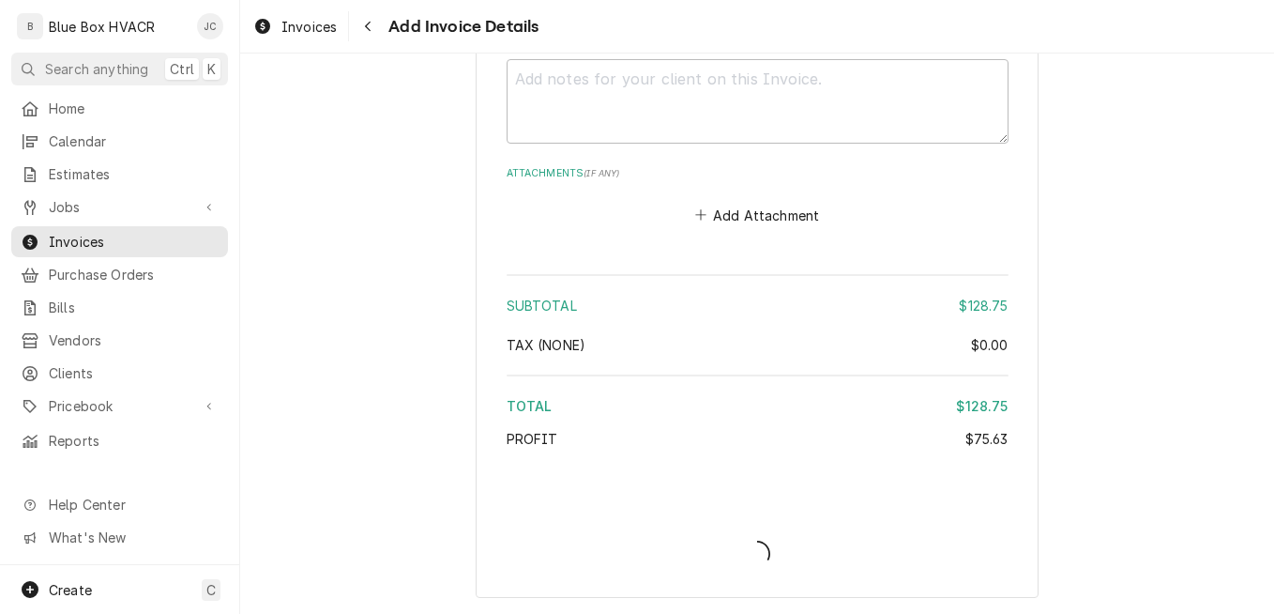
scroll to position [2217, 0]
type textarea "x"
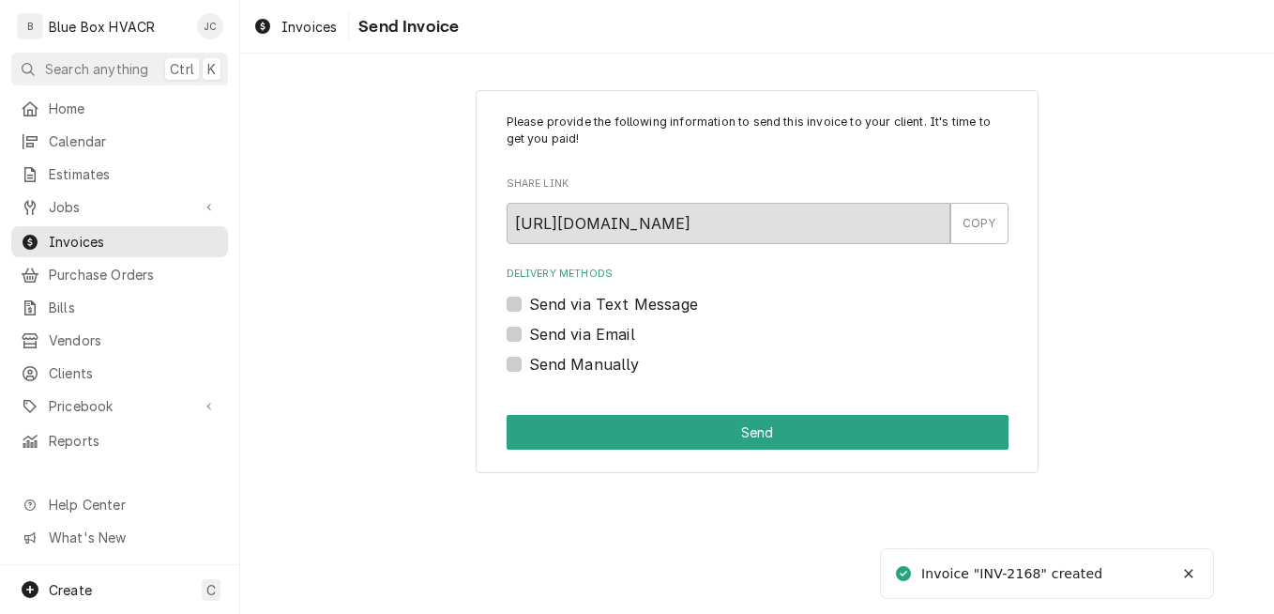
click at [570, 329] on label "Send via Email" at bounding box center [582, 334] width 106 height 23
click at [570, 329] on input "Send via Email" at bounding box center [780, 343] width 502 height 41
checkbox input "true"
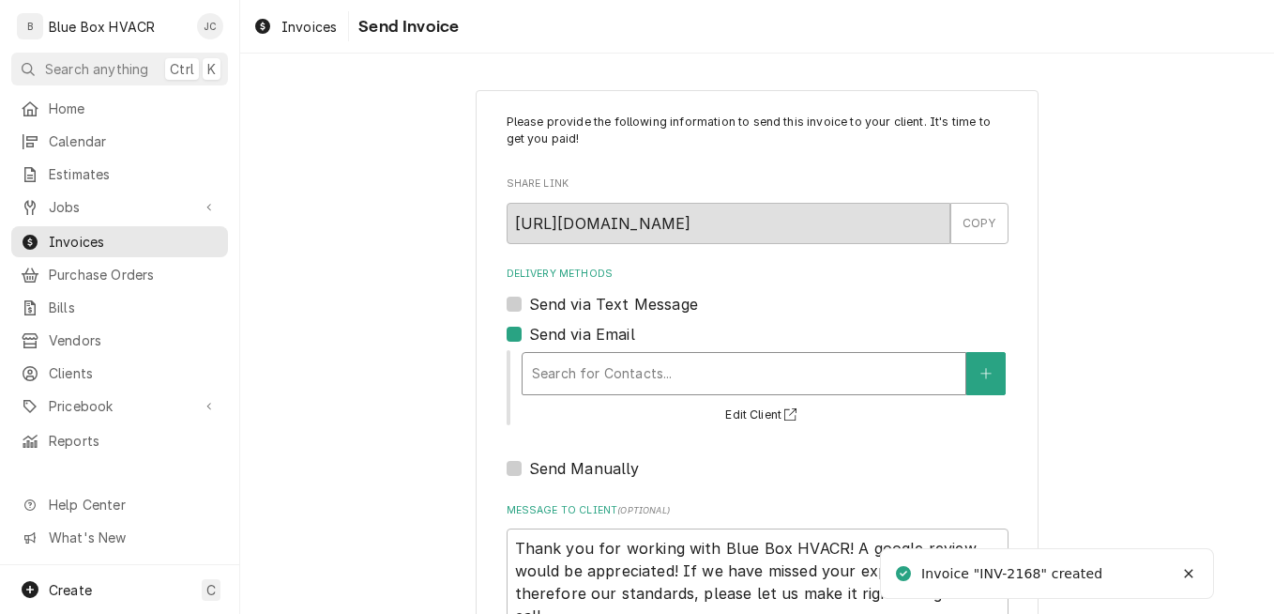
click at [659, 364] on div "Delivery Methods" at bounding box center [744, 374] width 424 height 34
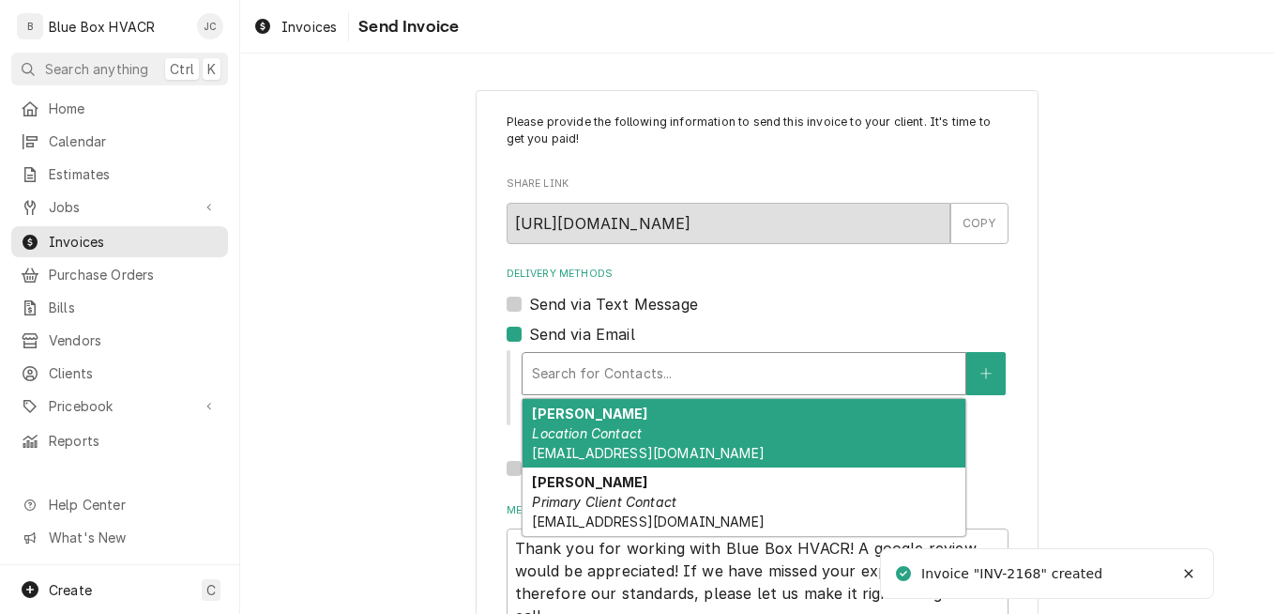
click at [662, 433] on div "Jessica Location Contact ram217home@gmail.com" at bounding box center [744, 433] width 443 height 69
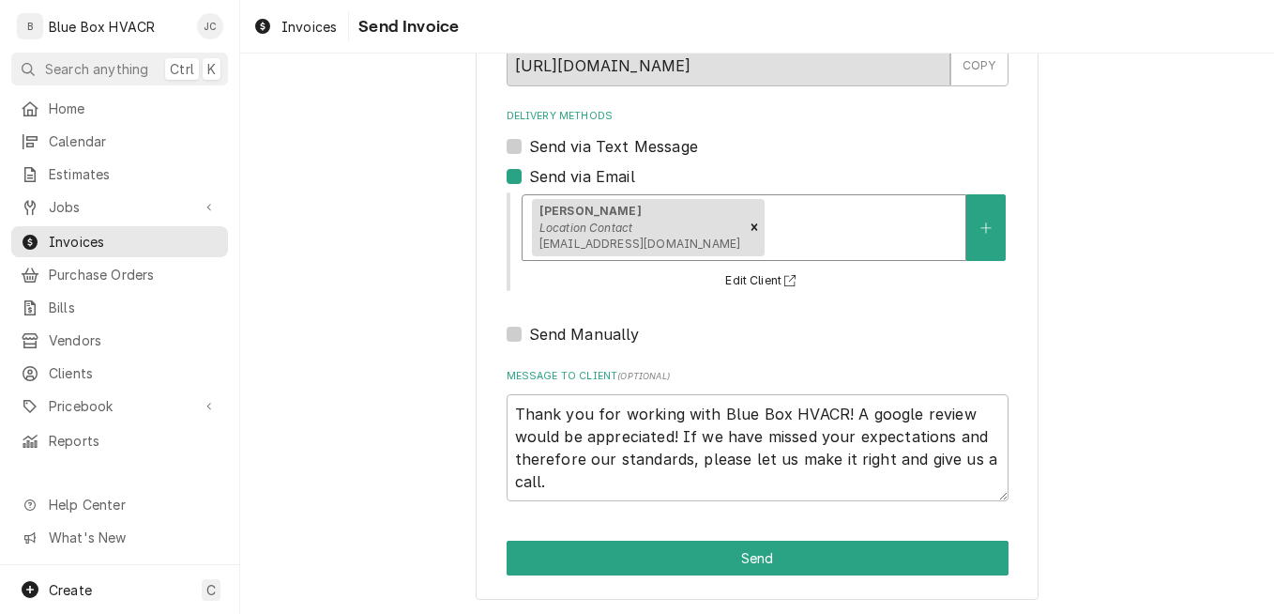
scroll to position [160, 0]
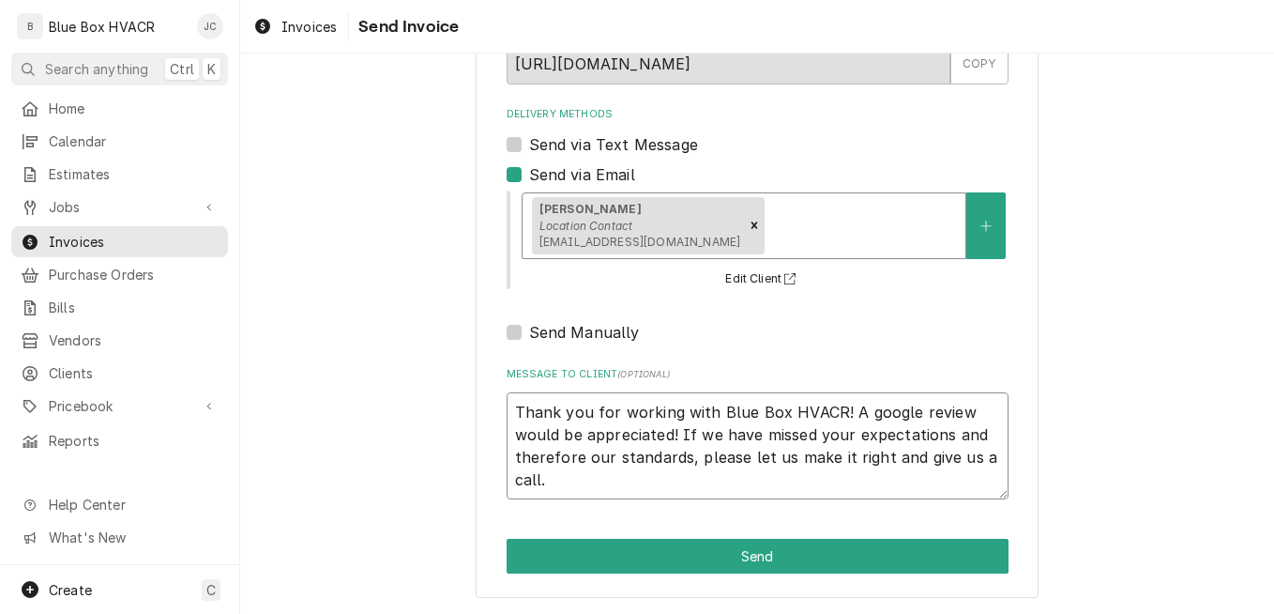
click at [510, 411] on textarea "Thank you for working with Blue Box HVACR! A google review would be appreciated…" at bounding box center [758, 445] width 502 height 107
type textarea "x"
type textarea "Thank you for working with Blue Box HVACR! A google review would be appreciated…"
type textarea "x"
type textarea "Thank you for working with Blue Box HVACR! A google review would be appreciated…"
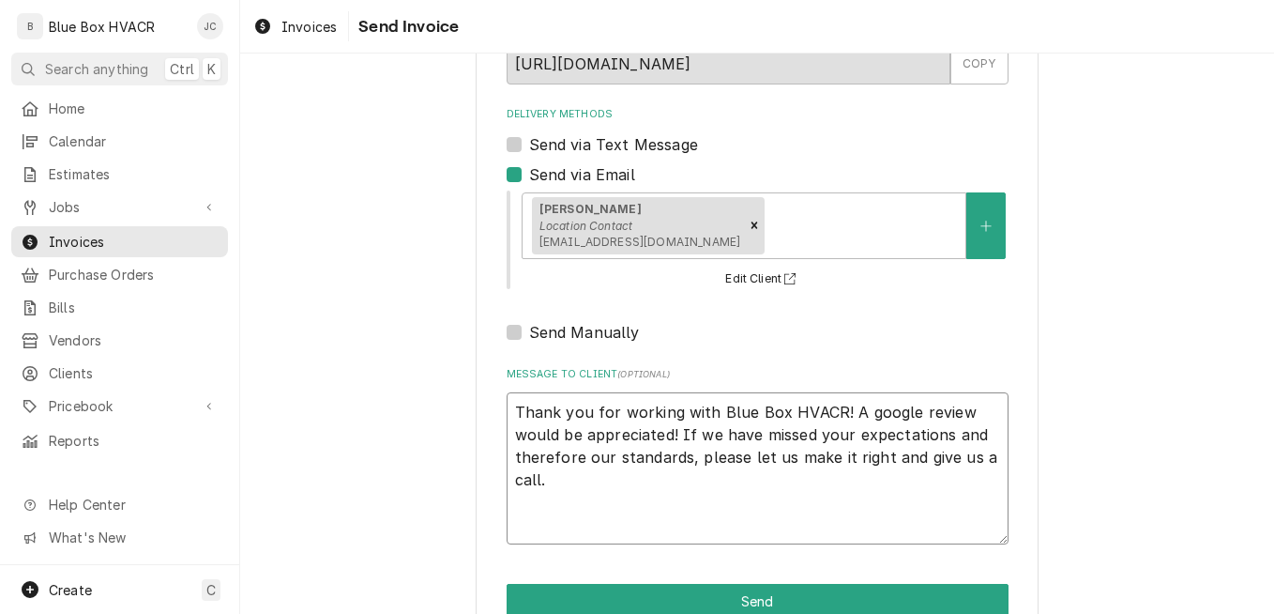
type textarea "x"
type textarea "T Thank you for working with Blue Box HVACR! A google review would be appreciat…"
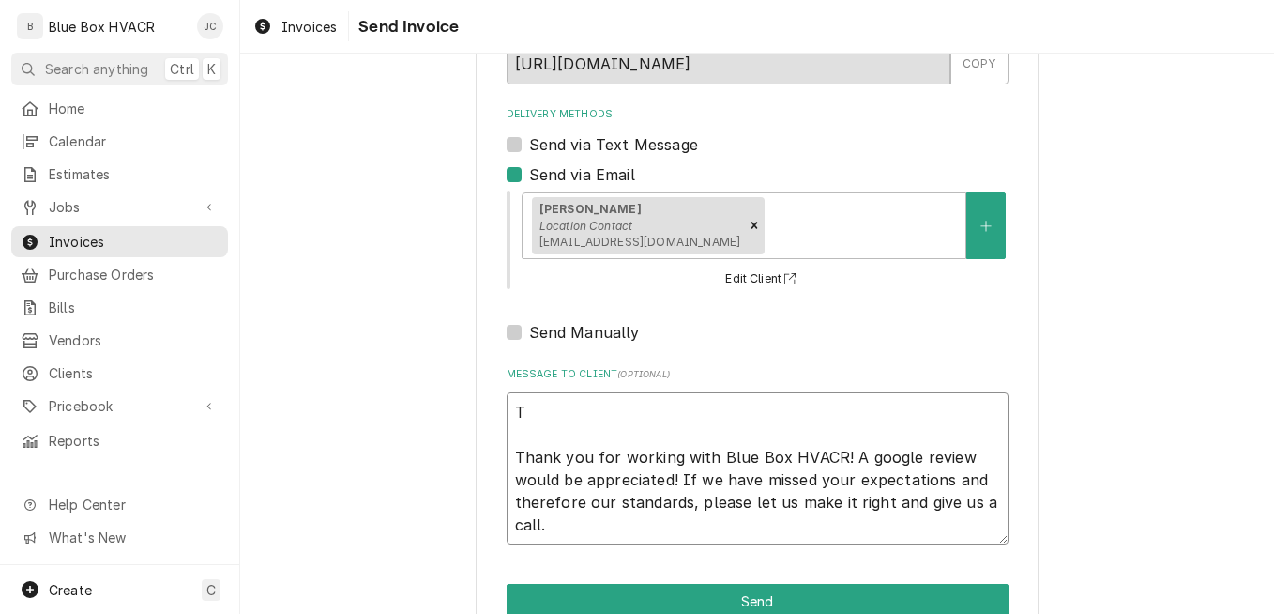
type textarea "x"
type textarea "Th Thank you for working with Blue Box HVACR! A google review would be apprecia…"
type textarea "x"
type textarea "Thi Thank you for working with Blue Box HVACR! A google review would be appreci…"
type textarea "x"
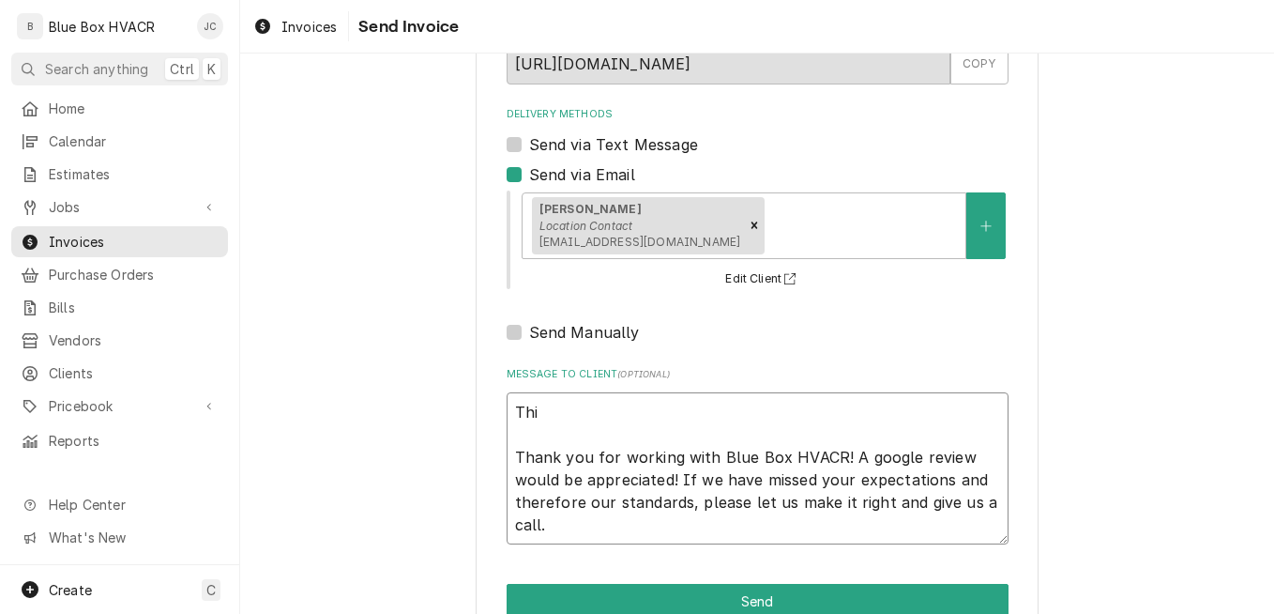
type textarea "This Thank you for working with Blue Box HVACR! A google review would be apprec…"
type textarea "x"
type textarea "This Thank you for working with Blue Box HVACR! A google review would be apprec…"
type textarea "x"
type textarea "This i Thank you for working with Blue Box HVACR! A google review would be appr…"
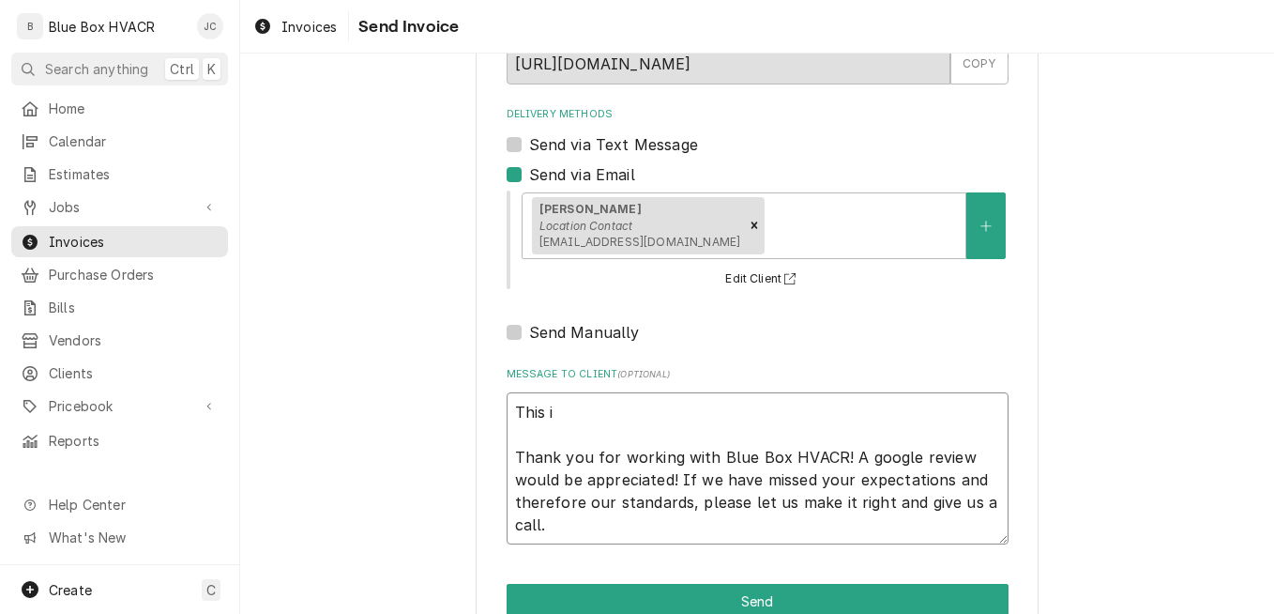
type textarea "x"
type textarea "This is Thank you for working with Blue Box HVACR! A google review would be app…"
type textarea "x"
type textarea "This is Thank you for working with Blue Box HVACR! A google review would be app…"
type textarea "x"
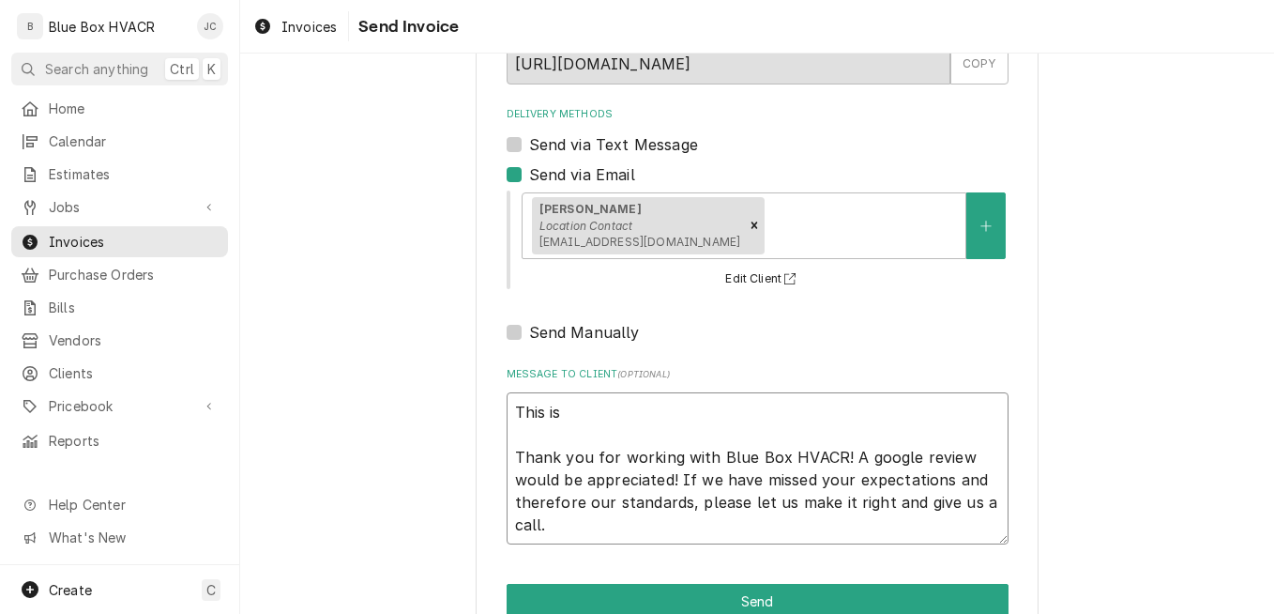
type textarea "This is t Thank you for working with Blue Box HVACR! A google review would be a…"
type textarea "x"
type textarea "This is th Thank you for working with Blue Box HVACR! A google review would be …"
type textarea "x"
type textarea "This is the Thank you for working with Blue Box HVACR! A google review would be…"
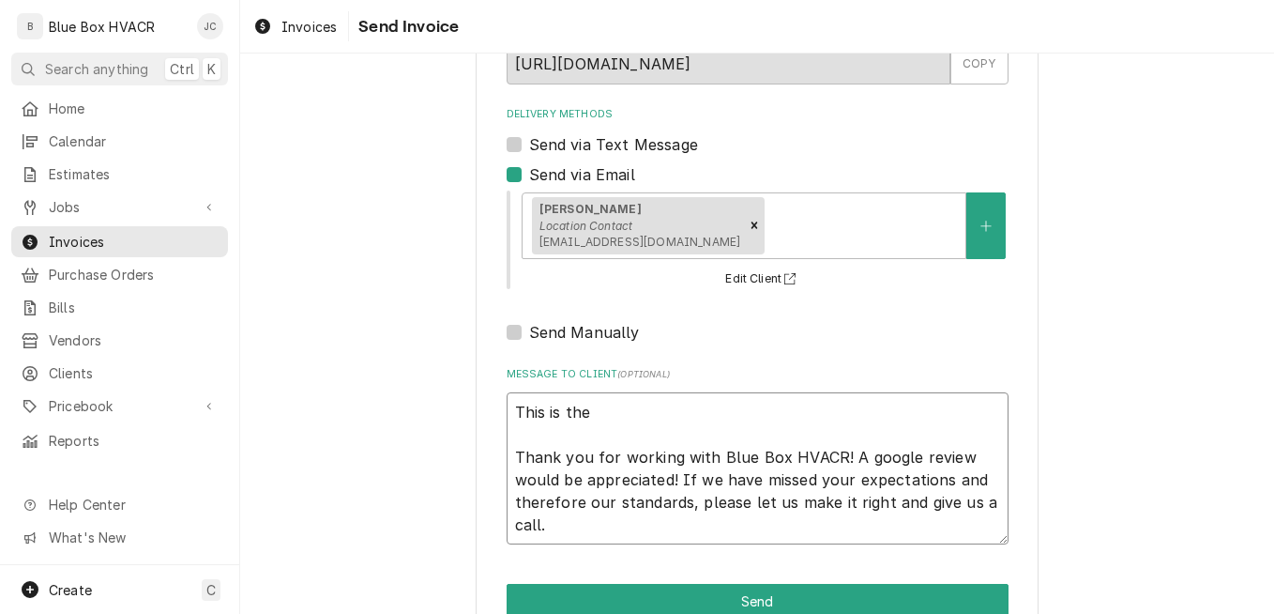
type textarea "x"
type textarea "This is the Thank you for working with Blue Box HVACR! A google review would be…"
type textarea "x"
type textarea "This is the n Thank you for working with Blue Box HVACR! A google review would …"
type textarea "x"
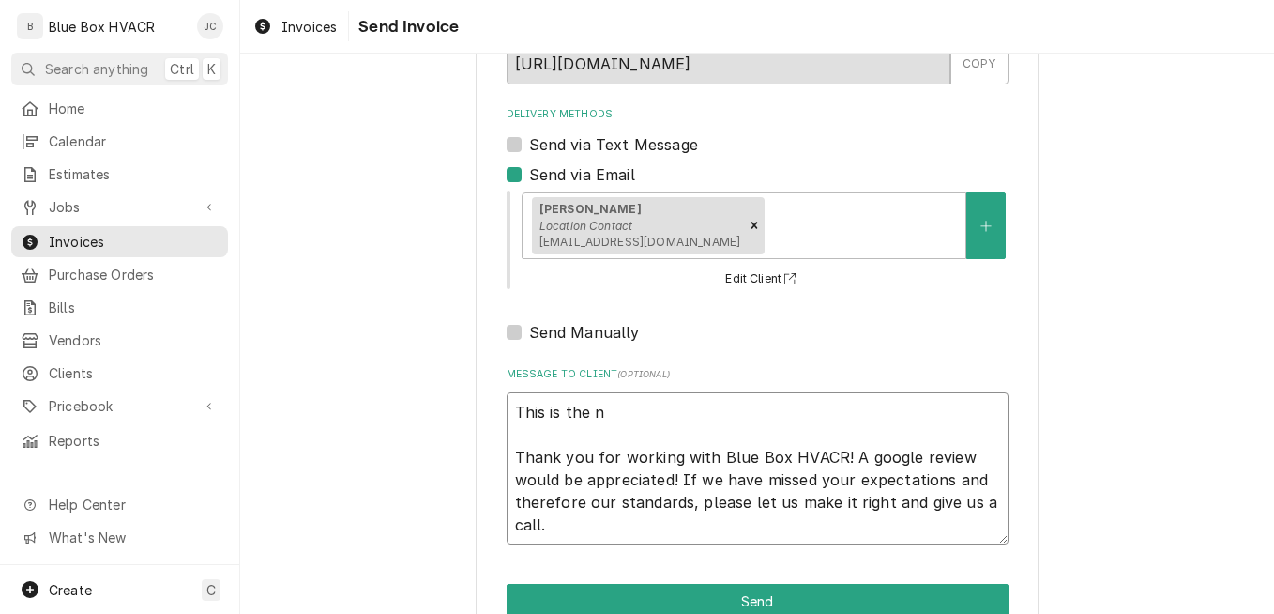
type textarea "This is the ne Thank you for working with Blue Box HVACR! A google review would…"
type textarea "x"
type textarea "This is the new Thank you for working with Blue Box HVACR! A google review woul…"
type textarea "x"
type textarea "This is the new Thank you for working with Blue Box HVACR! A google review woul…"
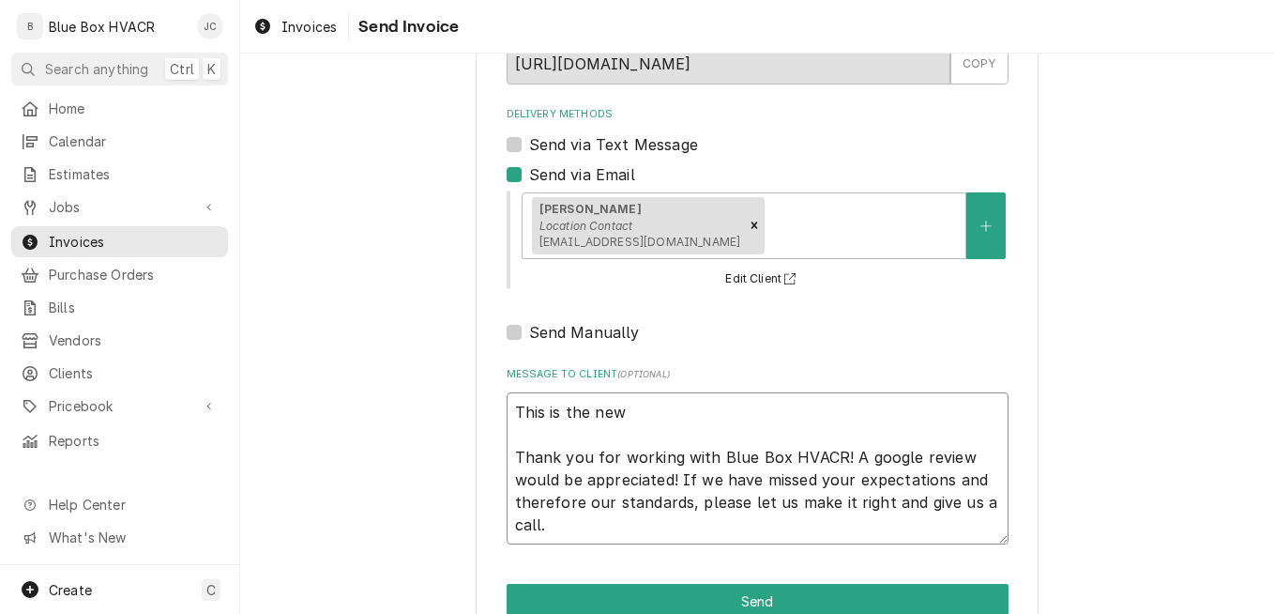
type textarea "x"
type textarea "This is the new i Thank you for working with Blue Box HVACR! A google review wo…"
type textarea "x"
type textarea "This is the new in Thank you for working with Blue Box HVACR! A google review w…"
type textarea "x"
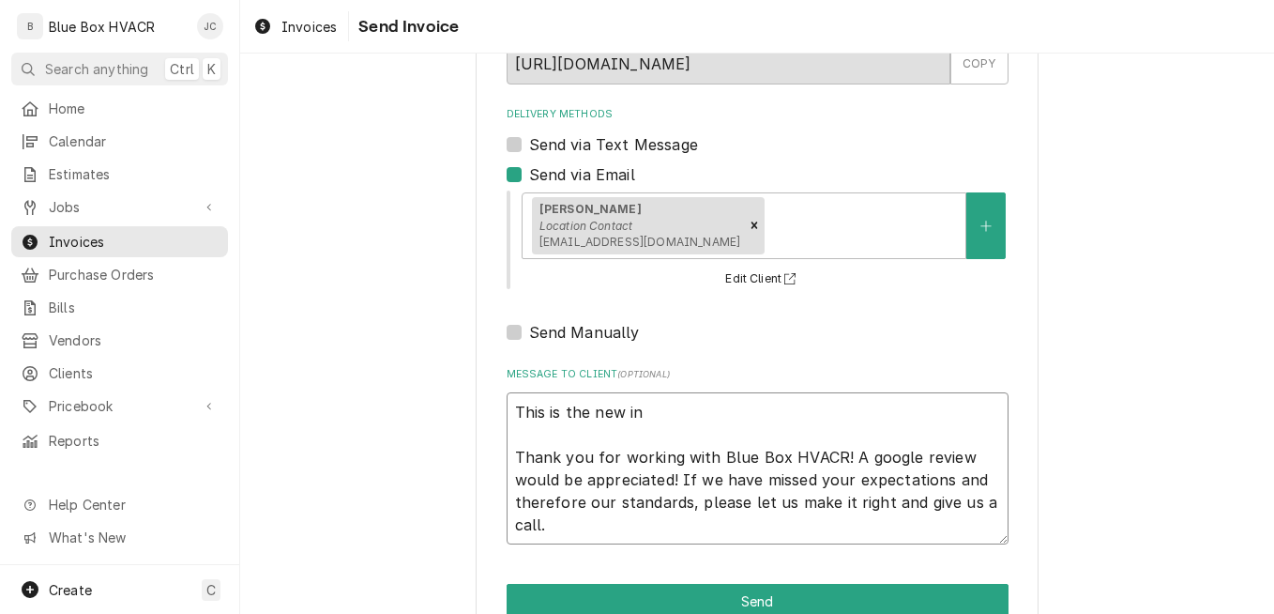
type textarea "This is the new inv Thank you for working with Blue Box HVACR! A google review …"
type textarea "x"
type textarea "This is the new invo Thank you for working with Blue Box HVACR! A google review…"
type textarea "x"
type textarea "This is the new invoc Thank you for working with Blue Box HVACR! A google revie…"
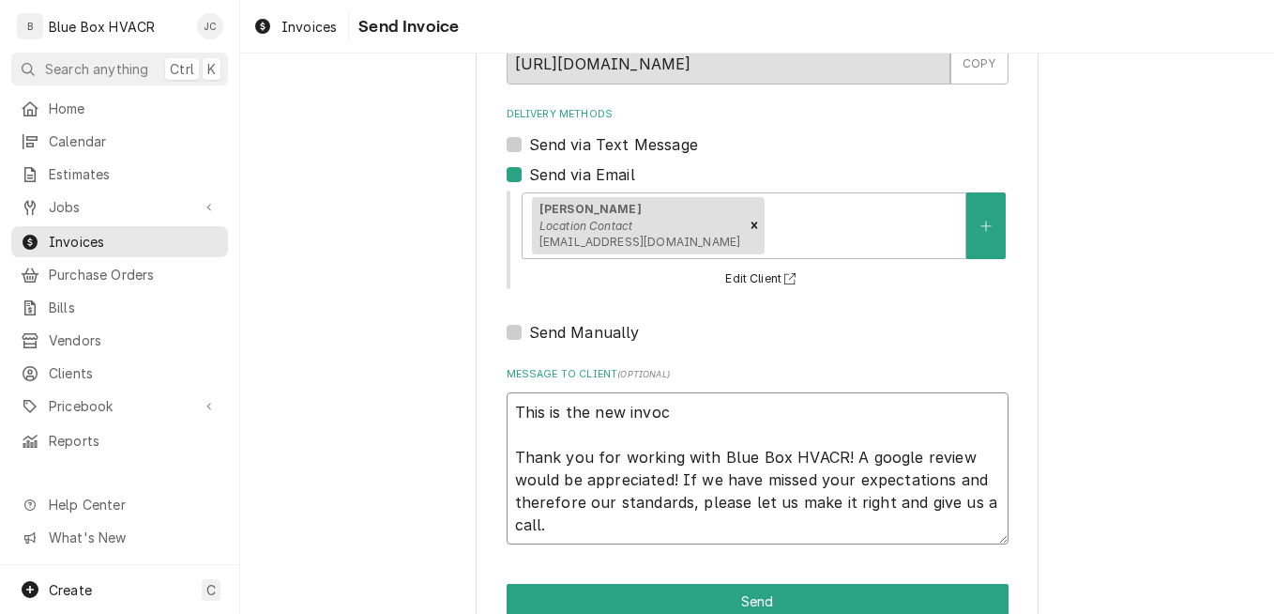
type textarea "x"
type textarea "This is the new invoci Thank you for working with Blue Box HVACR! A google revi…"
type textarea "x"
type textarea "This is the new invocic Thank you for working with Blue Box HVACR! A google rev…"
type textarea "x"
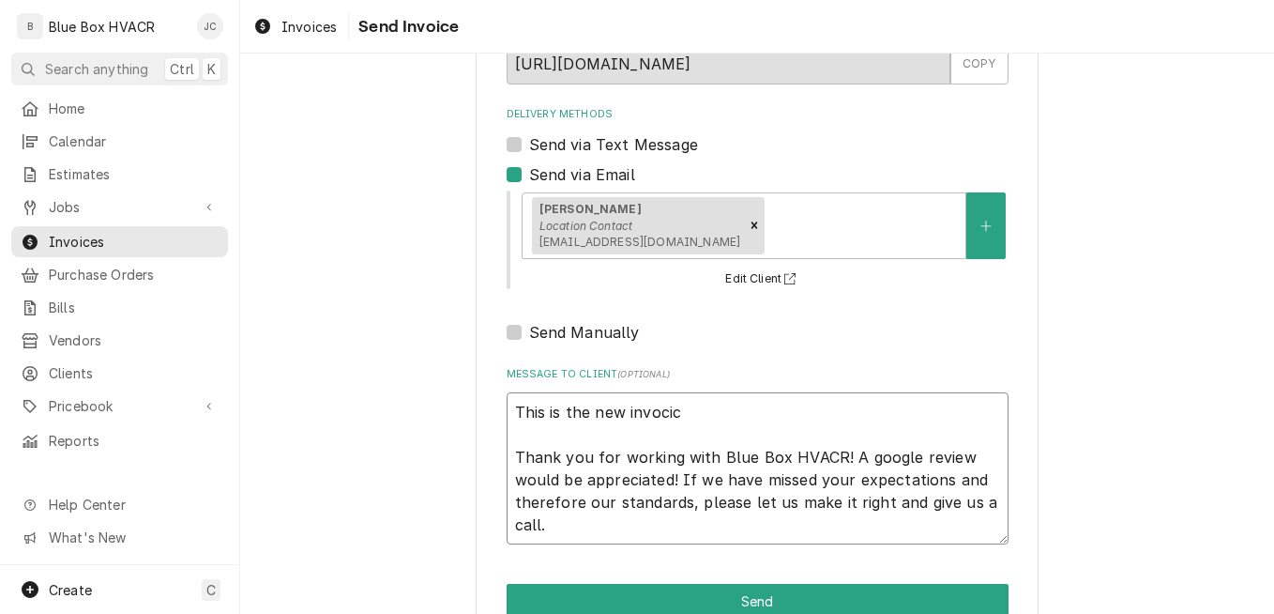
type textarea "This is the new invocice Thank you for working with Blue Box HVACR! A google re…"
type textarea "x"
type textarea "This is the new invocic Thank you for working with Blue Box HVACR! A google rev…"
type textarea "x"
type textarea "This is the new invoci Thank you for working with Blue Box HVACR! A google revi…"
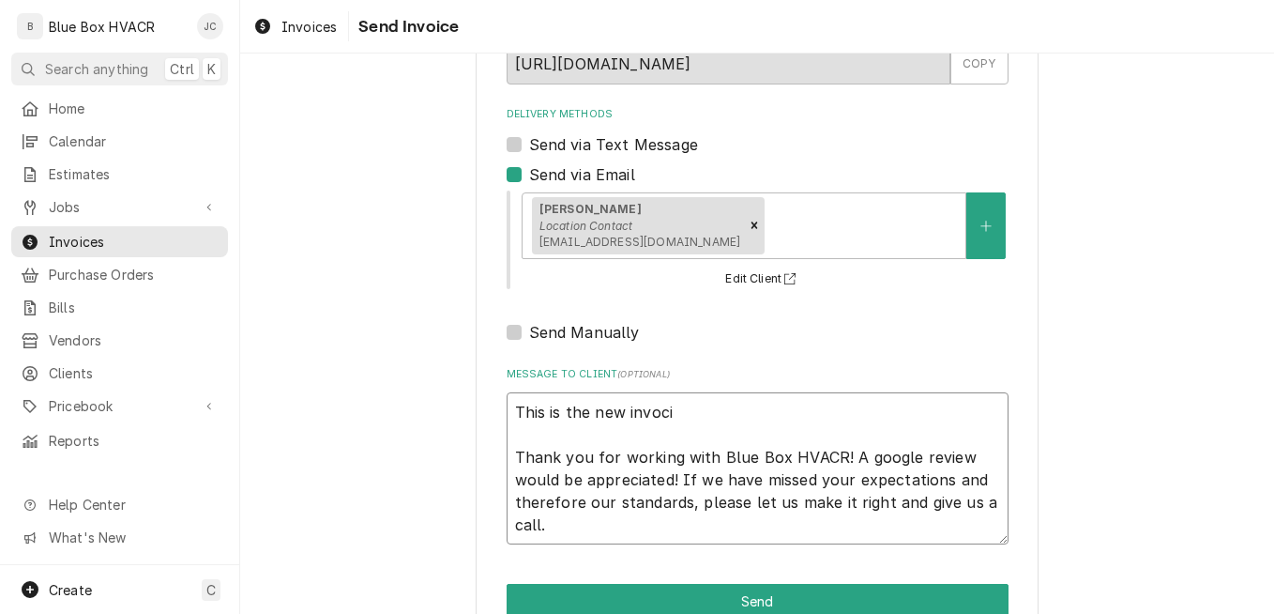
type textarea "x"
type textarea "This is the new invoc Thank you for working with Blue Box HVACR! A google revie…"
type textarea "x"
type textarea "This is the new invo Thank you for working with Blue Box HVACR! A google review…"
type textarea "x"
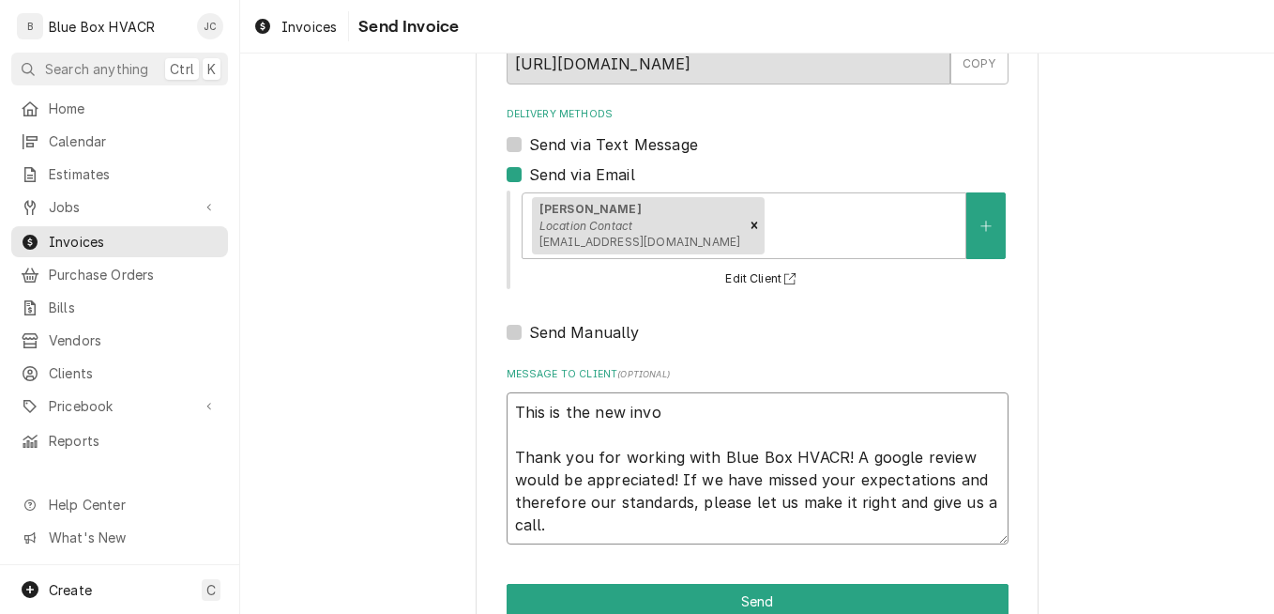
type textarea "This is the new inv Thank you for working with Blue Box HVACR! A google review …"
type textarea "x"
type textarea "This is the new invo Thank you for working with Blue Box HVACR! A google review…"
type textarea "x"
type textarea "This is the new invoi Thank you for working with Blue Box HVACR! A google revie…"
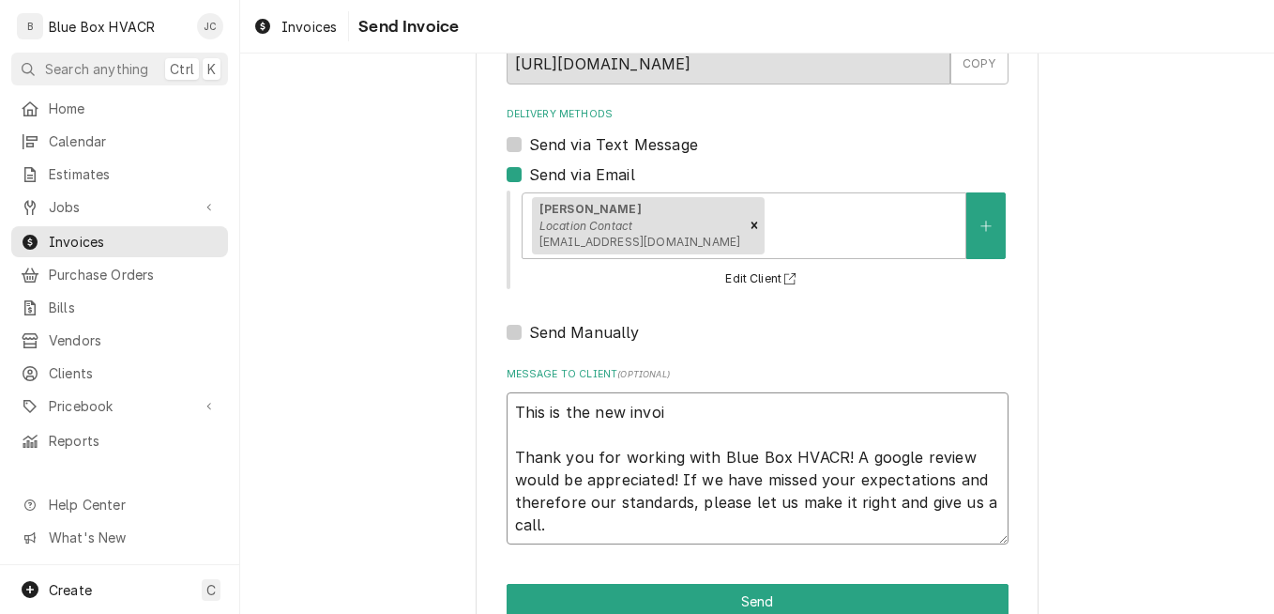
type textarea "x"
type textarea "This is the new invoic Thank you for working with Blue Box HVACR! A google revi…"
type textarea "x"
type textarea "This is the new invoice Thank you for working with Blue Box HVACR! A google rev…"
type textarea "x"
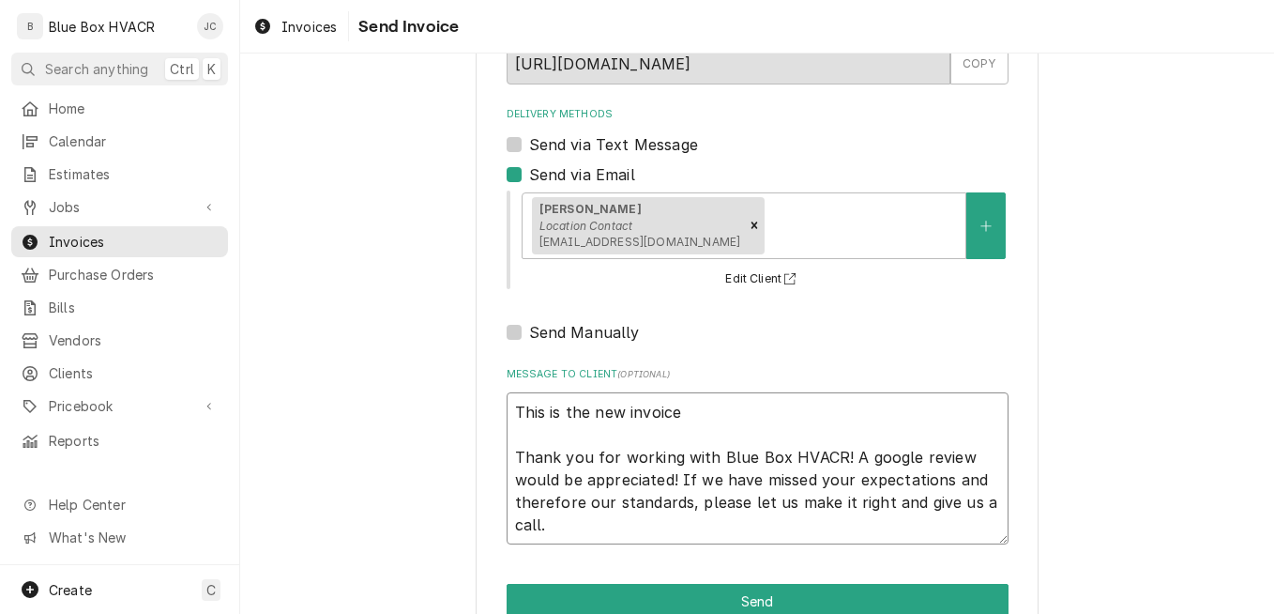
type textarea "This is the new invoice Thank you for working with Blue Box HVACR! A google rev…"
type textarea "x"
type textarea "This is the new invoice f Thank you for working with Blue Box HVACR! A google r…"
type textarea "x"
type textarea "This is the new invoice fo Thank you for working with Blue Box HVACR! A google …"
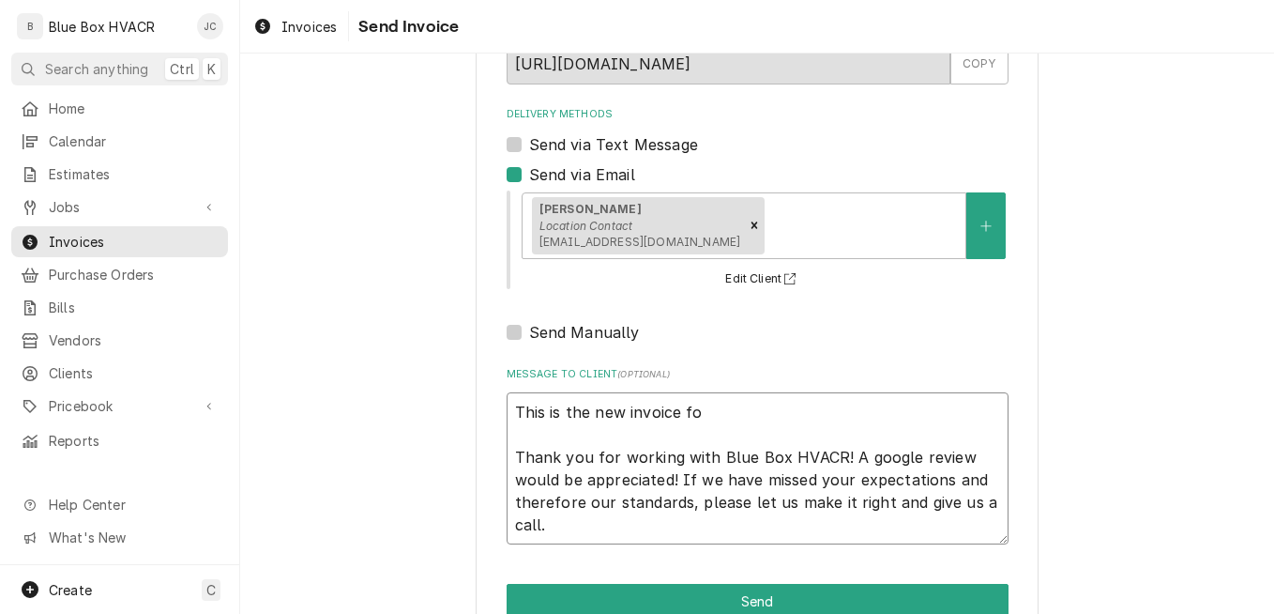
type textarea "x"
type textarea "This is the new invoice for Thank you for working with Blue Box HVACR! A google…"
type textarea "x"
type textarea "This is the new invoice for Thank you for working with Blue Box HVACR! A google…"
type textarea "x"
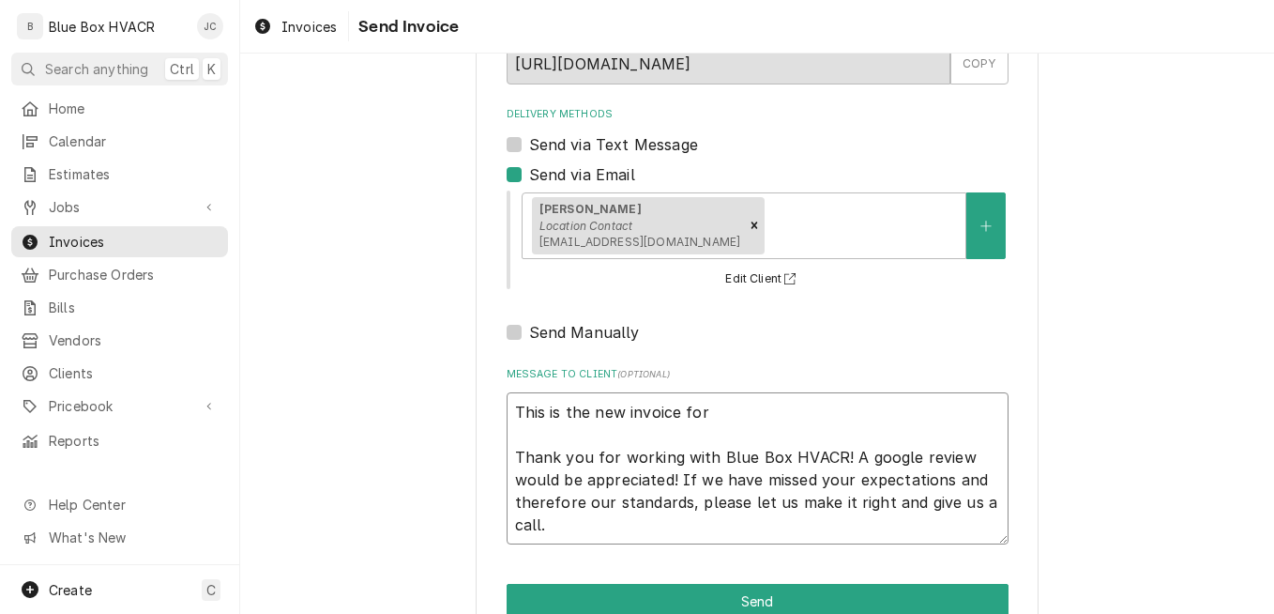
type textarea "This is the new invoice for t Thank you for working with Blue Box HVACR! A goog…"
type textarea "x"
type textarea "This is the new invoice for the Thank you for working with Blue Box HVACR! A go…"
type textarea "x"
type textarea "This is the new invoice for the Thank you for working with Blue Box HVACR! A go…"
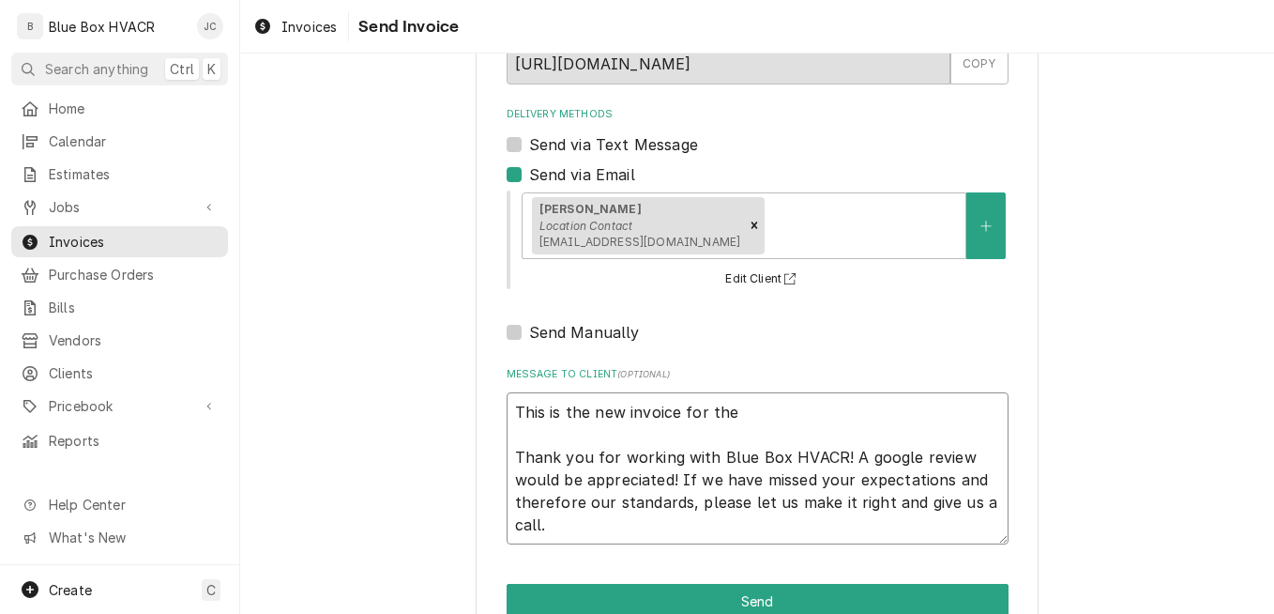
type textarea "x"
type textarea "This is the new invoice for the c Thank you for working with Blue Box HVACR! A …"
type textarea "x"
type textarea "This is the new invoice for the ch Thank you for working with Blue Box HVACR! A…"
type textarea "x"
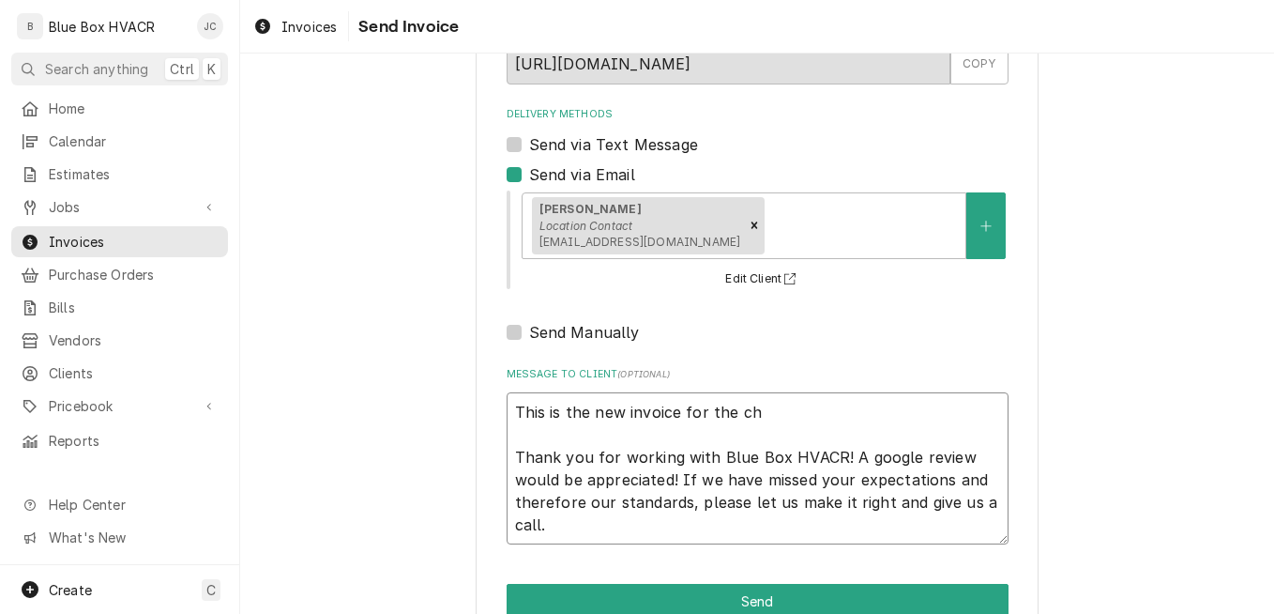
type textarea "This is the new invoice for the che Thank you for working with Blue Box HVACR! …"
type textarea "x"
type textarea "This is the new invoice for the chec Thank you for working with Blue Box HVACR!…"
type textarea "x"
type textarea "This is the new invoice for the check Thank you for working with Blue Box HVACR…"
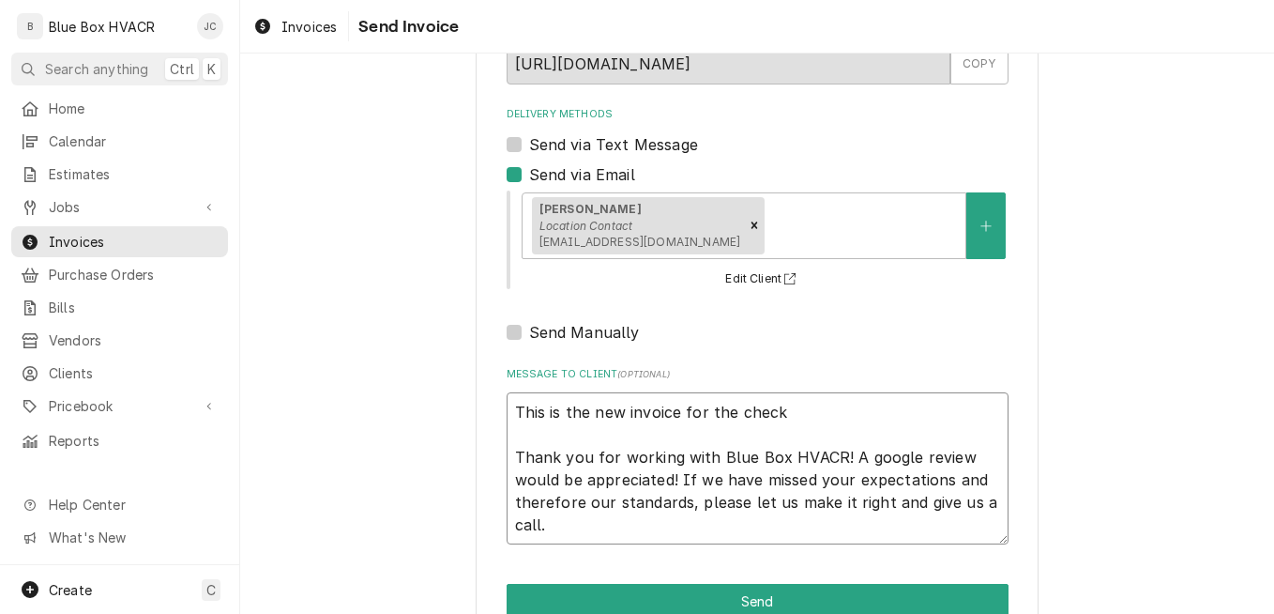
type textarea "x"
type textarea "This is the new invoice for the checki Thank you for working with Blue Box HVAC…"
type textarea "x"
type textarea "This is the new invoice for the checkin Thank you for working with Blue Box HVA…"
type textarea "x"
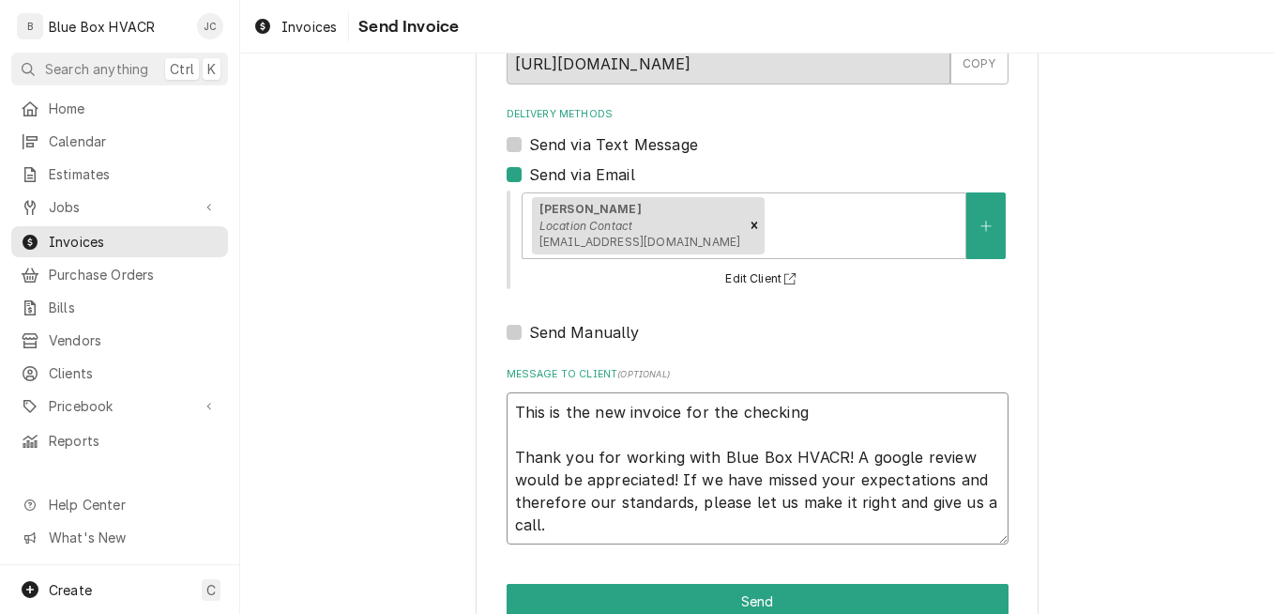
type textarea "This is the new invoice for the checking Thank you for working with Blue Box HV…"
type textarea "x"
type textarea "This is the new invoice for the checking o Thank you for working with Blue Box …"
type textarea "x"
type textarea "This is the new invoice for the checking Thank you for working with Blue Box HV…"
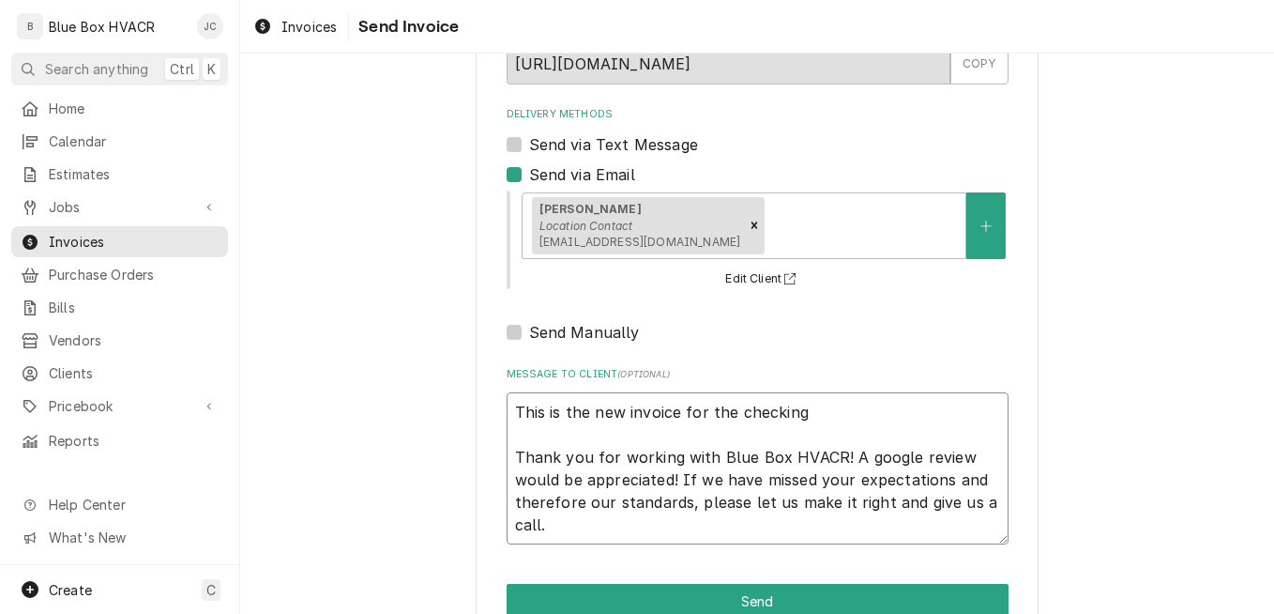
type textarea "x"
type textarea "This is the new invoice for the checking a Thank you for working with Blue Box …"
type textarea "x"
type textarea "This is the new invoice for the checking an Thank you for working with Blue Box…"
type textarea "x"
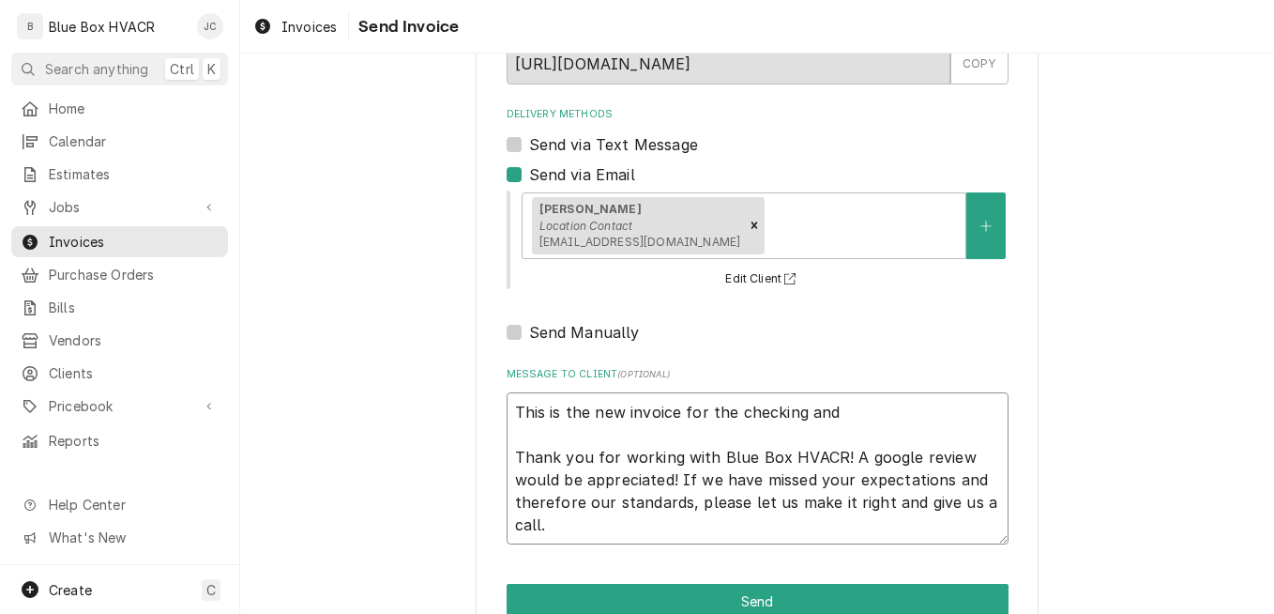
type textarea "This is the new invoice for the checking and Thank you for working with Blue Bo…"
type textarea "x"
type textarea "This is the new invoice for the checking and a Thank you for working with Blue …"
type textarea "x"
type textarea "This is the new invoice for the checking and ad Thank you for working with Blue…"
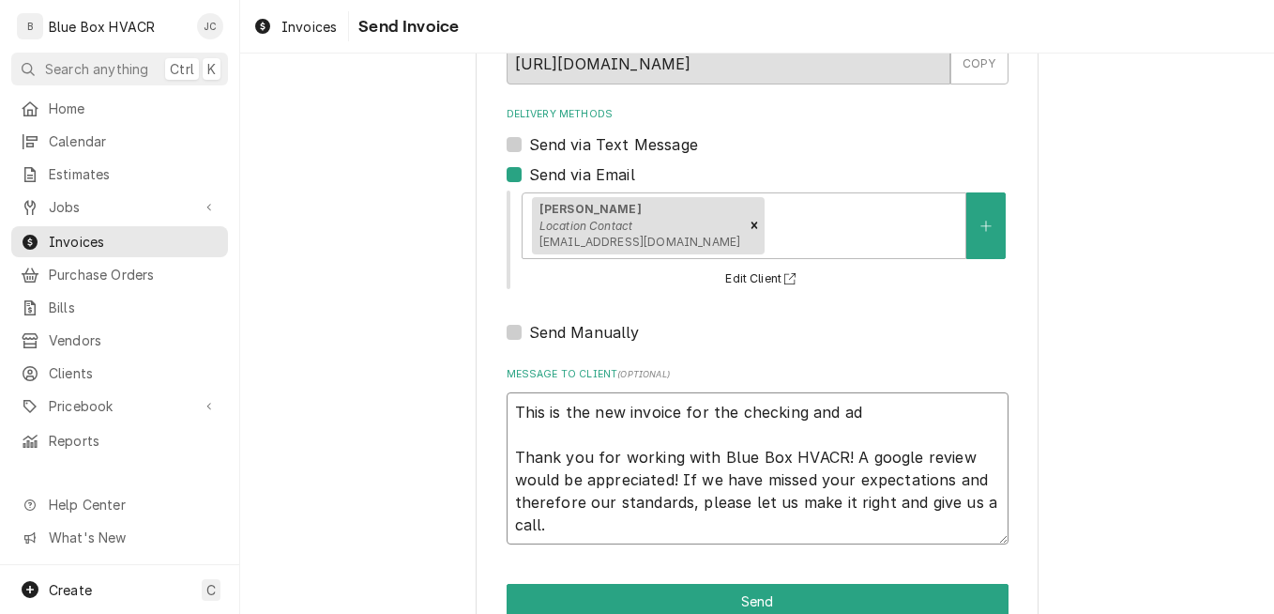
type textarea "x"
type textarea "This is the new invoice for the checking and adv Thank you for working with Blu…"
type textarea "x"
type textarea "This is the new invoice for the checking and advi Thank you for working with Bl…"
type textarea "x"
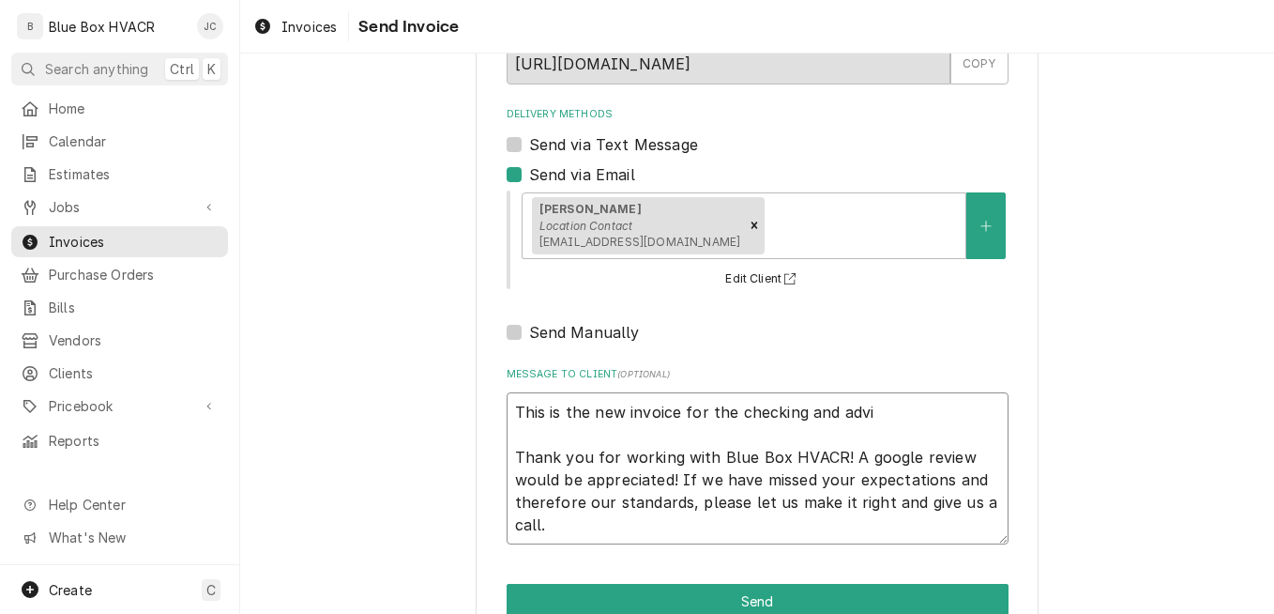
type textarea "This is the new invoice for the checking and advis Thank you for working with B…"
type textarea "x"
type textarea "This is the new invoice for the checking and advise Thank you for working with …"
type textarea "x"
type textarea "This is the new invoice for the checking and advisem Thank you for working with…"
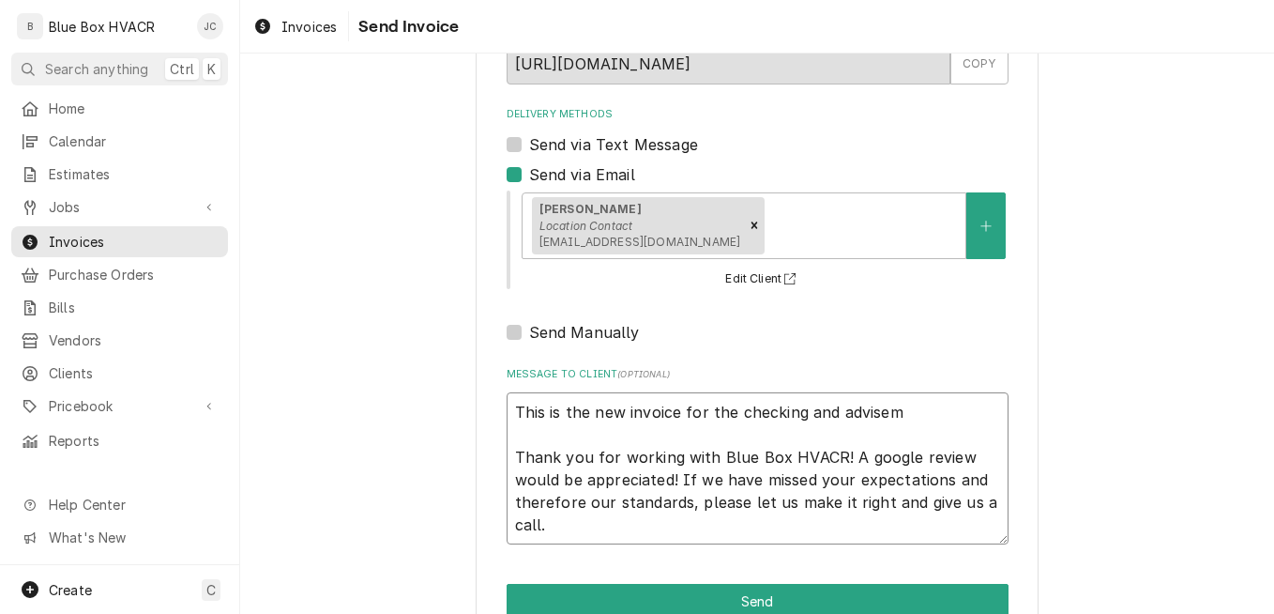
type textarea "x"
type textarea "This is the new invoice for the checking and adviseme Thank you for working wit…"
type textarea "x"
type textarea "This is the new invoice for the checking and advisemen Thank you for working wi…"
type textarea "x"
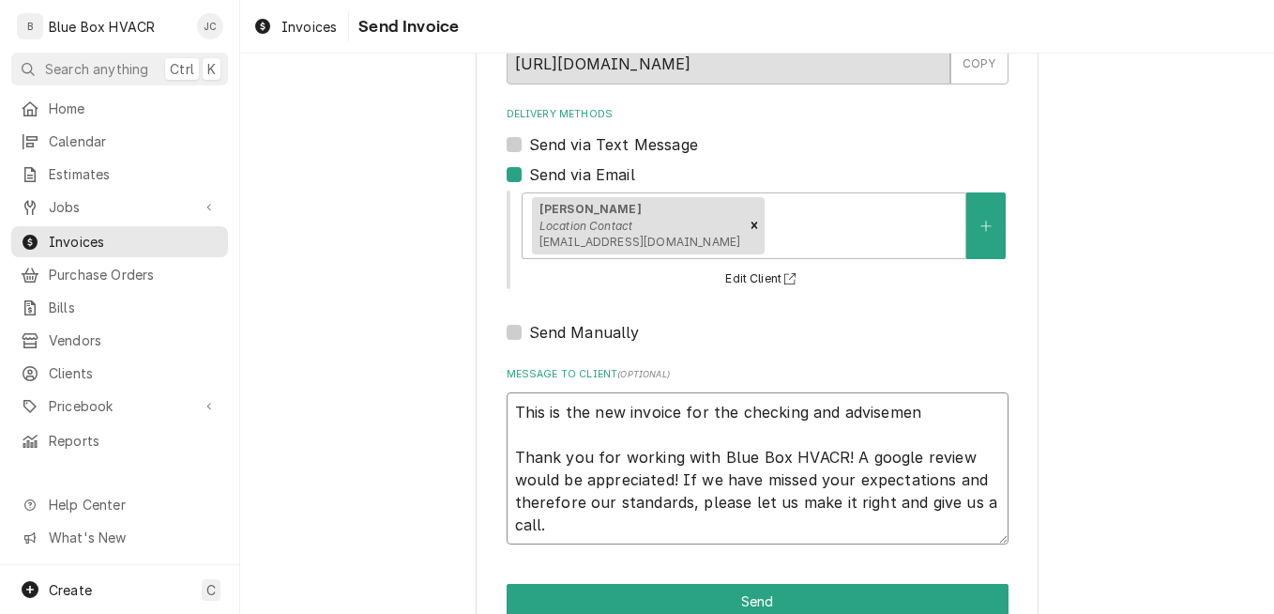
type textarea "This is the new invoice for the checking and advisement Thank you for working w…"
type textarea "x"
type textarea "This is the new invoice for the checking and advisement Thank you for working w…"
type textarea "x"
type textarea "This is the new invoice for the checking and advisement o Thank you for working…"
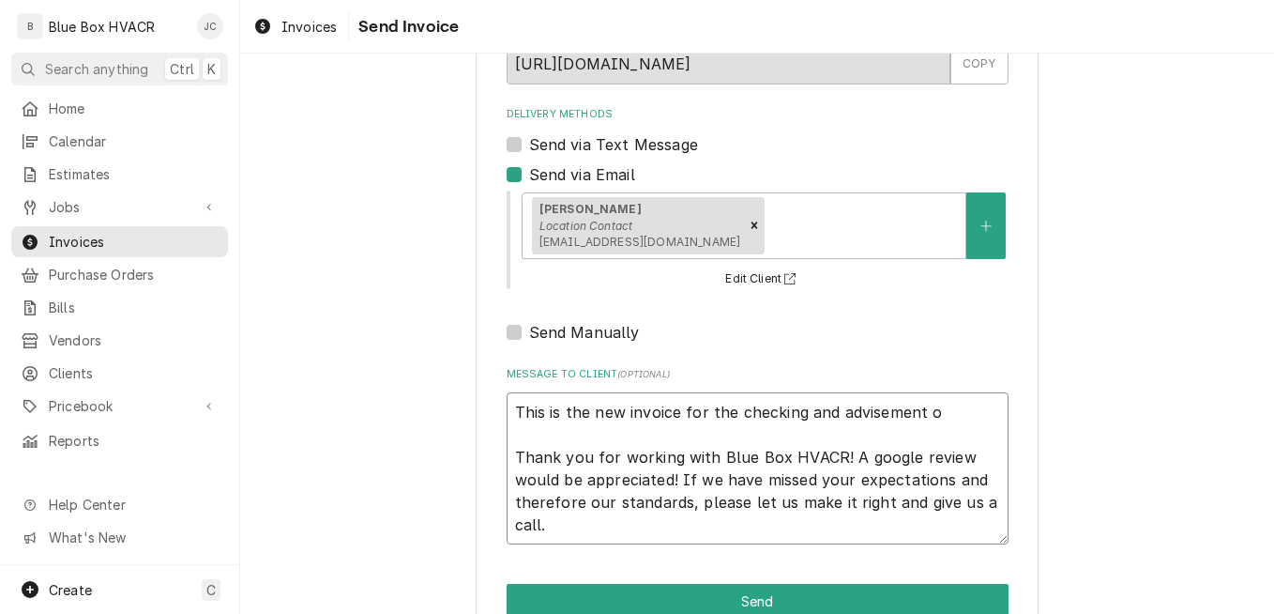
type textarea "x"
type textarea "This is the new invoice for the checking and advisement on Thank you for workin…"
type textarea "x"
type textarea "This is the new invoice for the checking and advisement on Thank you for workin…"
type textarea "x"
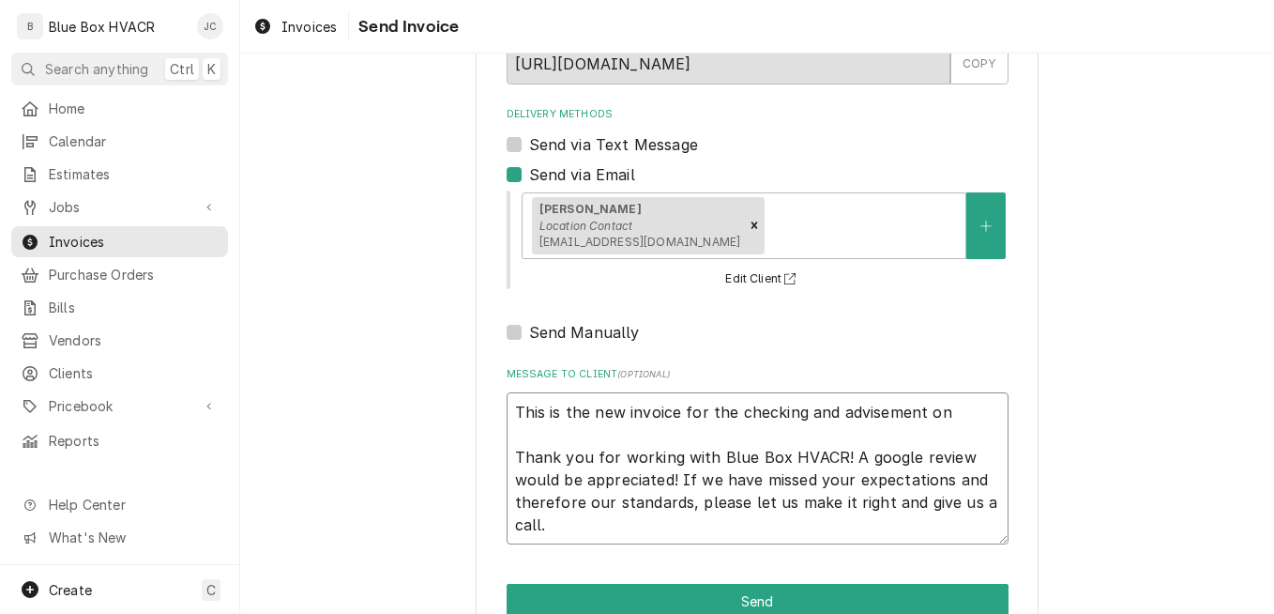
type textarea "This is the new invoice for the checking and advisement on t Thank you for work…"
type textarea "x"
type textarea "This is the new invoice for the checking and advisement on th Thank you for wor…"
type textarea "x"
type textarea "This is the new invoice for the checking and advisement on the Thank you for wo…"
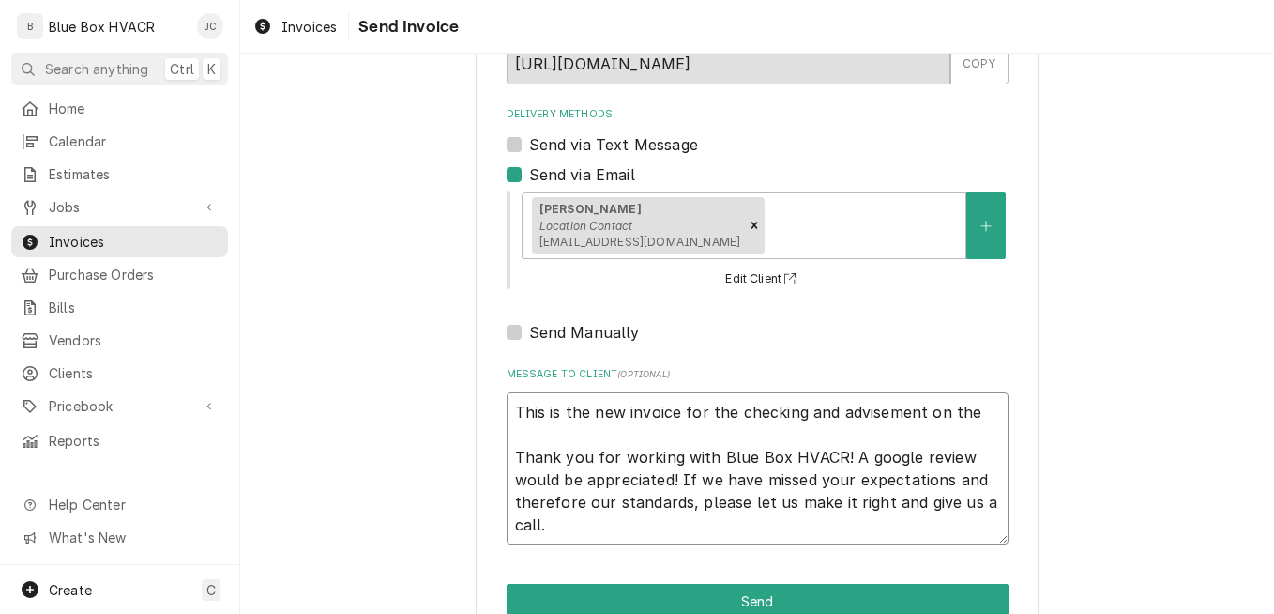
type textarea "x"
type textarea "This is the new invoice for the checking and advisement on the Thank you for wo…"
type textarea "x"
type textarea "This is the new invoice for the checking and advisement on the b Thank you for …"
type textarea "x"
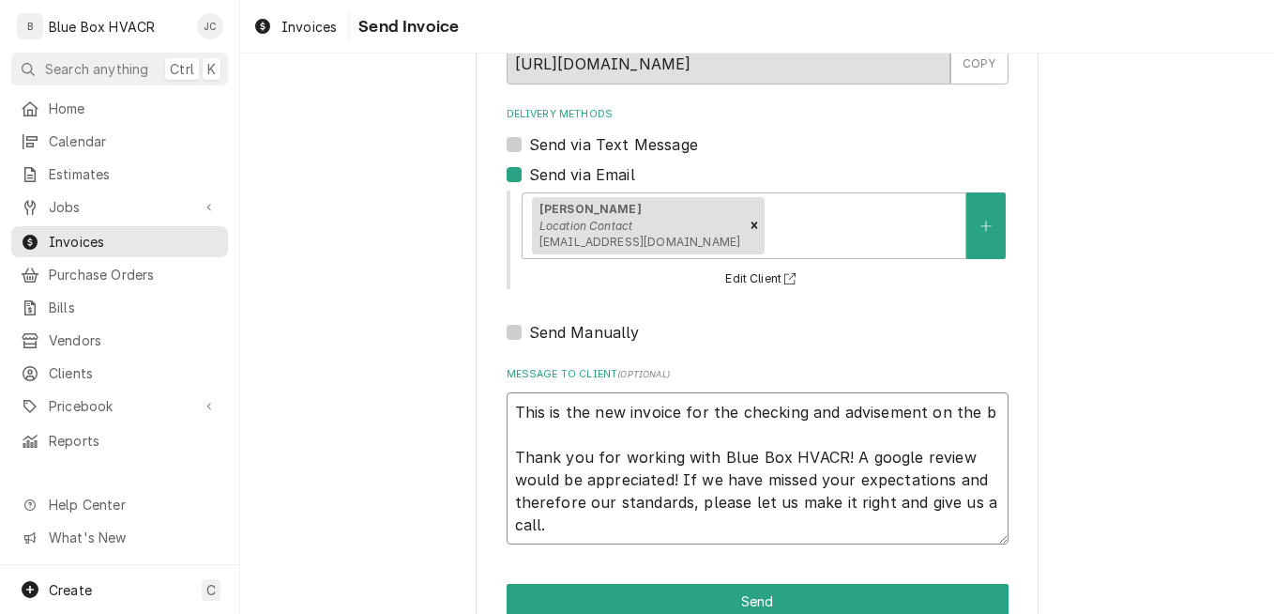
type textarea "This is the new invoice for the checking and advisement on the be Thank you for…"
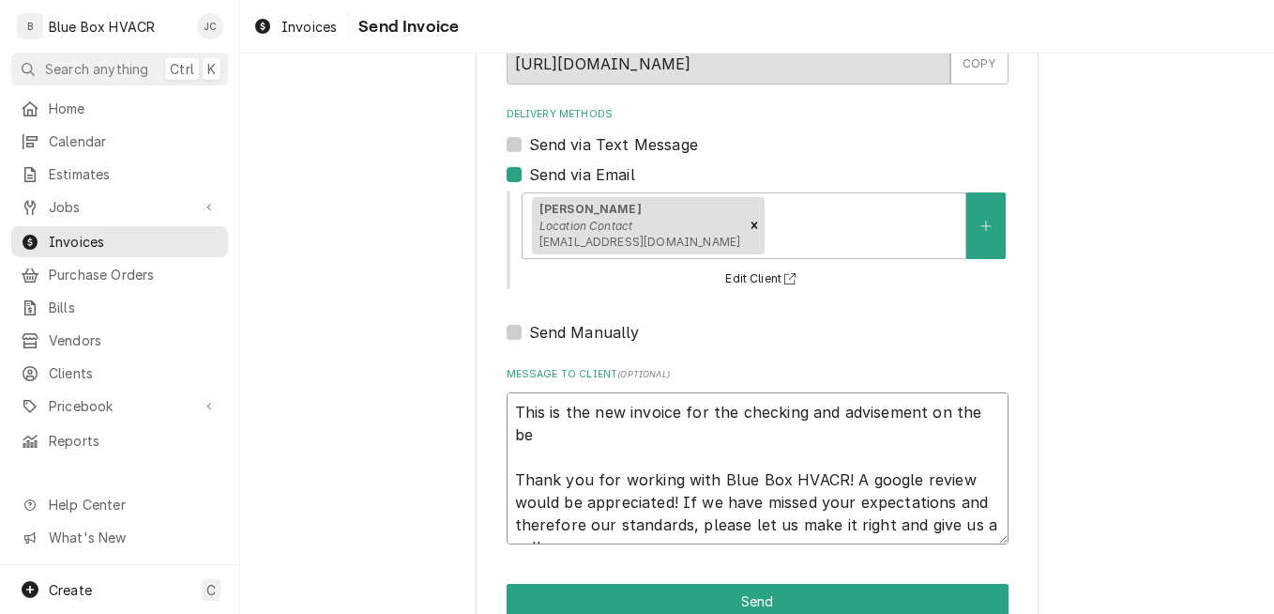
type textarea "x"
type textarea "This is the new invoice for the checking and advisement on the beer Thank you f…"
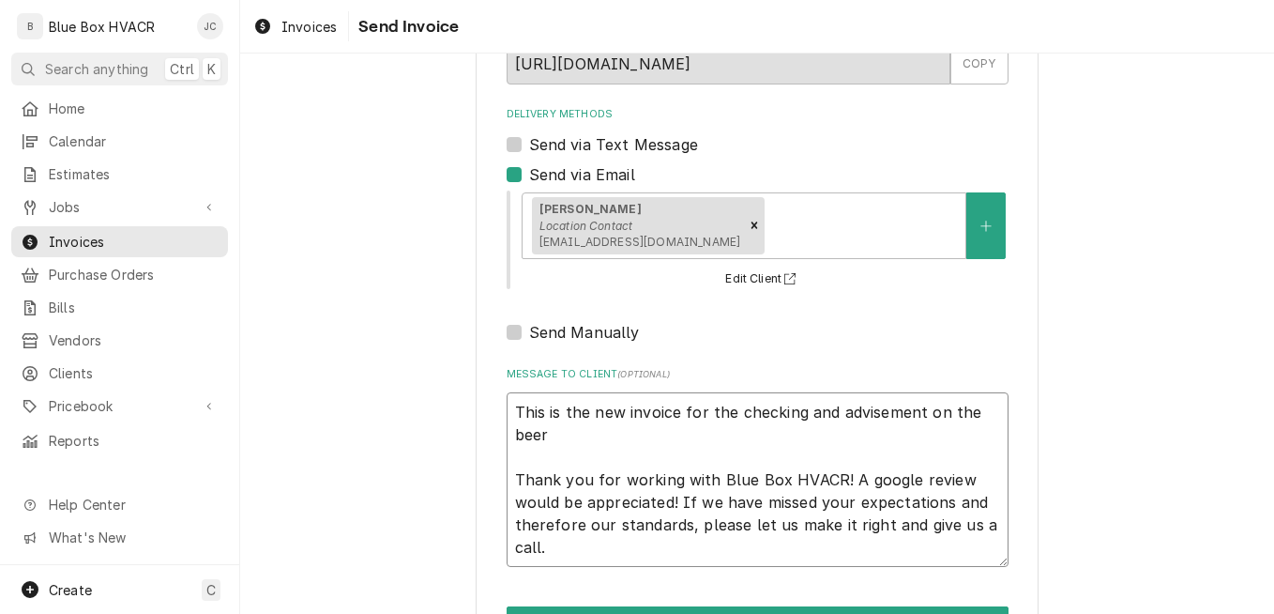
type textarea "x"
type textarea "This is the new invoice for the checking and advisement on the beer Thank you f…"
type textarea "x"
type textarea "This is the new invoice for the checking and advisement on the beer i Thank you…"
type textarea "x"
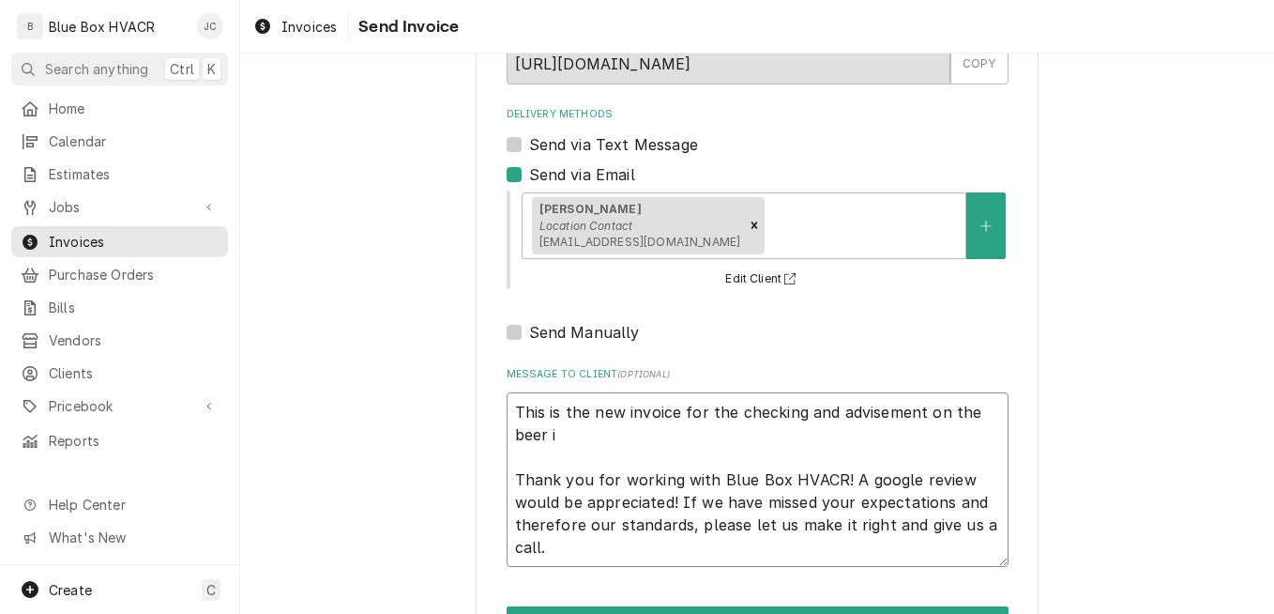
type textarea "This is the new invoice for the checking and advisement on the beer in Thank yo…"
type textarea "x"
type textarea "This is the new invoice for the checking and advisement on the beer ins Thank y…"
type textarea "x"
type textarea "This is the new invoice for the checking and advisement on the beer insu Thank …"
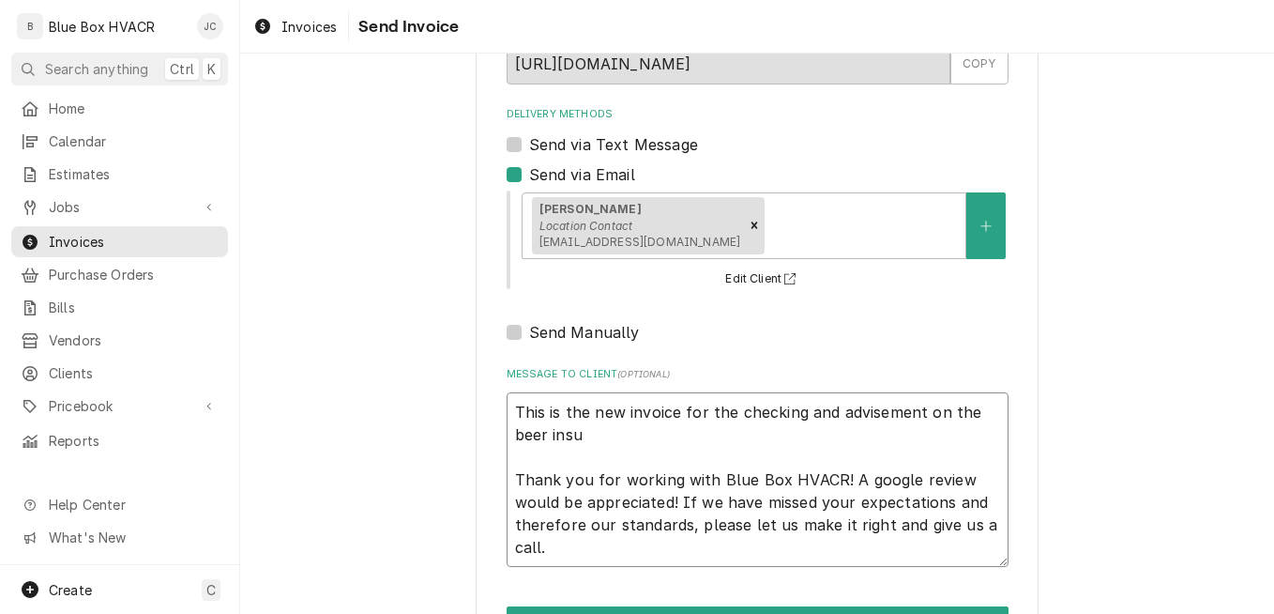
type textarea "x"
type textarea "This is the new invoice for the checking and advisement on the beer insul Thank…"
type textarea "x"
type textarea "This is the new invoice for the checking and advisement on the beer insula Than…"
type textarea "x"
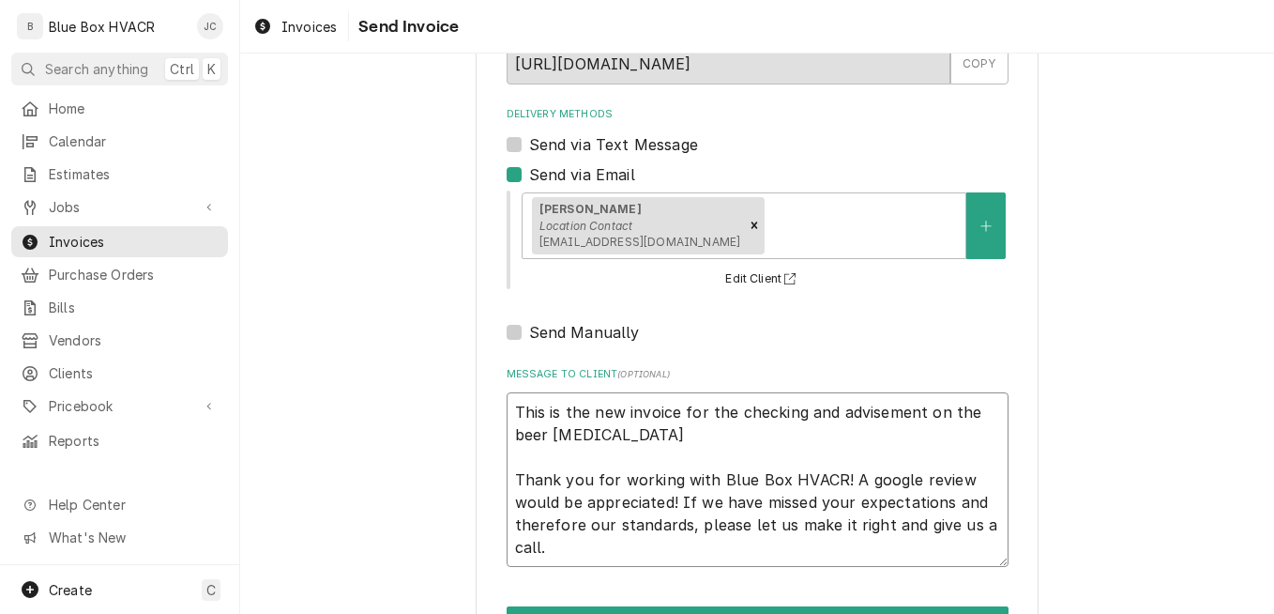
type textarea "This is the new invoice for the checking and advisement on the beer insulat Tha…"
type textarea "x"
type textarea "This is the new invoice for the checking and advisement on the beer insulate Th…"
type textarea "x"
type textarea "This is the new invoice for the checking and advisement on the beer insulated T…"
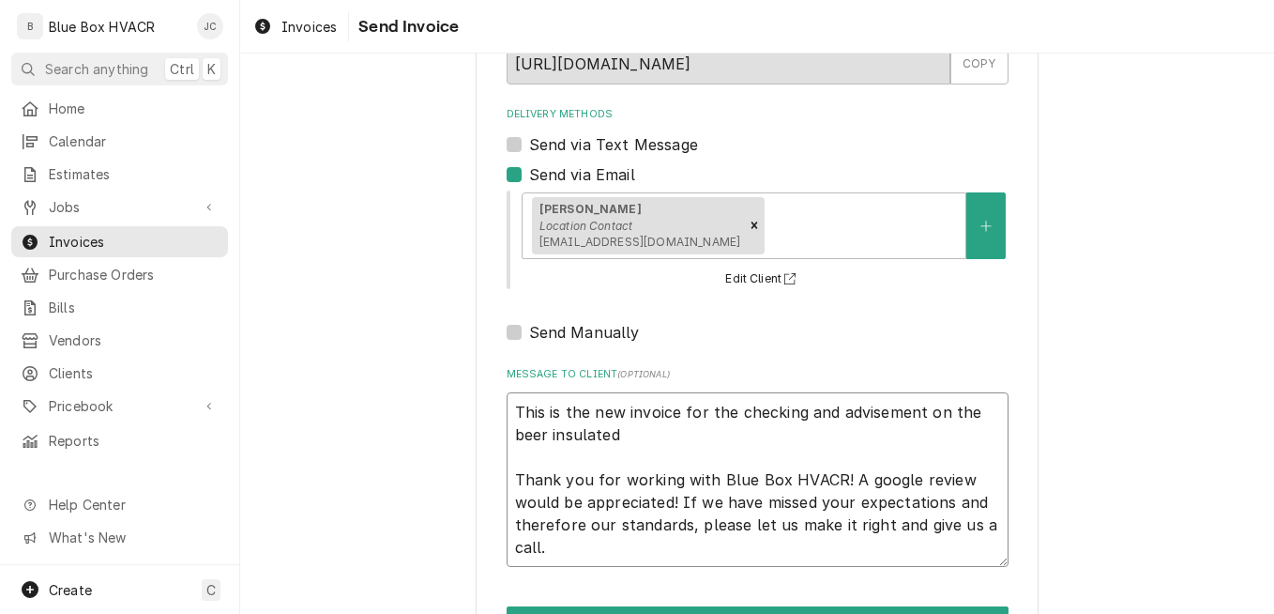
type textarea "x"
type textarea "This is the new invoice for the checking and advisement on the beer insulated T…"
type textarea "x"
type textarea "This is the new invoice for the checking and advisement on the beer insulated l…"
type textarea "x"
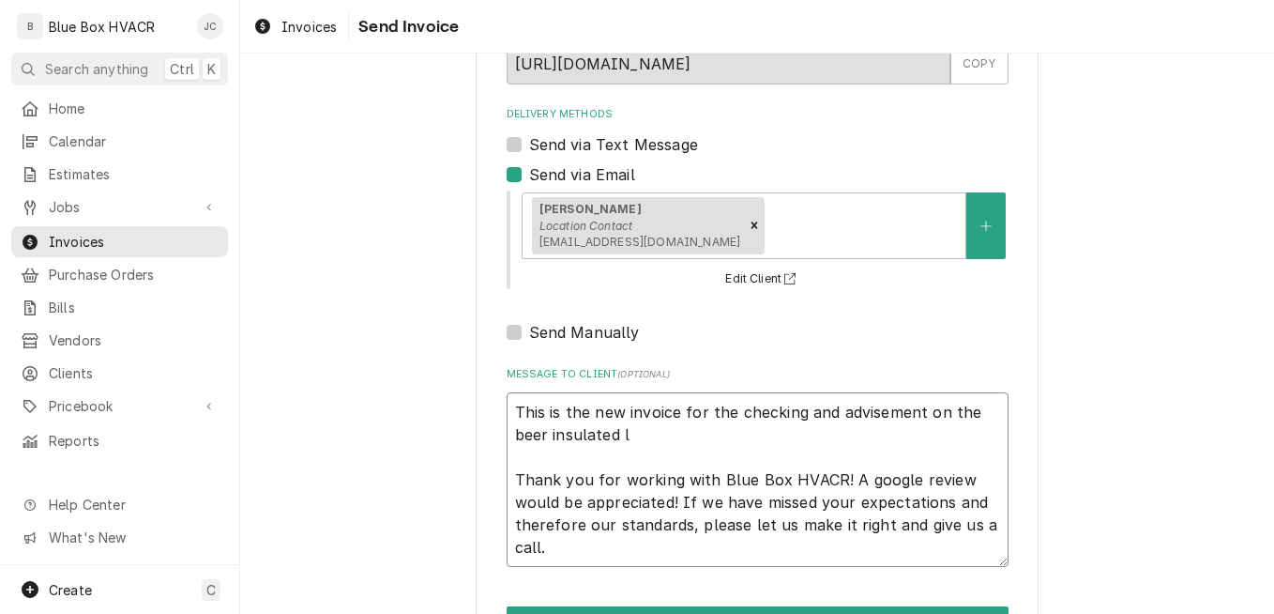
type textarea "This is the new invoice for the checking and advisement on the beer insulated l…"
type textarea "x"
type textarea "This is the new invoice for the checking and advisement on the beer insulated l…"
type textarea "x"
type textarea "This is the new invoice for the checking and advisement on the beer insulated l…"
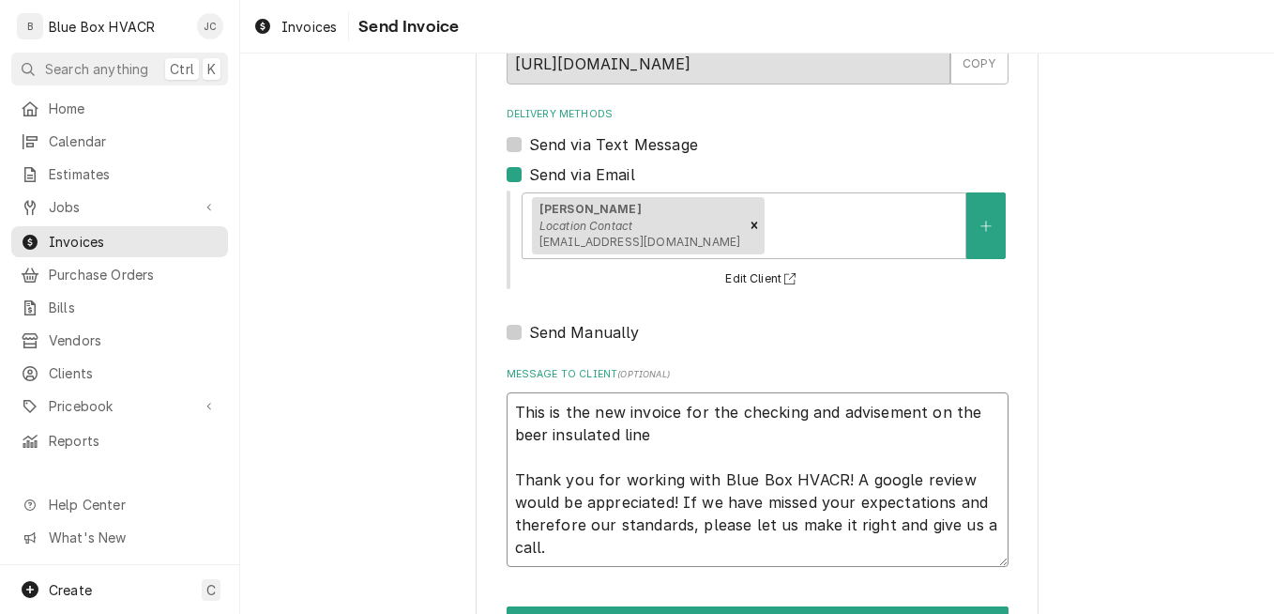
type textarea "x"
type textarea "This is the new invoice for the checking and advisement on the beer insulated l…"
type textarea "x"
type textarea "This is the new invoice for the checking and advisement on the beer insulated l…"
type textarea "x"
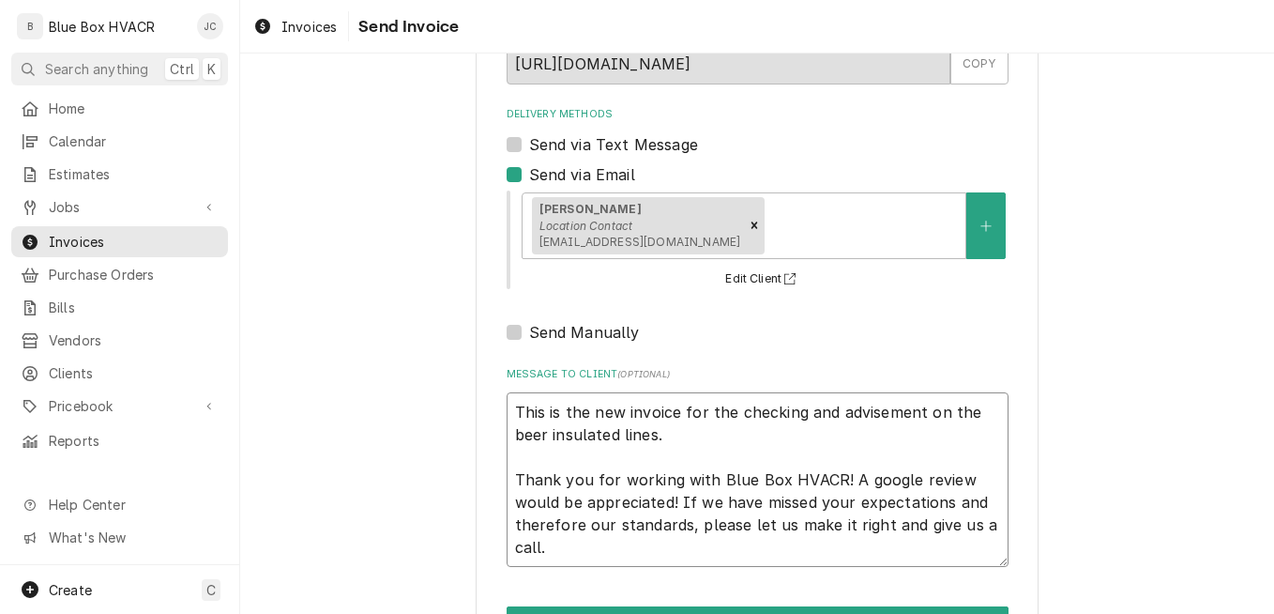
type textarea "This is the new invoice for the checking and advisement on the beer insulated l…"
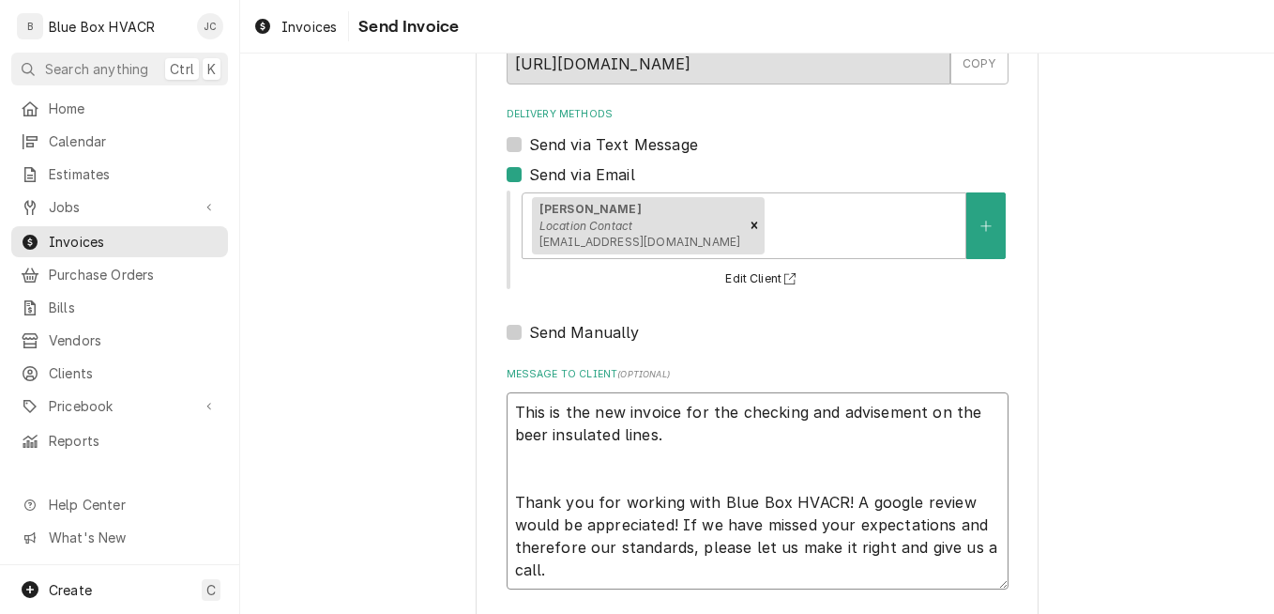
type textarea "x"
type textarea "This is the new invoice for the checking and advisement on the beer insulated l…"
type textarea "x"
type textarea "This is the new invoice for the checking and advisement on the beer insulated l…"
type textarea "x"
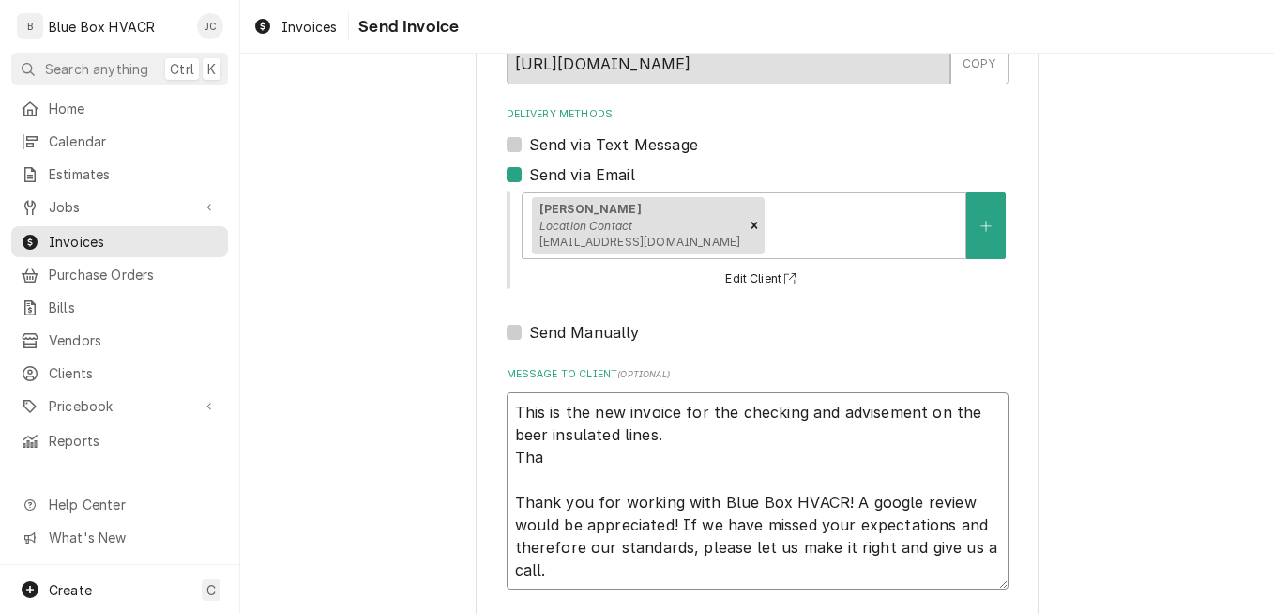
type textarea "This is the new invoice for the checking and advisement on the beer insulated l…"
type textarea "x"
type textarea "This is the new invoice for the checking and advisement on the beer insulated l…"
type textarea "x"
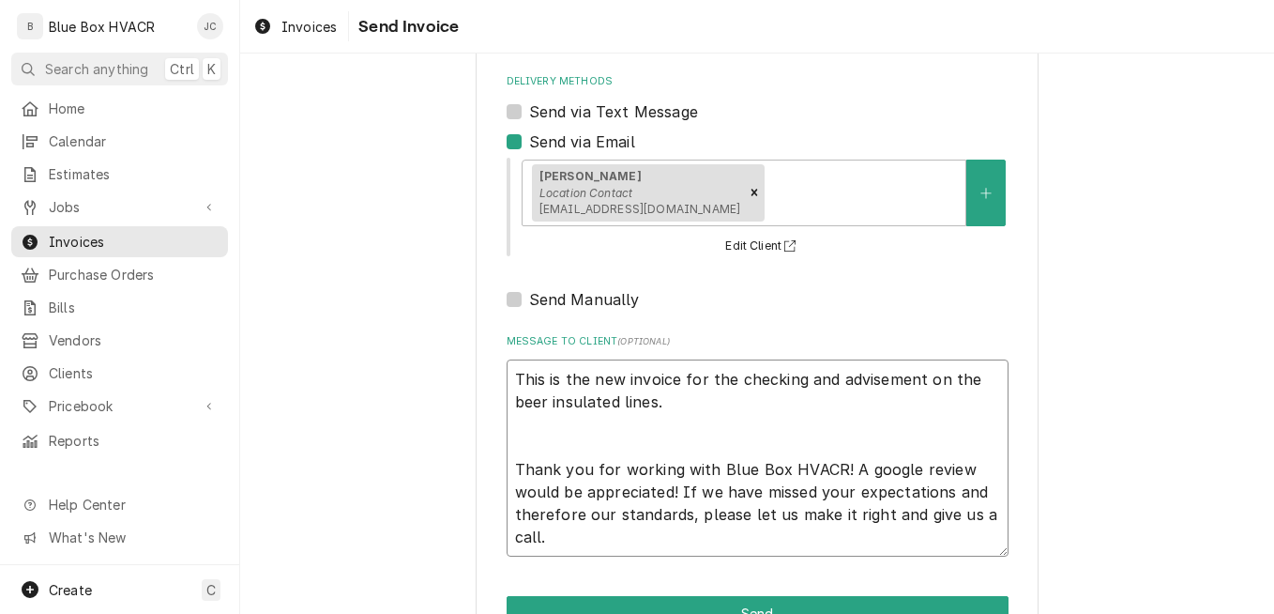
scroll to position [250, 0]
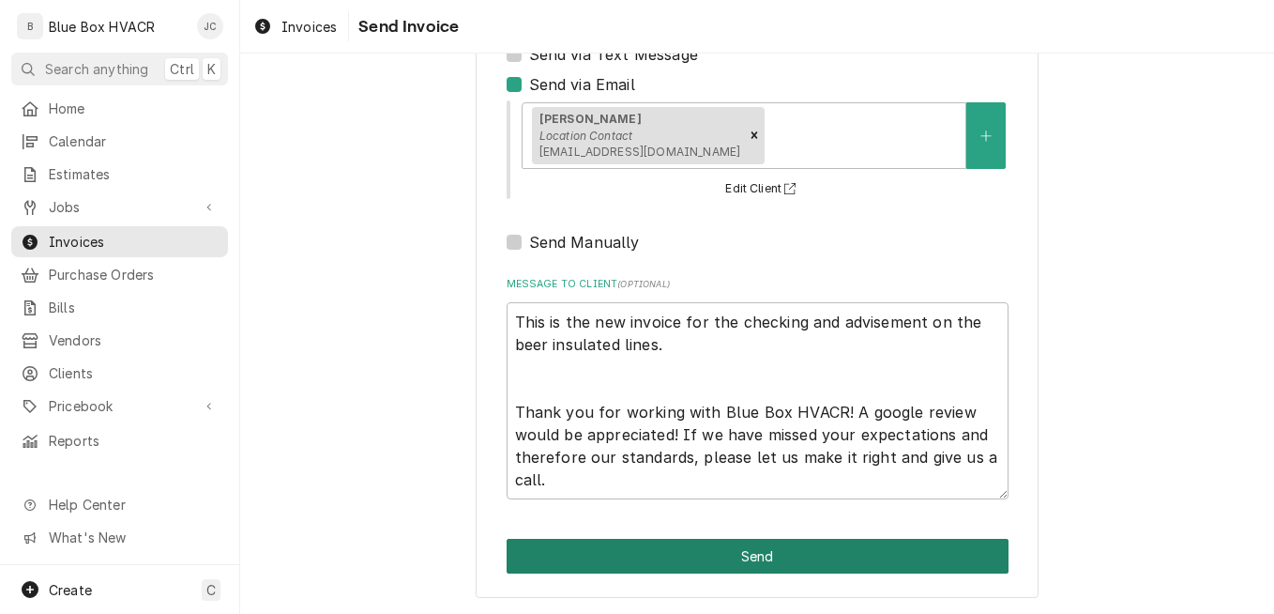
click at [710, 558] on button "Send" at bounding box center [758, 556] width 502 height 35
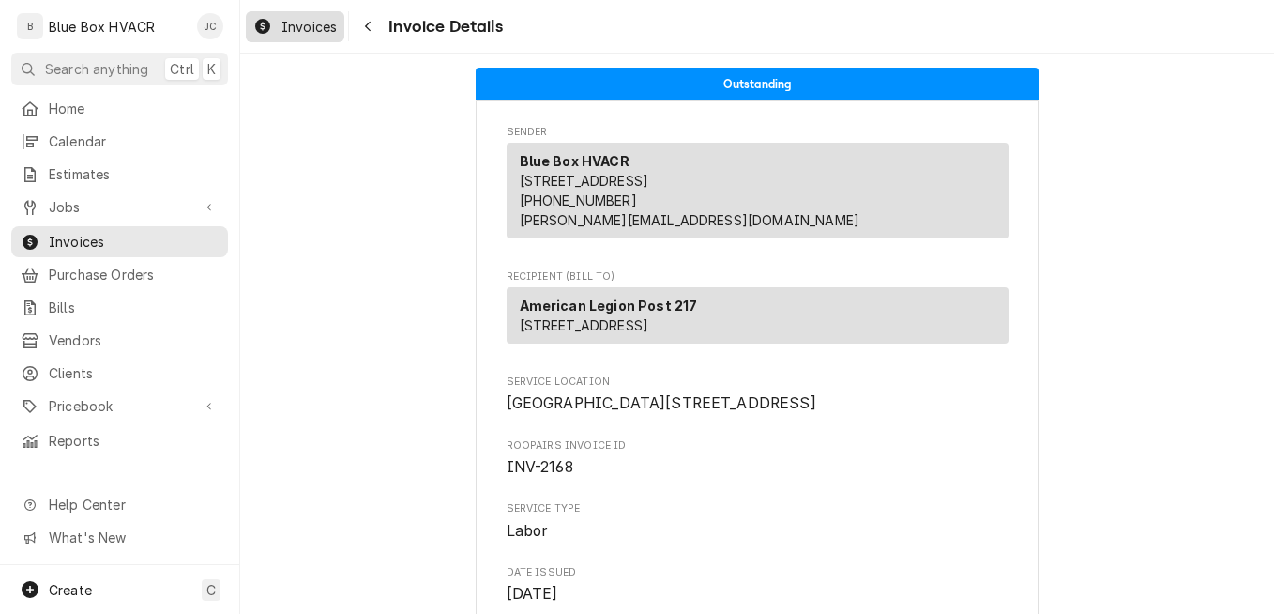
click at [279, 12] on link "Invoices" at bounding box center [295, 26] width 99 height 31
